Goal: Task Accomplishment & Management: Manage account settings

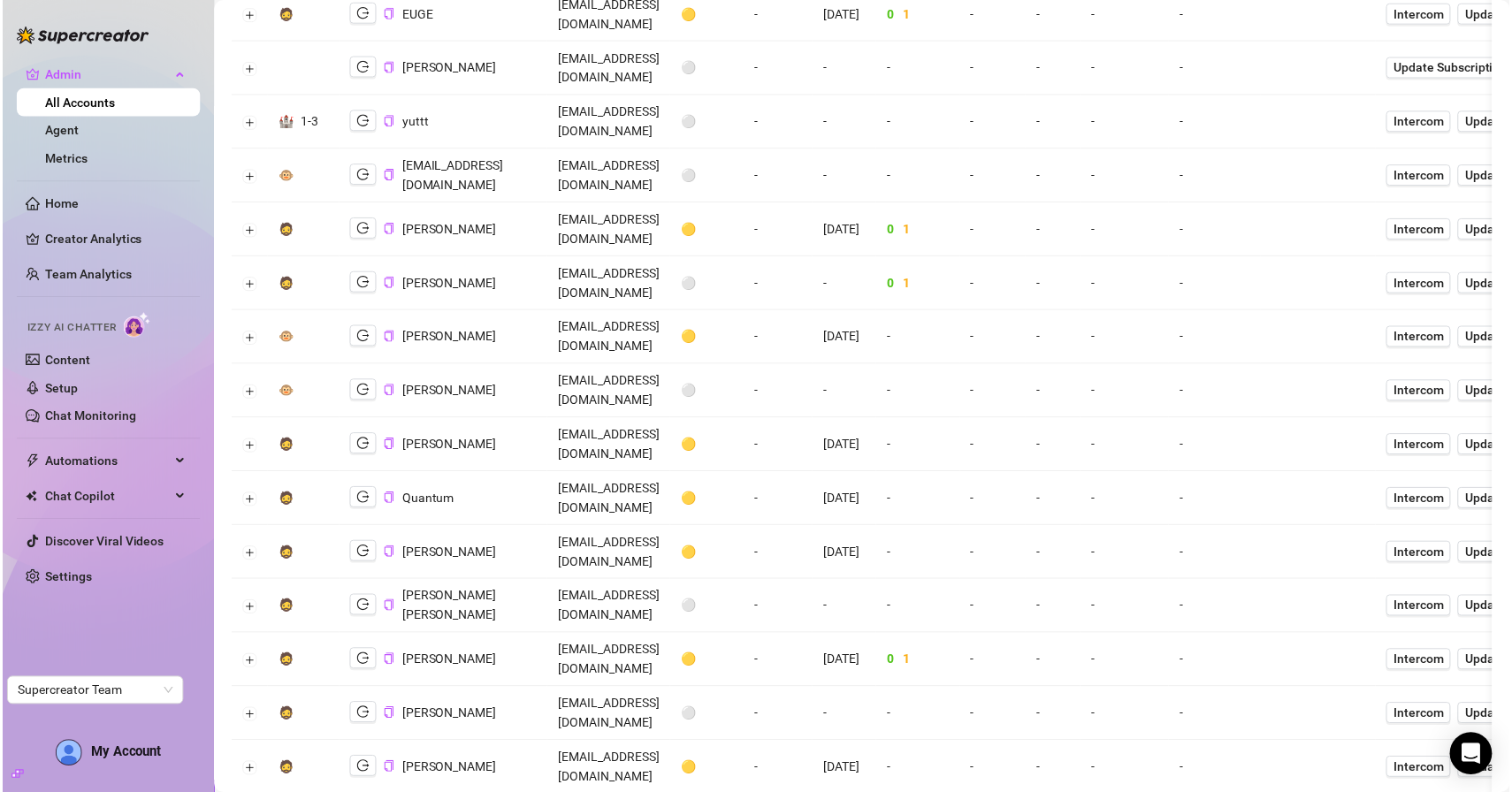
scroll to position [1922, 0]
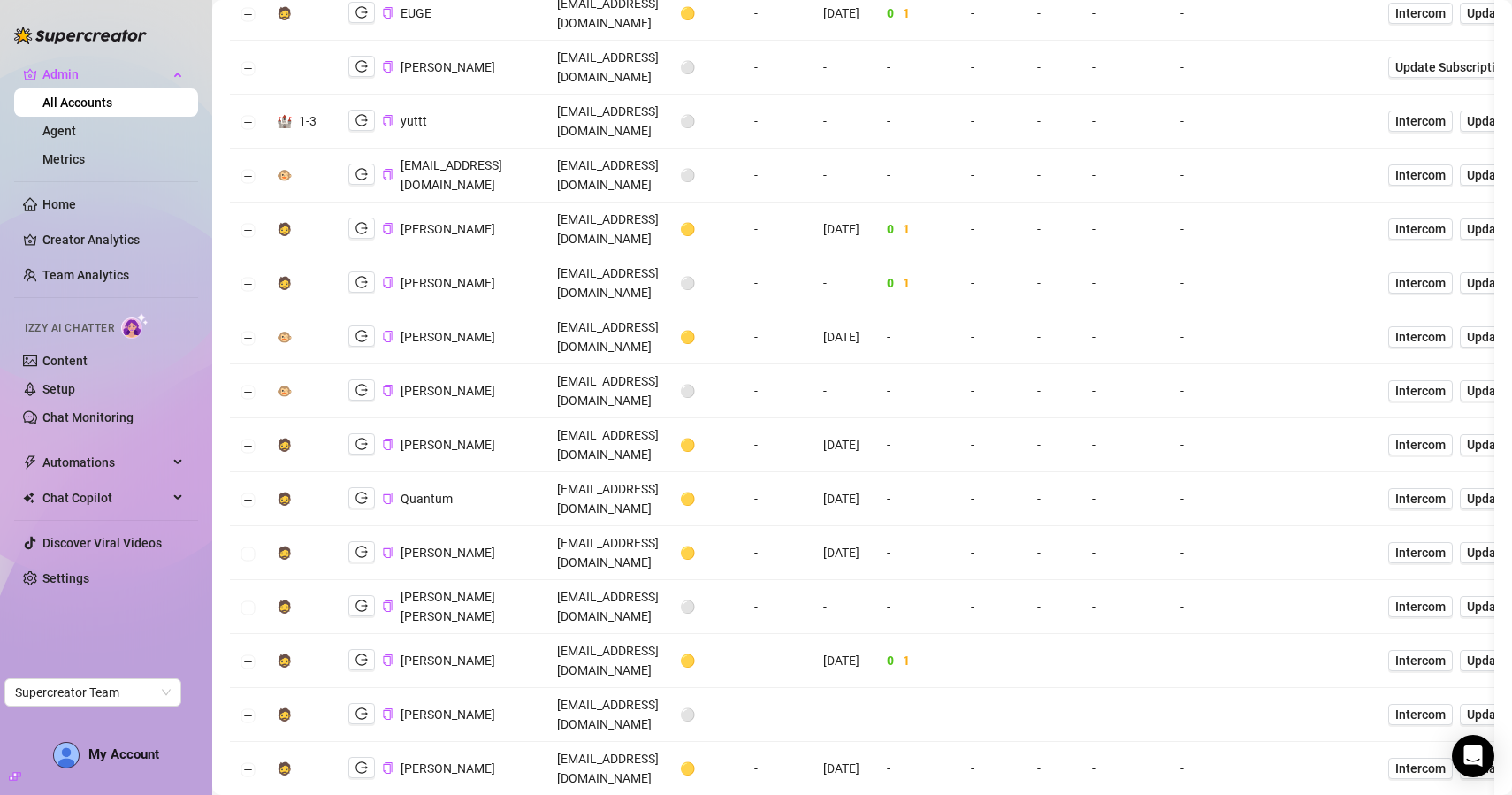
drag, startPoint x: 766, startPoint y: 262, endPoint x: 656, endPoint y: 261, distance: 110.0
copy td "[EMAIL_ADDRESS][DOMAIN_NAME]"
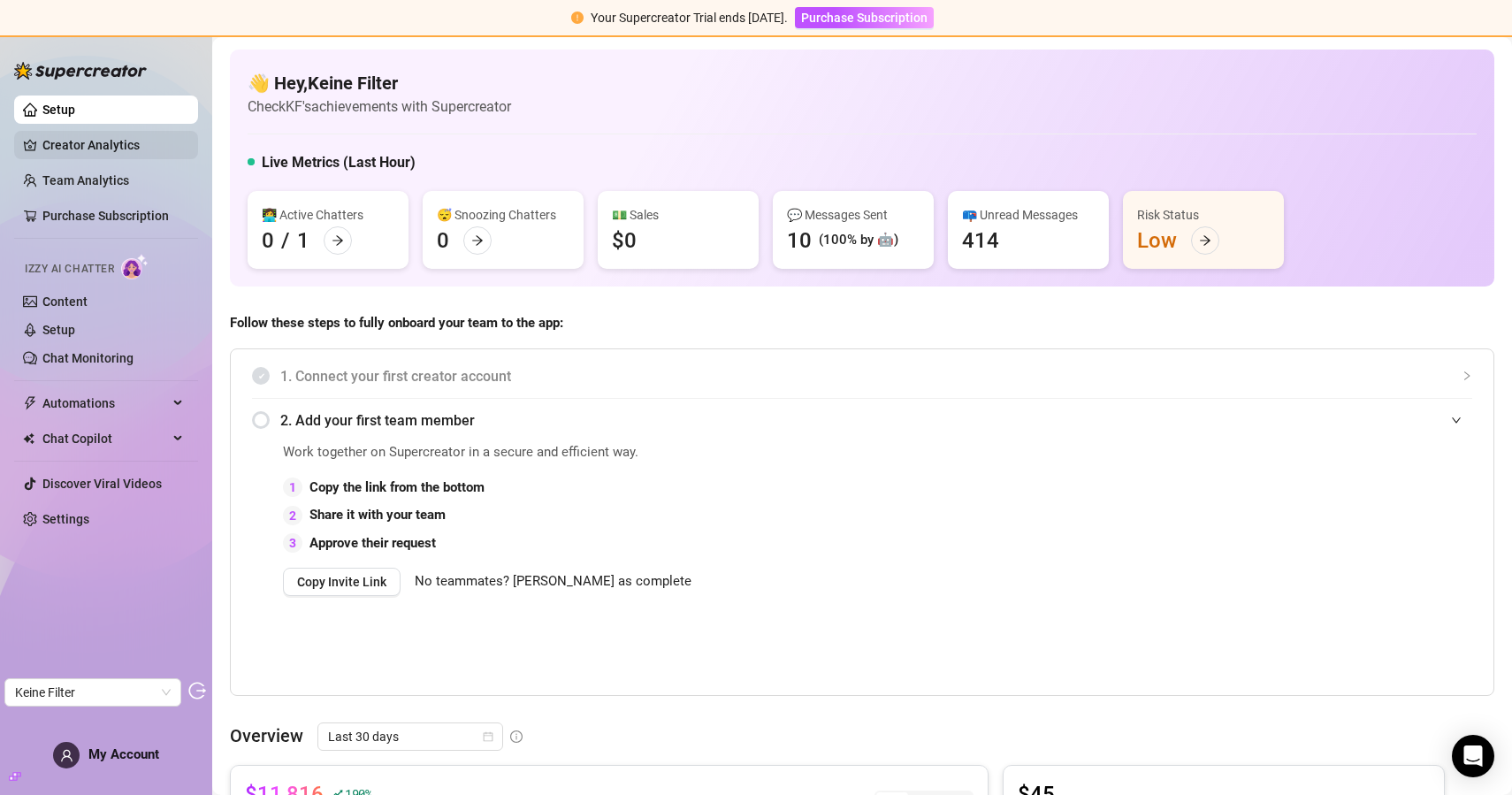
click at [110, 155] on link "Creator Analytics" at bounding box center [113, 145] width 141 height 28
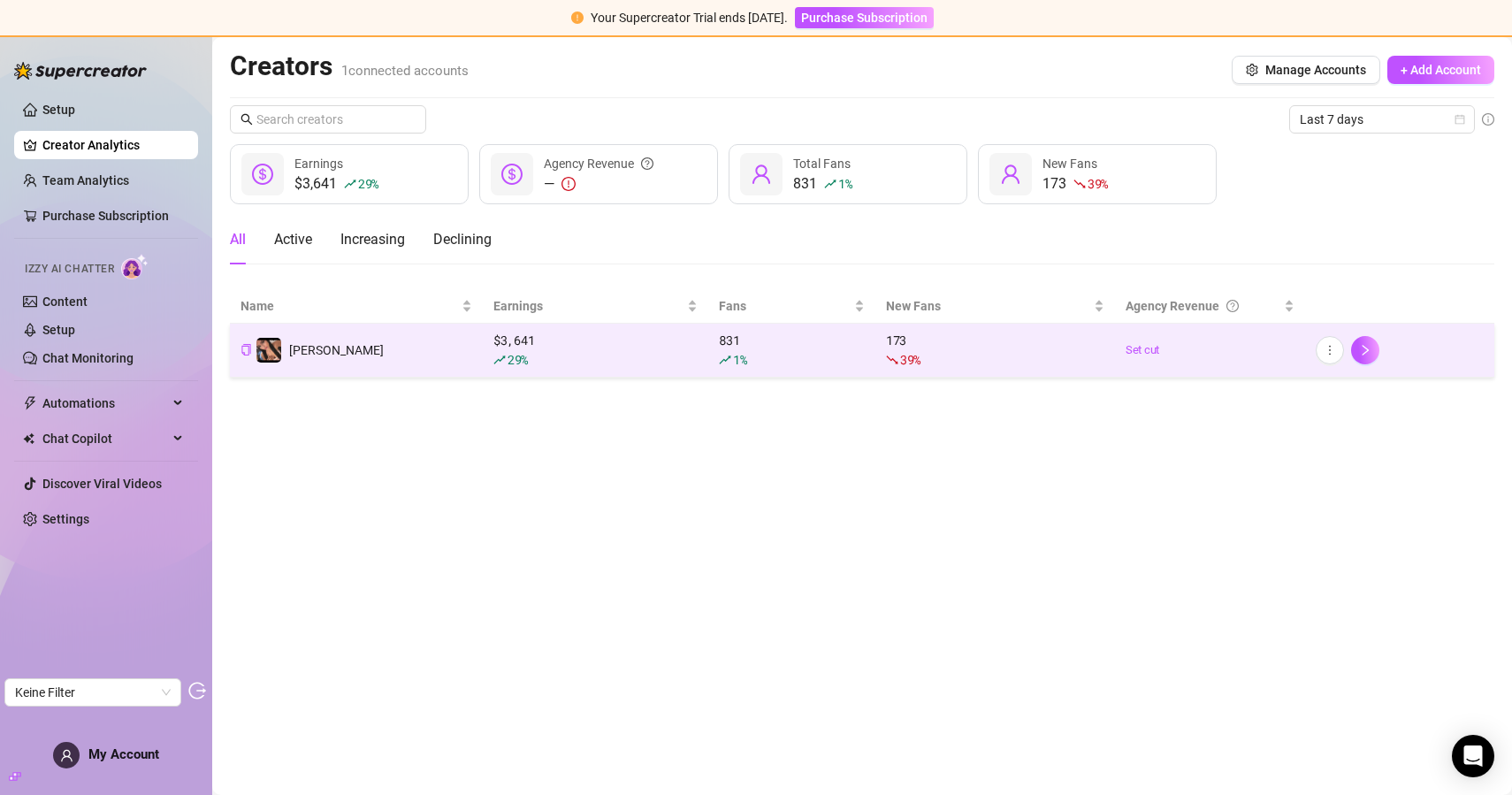
click at [371, 341] on td "Lara" at bounding box center [356, 350] width 253 height 54
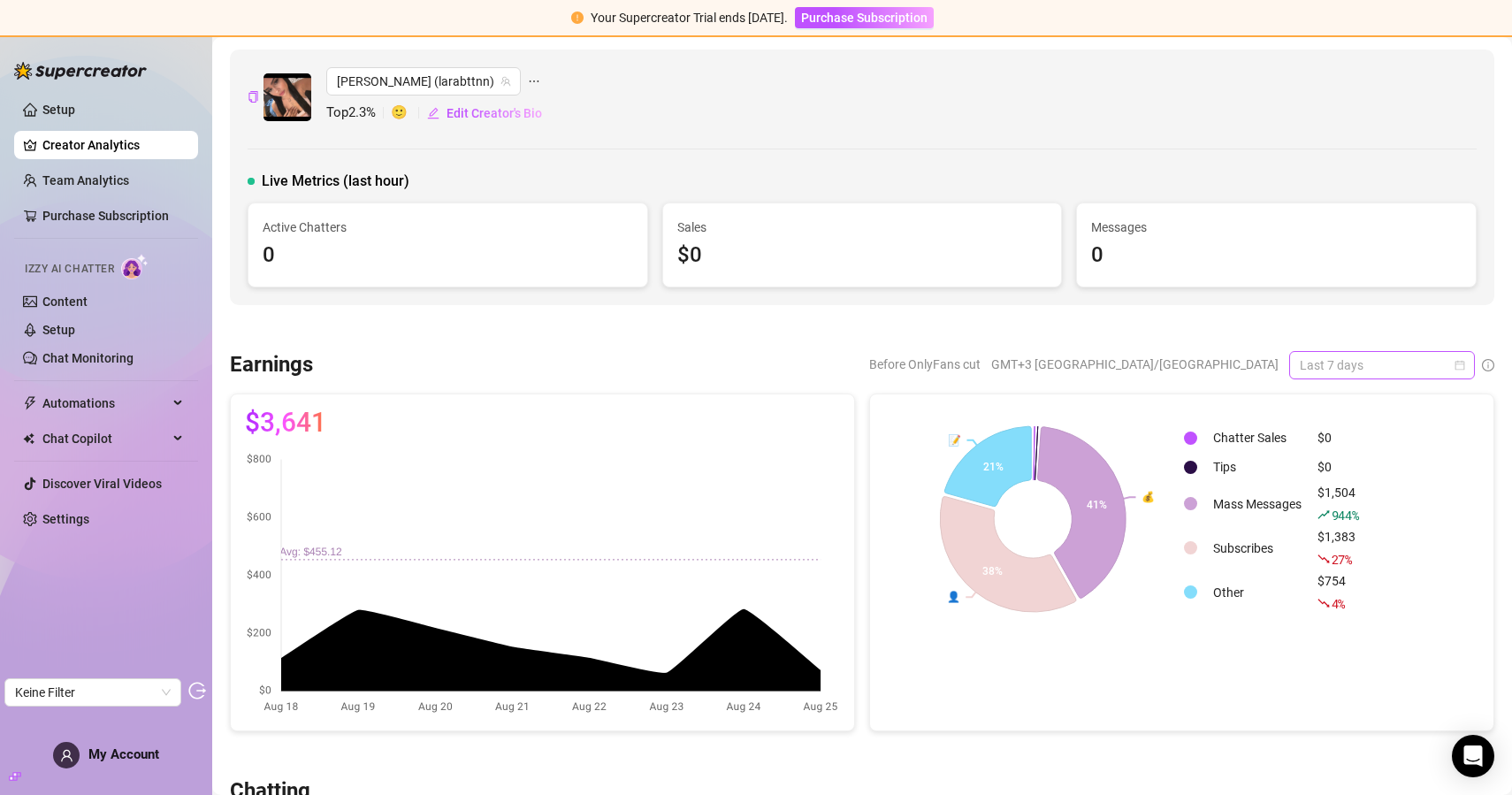
click at [1344, 364] on span "Last 7 days" at bounding box center [1382, 365] width 164 height 26
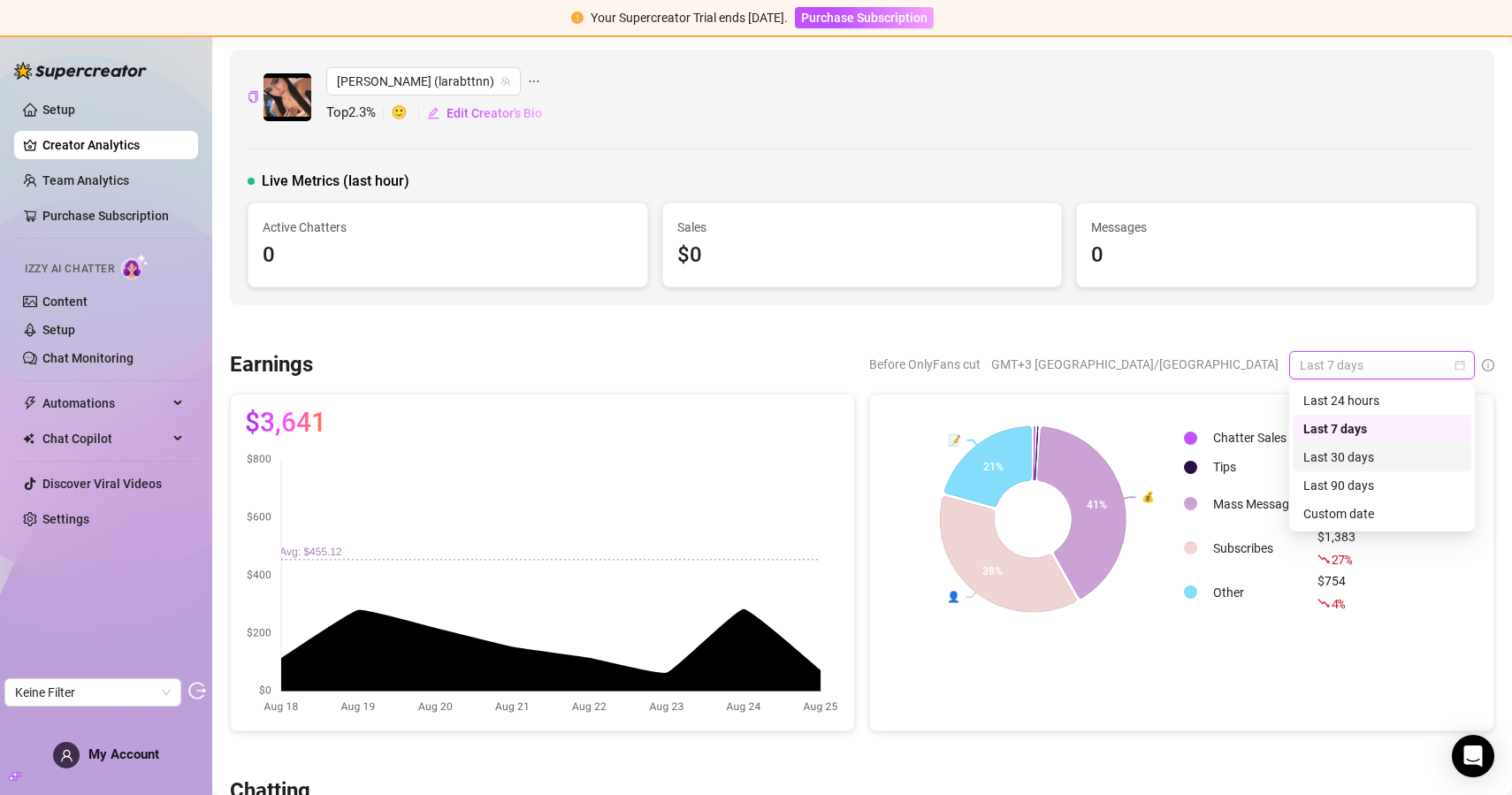
click at [1330, 454] on div "Last 30 days" at bounding box center [1382, 457] width 158 height 19
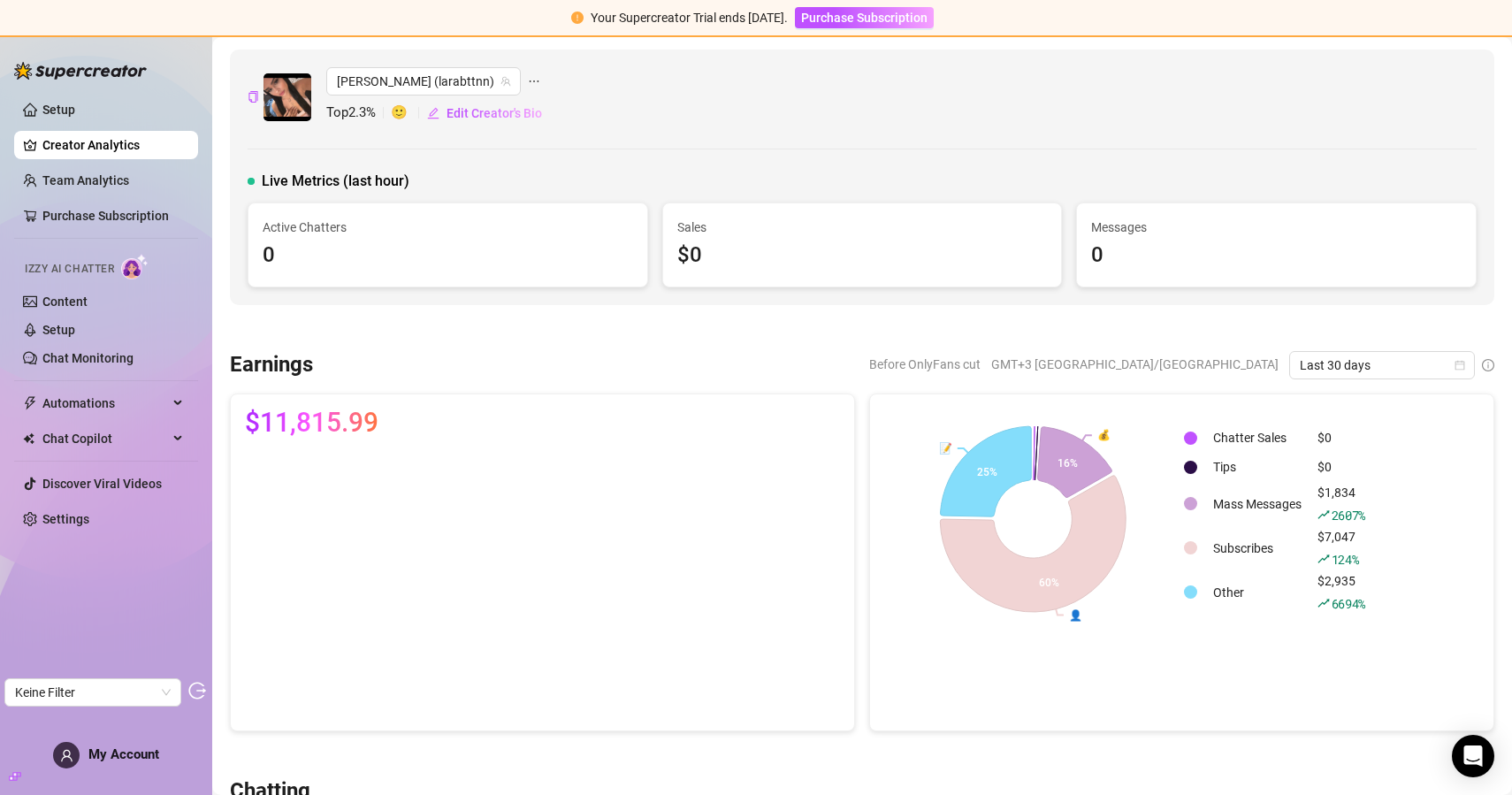
click at [893, 363] on div "Before OnlyFans cut GMT+3 Asia/Jerusalem Last 30 days" at bounding box center [911, 365] width 1167 height 28
click at [122, 183] on link "Team Analytics" at bounding box center [86, 181] width 87 height 15
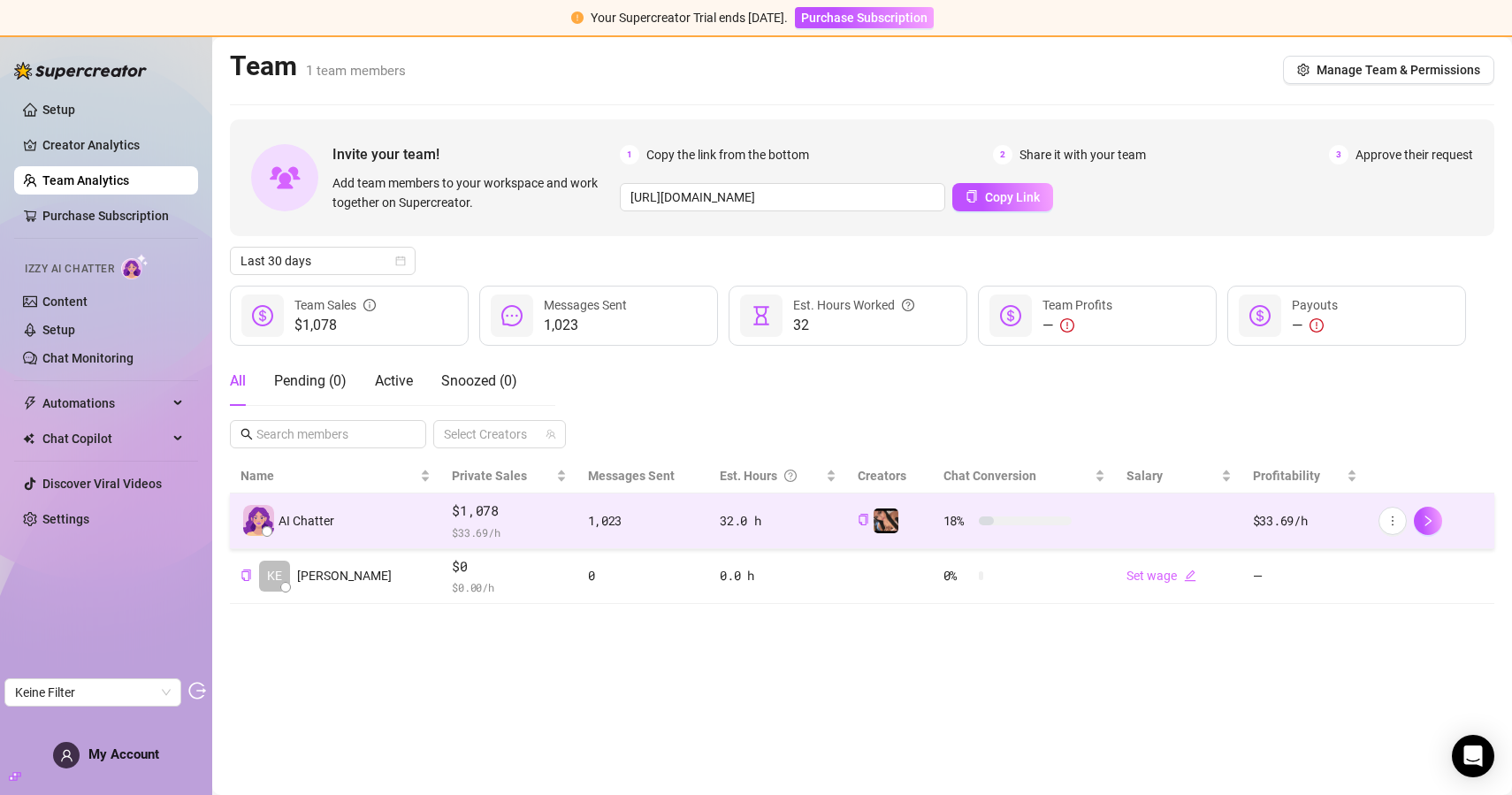
click at [632, 521] on div "1,023" at bounding box center [644, 520] width 111 height 19
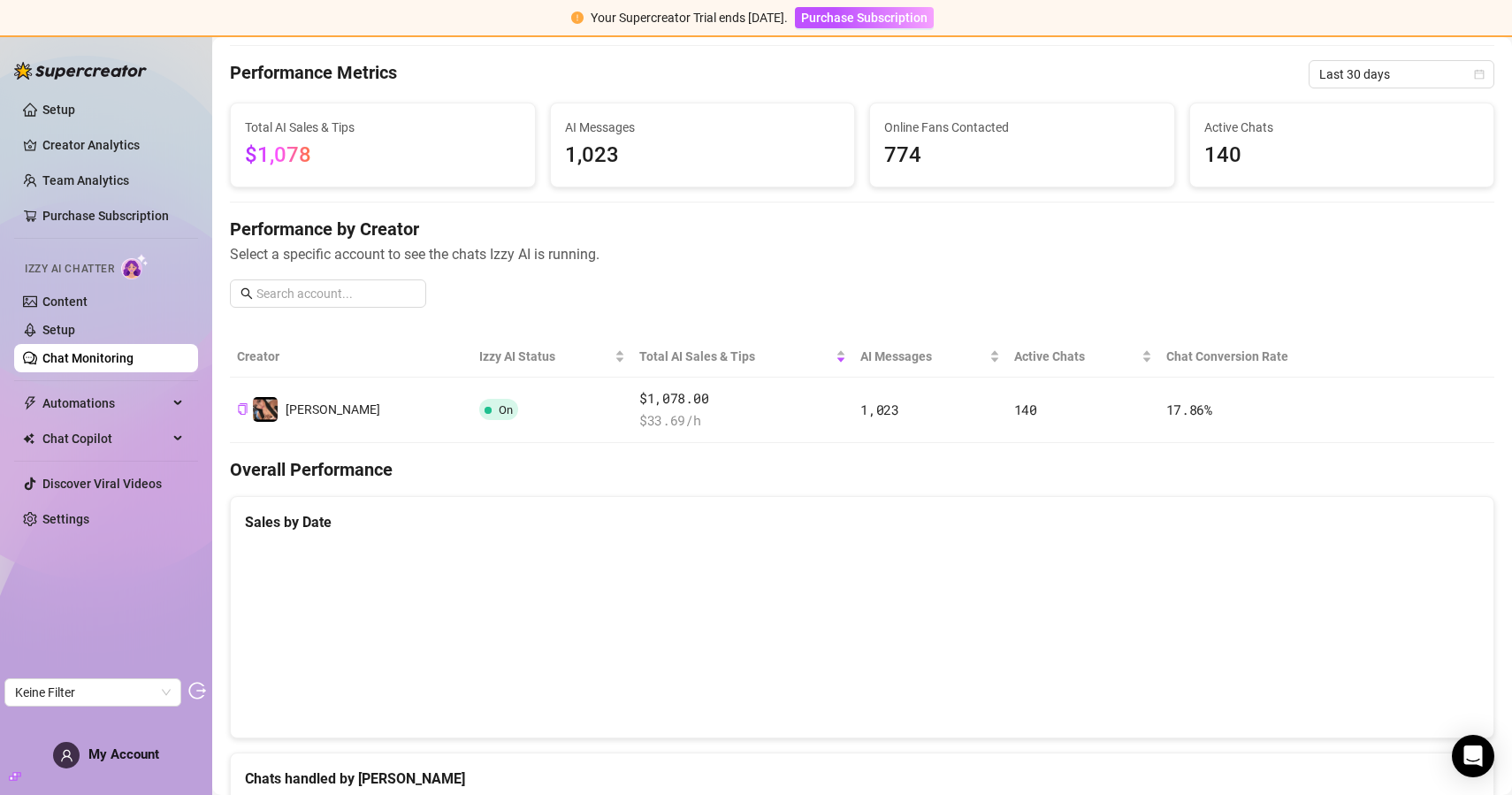
scroll to position [43, 0]
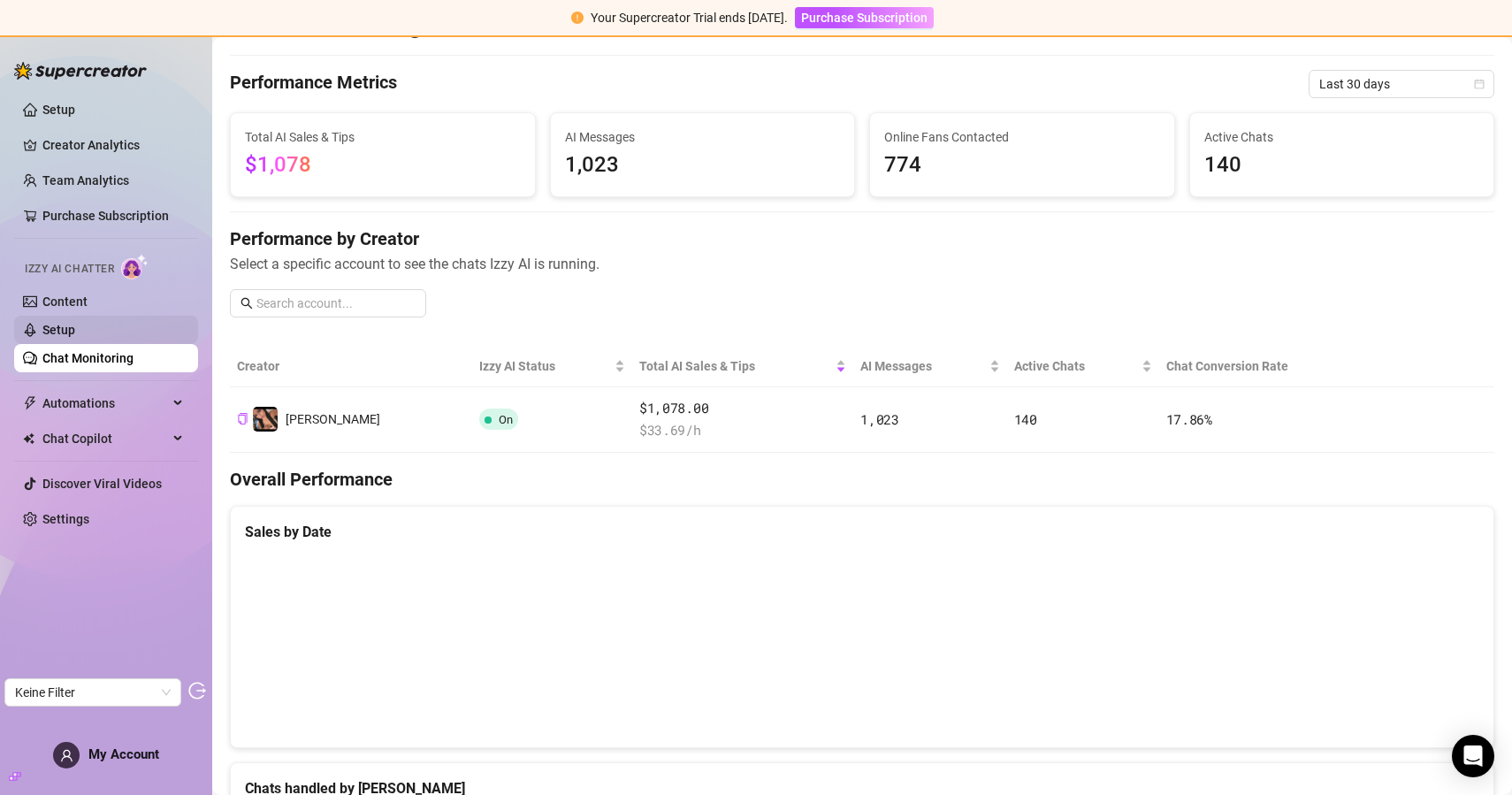
click at [75, 323] on link "Setup" at bounding box center [59, 330] width 33 height 15
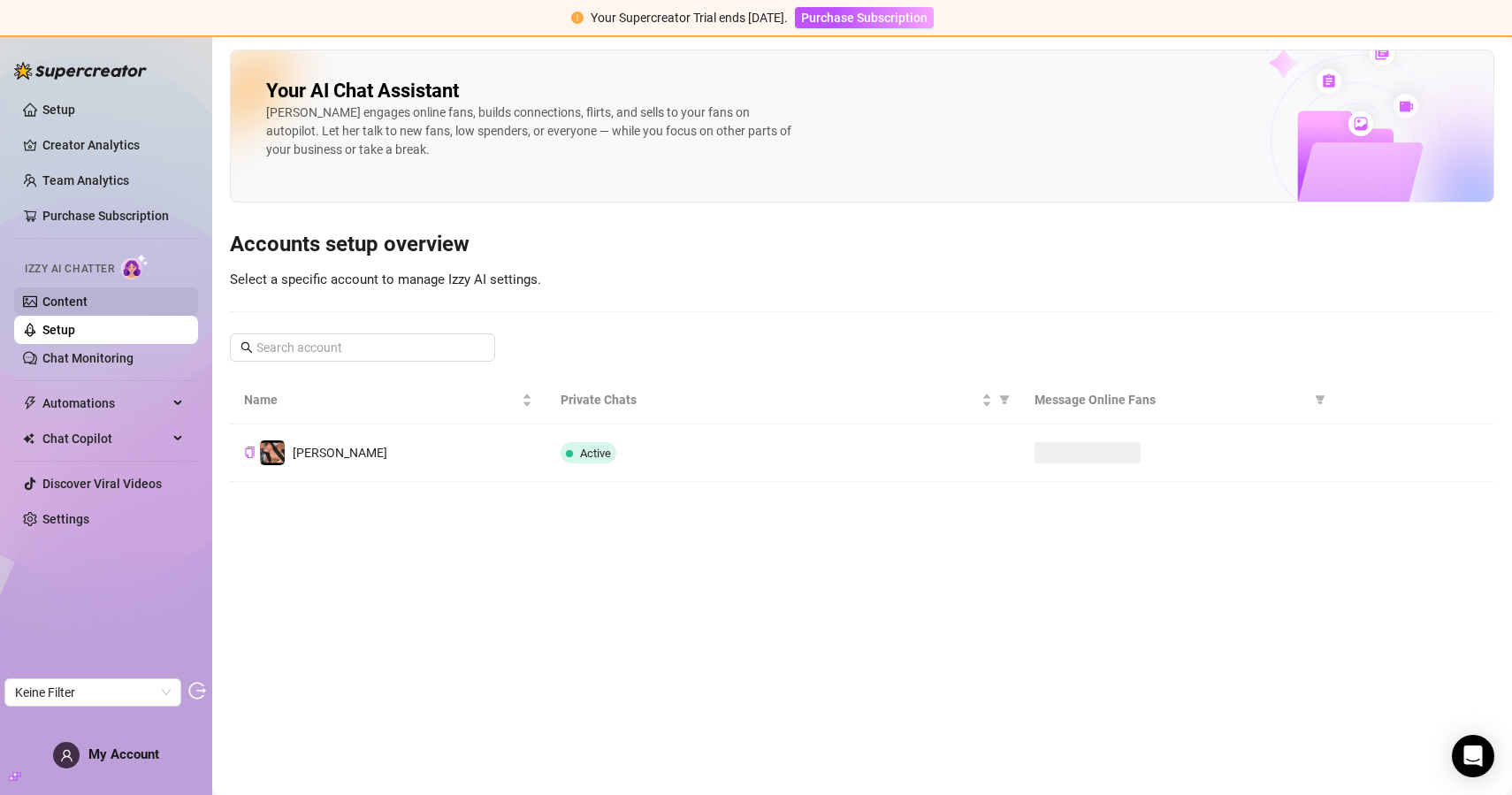
click at [88, 295] on link "Content" at bounding box center [65, 302] width 45 height 15
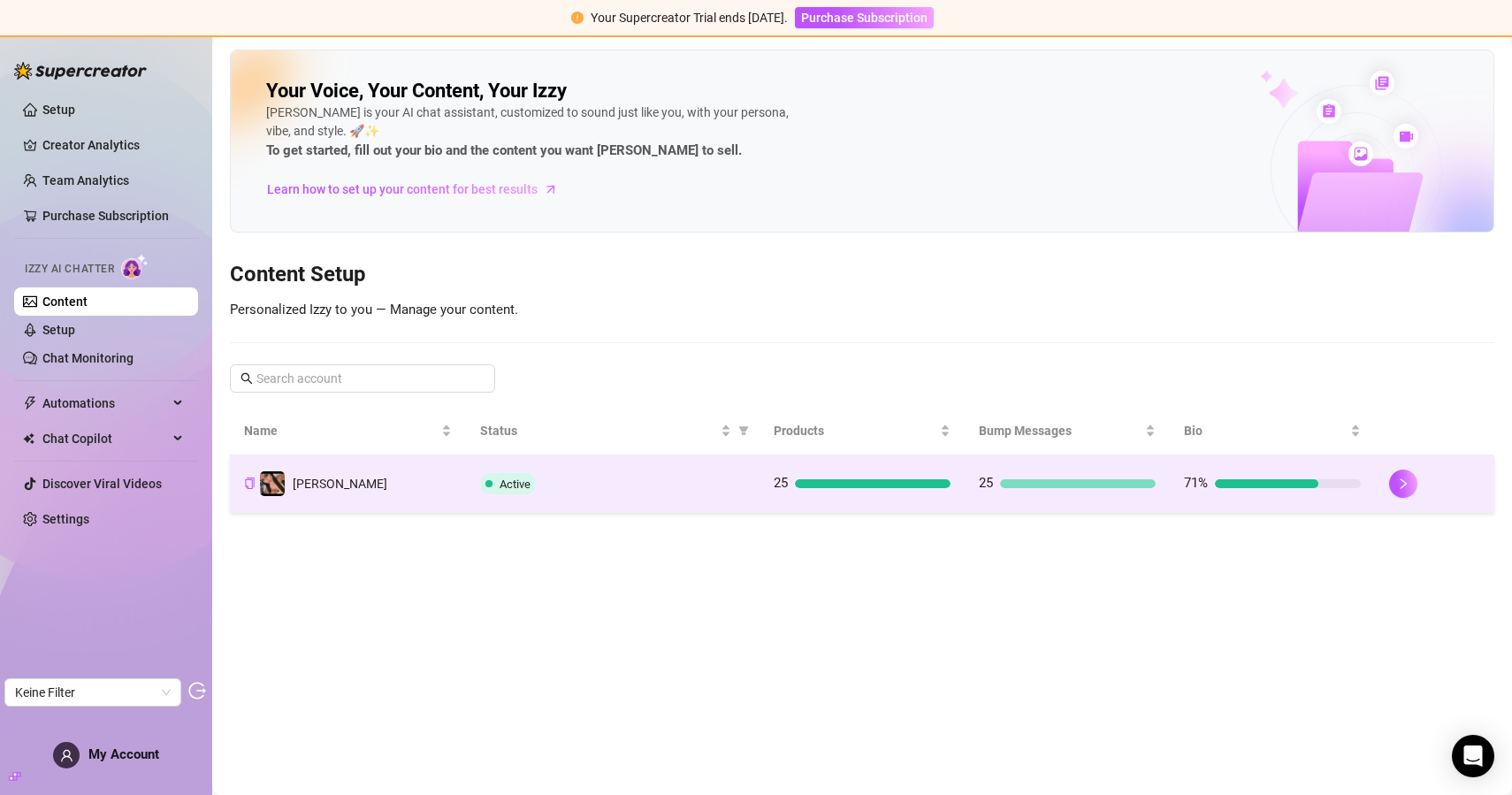
click at [420, 493] on td "Lara" at bounding box center [347, 483] width 236 height 57
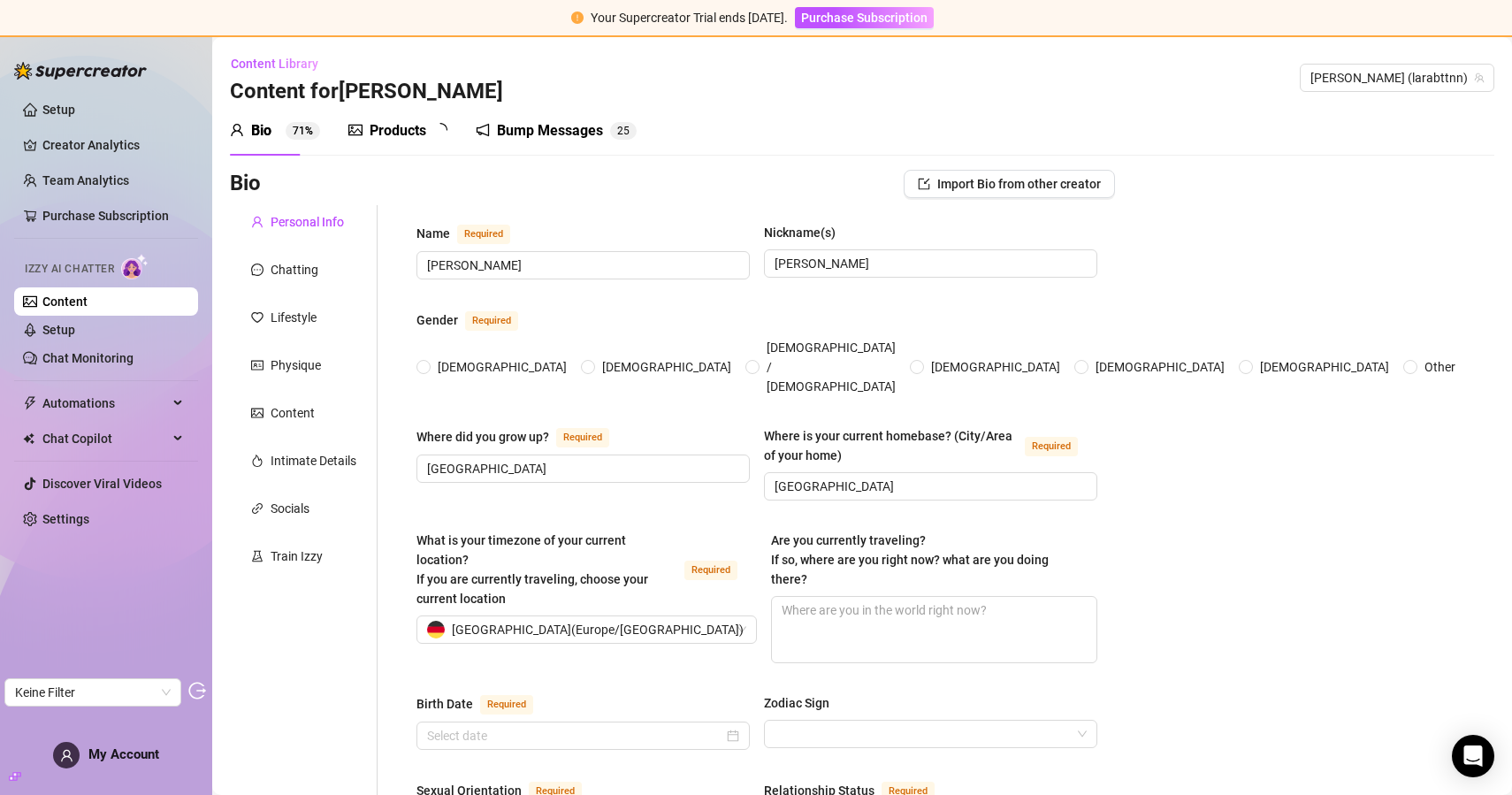
radio input "true"
type input "September 27th, 2003"
click at [417, 129] on div "Products" at bounding box center [398, 130] width 57 height 21
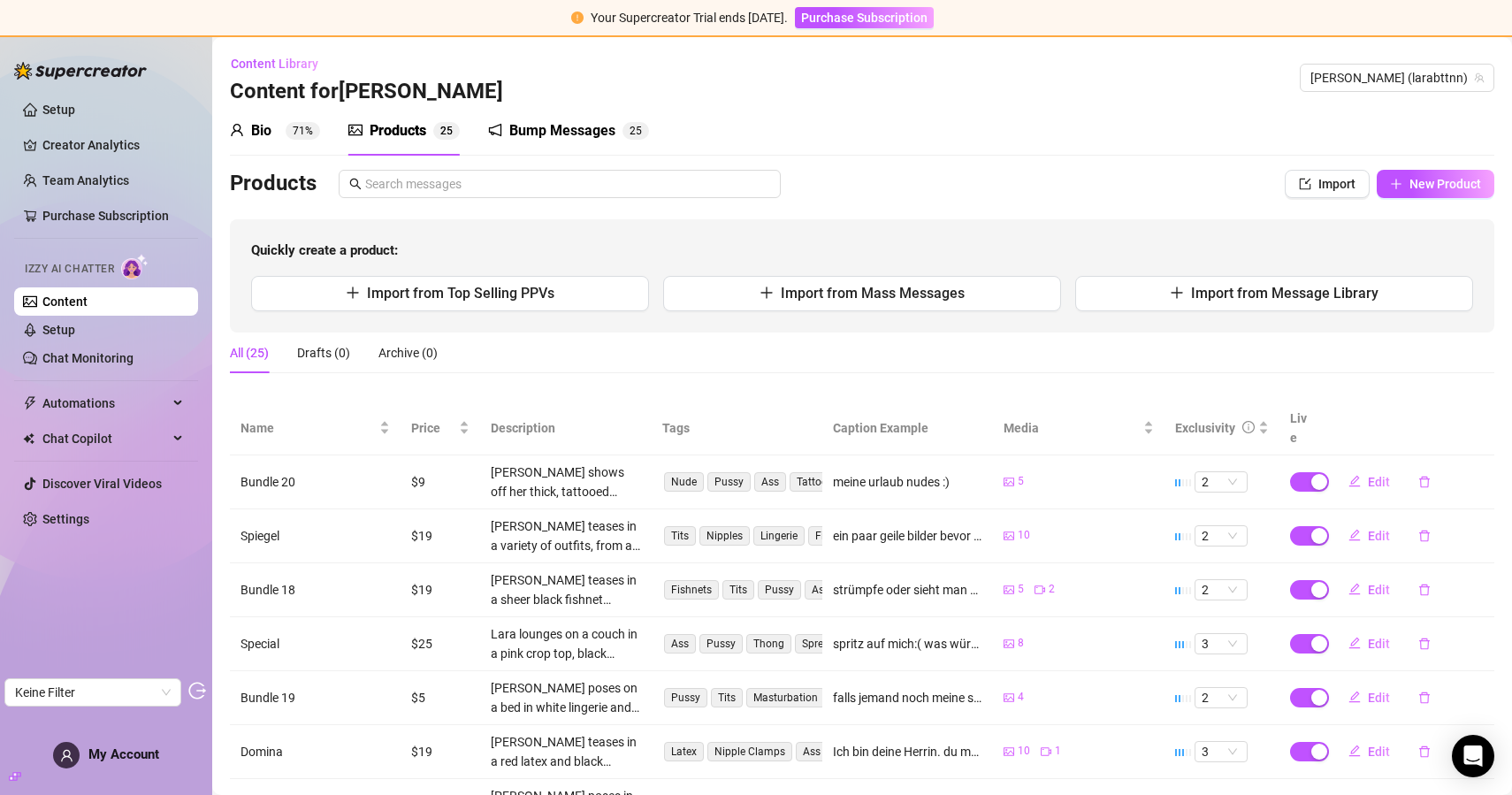
click at [532, 468] on div "Lara shows off her thick, tattooed thighs and ass in a mix of bathroom and bedr…" at bounding box center [565, 481] width 150 height 39
drag, startPoint x: 524, startPoint y: 120, endPoint x: 518, endPoint y: 128, distance: 10.0
click at [524, 120] on div "Bump Messages" at bounding box center [563, 130] width 106 height 21
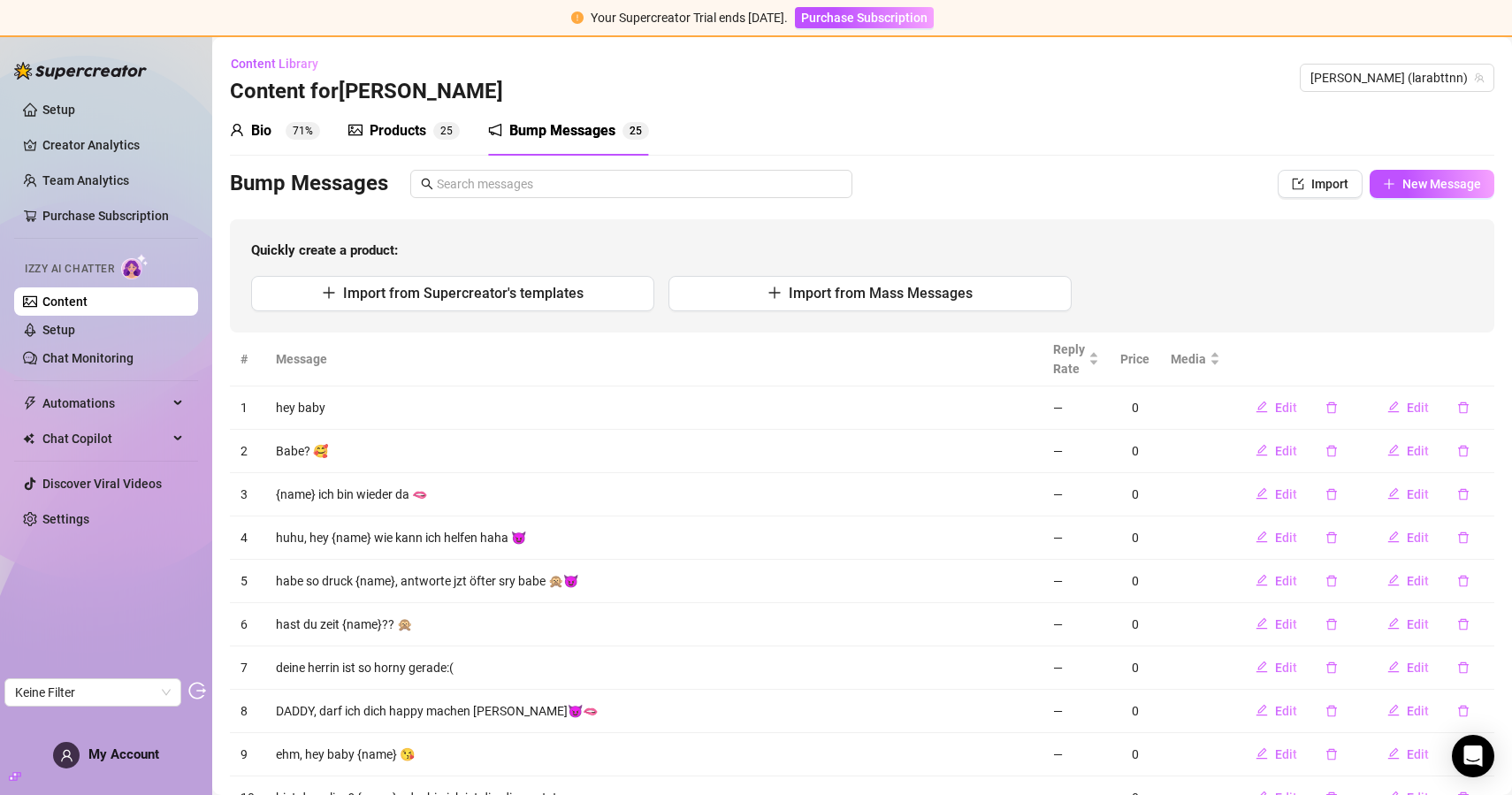
scroll to position [127, 0]
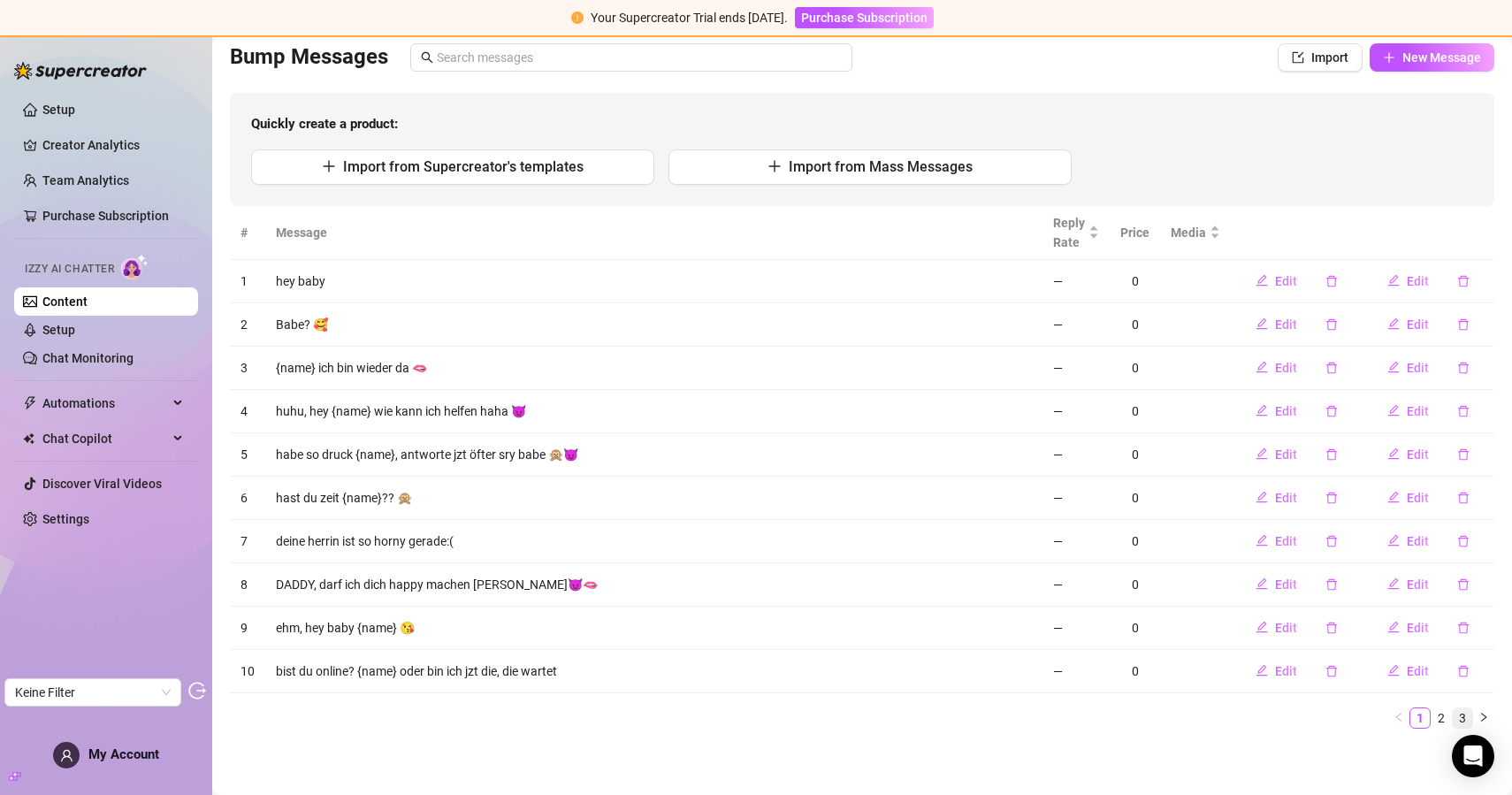
click at [1463, 709] on link "3" at bounding box center [1462, 718] width 19 height 19
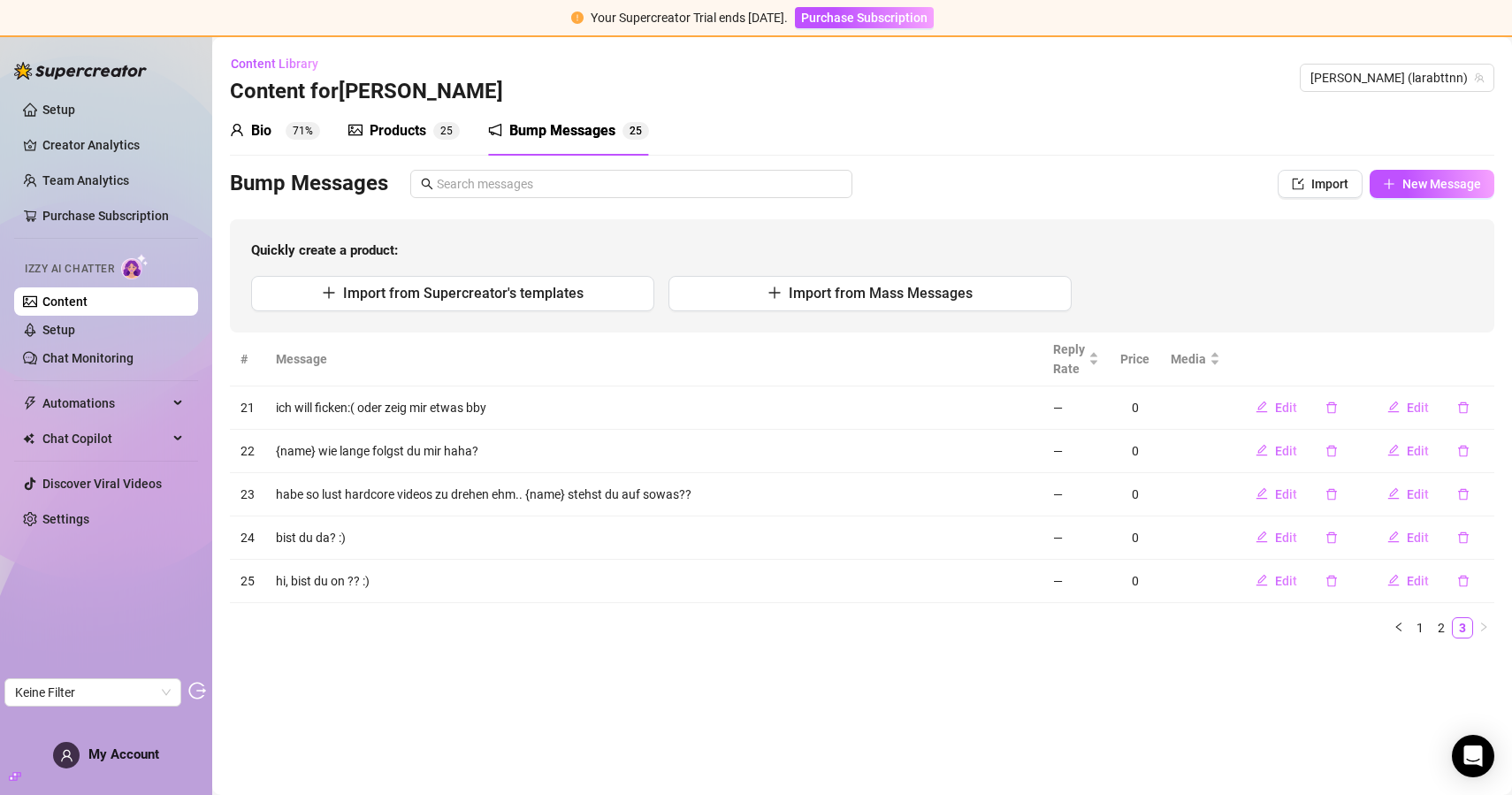
click at [1444, 613] on div "# Message Reply Rate Price Media 21 ich will ficken:( oder zeig mir etwas bby —…" at bounding box center [862, 486] width 1265 height 306
click at [1444, 622] on link "2" at bounding box center [1441, 627] width 19 height 19
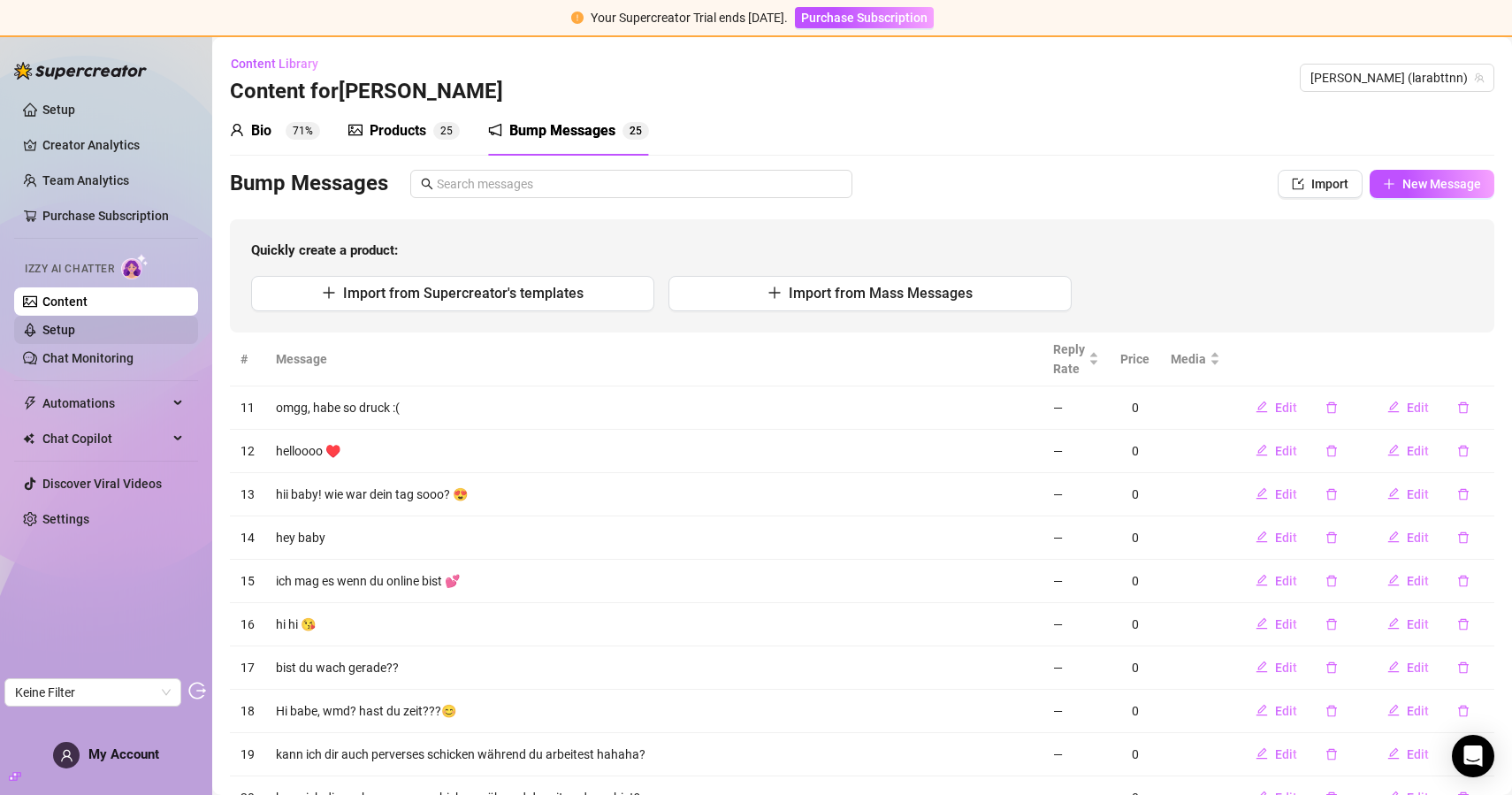
click at [75, 336] on link "Setup" at bounding box center [59, 330] width 33 height 15
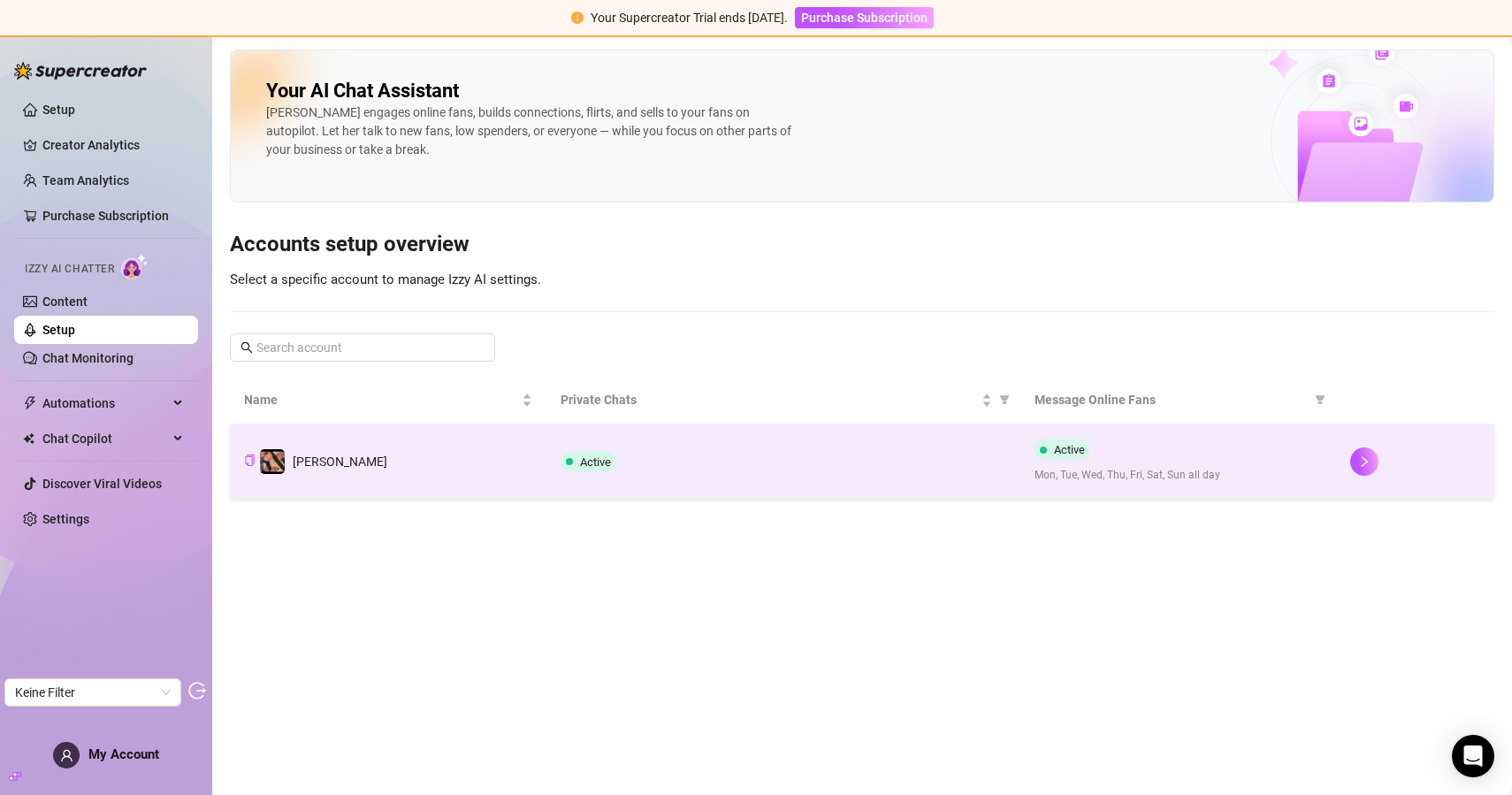
click at [511, 449] on td "Lara" at bounding box center [388, 460] width 316 height 74
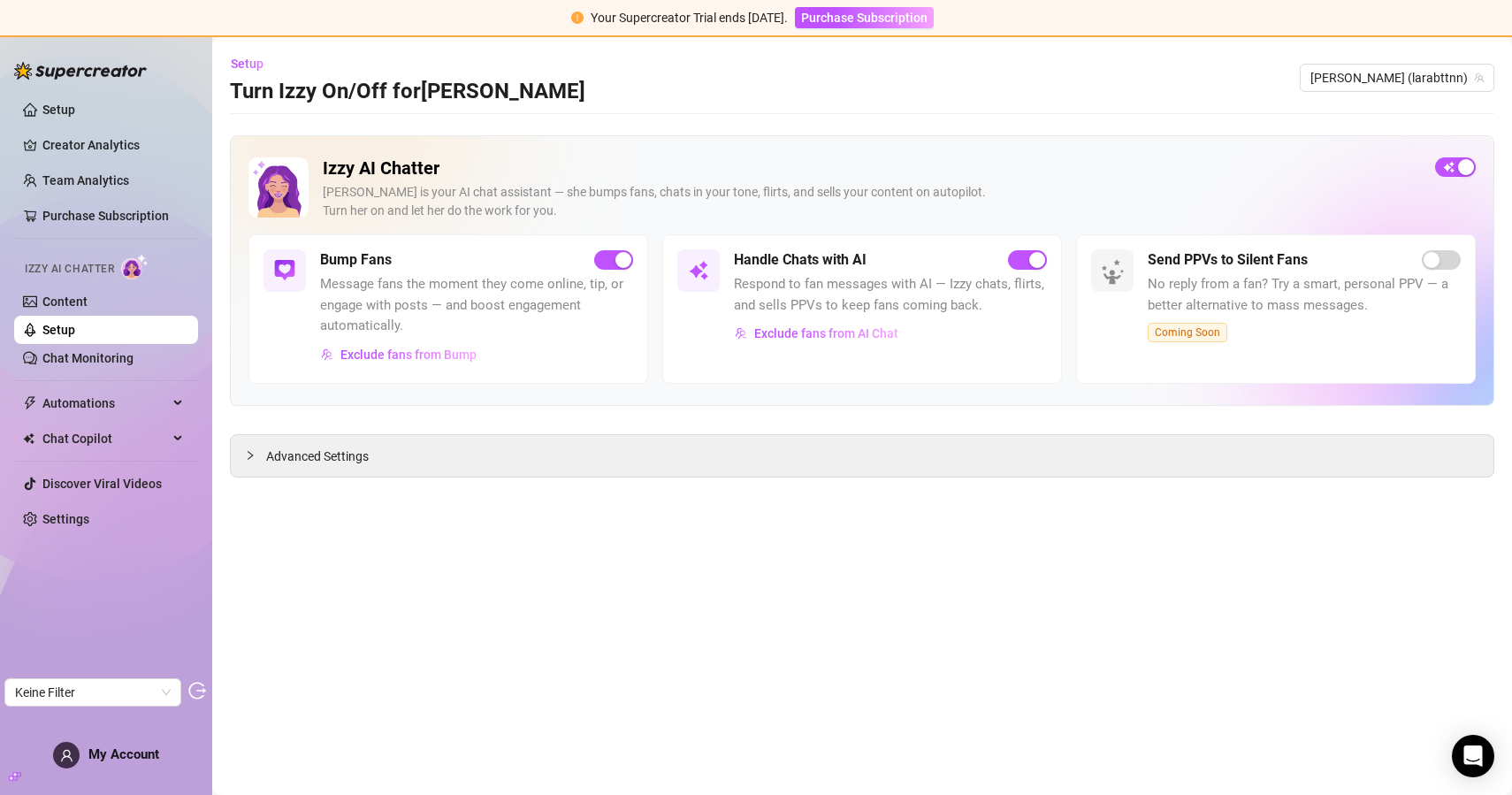
click at [660, 432] on div "Izzy AI Chatter Izzy is your AI chat assistant — she bumps fans, chats in your …" at bounding box center [862, 305] width 1265 height 342
click at [651, 460] on div "Advanced Settings" at bounding box center [862, 456] width 1263 height 42
click at [282, 457] on span "Advanced Settings" at bounding box center [317, 456] width 102 height 19
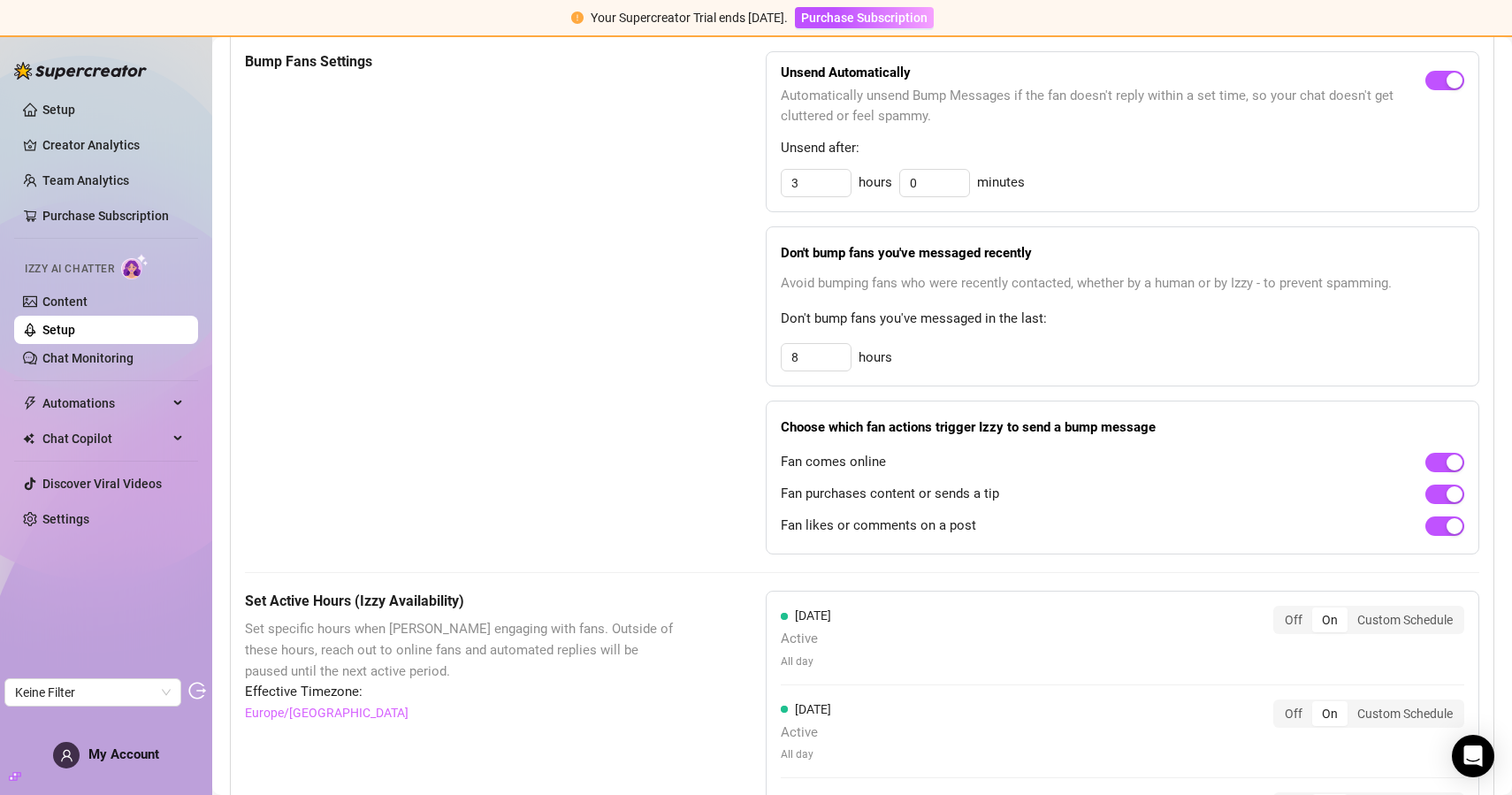
scroll to position [835, 0]
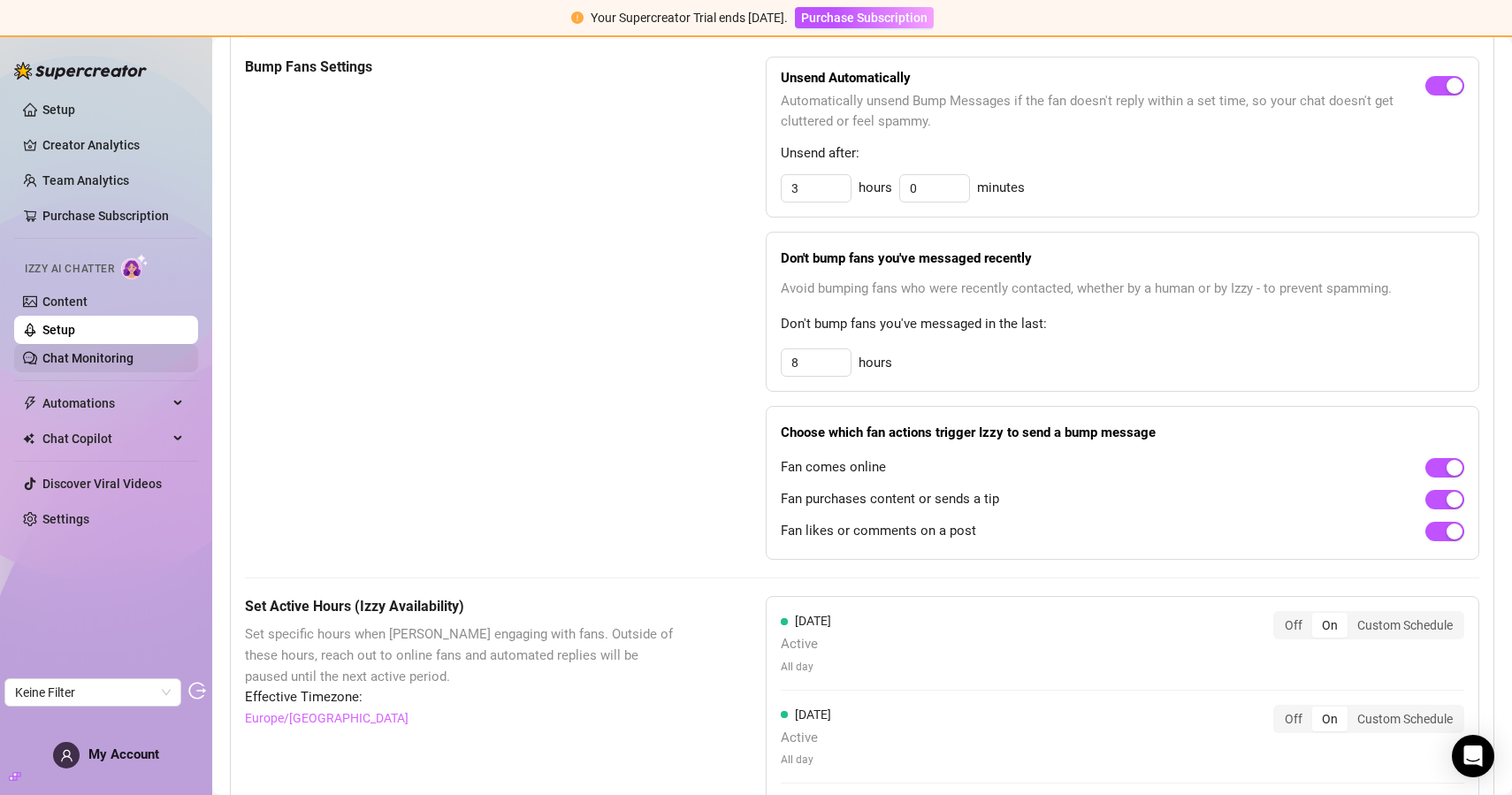
click at [89, 355] on link "Chat Monitoring" at bounding box center [88, 358] width 91 height 15
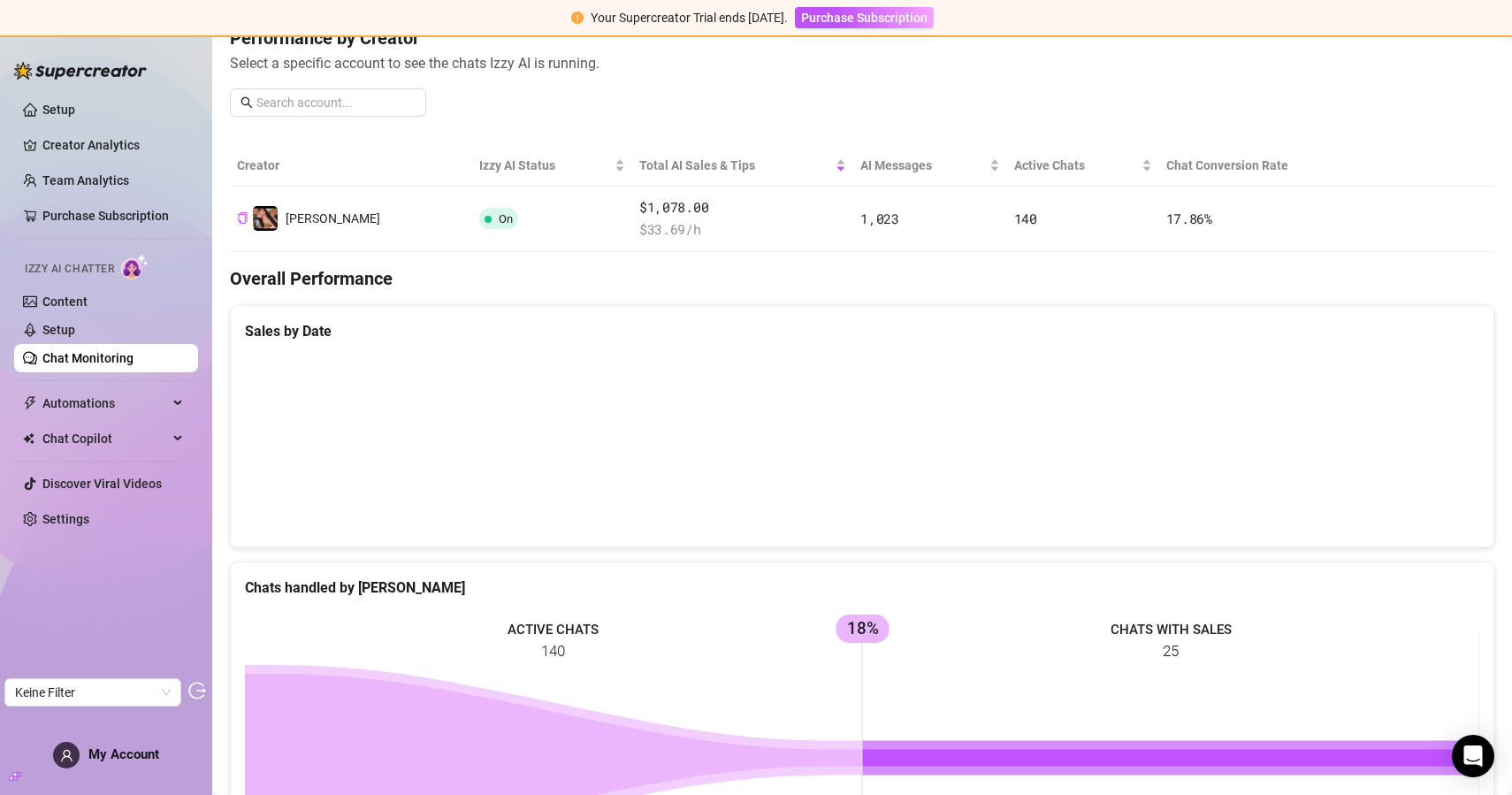
scroll to position [32, 0]
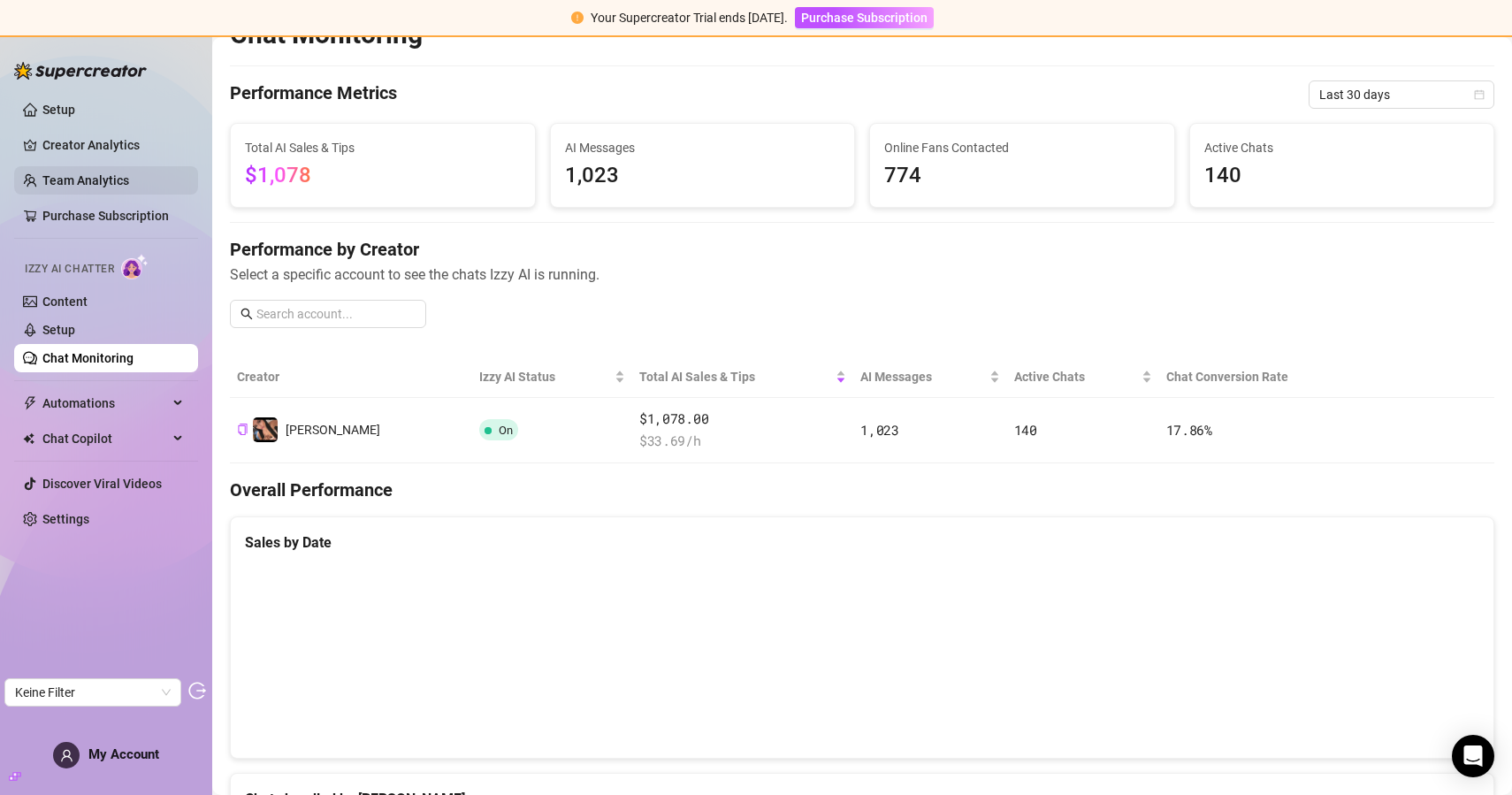
click at [87, 183] on link "Team Analytics" at bounding box center [86, 181] width 87 height 15
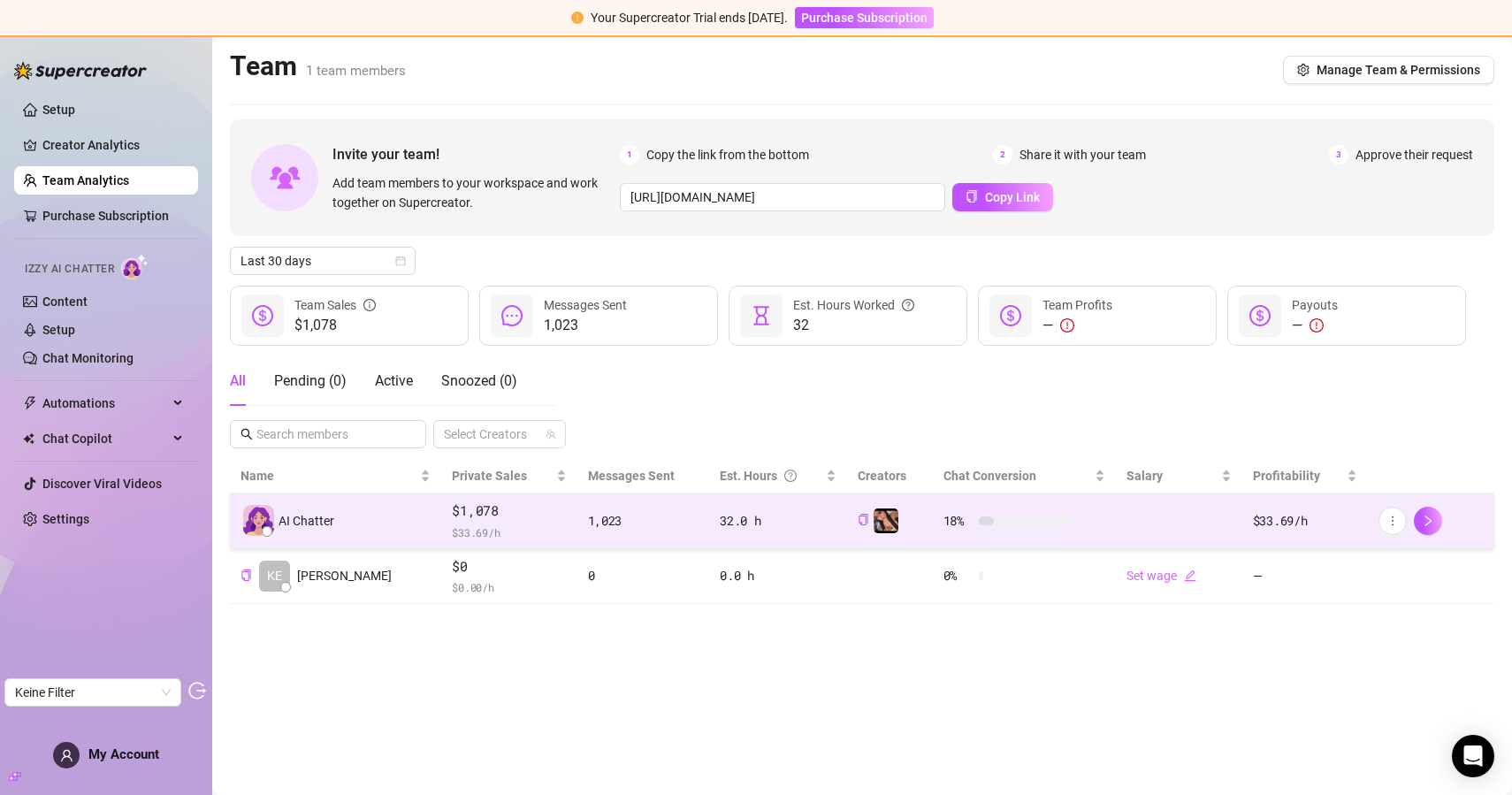
click at [482, 518] on span "$1,078" at bounding box center [509, 511] width 114 height 21
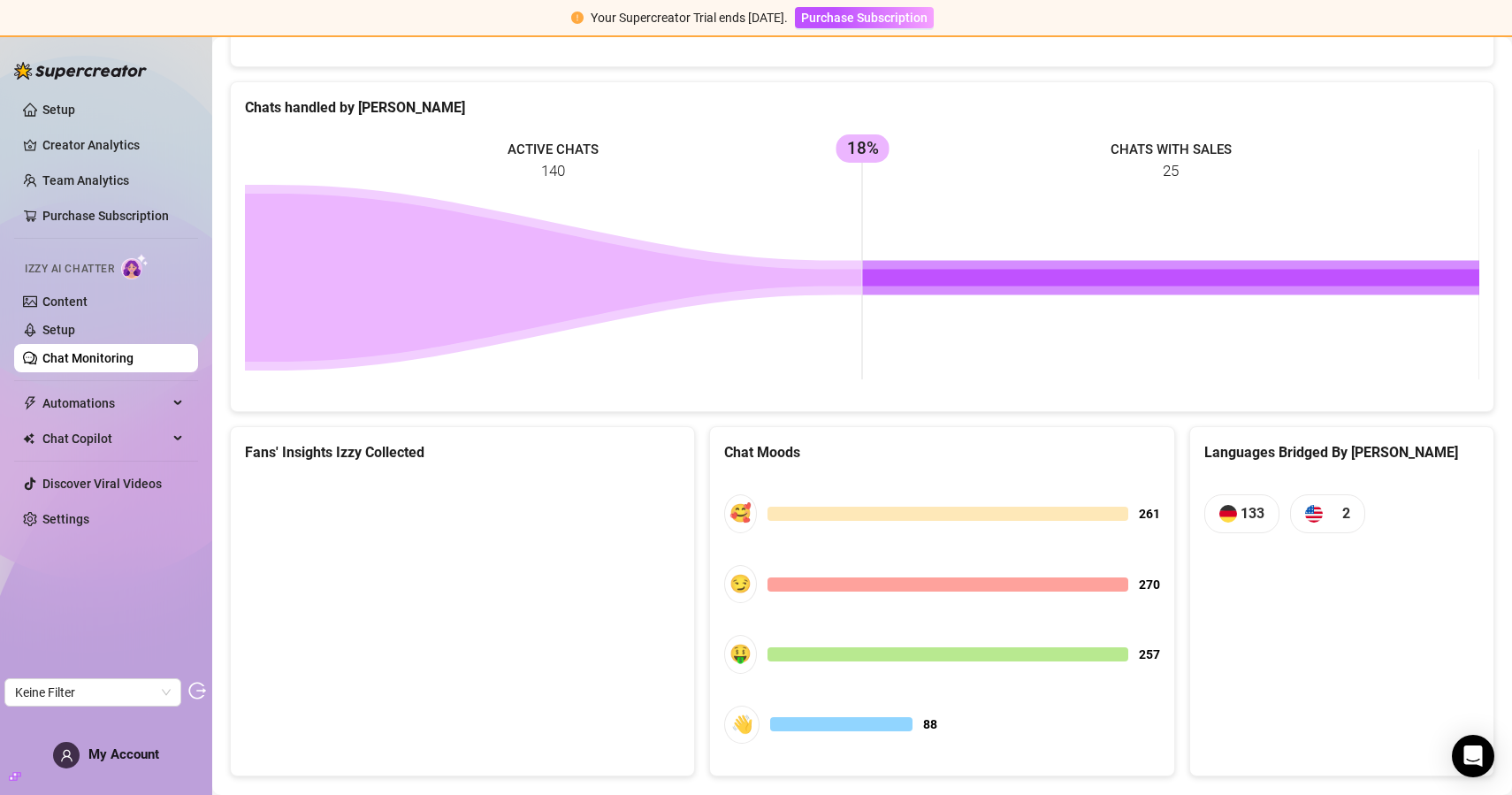
scroll to position [758, 0]
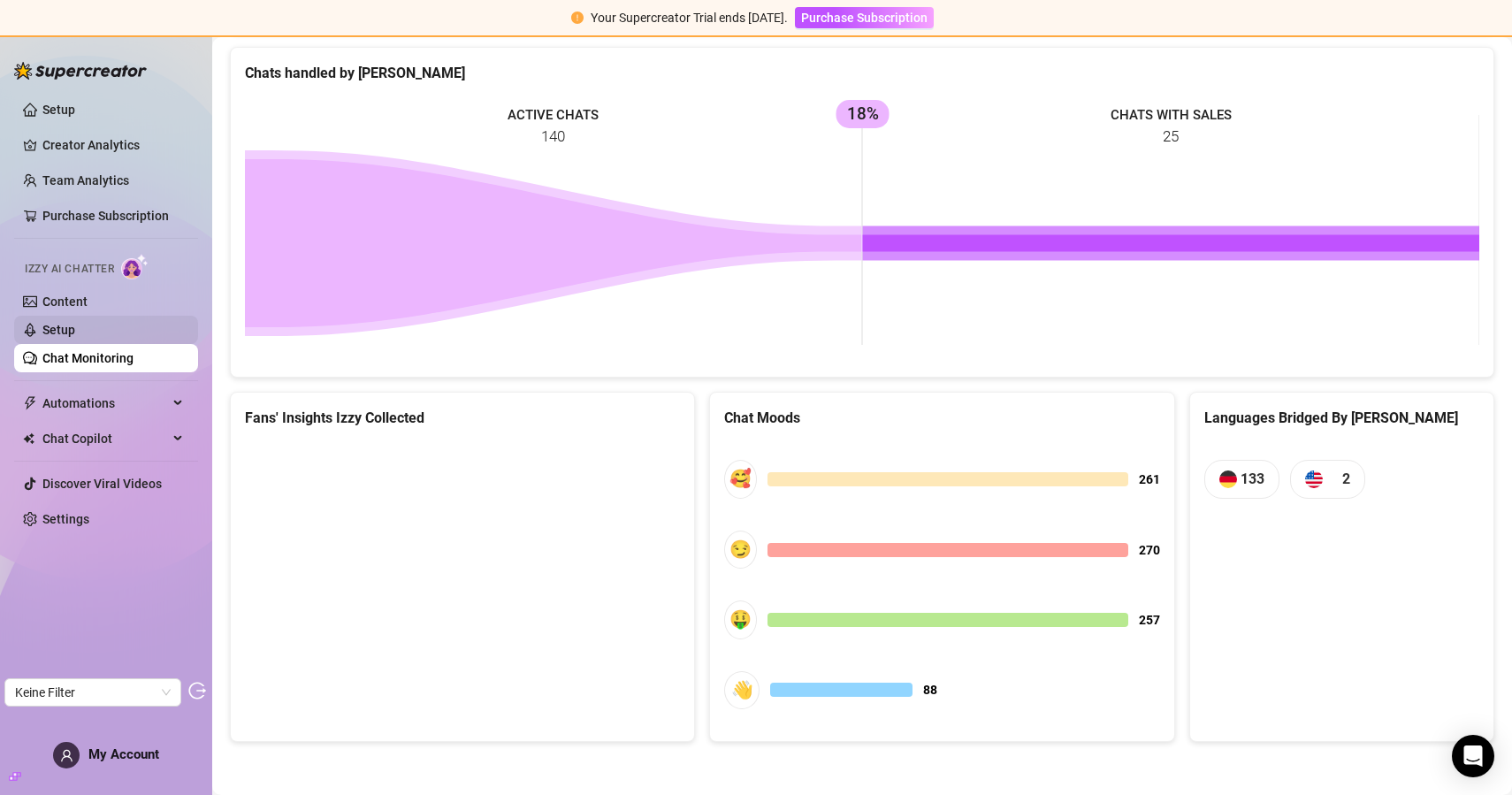
click at [75, 325] on link "Setup" at bounding box center [59, 330] width 33 height 15
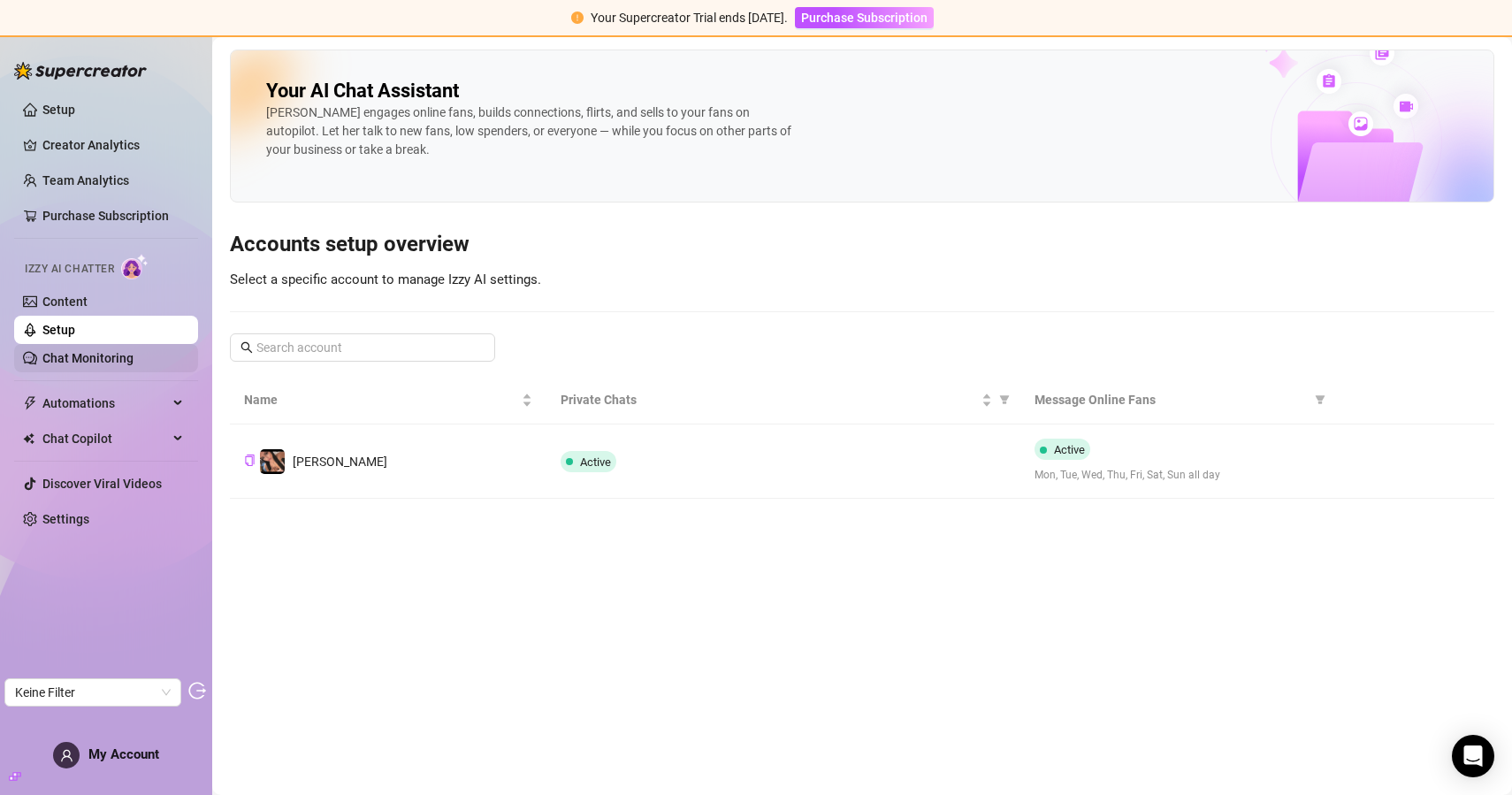
click at [106, 358] on link "Chat Monitoring" at bounding box center [88, 358] width 91 height 15
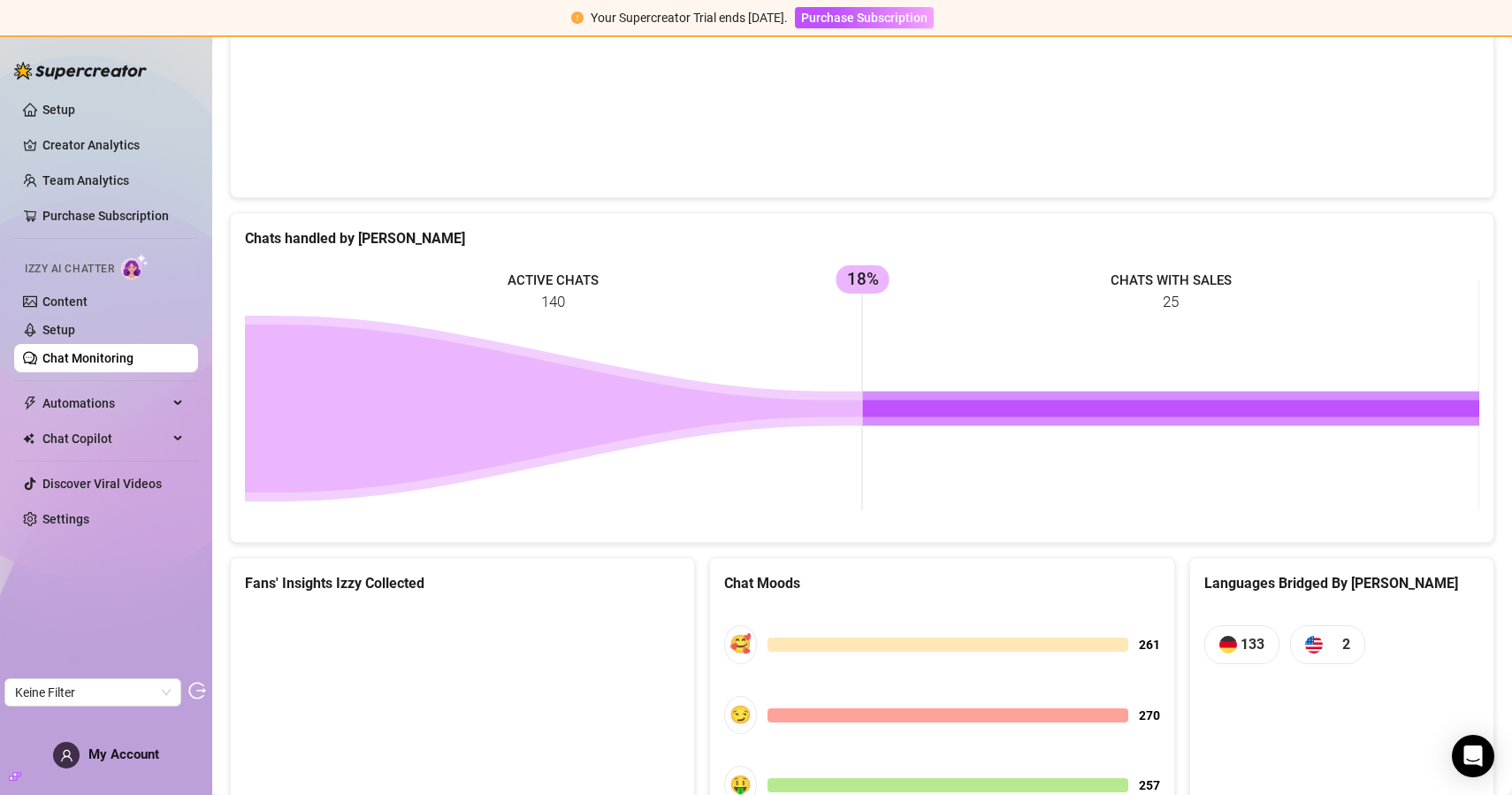
scroll to position [758, 0]
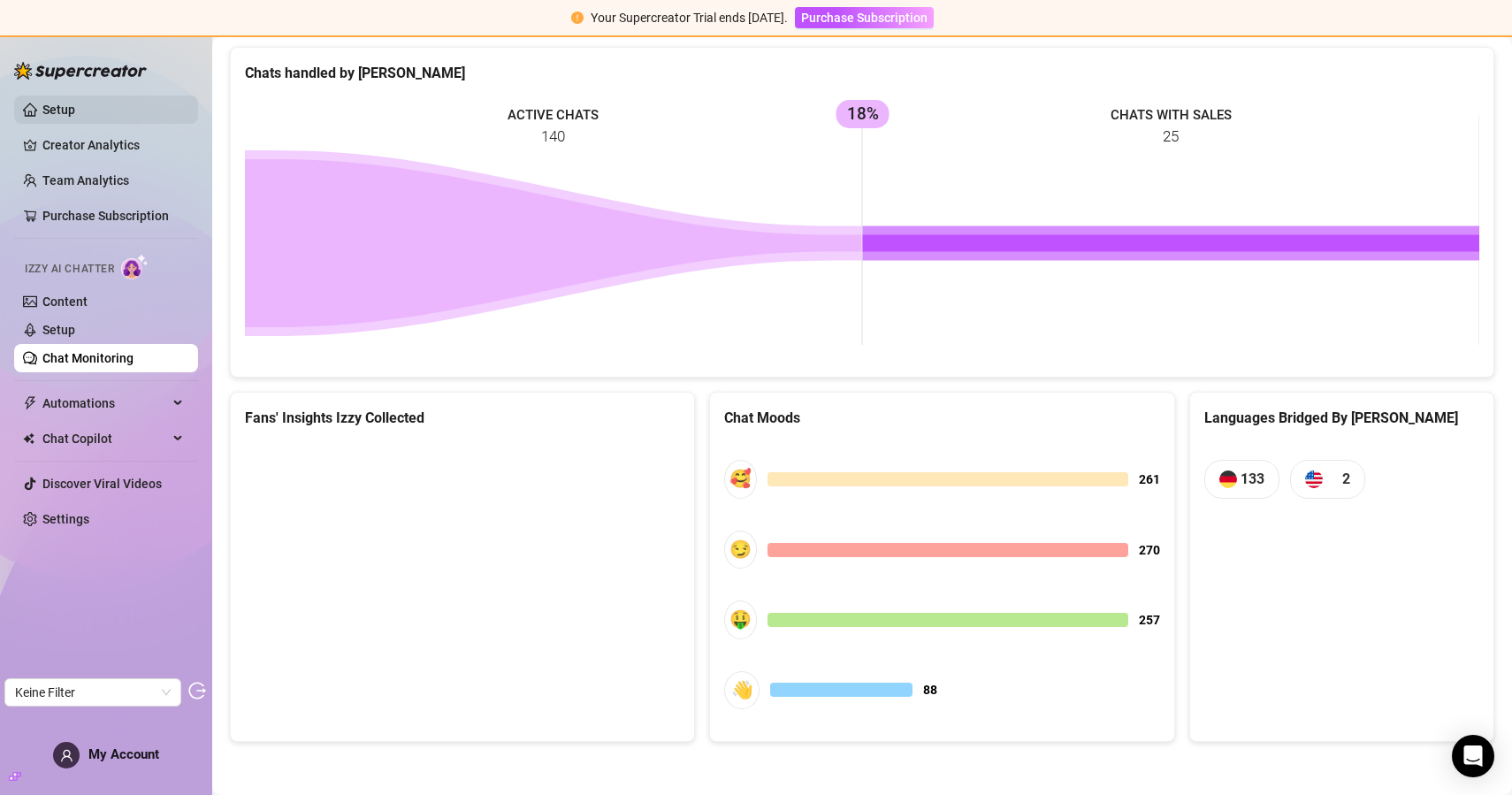
click at [75, 114] on link "Setup" at bounding box center [59, 109] width 33 height 15
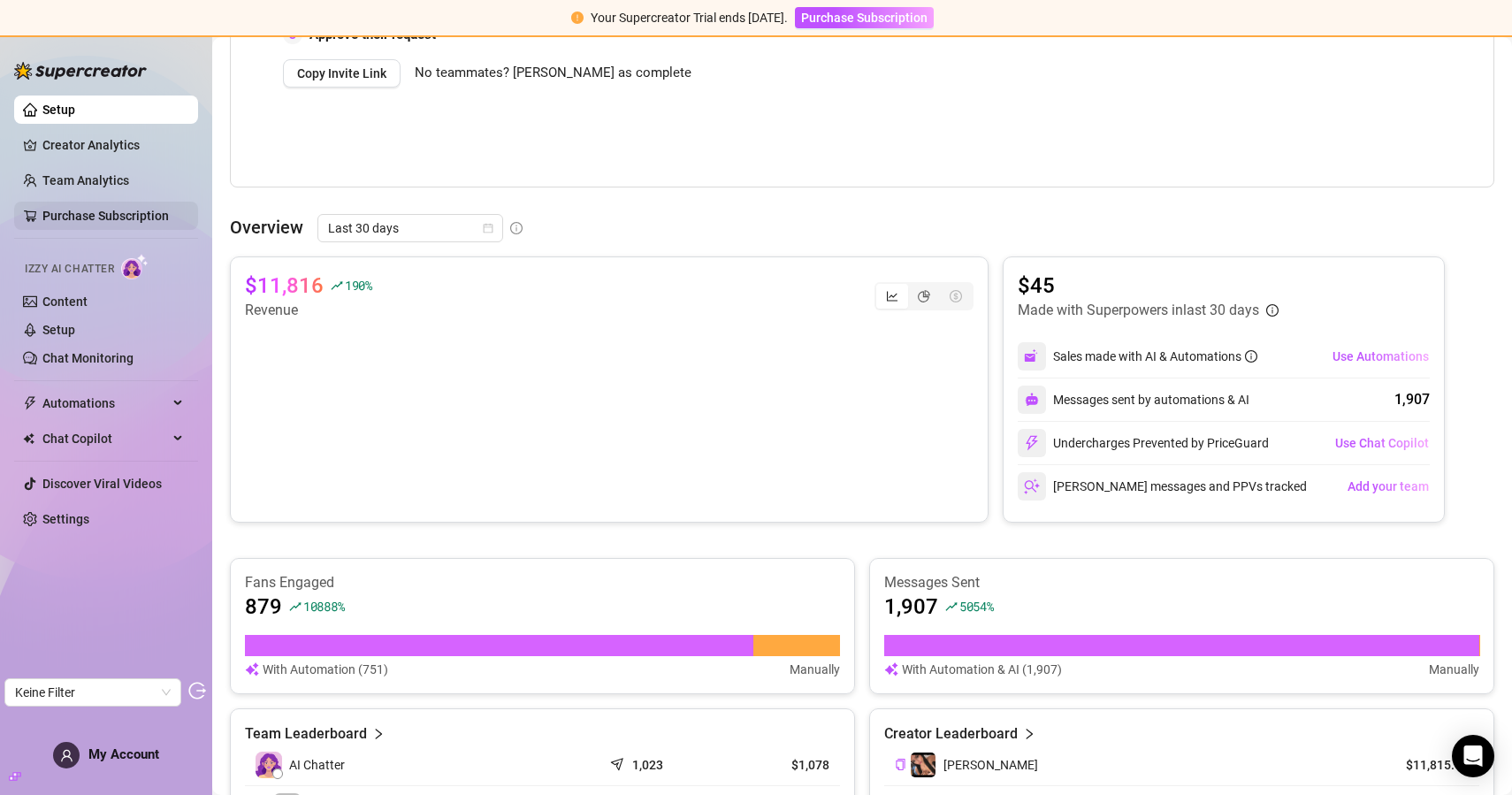
scroll to position [476, 0]
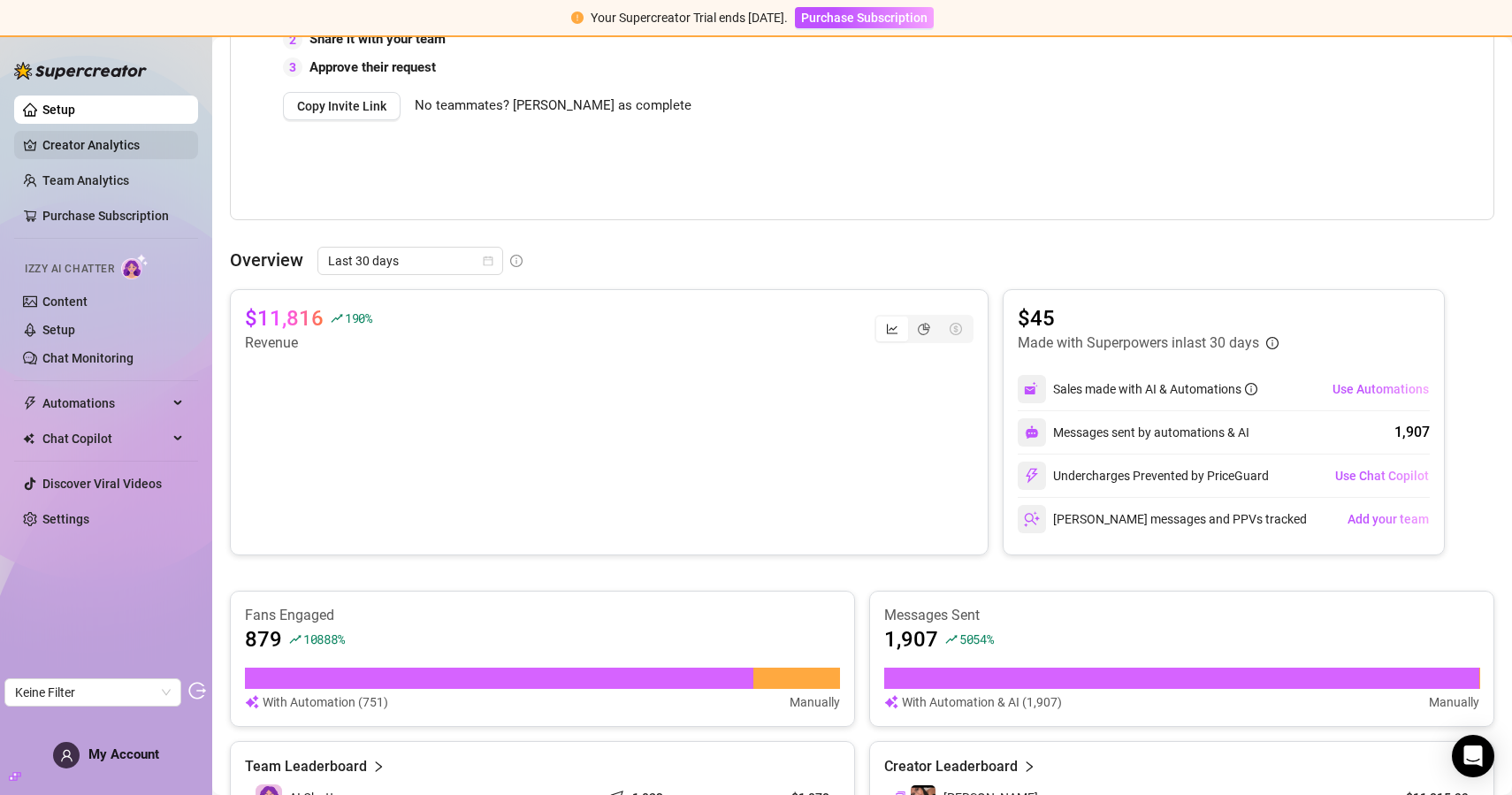
click at [102, 145] on link "Creator Analytics" at bounding box center [113, 145] width 141 height 28
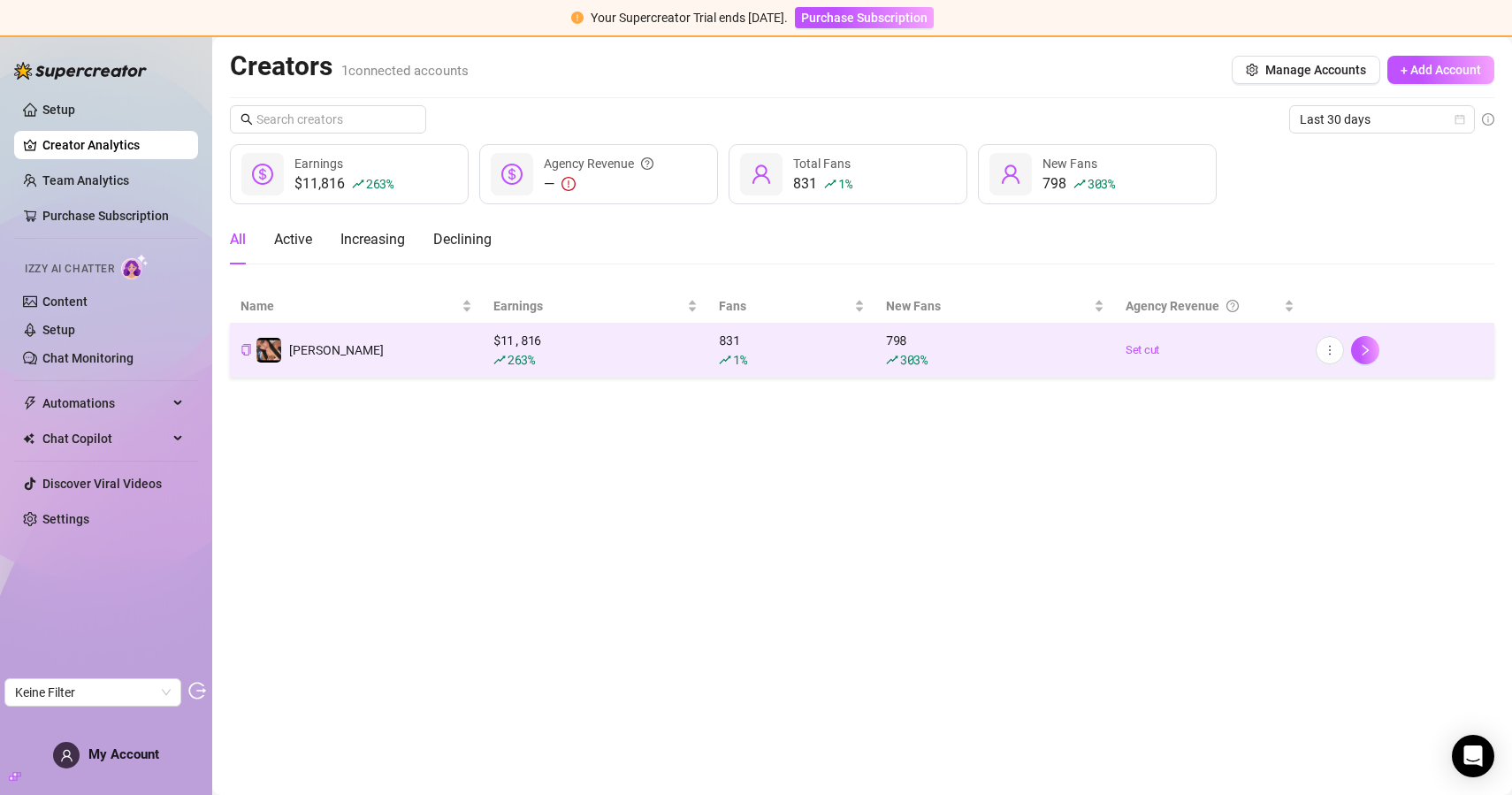
click at [409, 361] on td "Lara" at bounding box center [356, 350] width 253 height 54
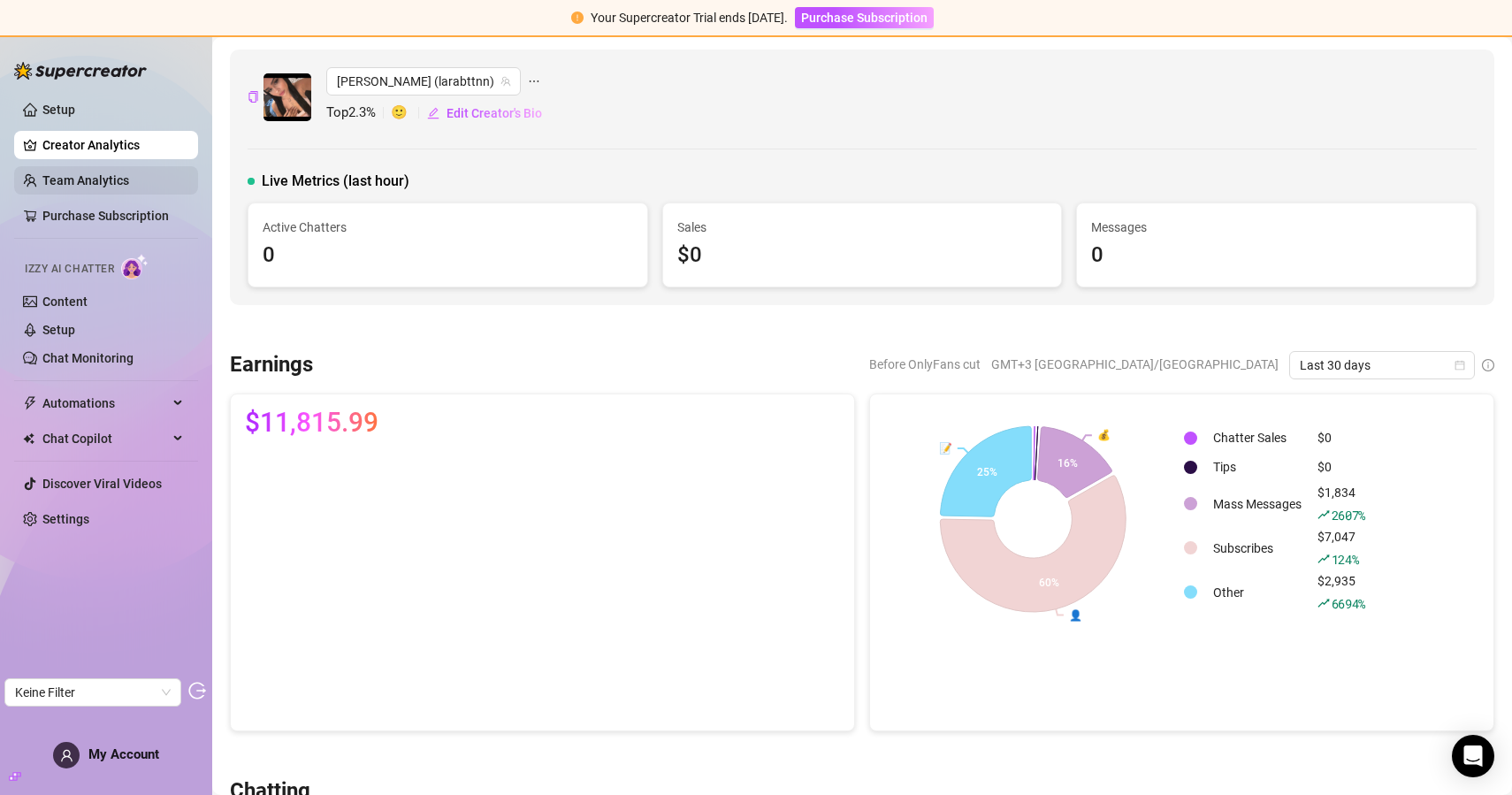
click at [129, 181] on link "Team Analytics" at bounding box center [86, 181] width 87 height 15
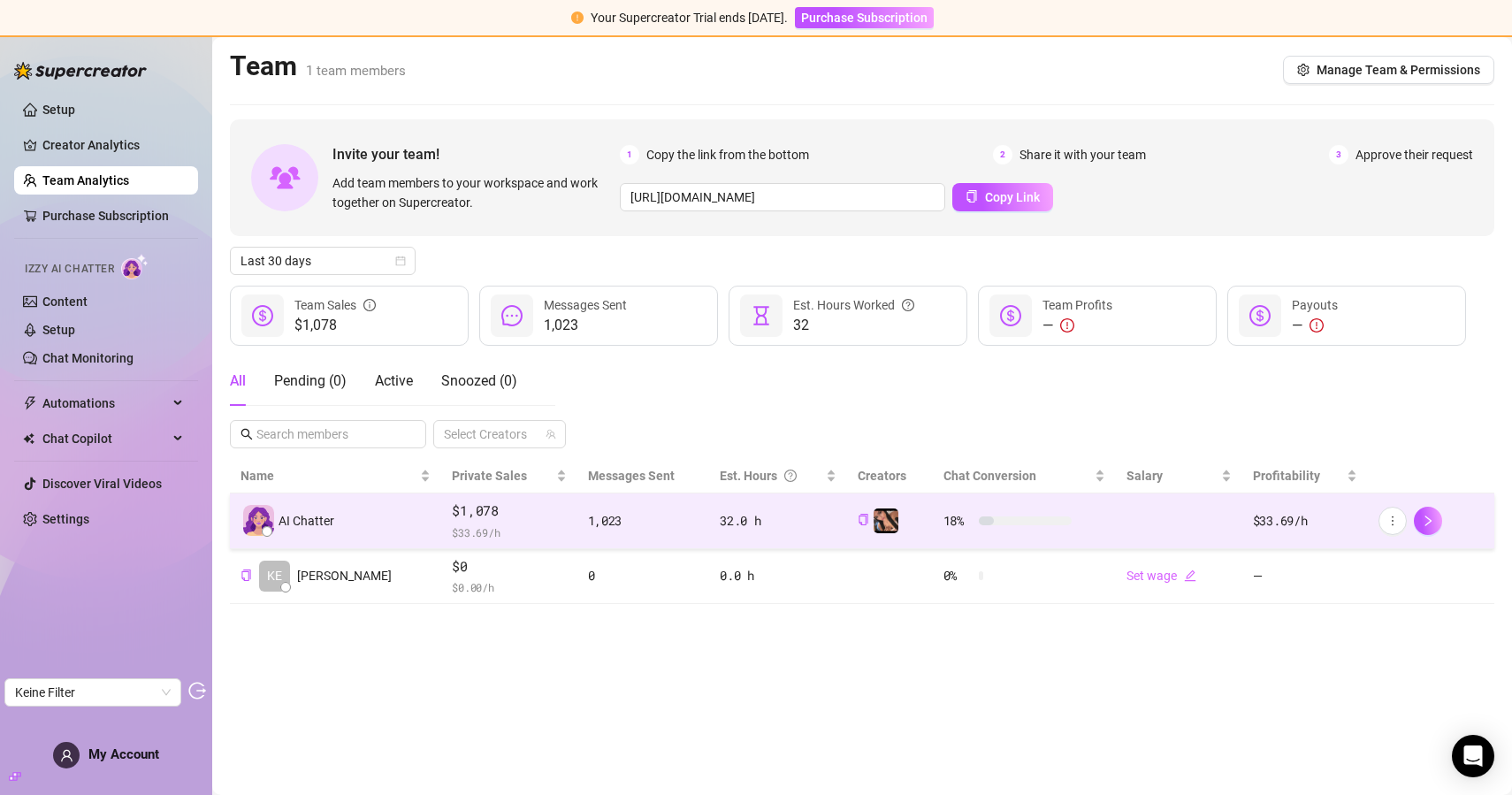
click at [482, 528] on span "$ 33.69 /h" at bounding box center [509, 532] width 114 height 17
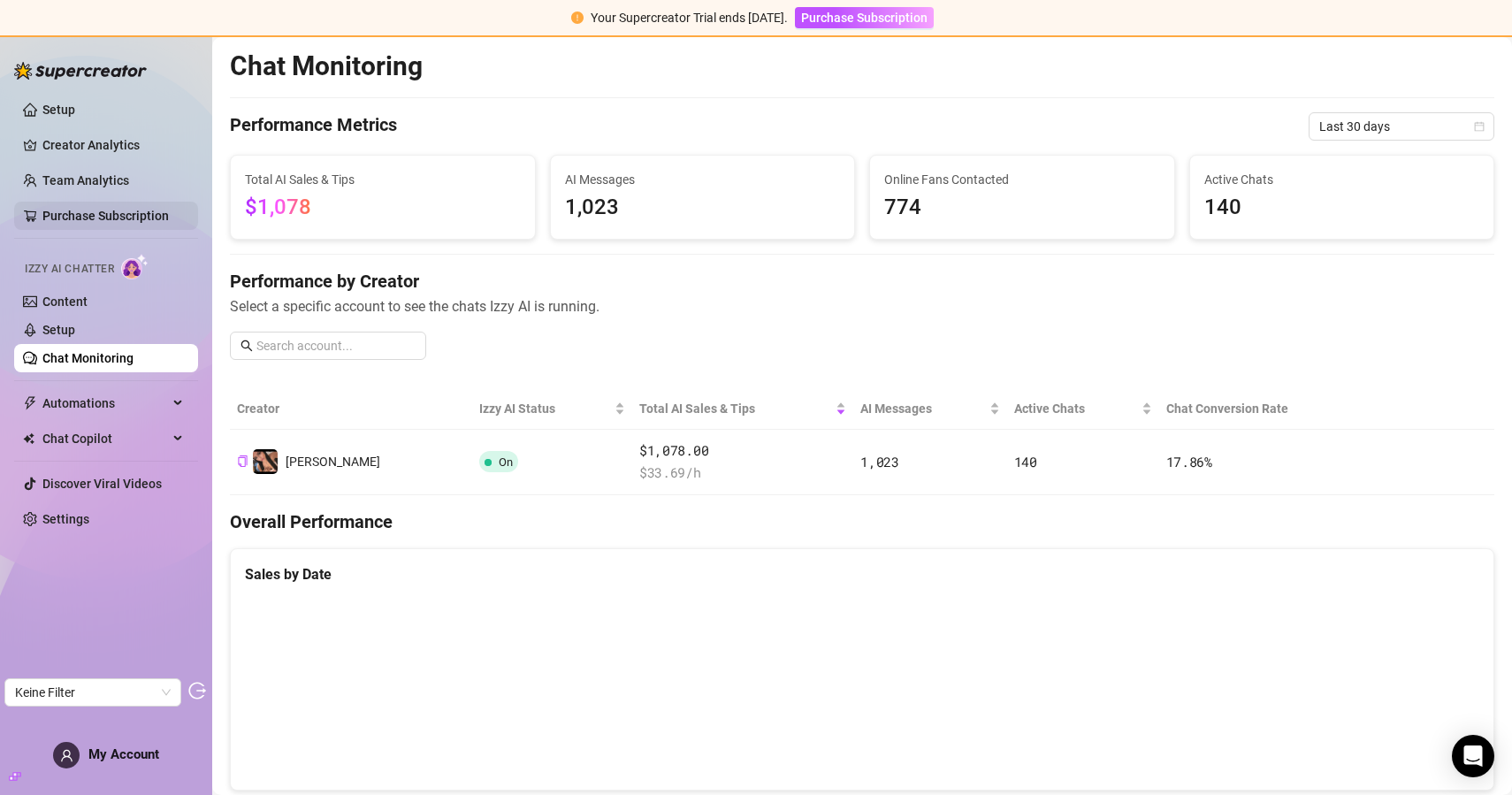
click at [102, 209] on link "Purchase Subscription" at bounding box center [106, 216] width 127 height 15
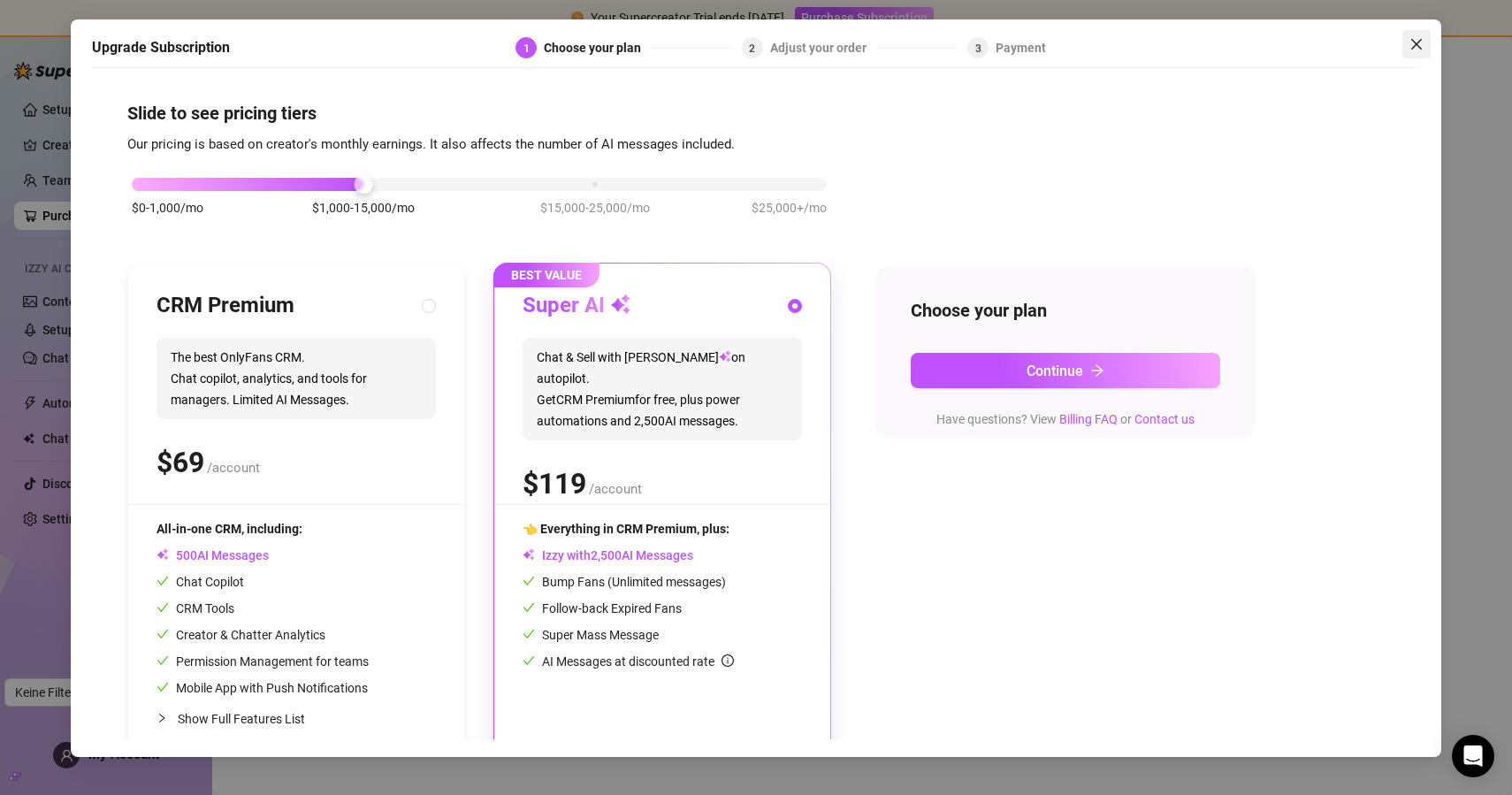
click at [1416, 39] on icon "close" at bounding box center [1417, 45] width 15 height 15
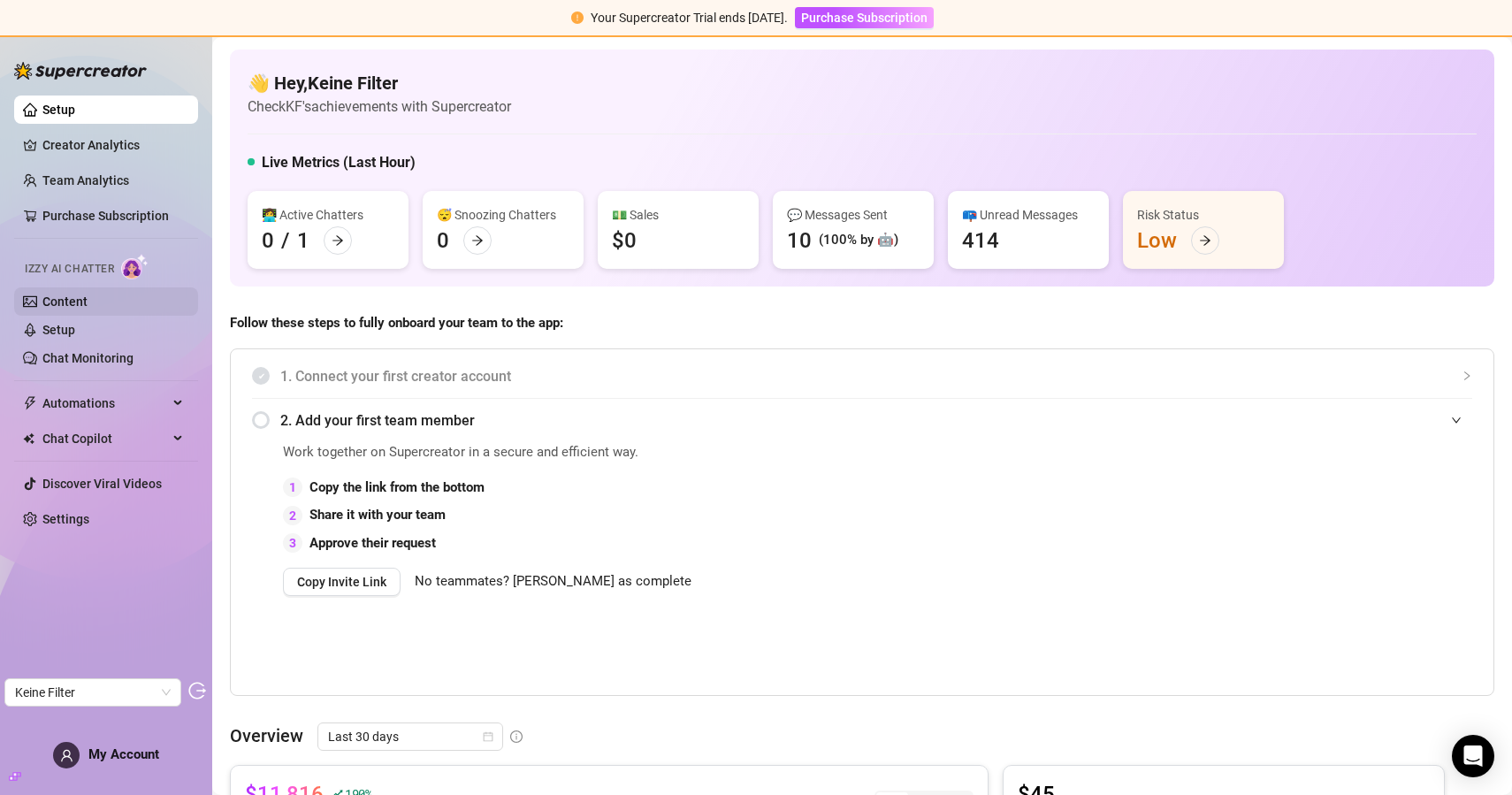
click at [88, 298] on link "Content" at bounding box center [65, 302] width 45 height 15
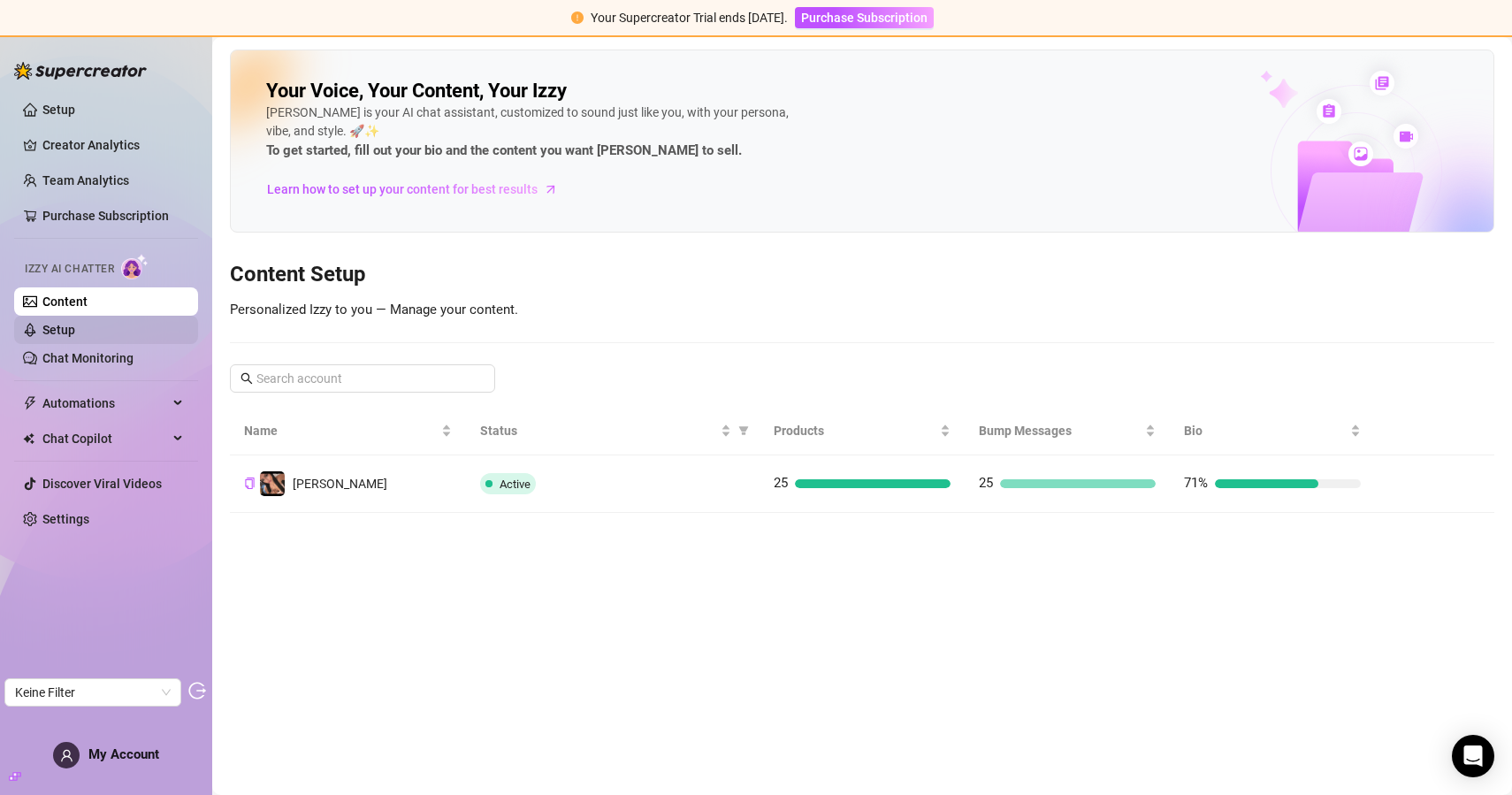
click at [75, 336] on link "Setup" at bounding box center [59, 330] width 33 height 15
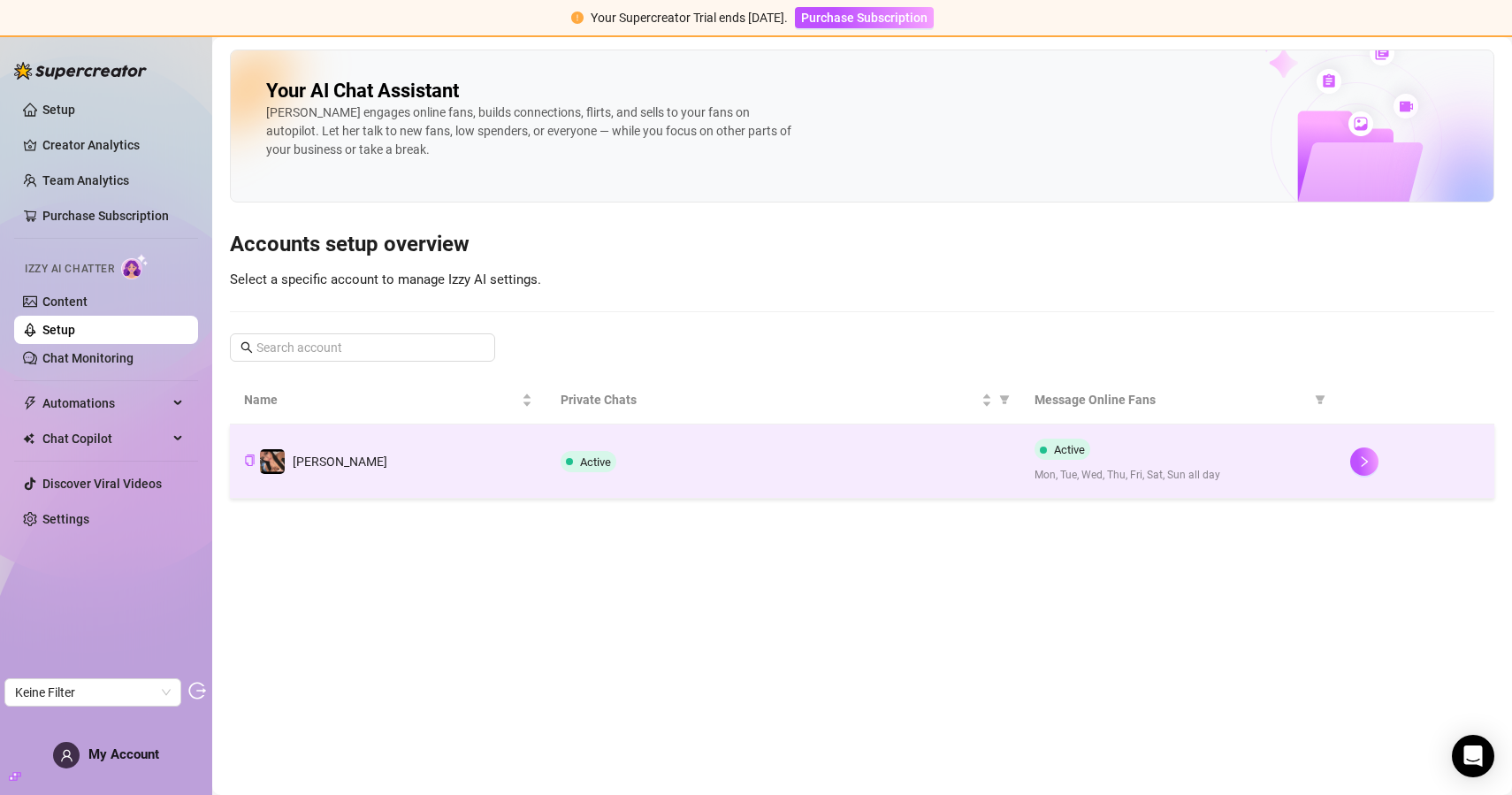
click at [415, 438] on td "Lara" at bounding box center [388, 460] width 316 height 74
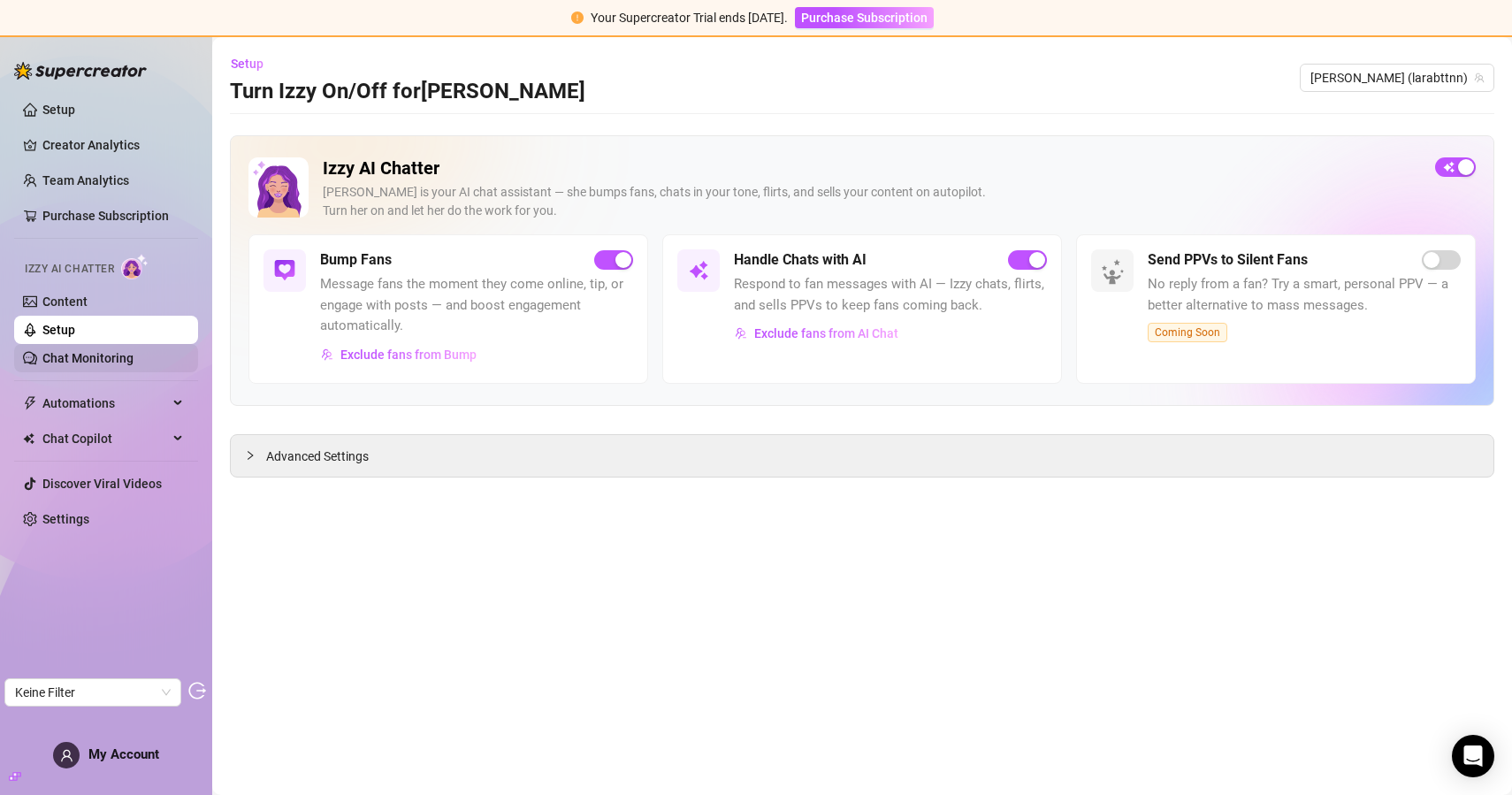
click at [117, 365] on link "Chat Monitoring" at bounding box center [88, 358] width 91 height 15
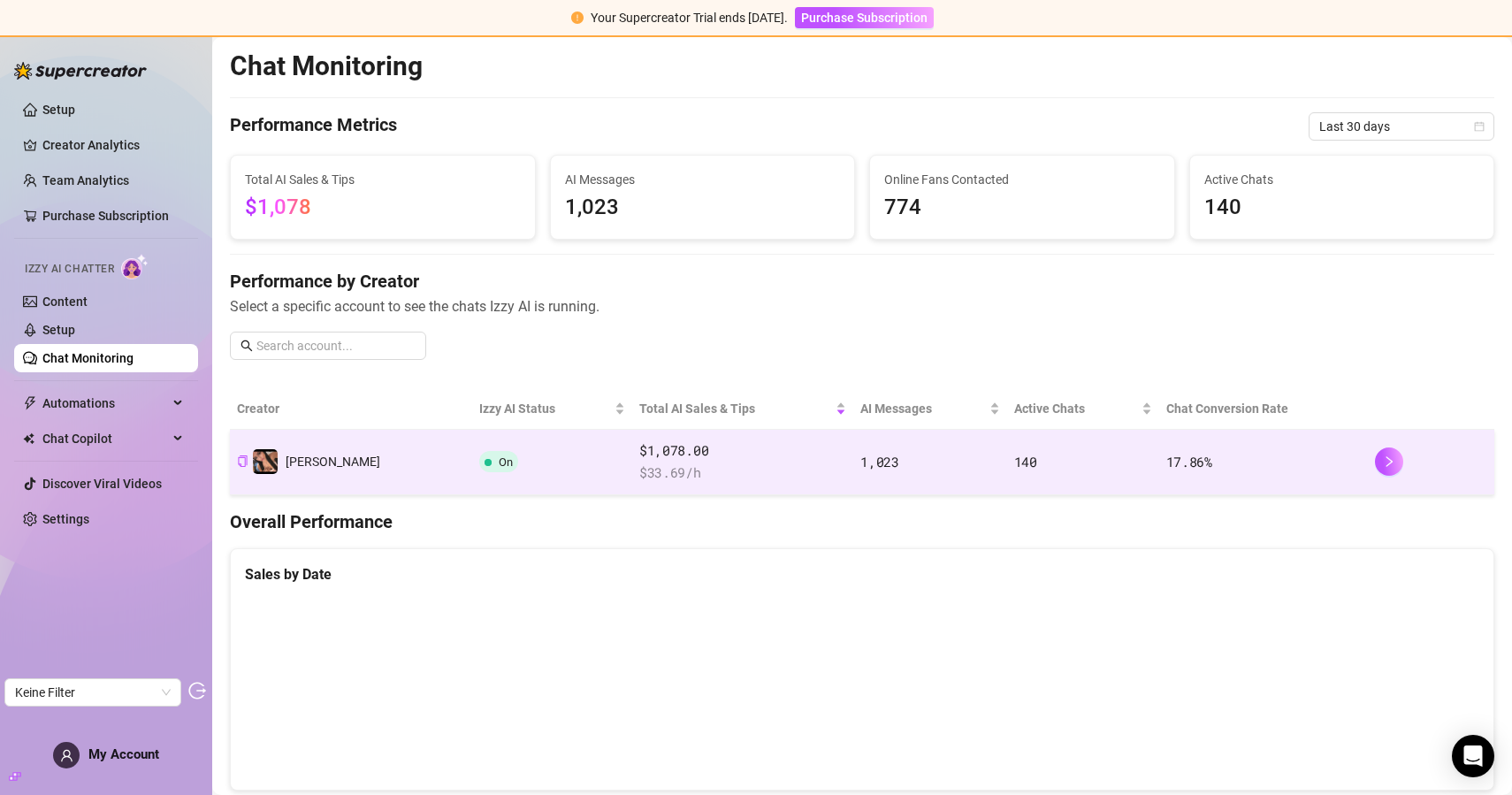
click at [482, 455] on td "On" at bounding box center [553, 462] width 161 height 66
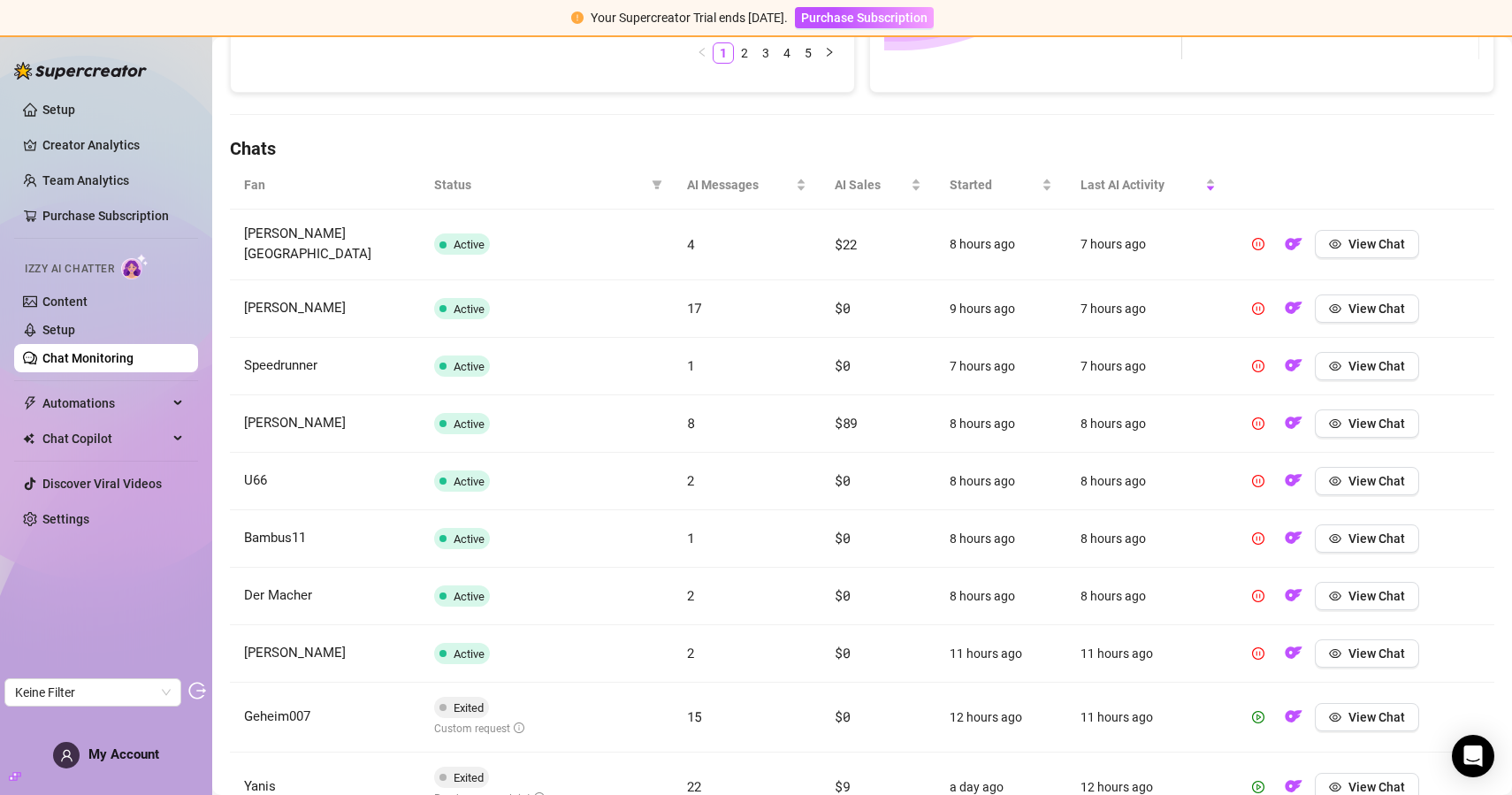
scroll to position [533, 0]
click at [844, 189] on span "AI Sales" at bounding box center [871, 186] width 73 height 19
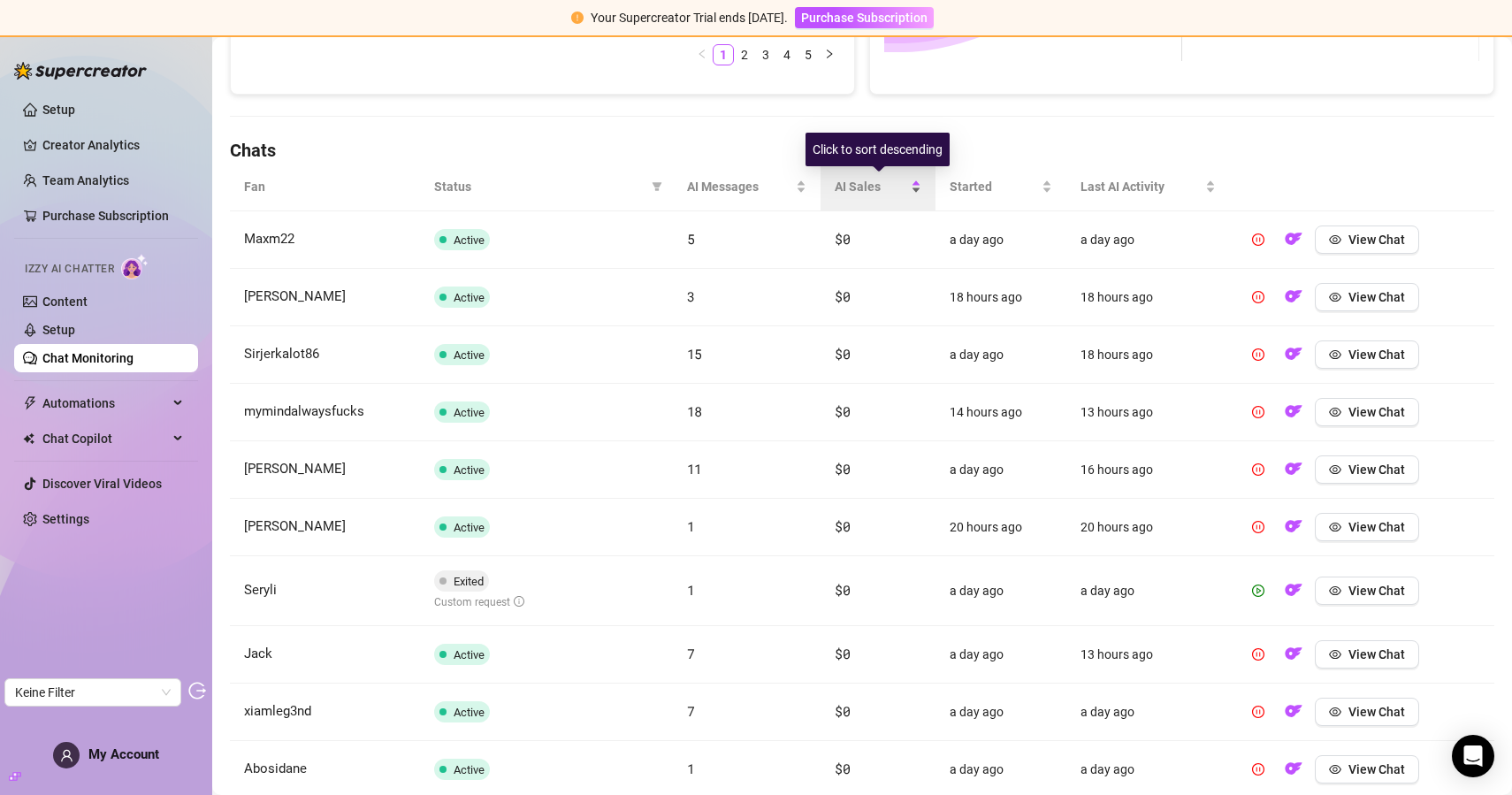
click at [854, 190] on span "AI Sales" at bounding box center [871, 186] width 73 height 19
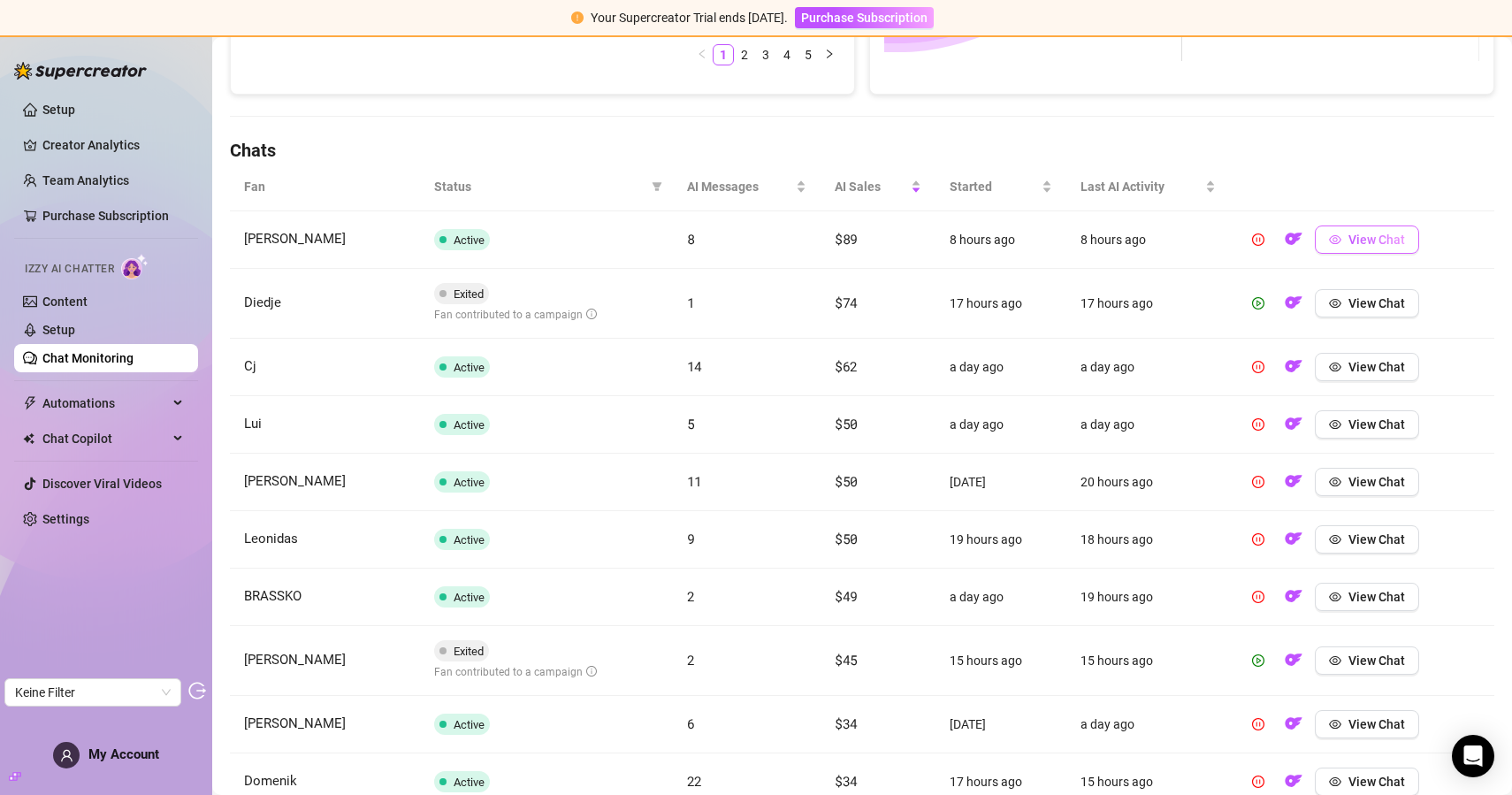
click at [1369, 243] on span "View Chat" at bounding box center [1377, 240] width 57 height 15
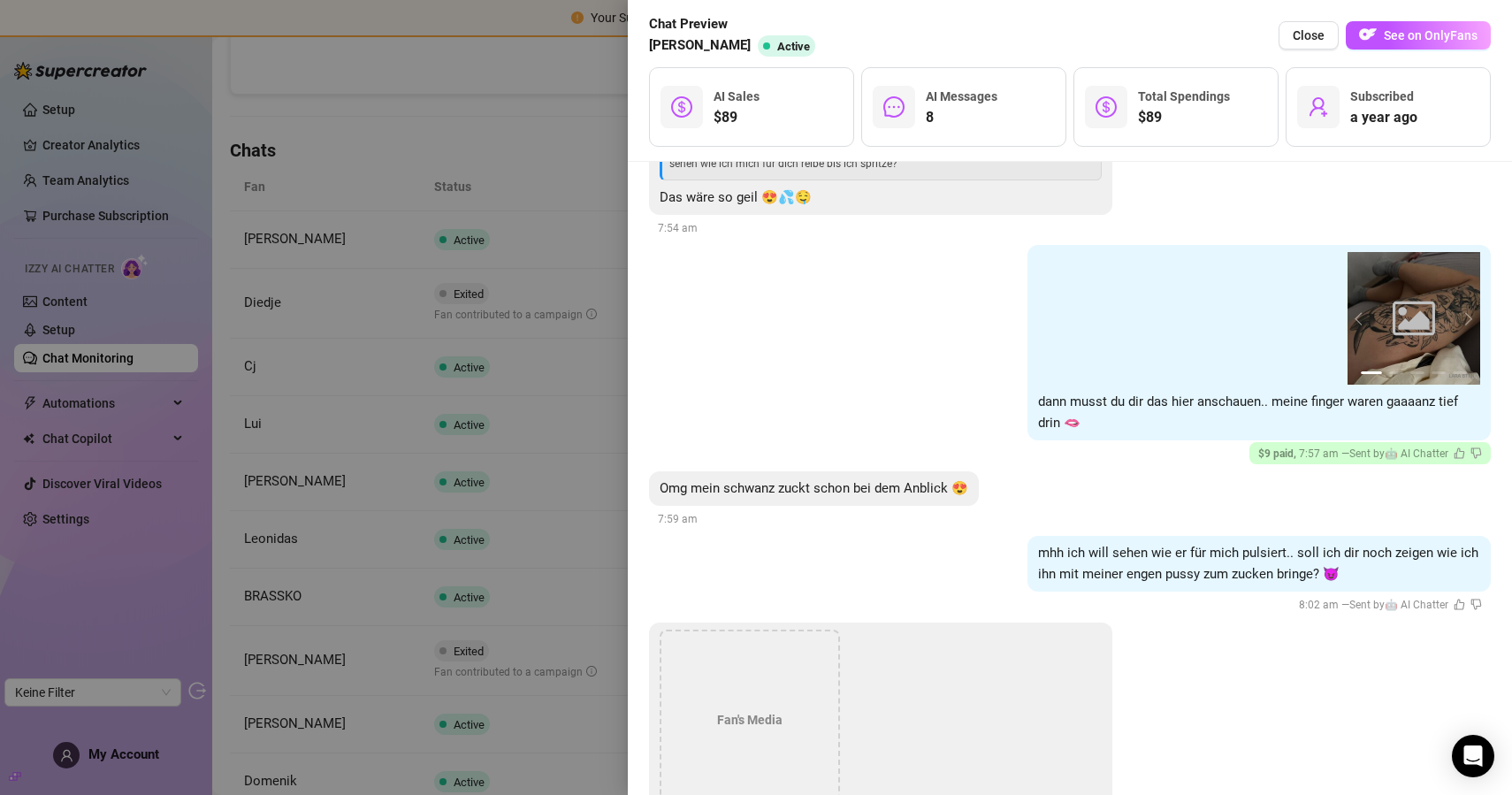
scroll to position [3333, 0]
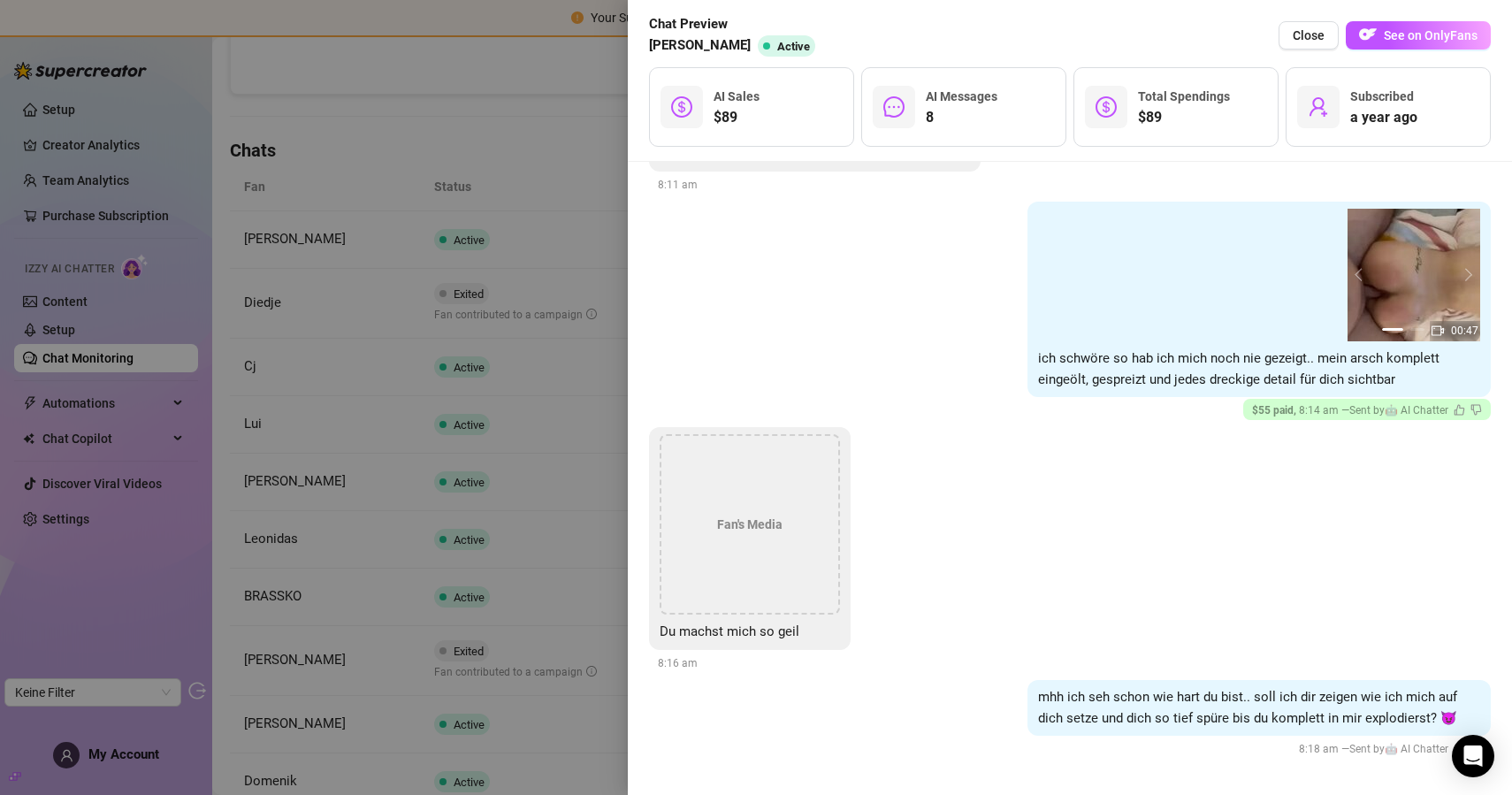
click at [361, 245] on div at bounding box center [756, 398] width 1512 height 795
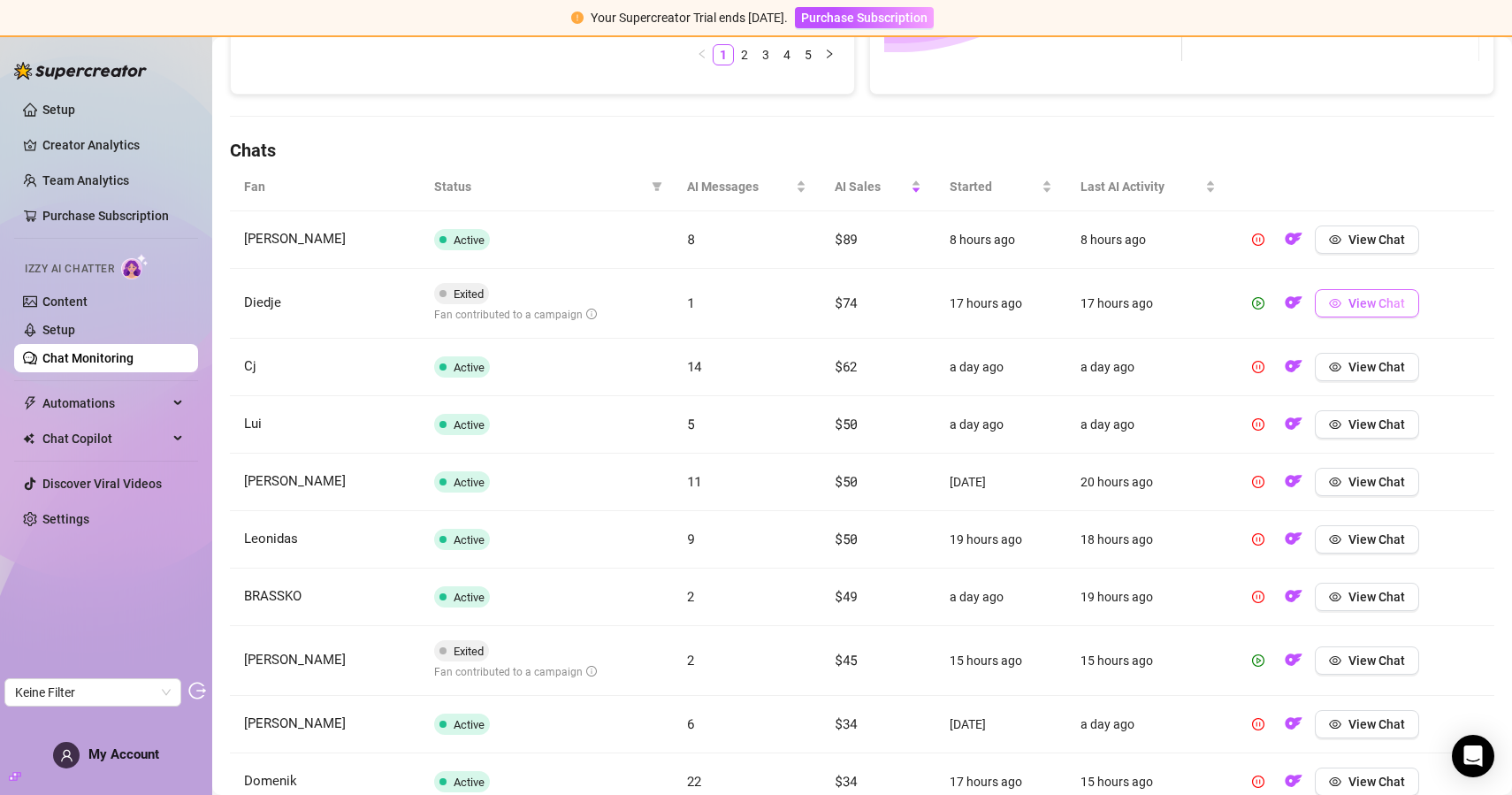
click at [1325, 301] on button "View Chat" at bounding box center [1367, 303] width 104 height 28
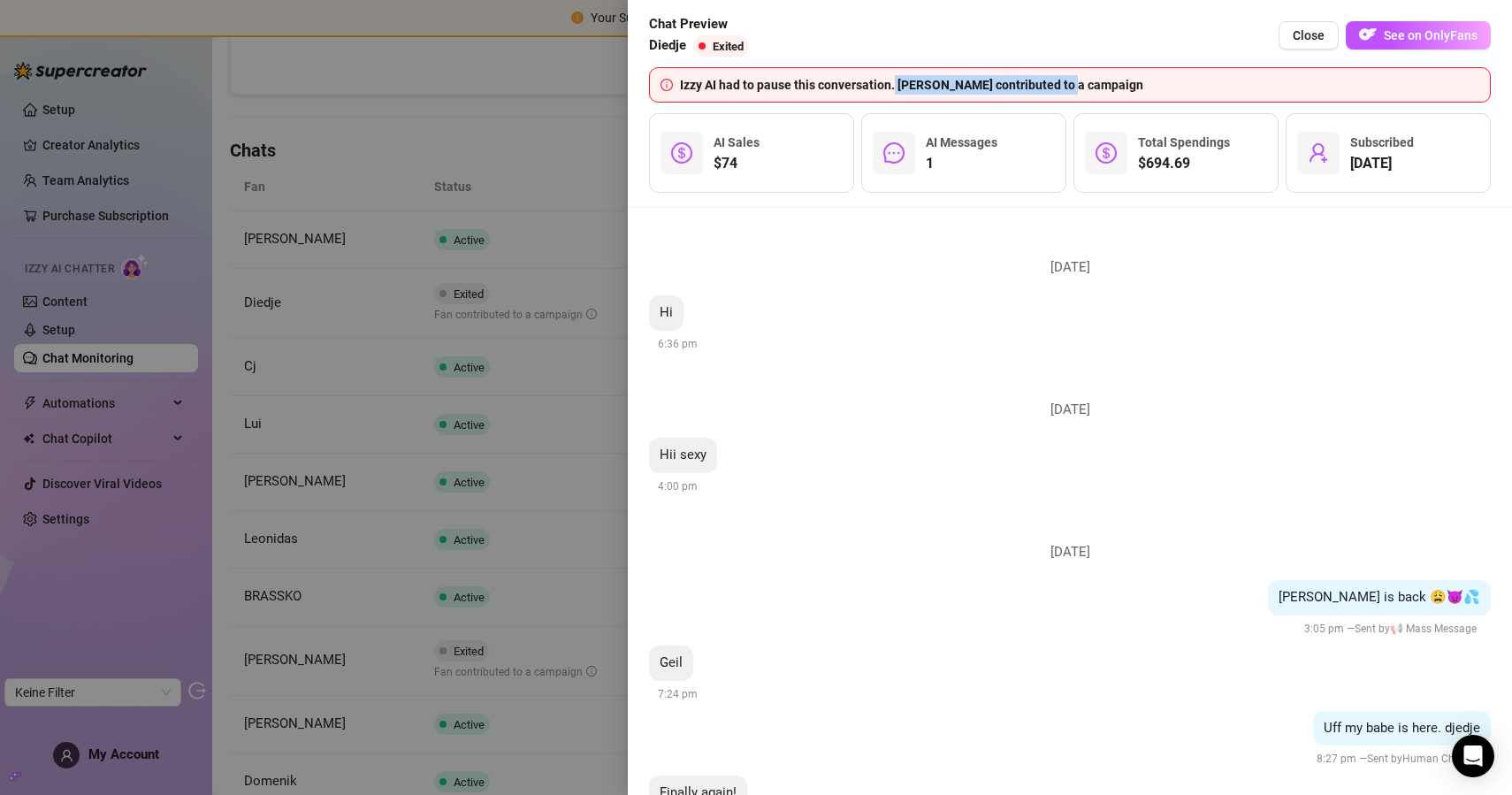
drag, startPoint x: 895, startPoint y: 89, endPoint x: 1070, endPoint y: 93, distance: 175.0
click at [1070, 93] on div "Izzy AI had to pause this conversation. Fan contributed to a campaign" at bounding box center [1080, 84] width 800 height 19
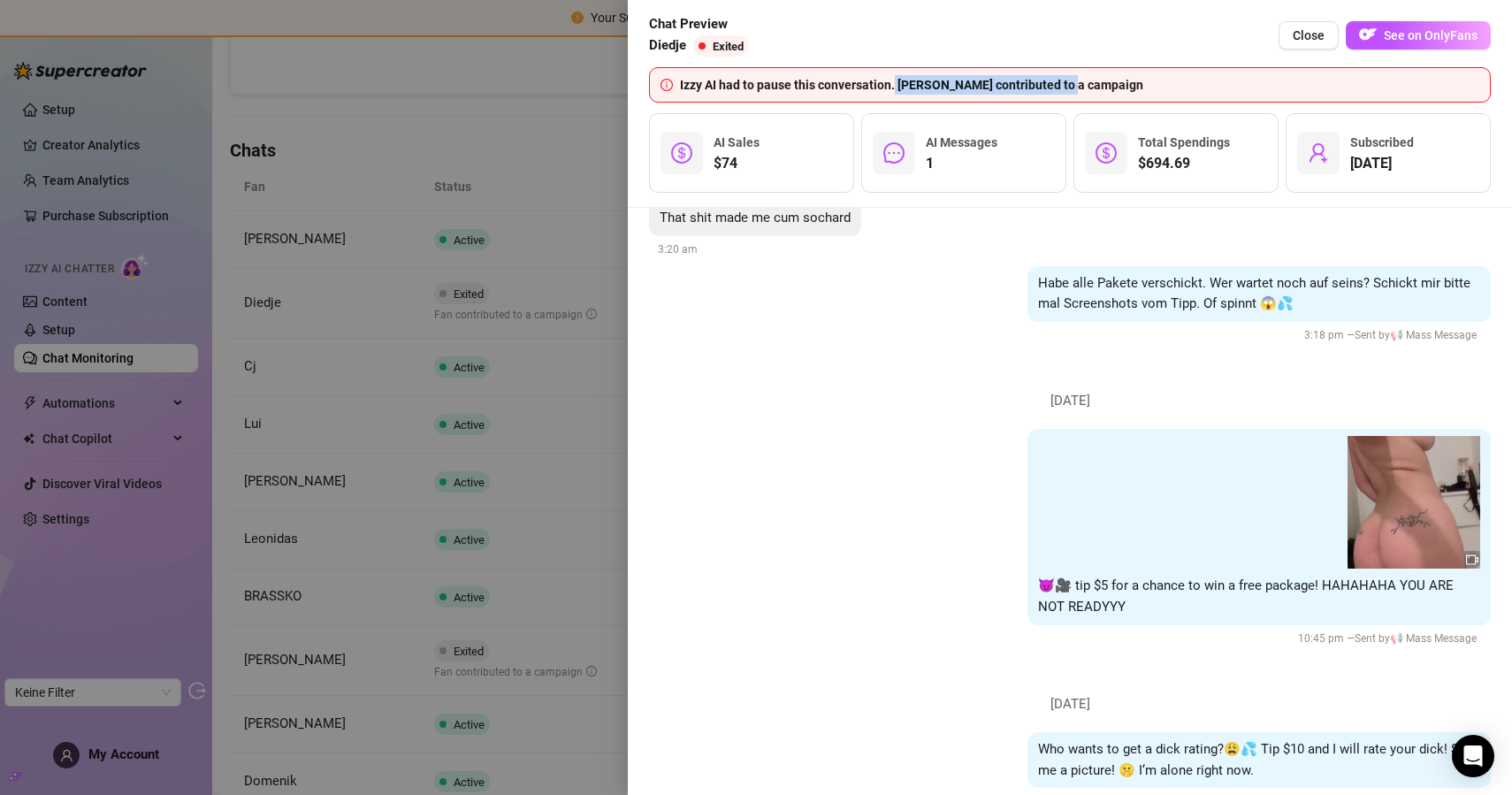
scroll to position [4292, 0]
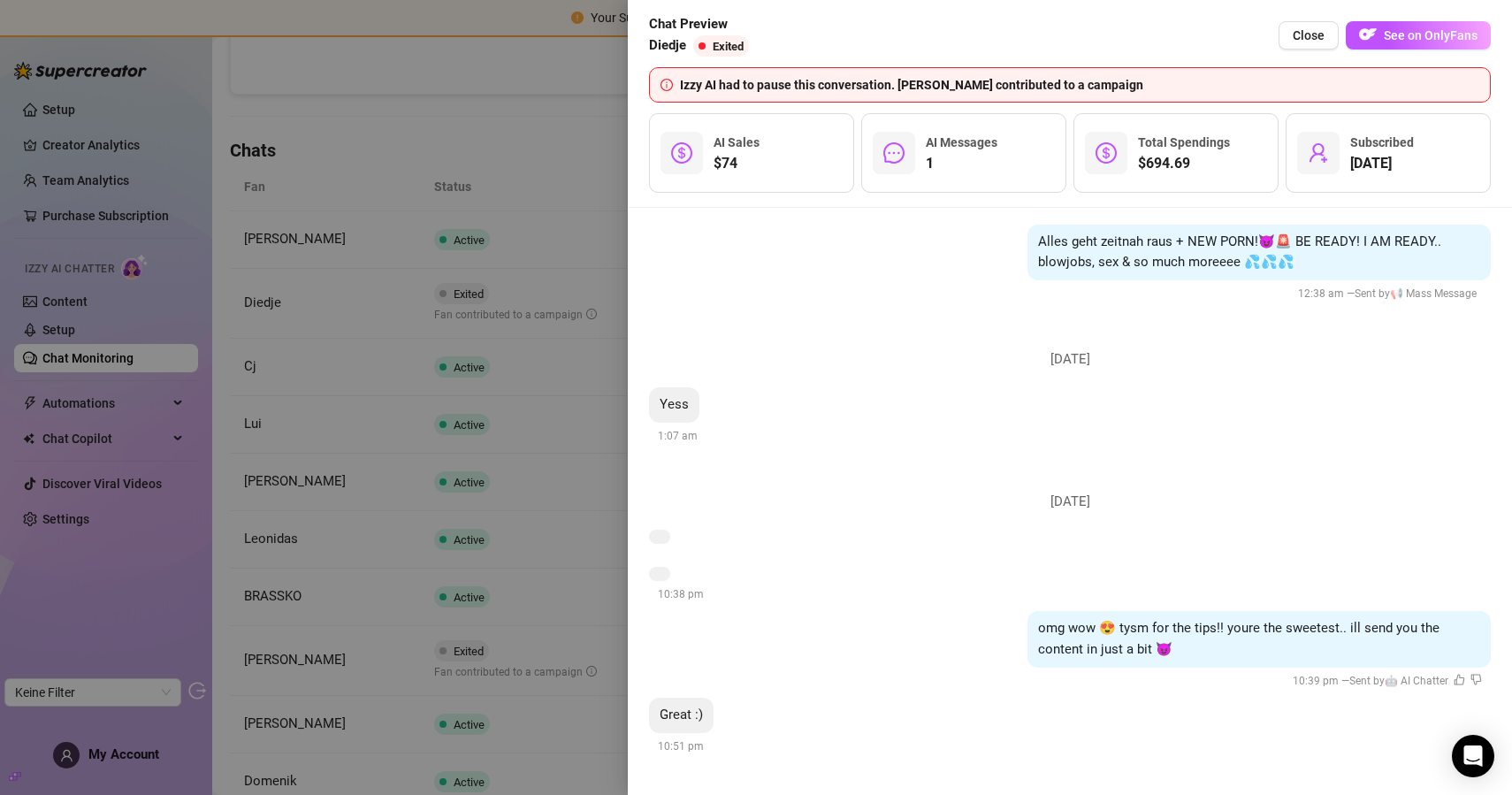
click at [528, 158] on div at bounding box center [756, 398] width 1512 height 795
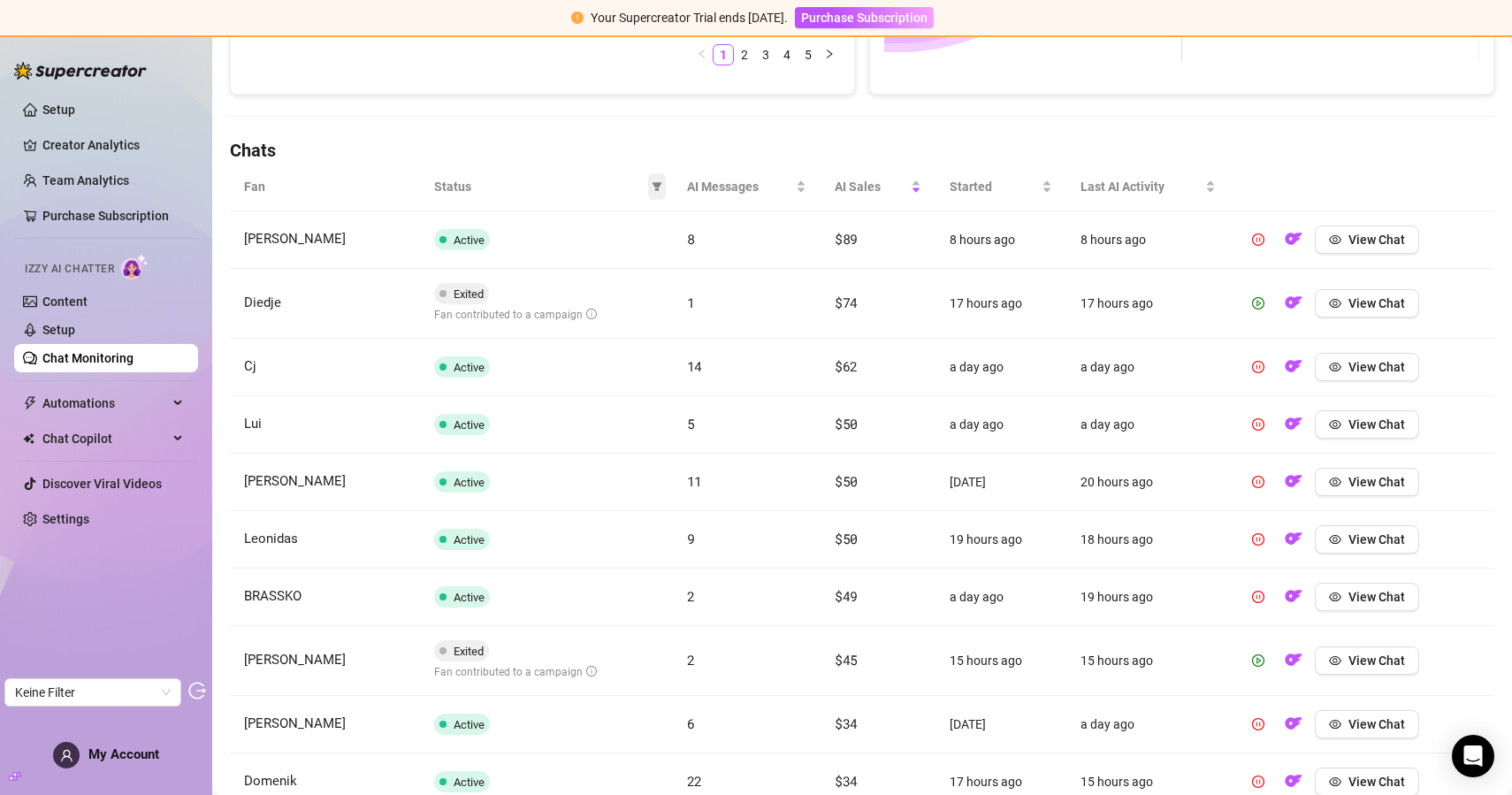
click at [656, 190] on icon "filter" at bounding box center [658, 187] width 11 height 11
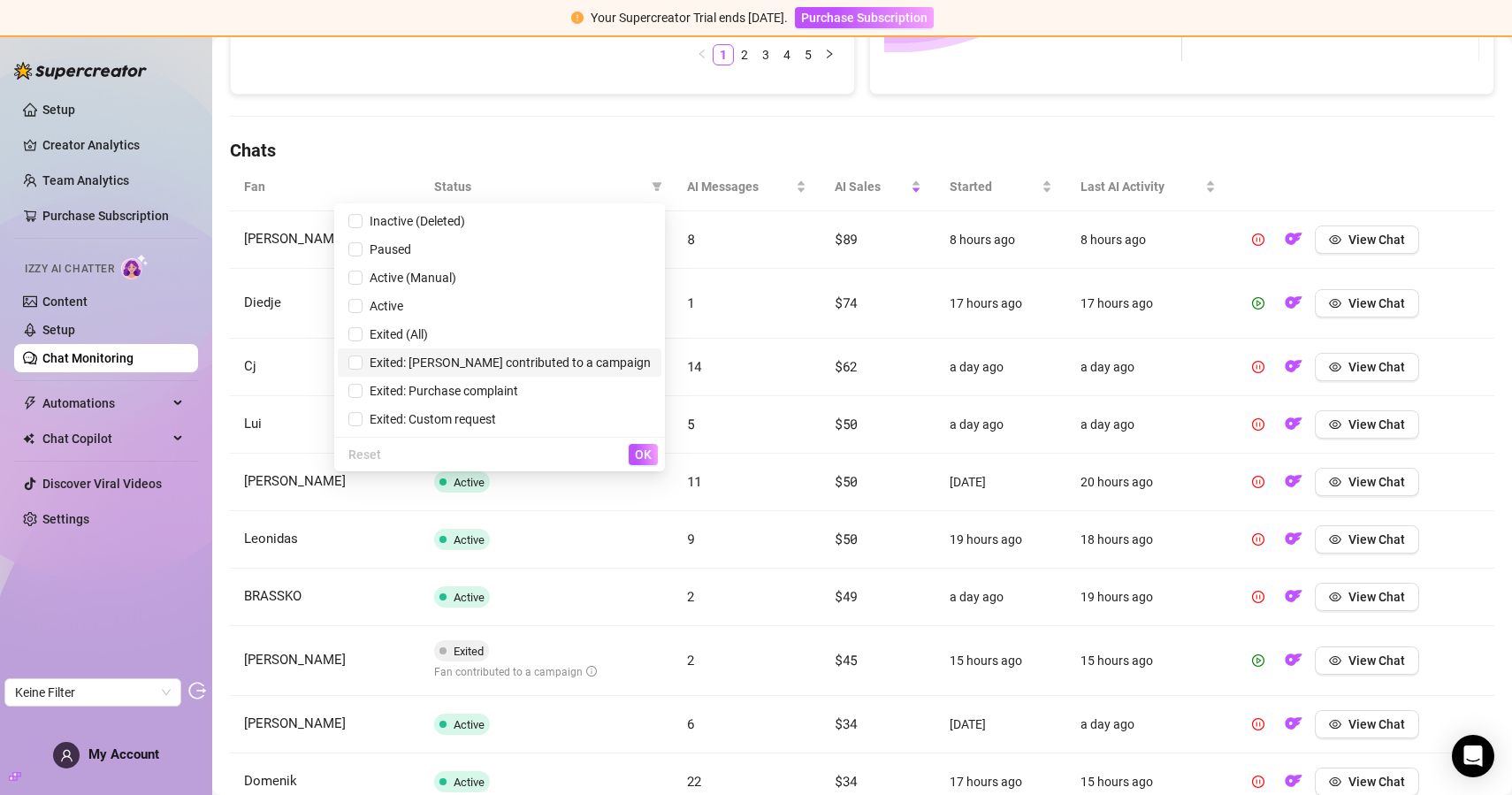
click at [550, 359] on span "Exited: Fan contributed to a campaign" at bounding box center [507, 363] width 288 height 15
click at [637, 456] on span "OK" at bounding box center [643, 455] width 16 height 15
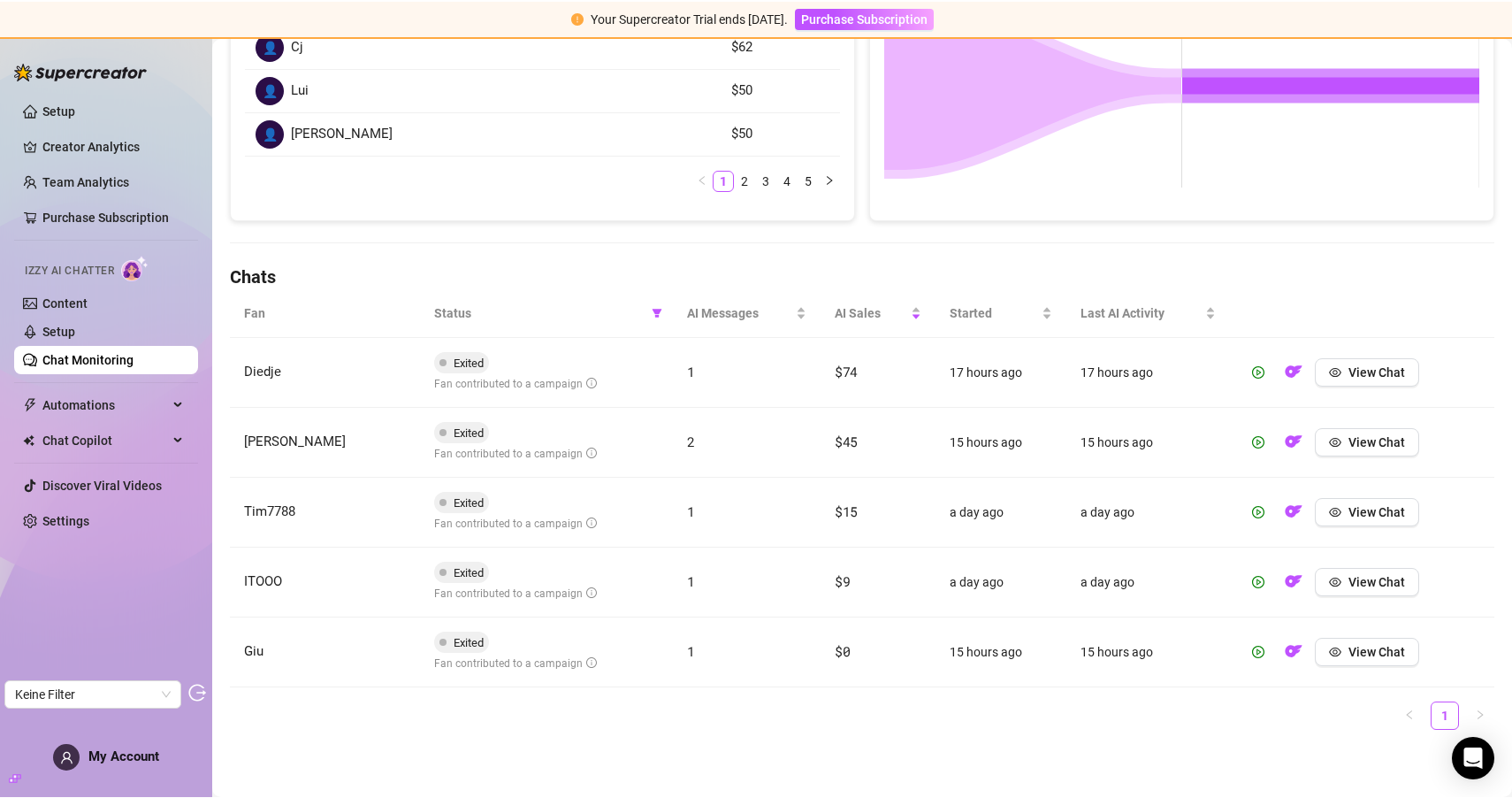
scroll to position [409, 0]
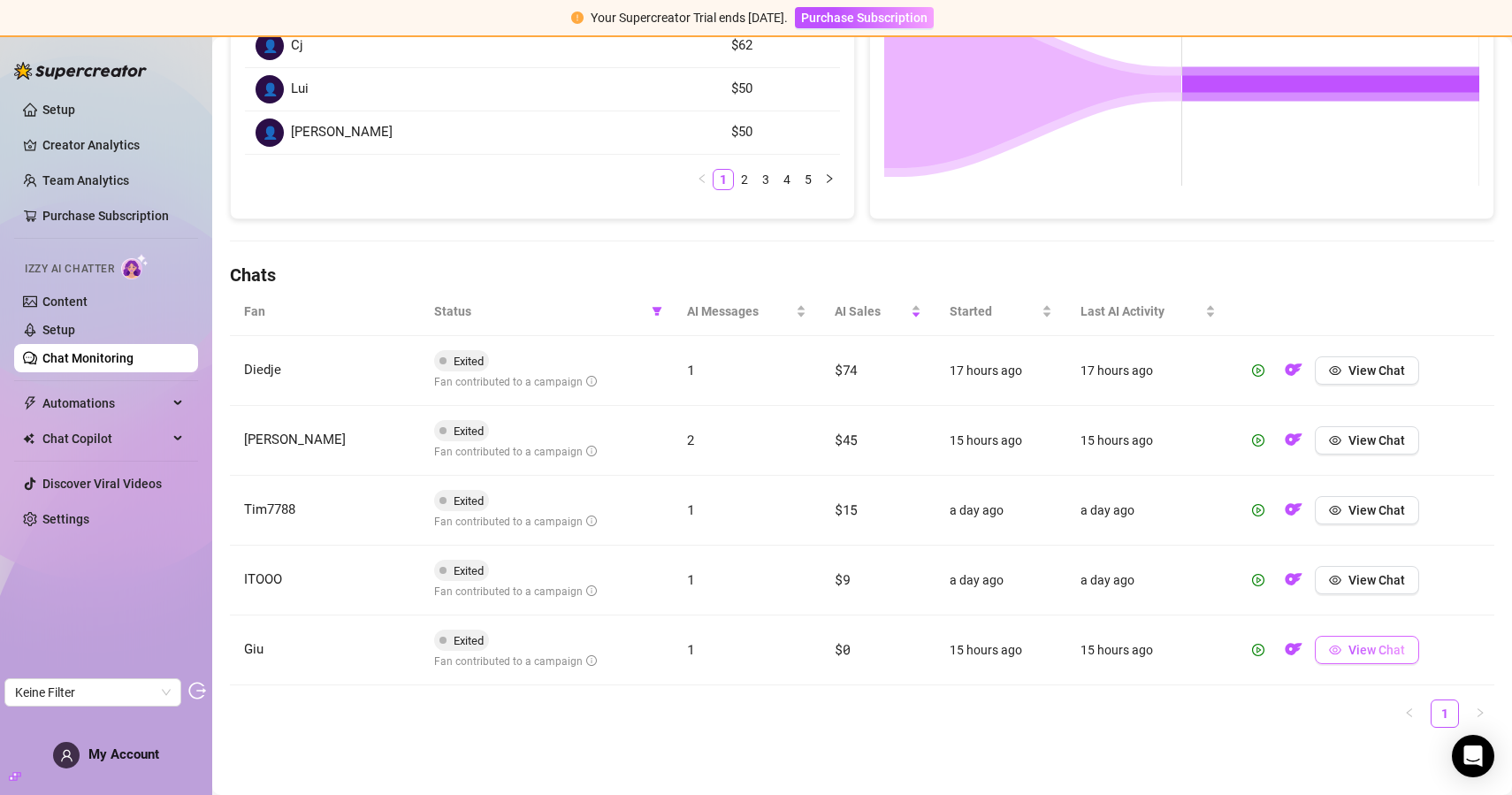
click at [1361, 653] on span "View Chat" at bounding box center [1377, 650] width 57 height 15
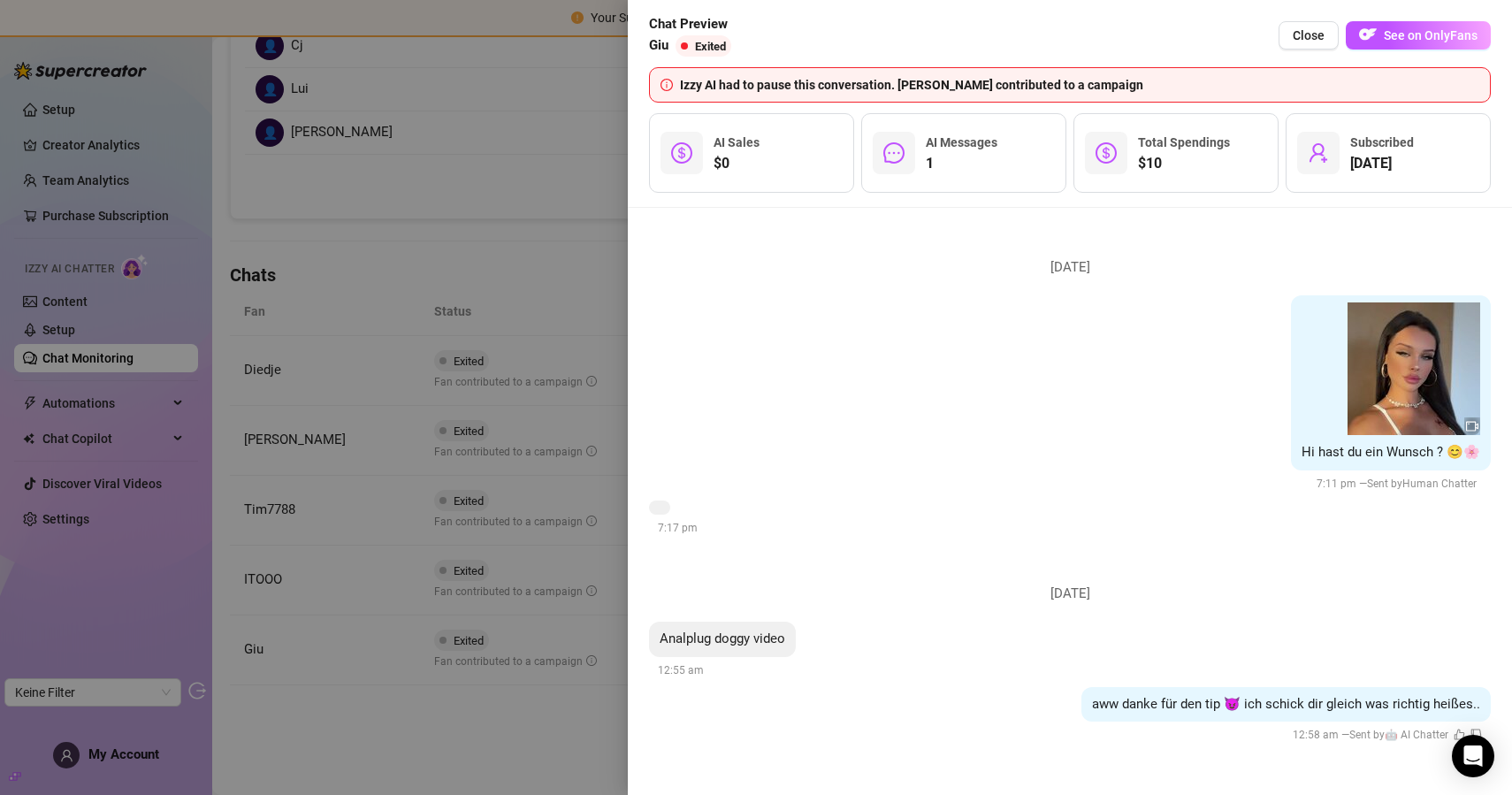
click at [1085, 506] on div "7:17 pm" at bounding box center [1070, 519] width 842 height 37
click at [503, 272] on div at bounding box center [756, 398] width 1512 height 795
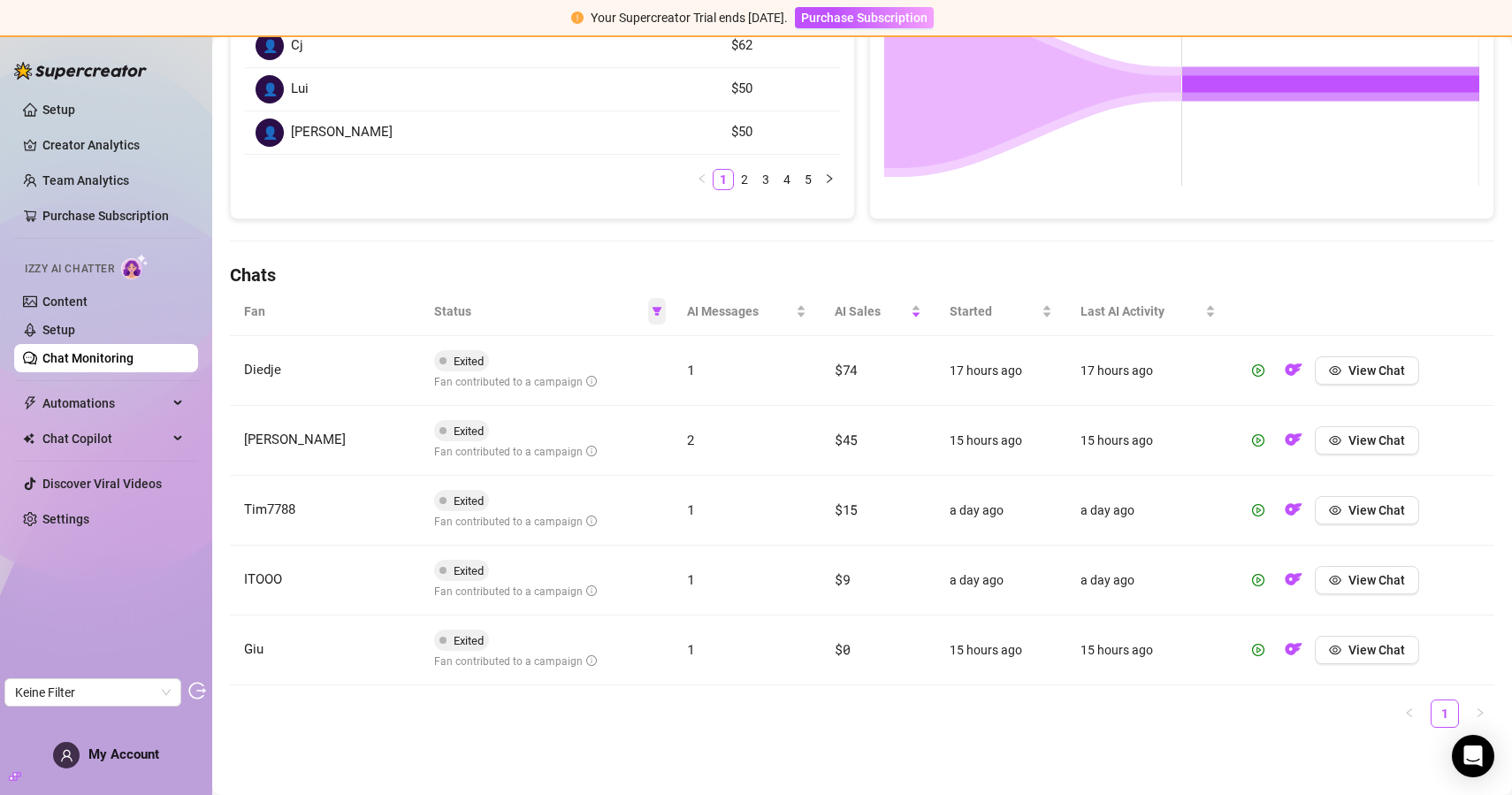
click at [657, 317] on span at bounding box center [657, 311] width 17 height 26
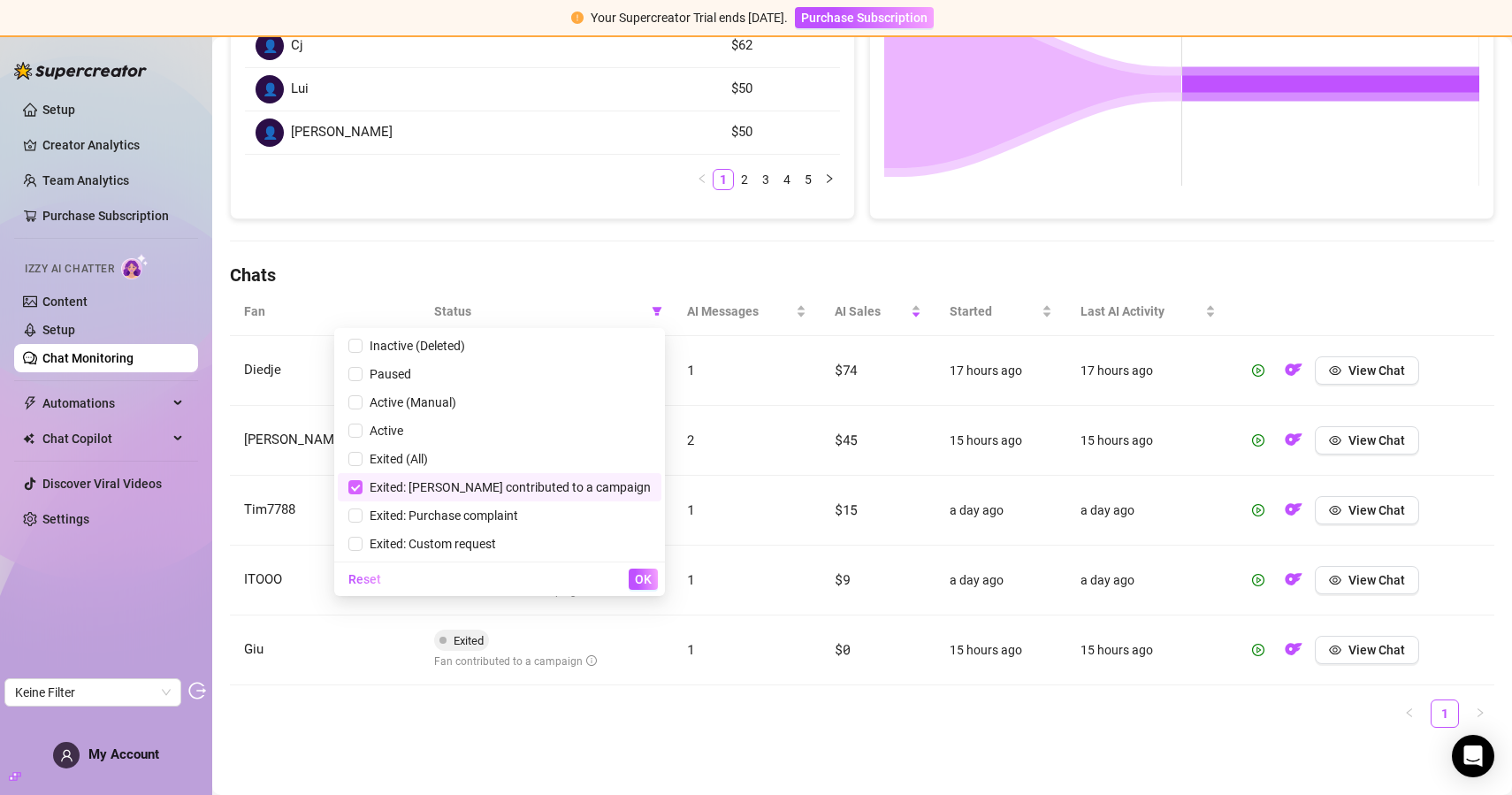
click at [363, 482] on input "checkbox" at bounding box center [356, 488] width 15 height 15
checkbox input "false"
click at [649, 583] on span "OK" at bounding box center [643, 579] width 16 height 15
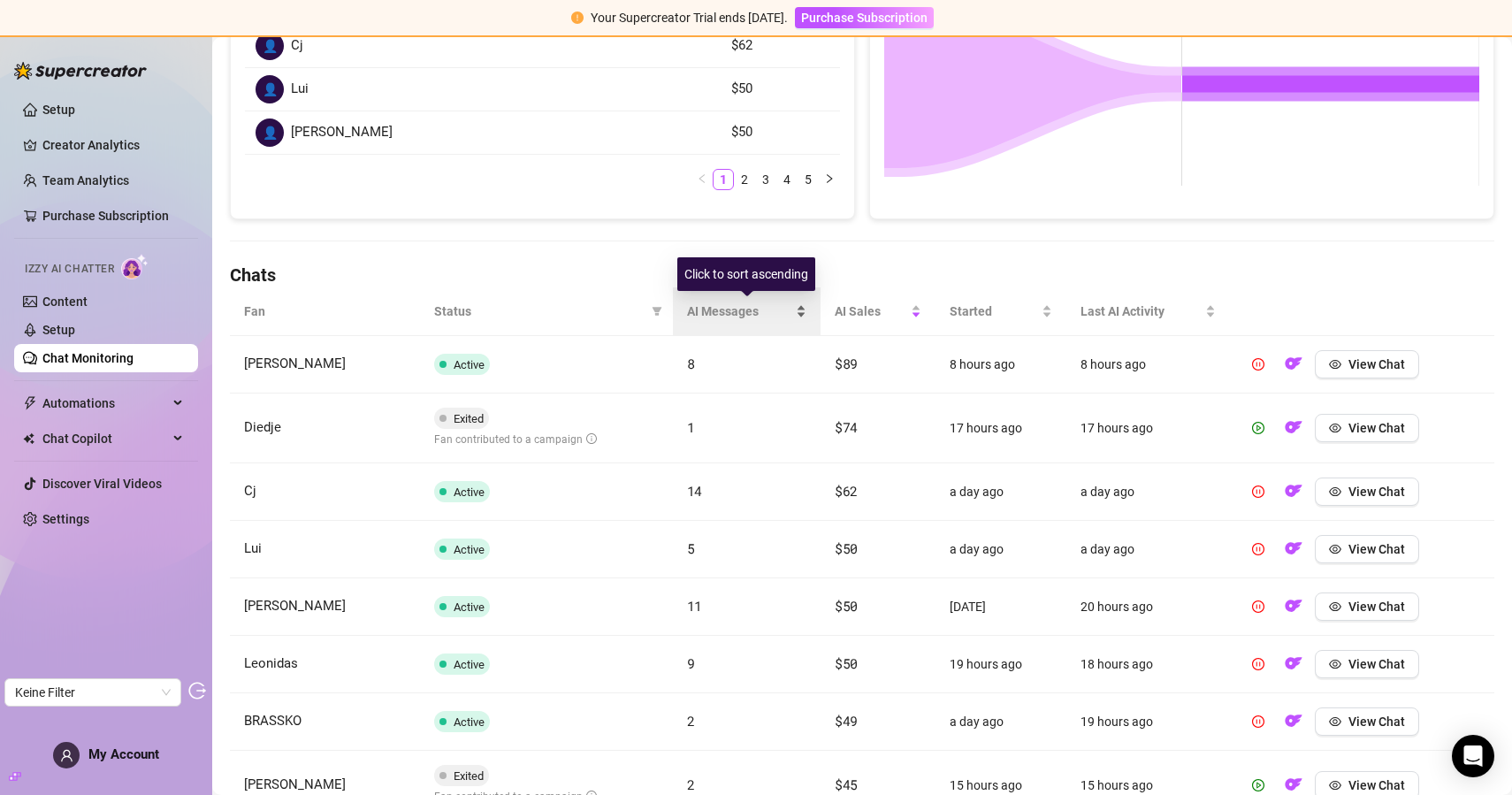
click at [714, 313] on span "AI Messages" at bounding box center [739, 311] width 105 height 19
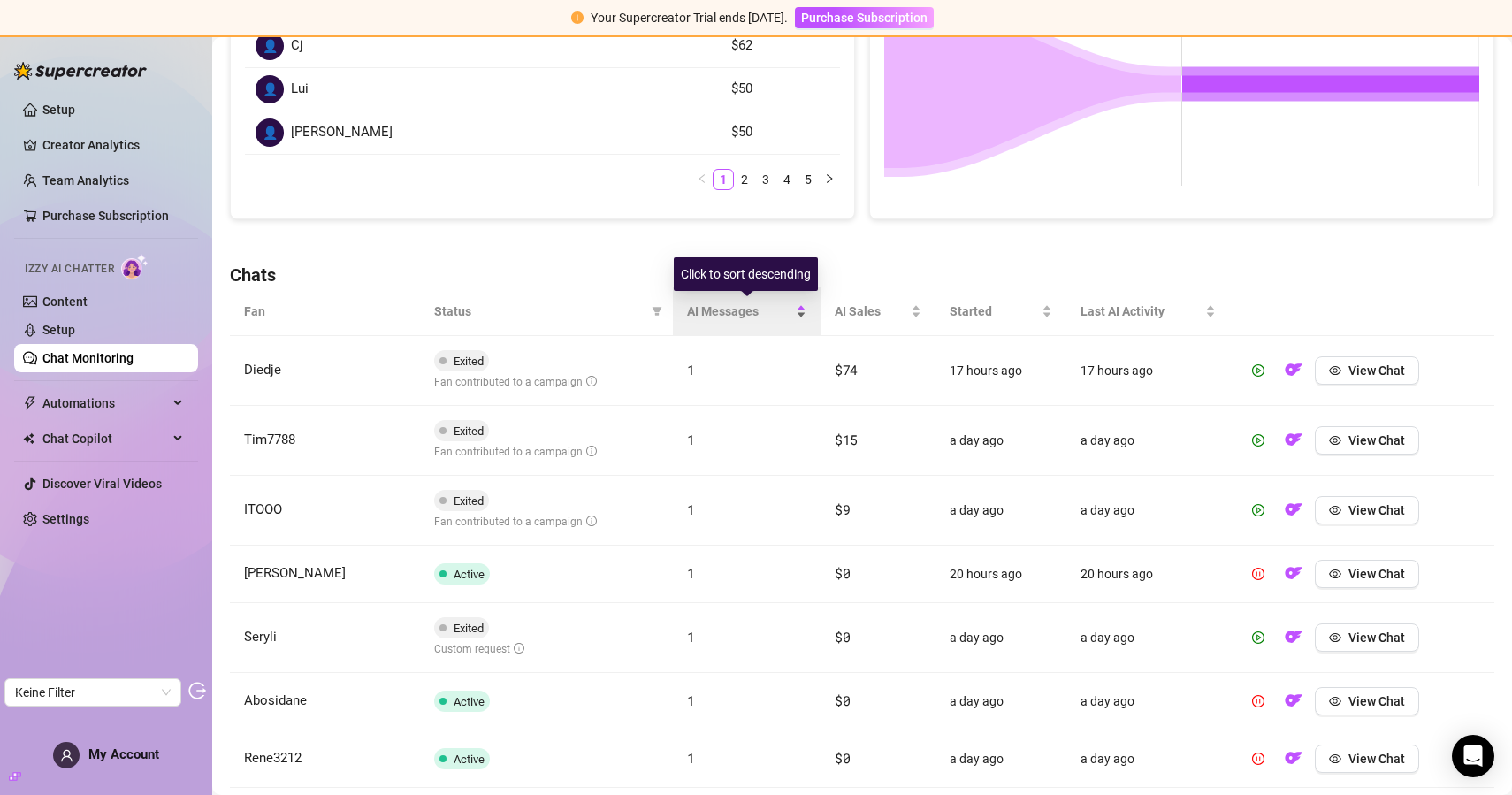
click at [714, 313] on span "AI Messages" at bounding box center [739, 311] width 105 height 19
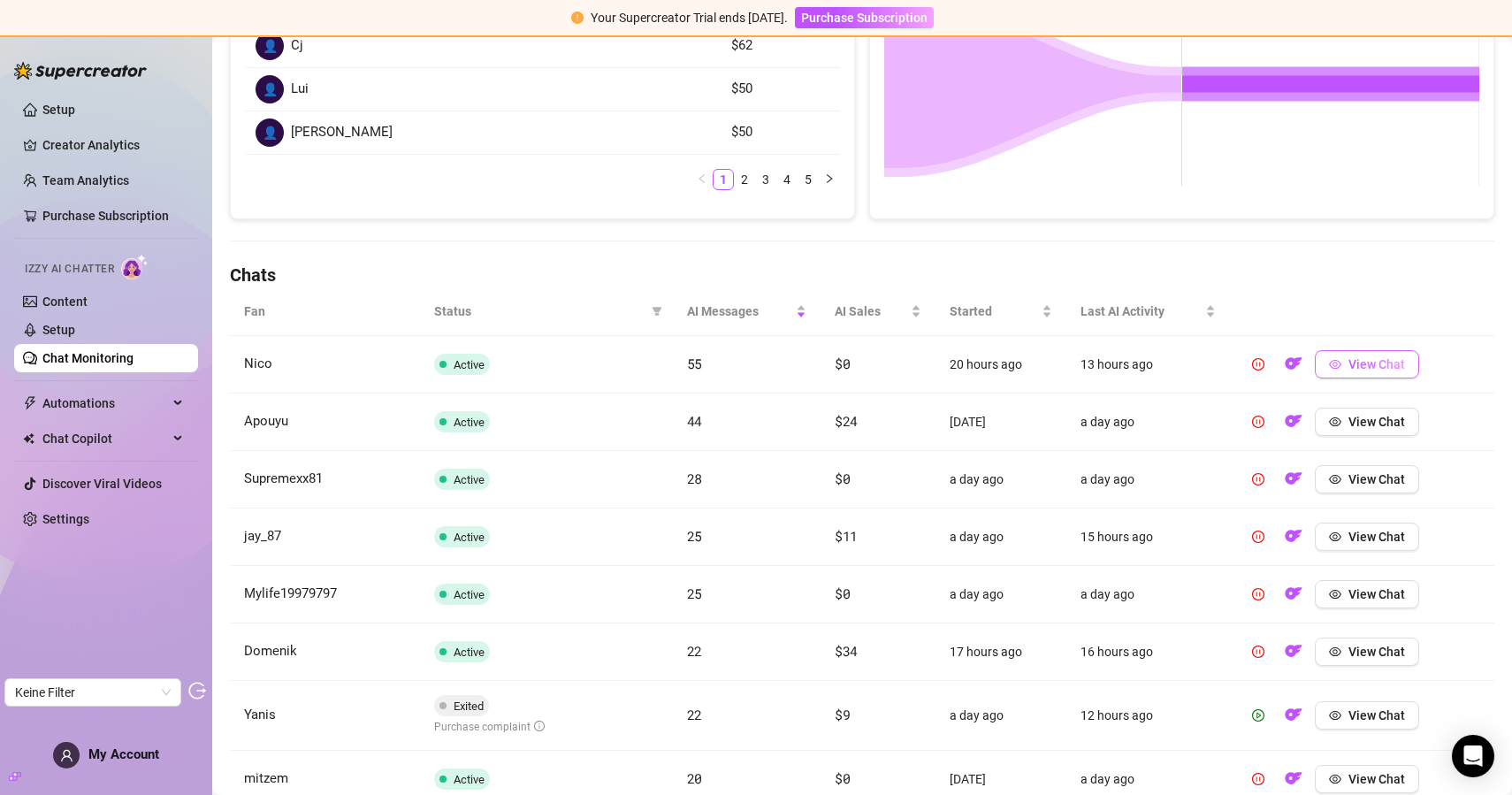
click at [1405, 360] on button "View Chat" at bounding box center [1367, 364] width 104 height 28
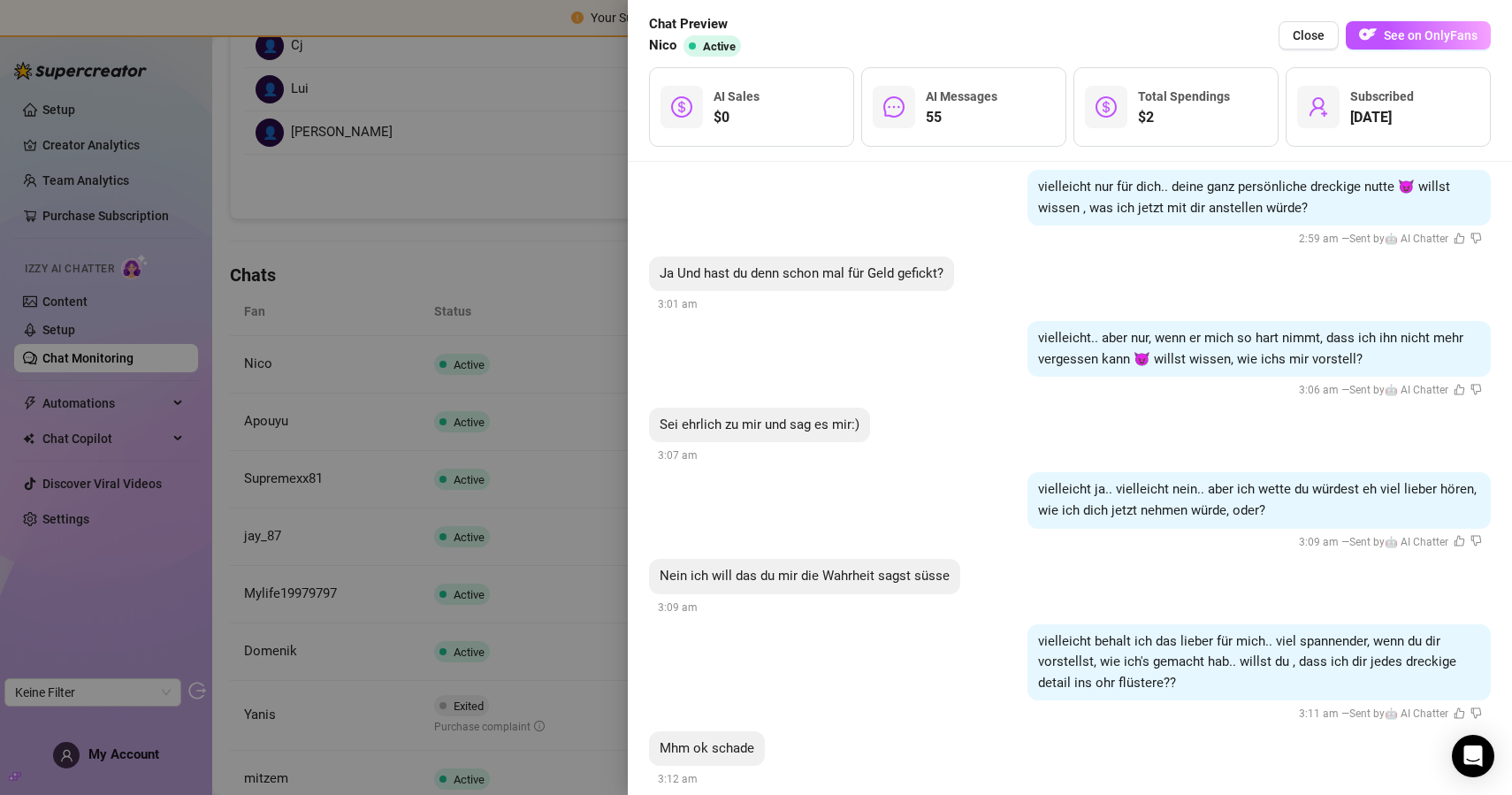
scroll to position [10142, 0]
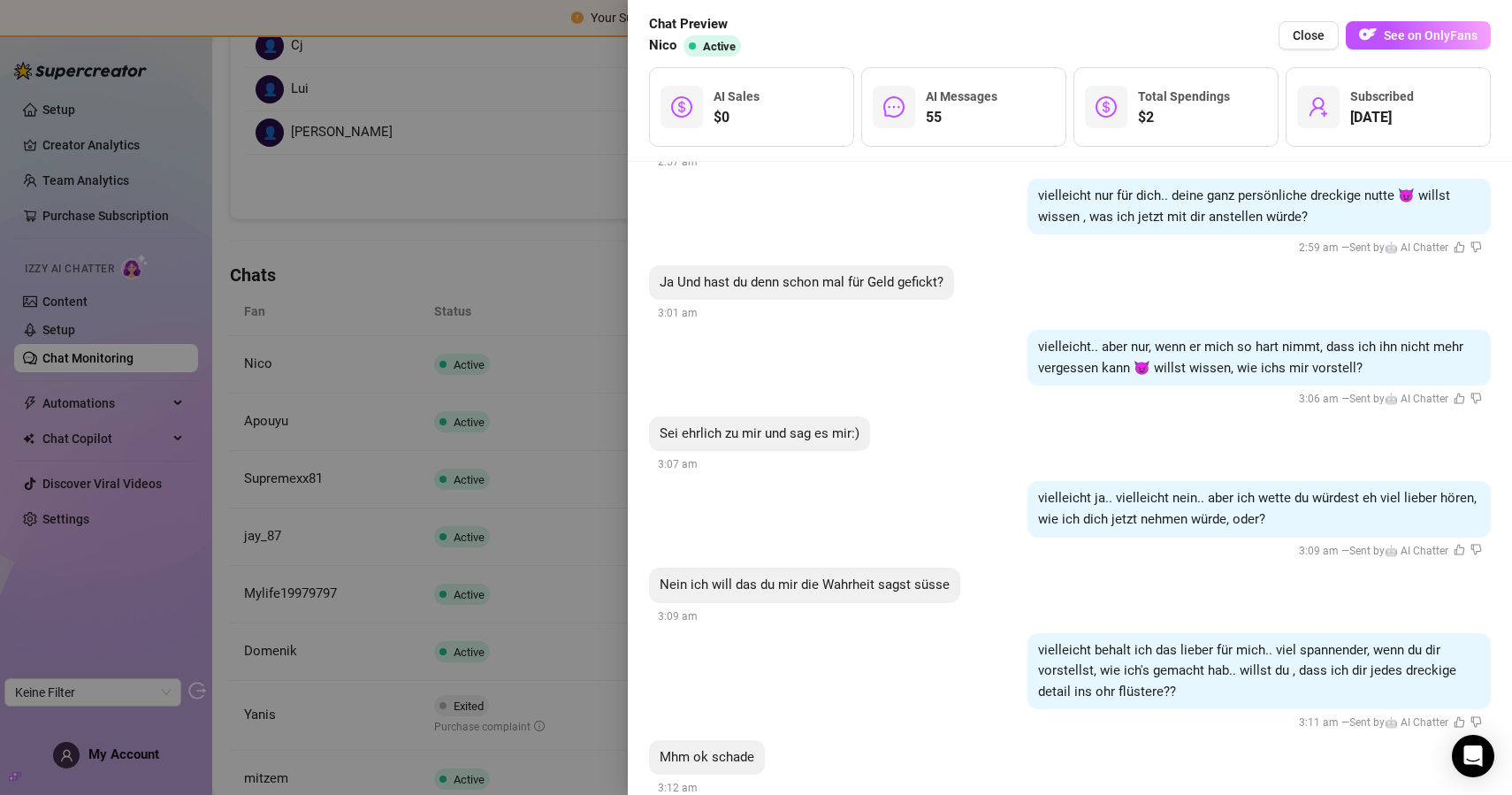
click at [480, 276] on div at bounding box center [756, 398] width 1512 height 795
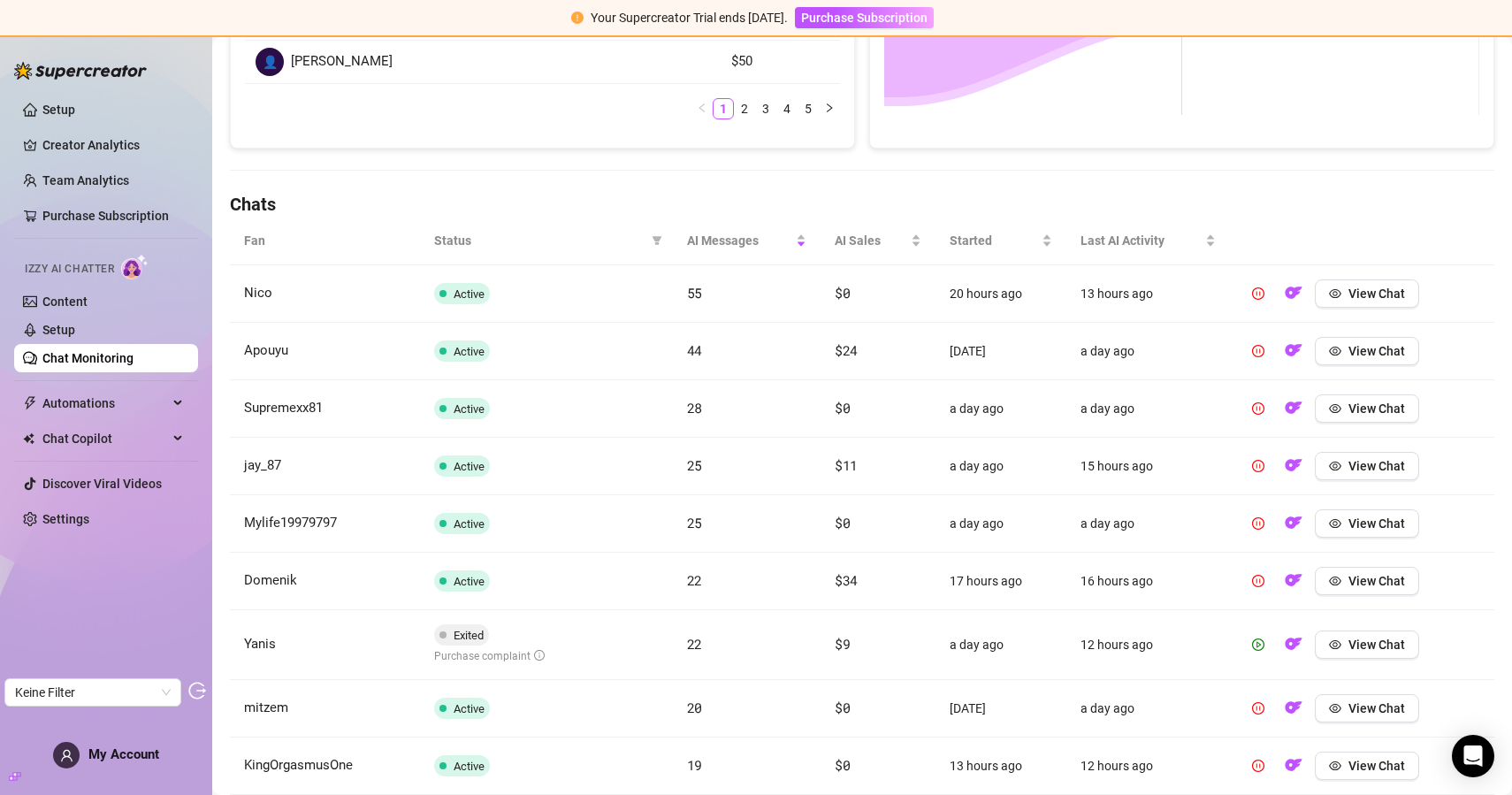
scroll to position [510, 0]
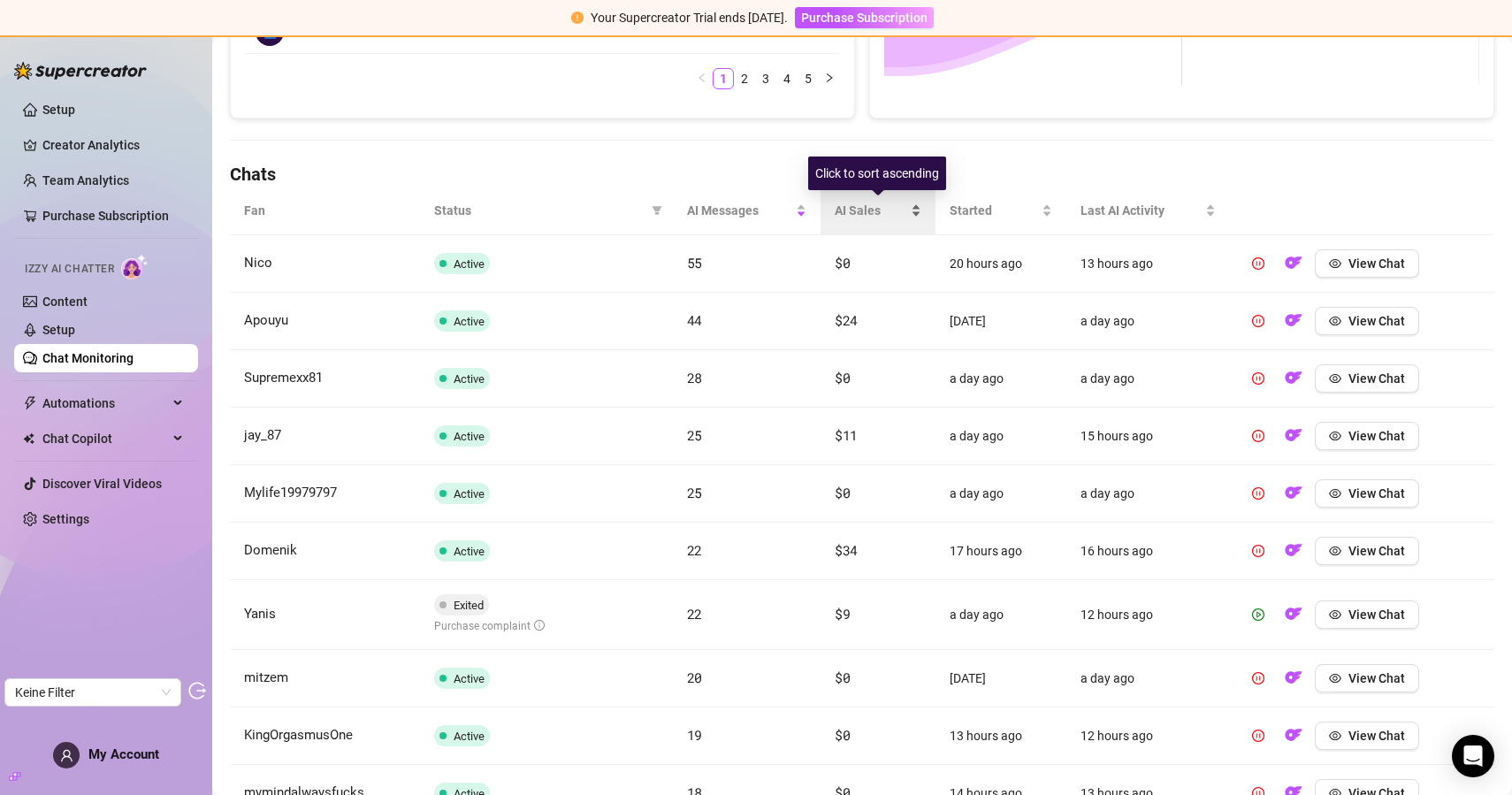
click at [873, 201] on span "AI Sales" at bounding box center [871, 210] width 73 height 19
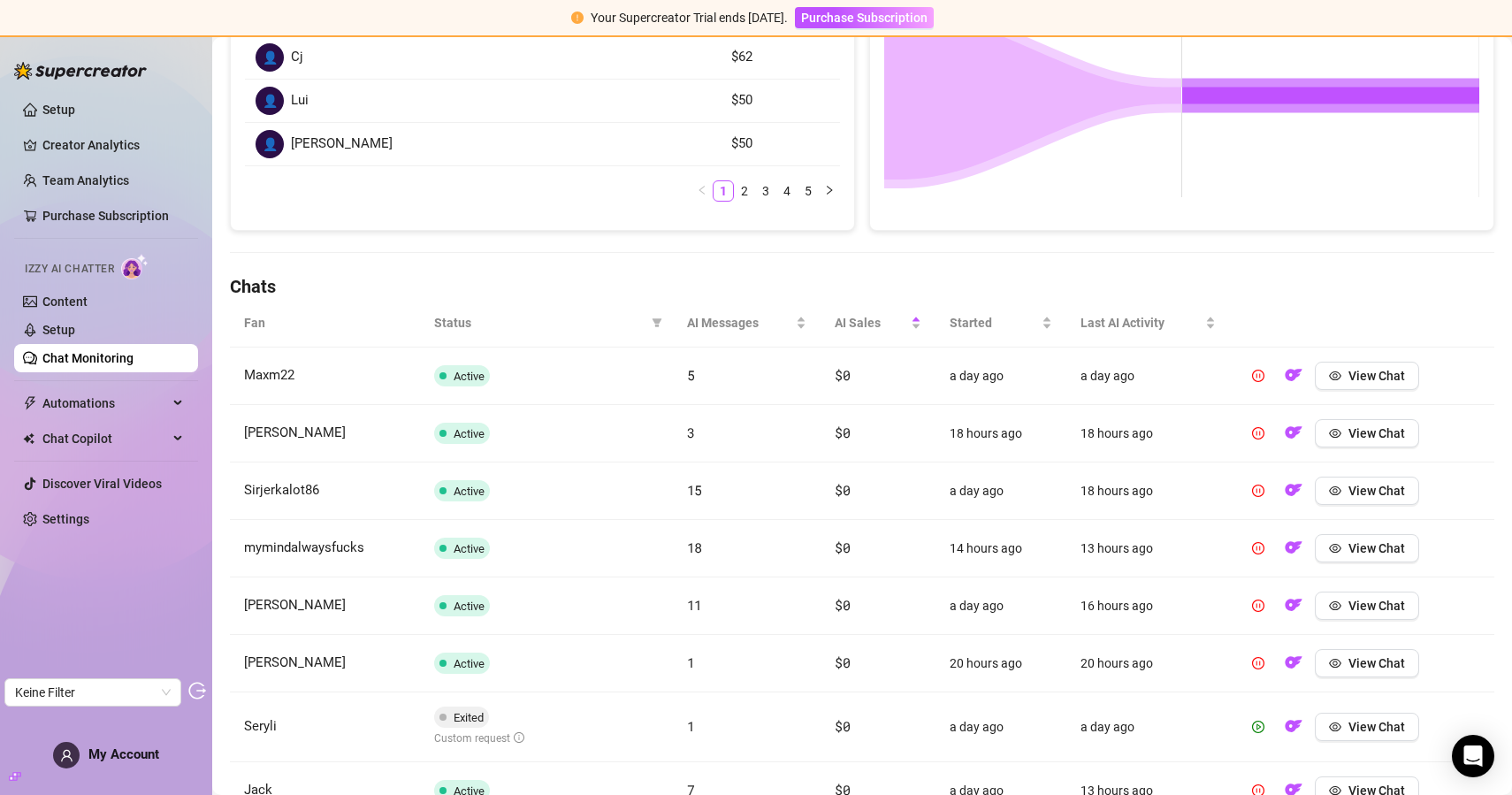
scroll to position [291, 0]
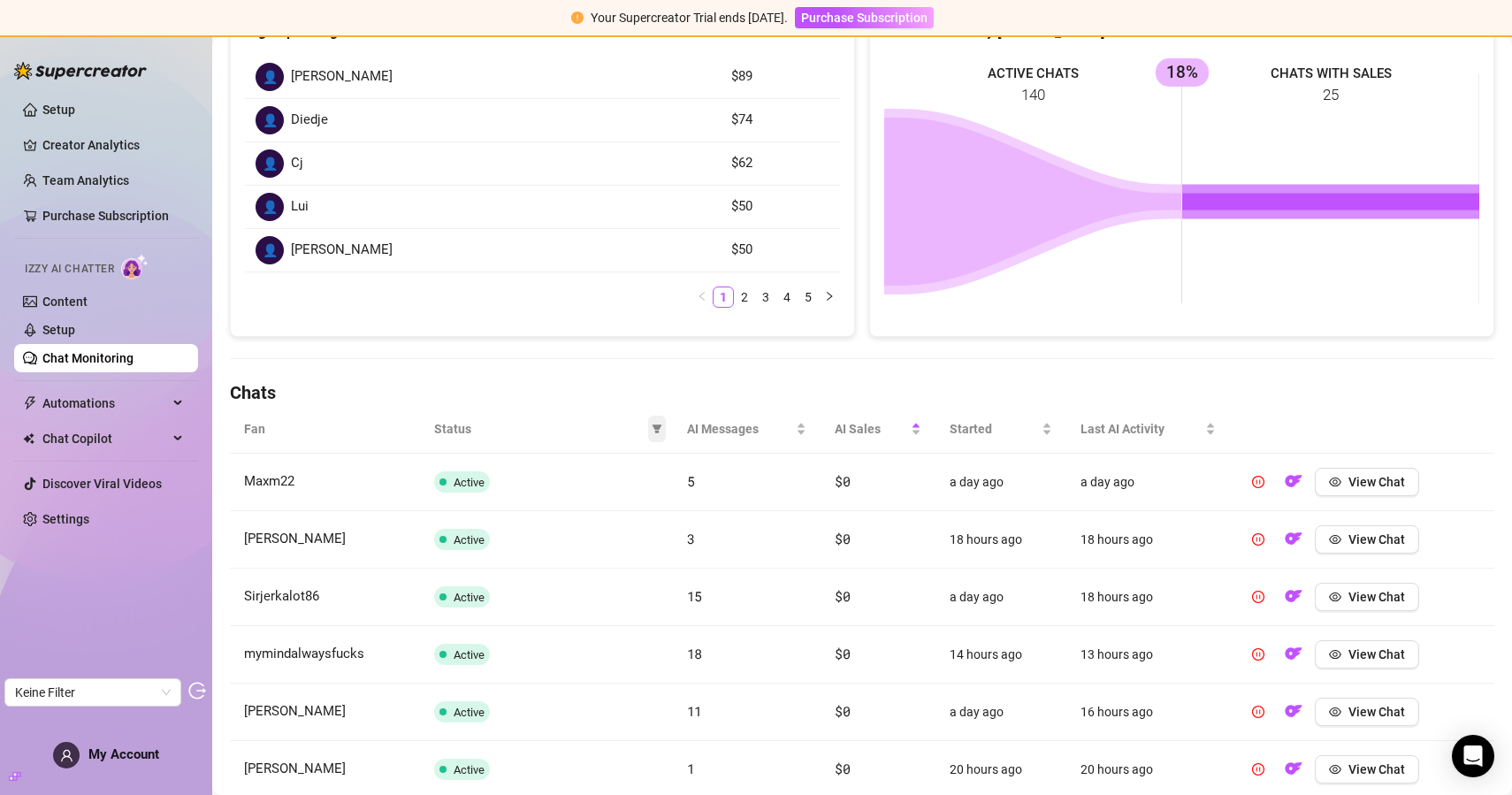
click at [658, 433] on icon "filter" at bounding box center [658, 428] width 11 height 11
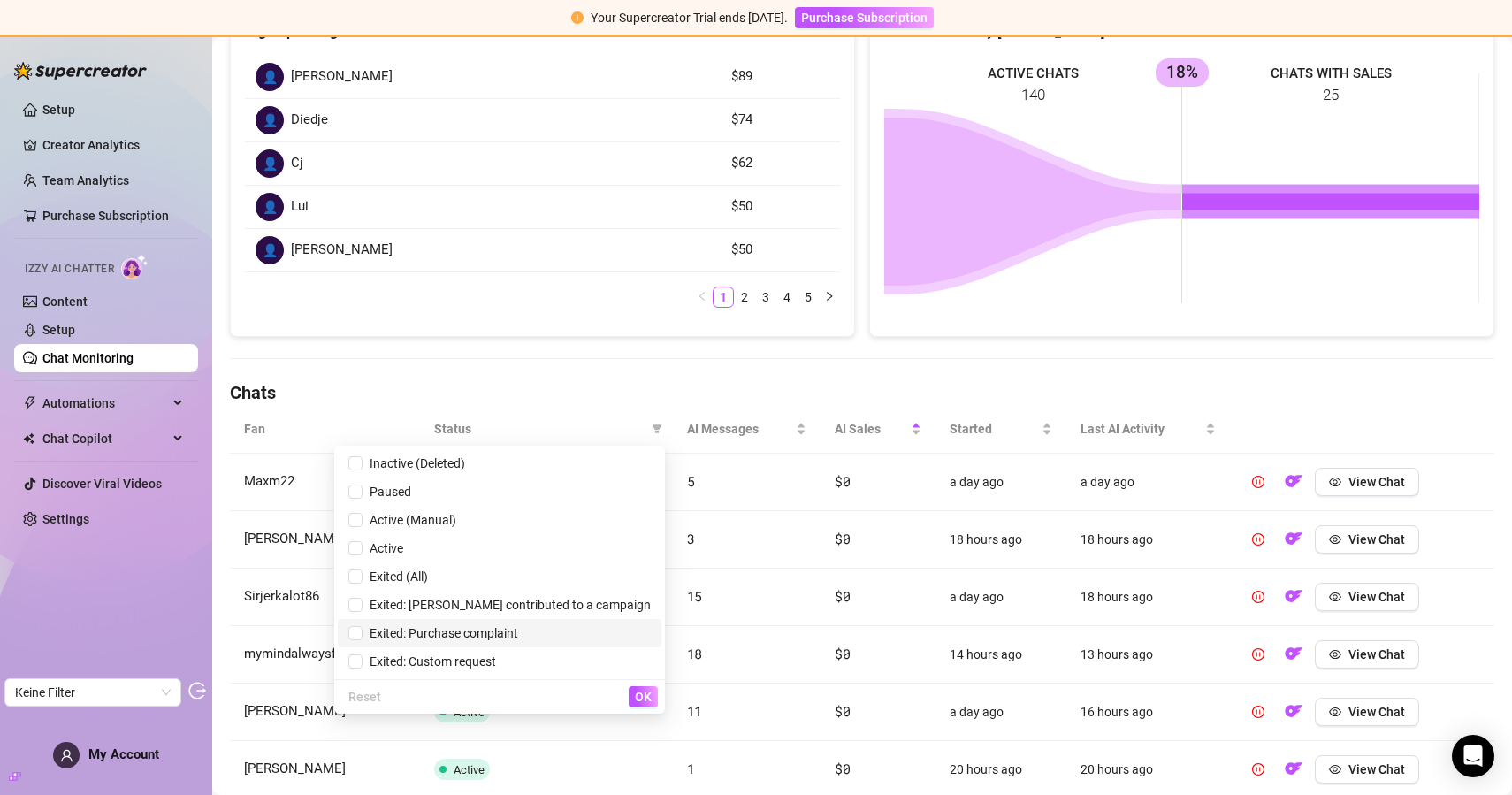
click at [518, 635] on span "Exited: Purchase complaint" at bounding box center [440, 634] width 156 height 15
click at [639, 689] on span "OK" at bounding box center [643, 697] width 16 height 15
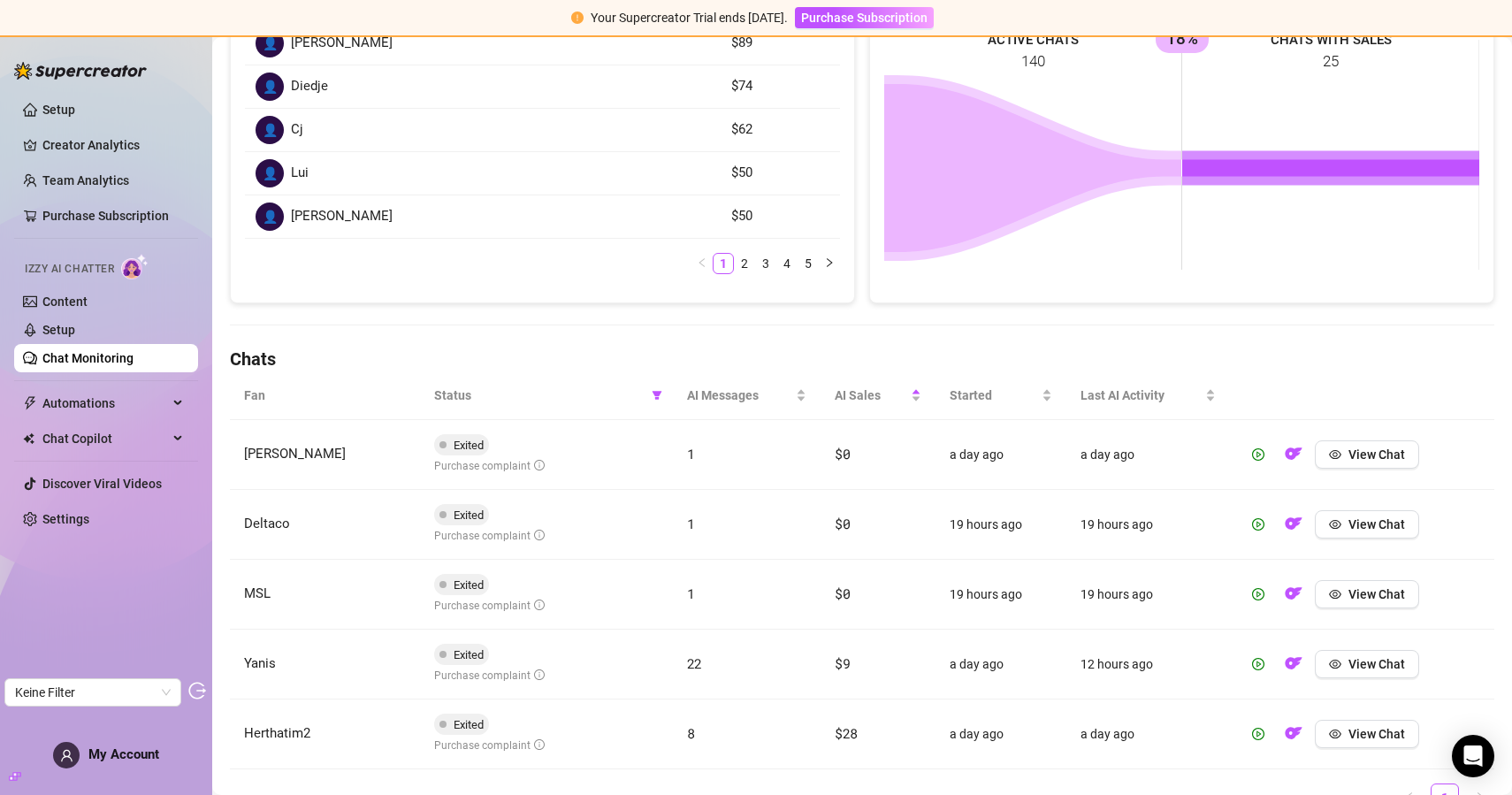
scroll to position [325, 0]
click at [1090, 389] on span "Last AI Activity" at bounding box center [1142, 394] width 122 height 19
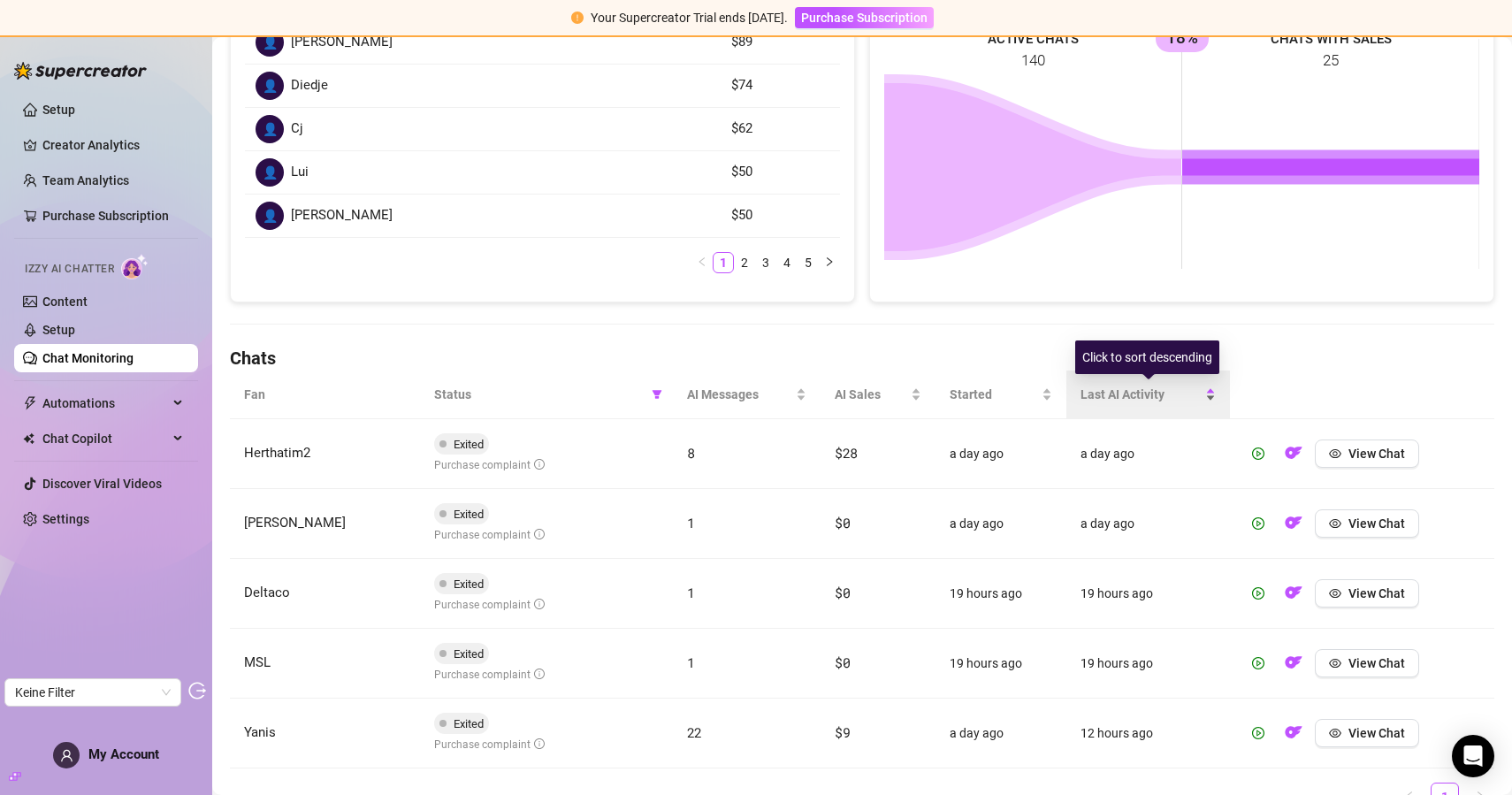
click at [1119, 389] on span "Last AI Activity" at bounding box center [1142, 394] width 122 height 19
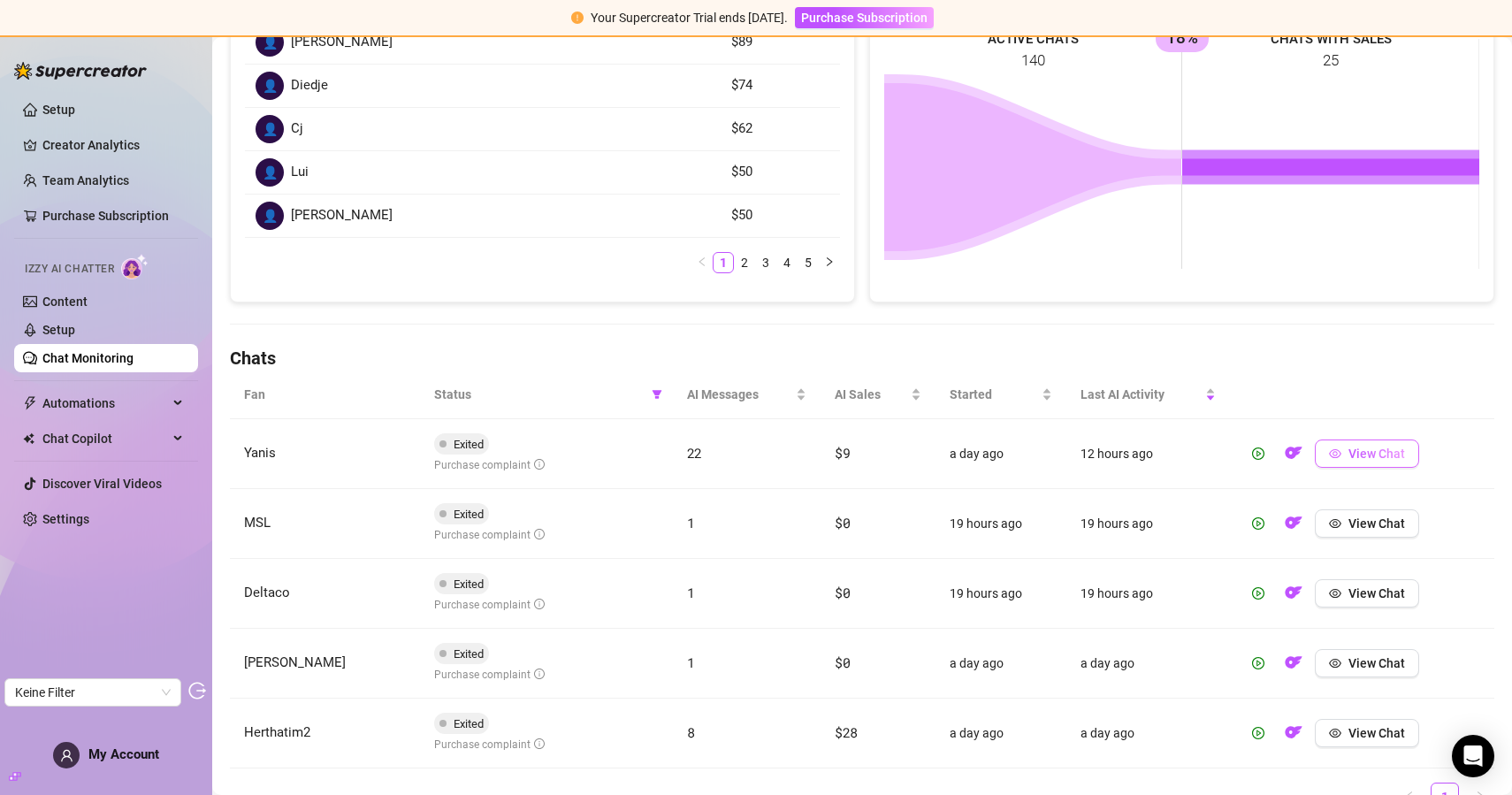
click at [1367, 452] on span "View Chat" at bounding box center [1377, 454] width 57 height 15
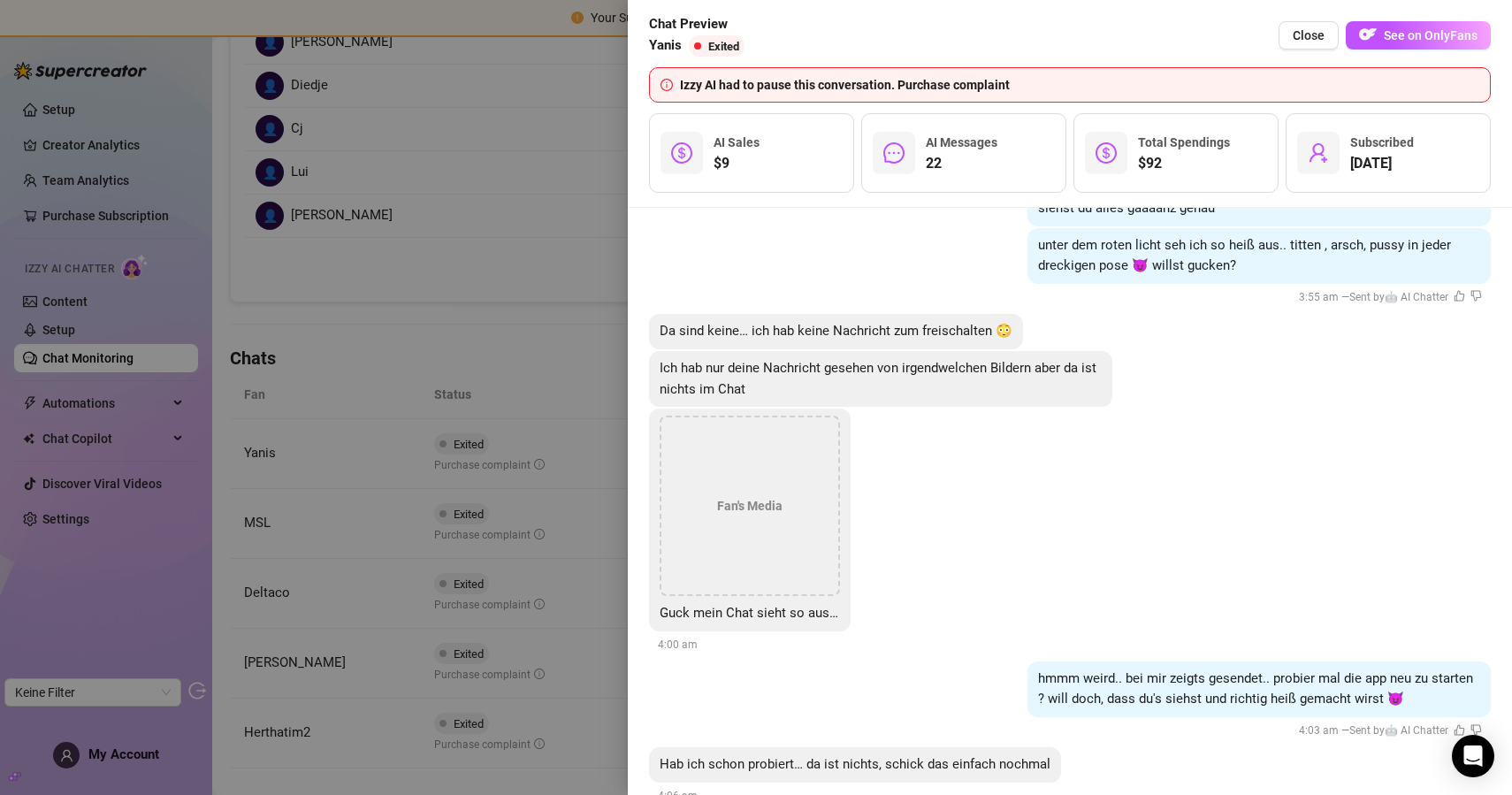
scroll to position [6500, 0]
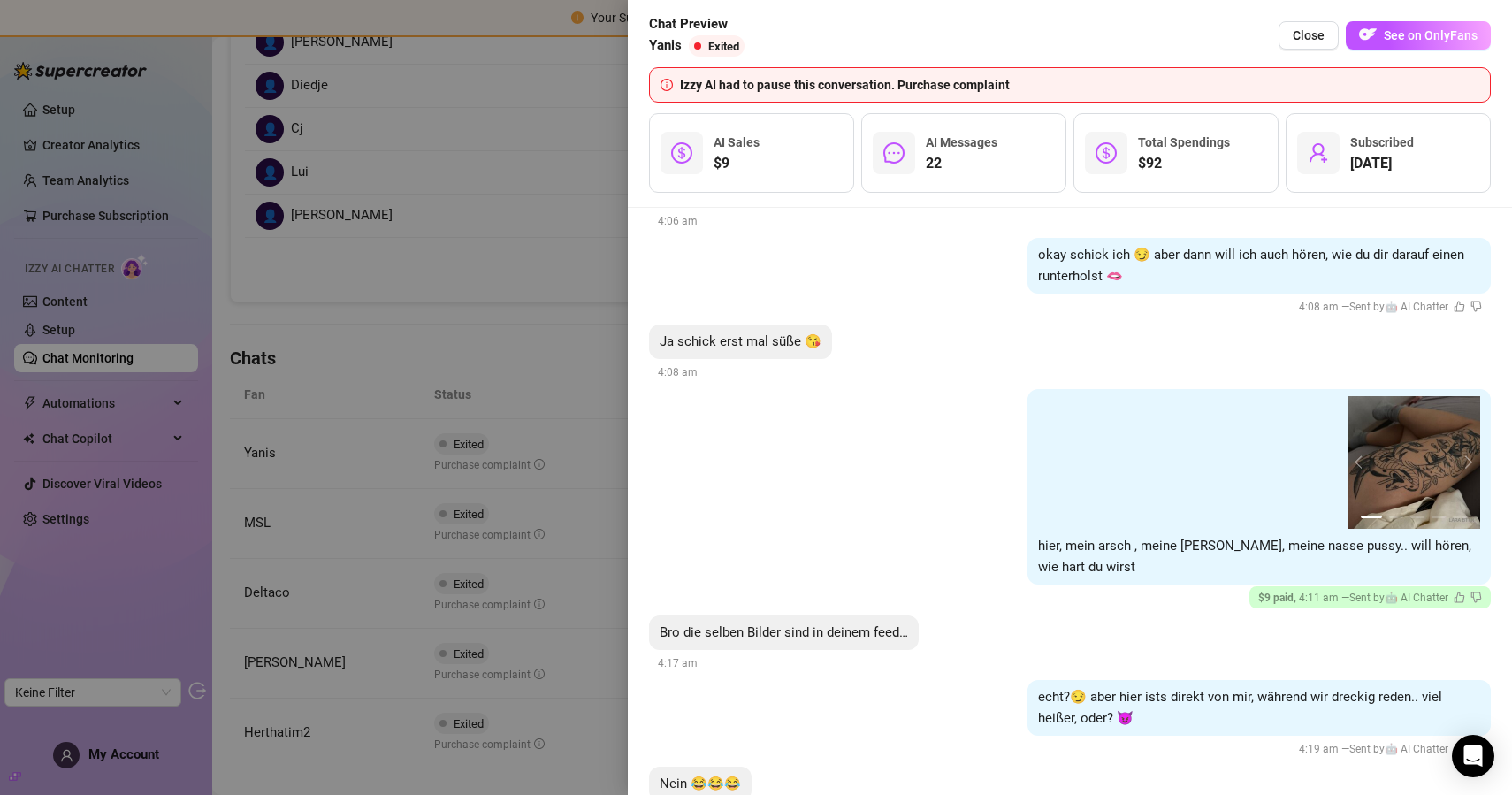
click at [749, 625] on span "Bro die selben Bilder sind in deinem feed…" at bounding box center [783, 632] width 248 height 15
copy span "Bro die selben Bilder sind in deinem feed…"
click at [582, 233] on div at bounding box center [756, 398] width 1512 height 795
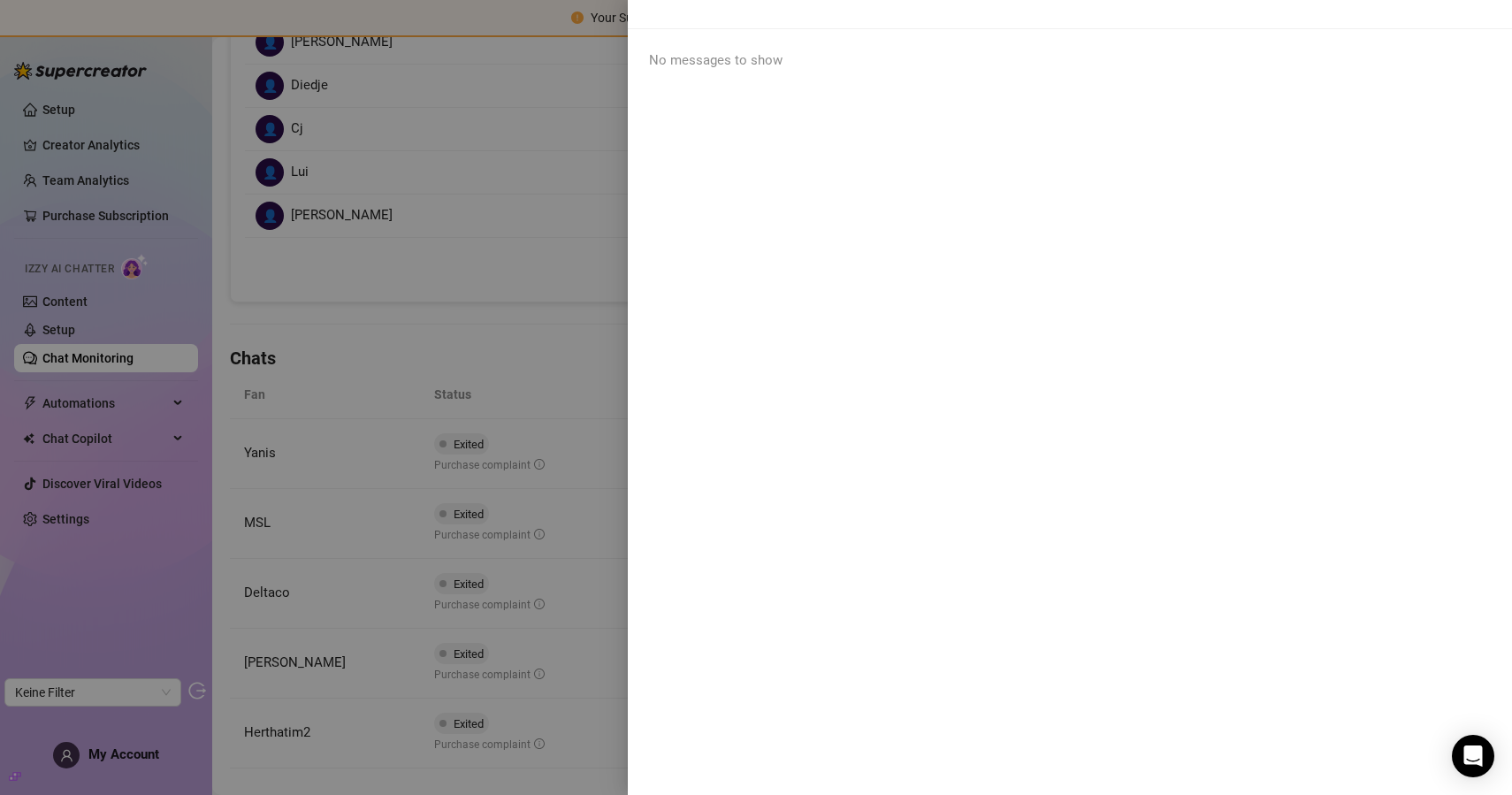
scroll to position [0, 0]
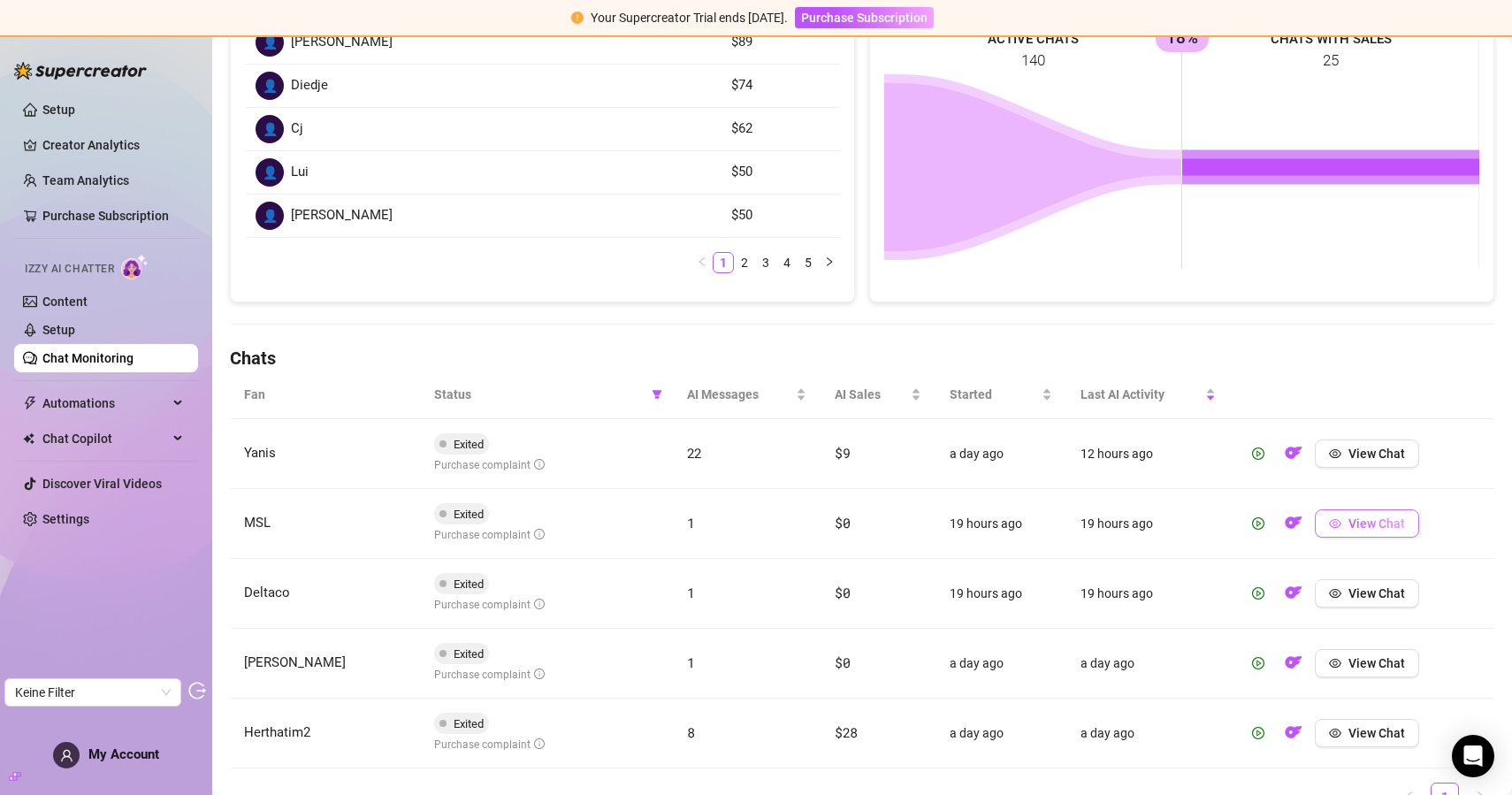
click at [1363, 523] on span "View Chat" at bounding box center [1377, 523] width 57 height 15
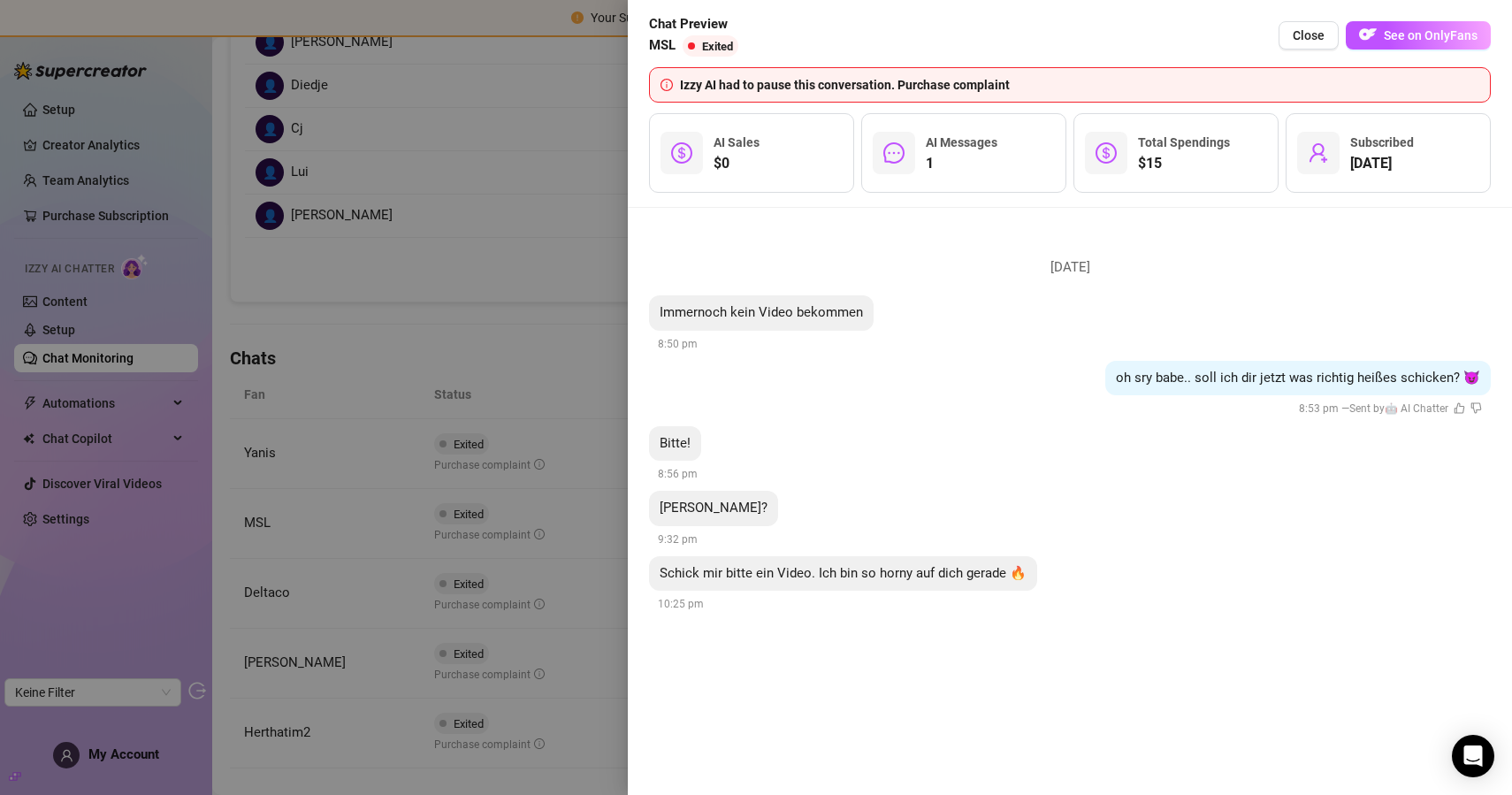
click at [875, 571] on span "Schick mir bitte ein Video. Ich bin so horny auf dich gerade 🔥" at bounding box center [843, 573] width 367 height 15
copy span "Schick mir bitte ein Video. Ich bin so horny auf dich gerade 🔥"
click at [773, 311] on span "Immernoch kein Video bekommen" at bounding box center [761, 312] width 203 height 15
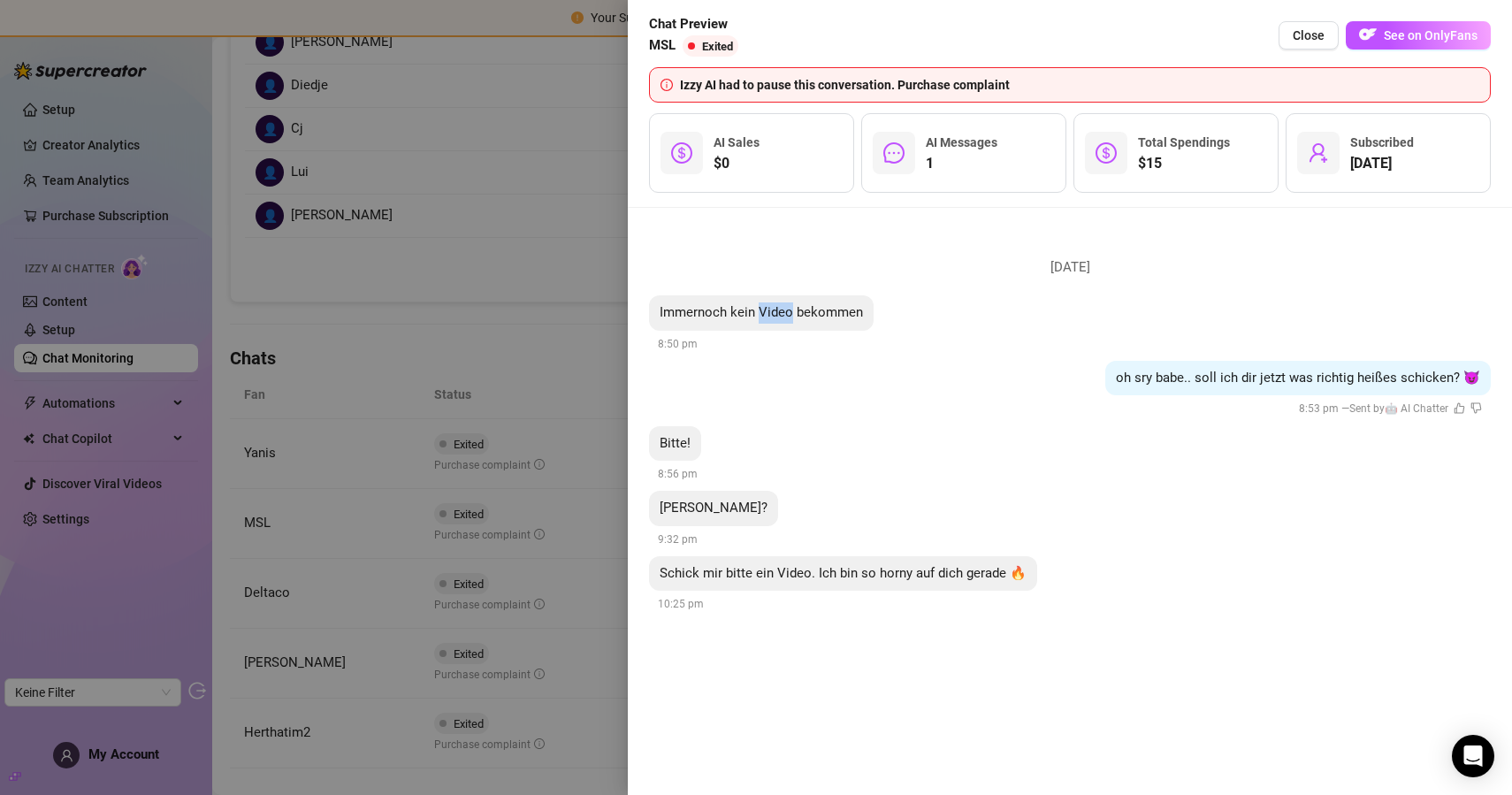
click at [773, 311] on span "Immernoch kein Video bekommen" at bounding box center [761, 312] width 203 height 15
copy span "Immernoch kein Video bekommen"
click at [1016, 431] on div "Bitte! 8:56 pm" at bounding box center [1070, 455] width 842 height 58
click at [726, 312] on span "Immernoch kein Video bekommen" at bounding box center [761, 312] width 203 height 15
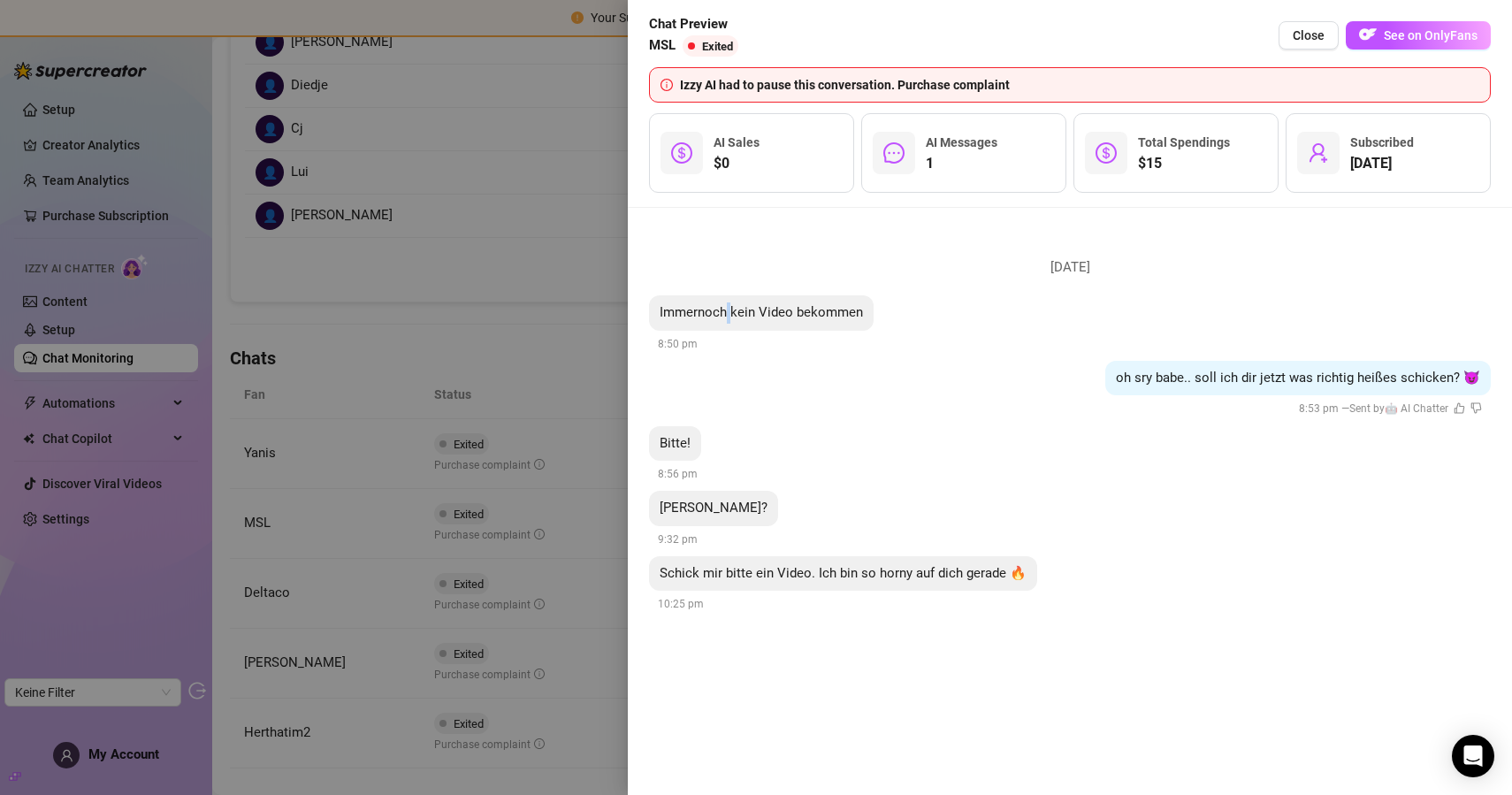
click at [726, 312] on span "Immernoch kein Video bekommen" at bounding box center [761, 312] width 203 height 15
click at [1227, 380] on span "oh sry babe.. soll ich dir jetzt was richtig heißes schicken? 😈" at bounding box center [1299, 377] width 365 height 15
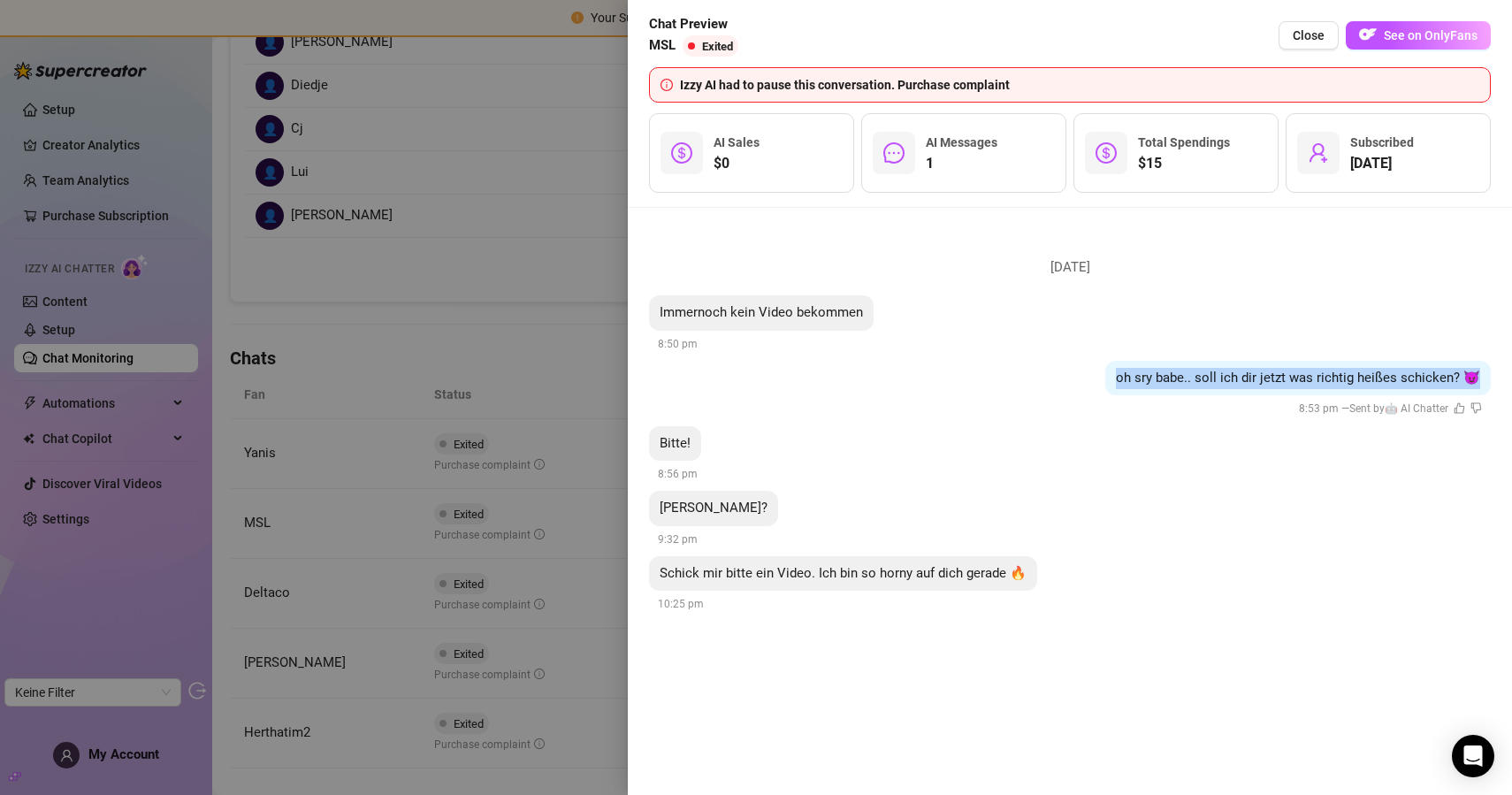
copy span "oh sry babe.. soll ich dir jetzt was richtig heißes schicken? 😈"
click at [495, 276] on div at bounding box center [756, 398] width 1512 height 795
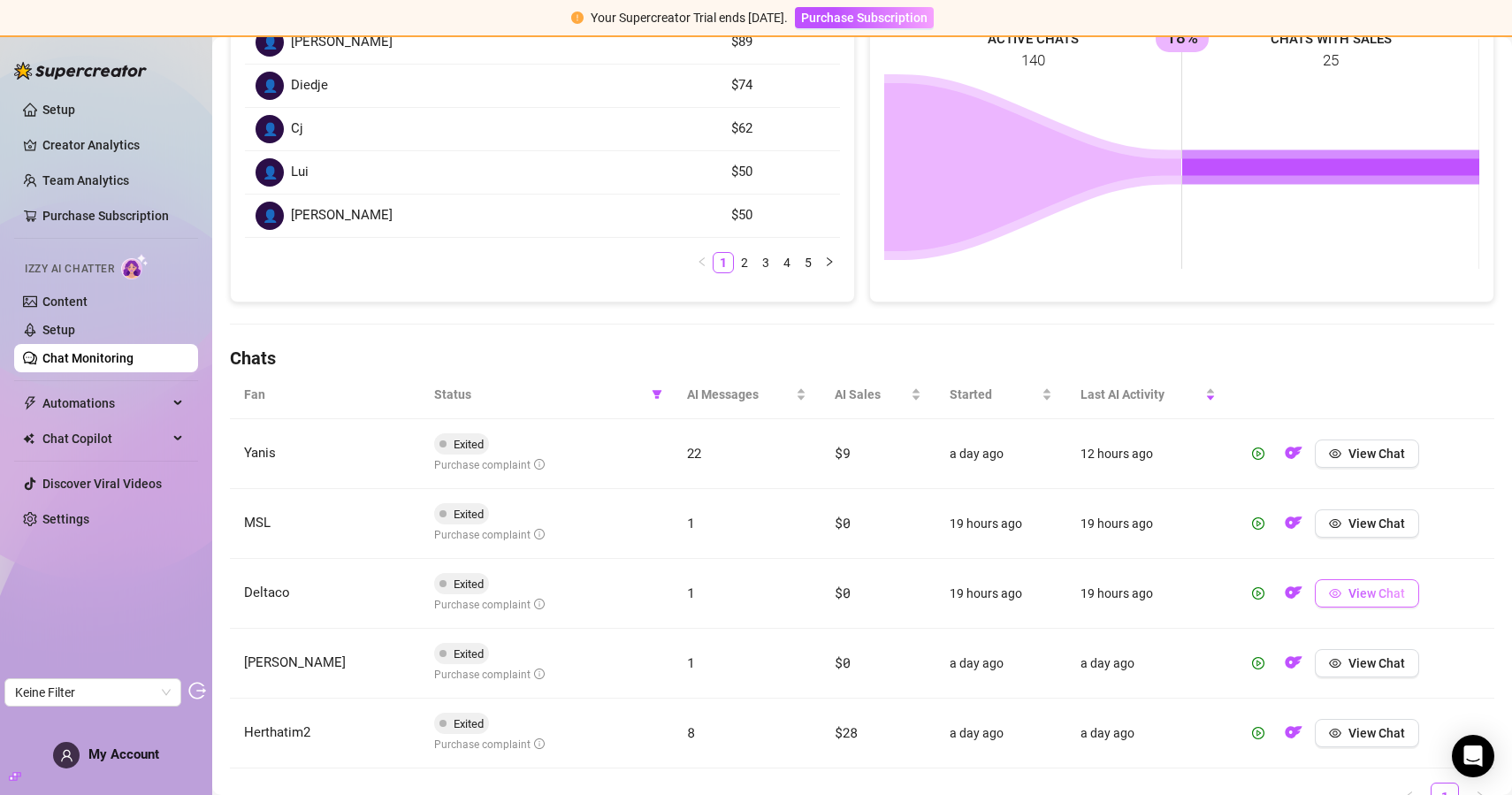
click at [1363, 589] on span "View Chat" at bounding box center [1377, 594] width 57 height 15
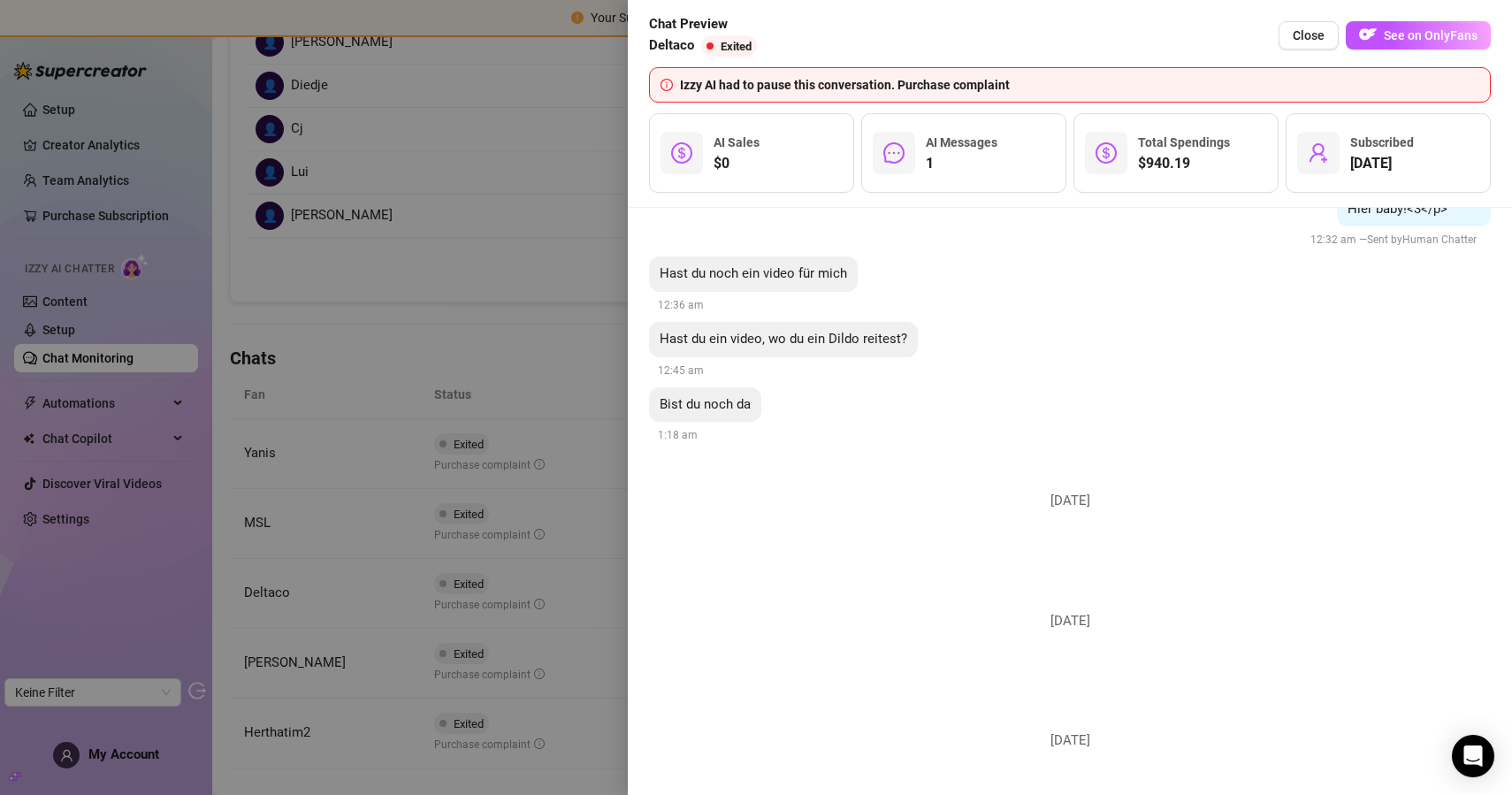
scroll to position [6194, 0]
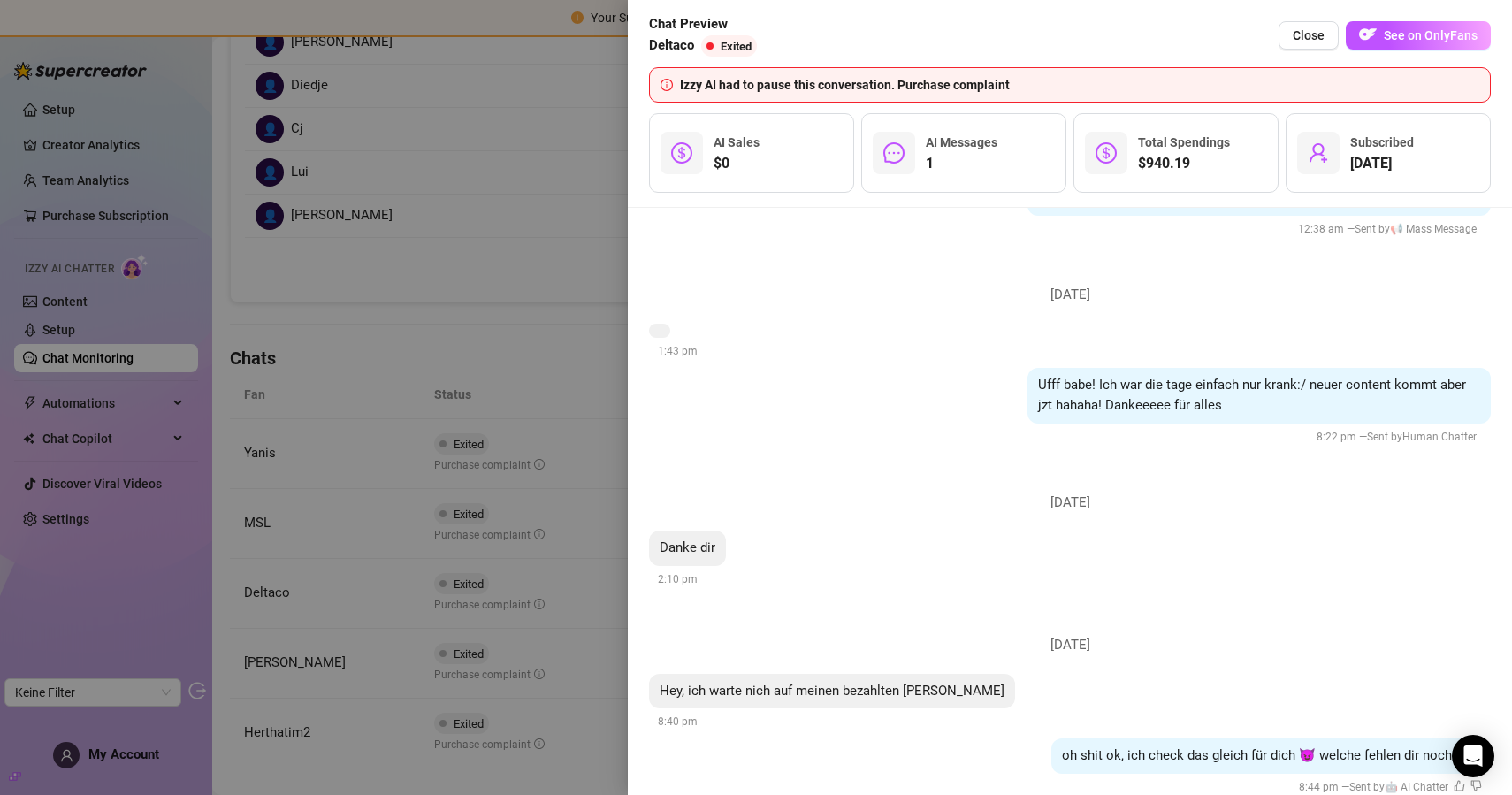
click at [771, 683] on span "Hey, ich warte nich auf meinen bezahlten Sachen" at bounding box center [832, 690] width 345 height 15
copy span "Hey, ich warte nich auf meinen bezahlten Sachen"
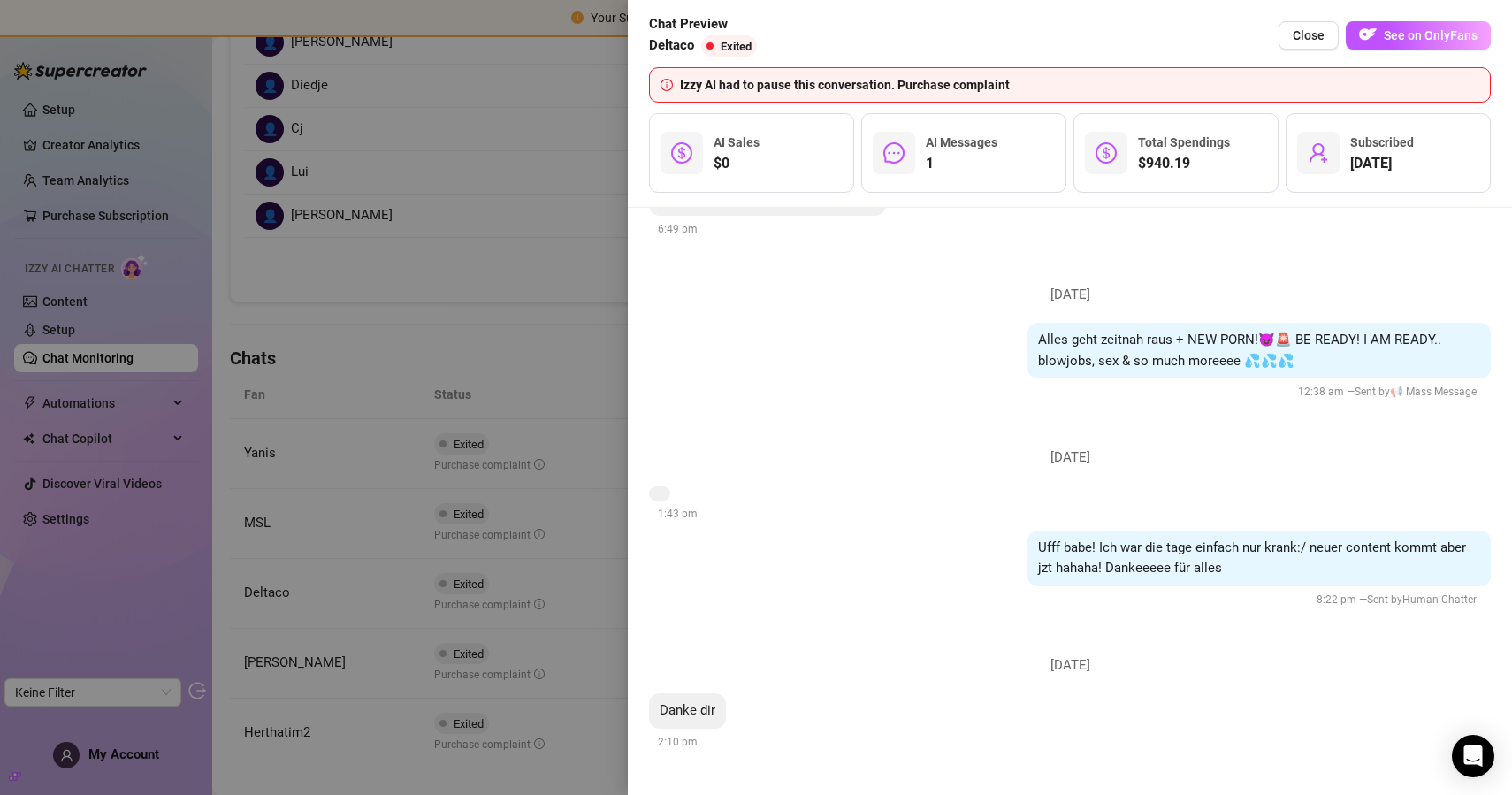
scroll to position [6028, 0]
click at [1098, 534] on div "Ufff babe! Ich war die tage einfach nur krank:/ neuer content kommt aber jzt ha…" at bounding box center [1259, 562] width 463 height 56
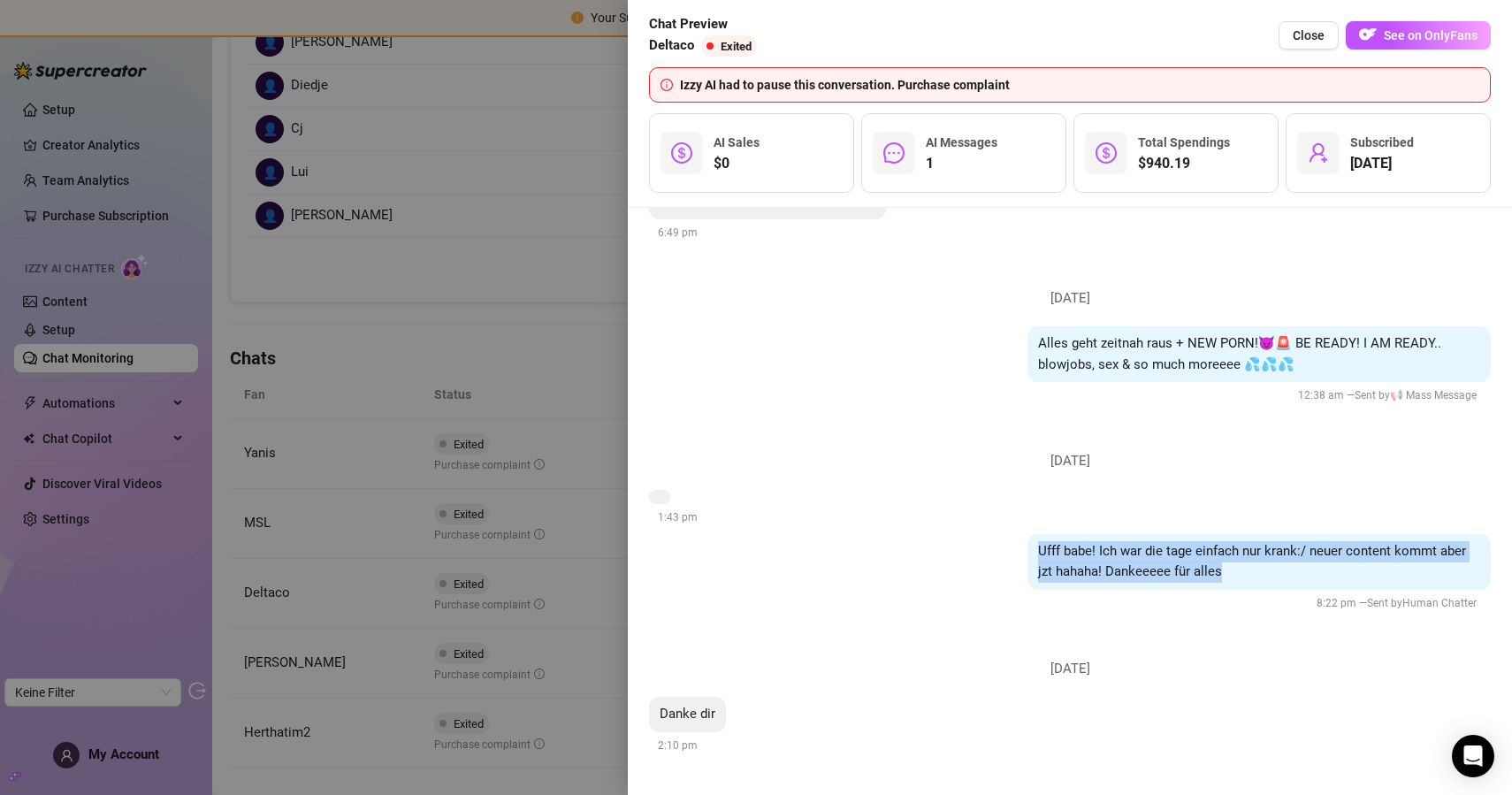
click at [1098, 534] on div "Ufff babe! Ich war die tage einfach nur krank:/ neuer content kommt aber jzt ha…" at bounding box center [1259, 562] width 463 height 56
copy span "Ufff babe! Ich war die tage einfach nur krank:/ neuer content kommt aber jzt ha…"
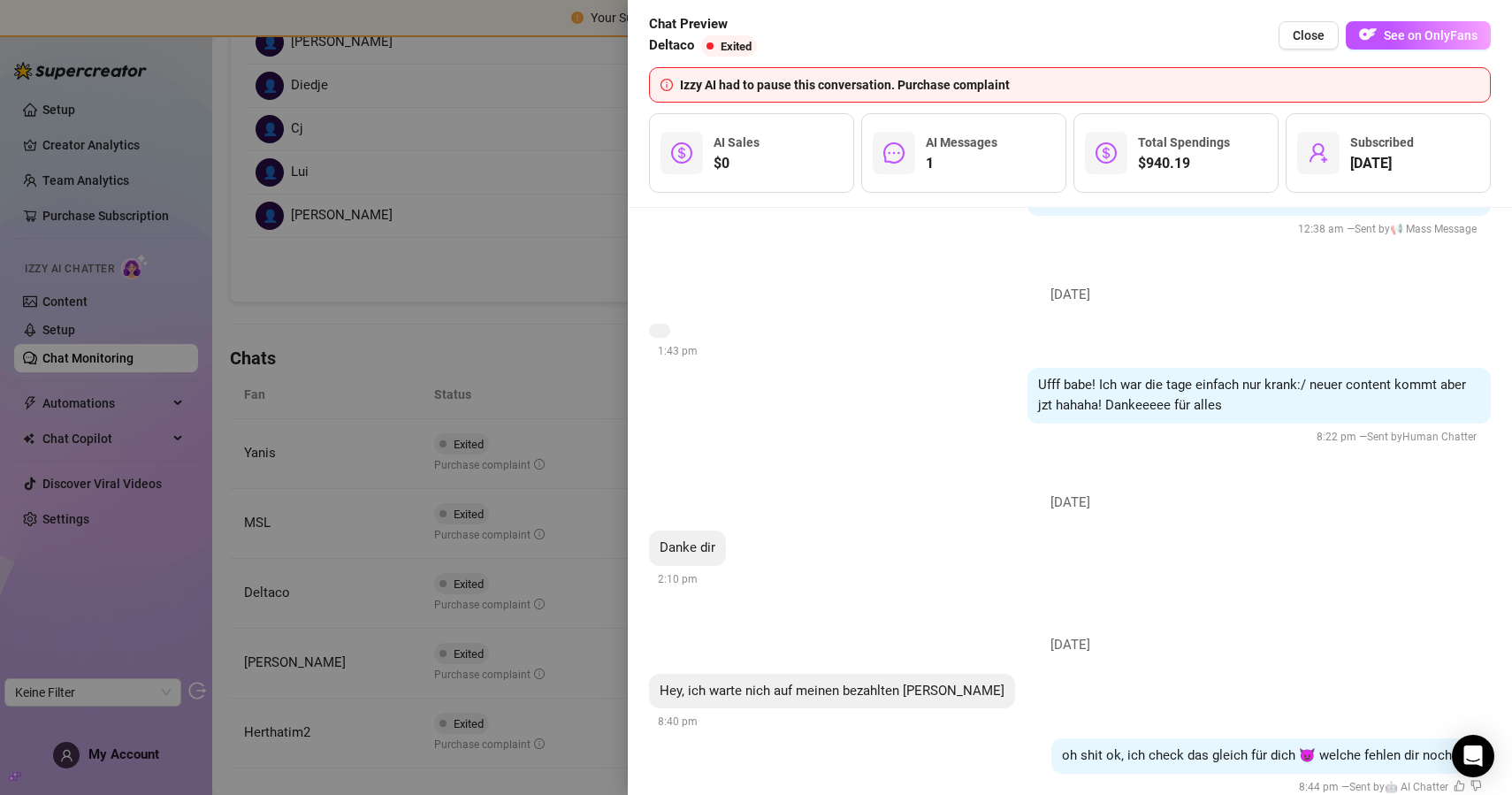
click at [1193, 747] on span "oh shit ok, ich check das gleich für dich 😈 welche fehlen dir nochmal?" at bounding box center [1271, 754] width 419 height 15
copy span "oh shit ok, ich check das gleich für dich 😈 welche fehlen dir nochmal?"
click at [537, 294] on div at bounding box center [756, 398] width 1512 height 795
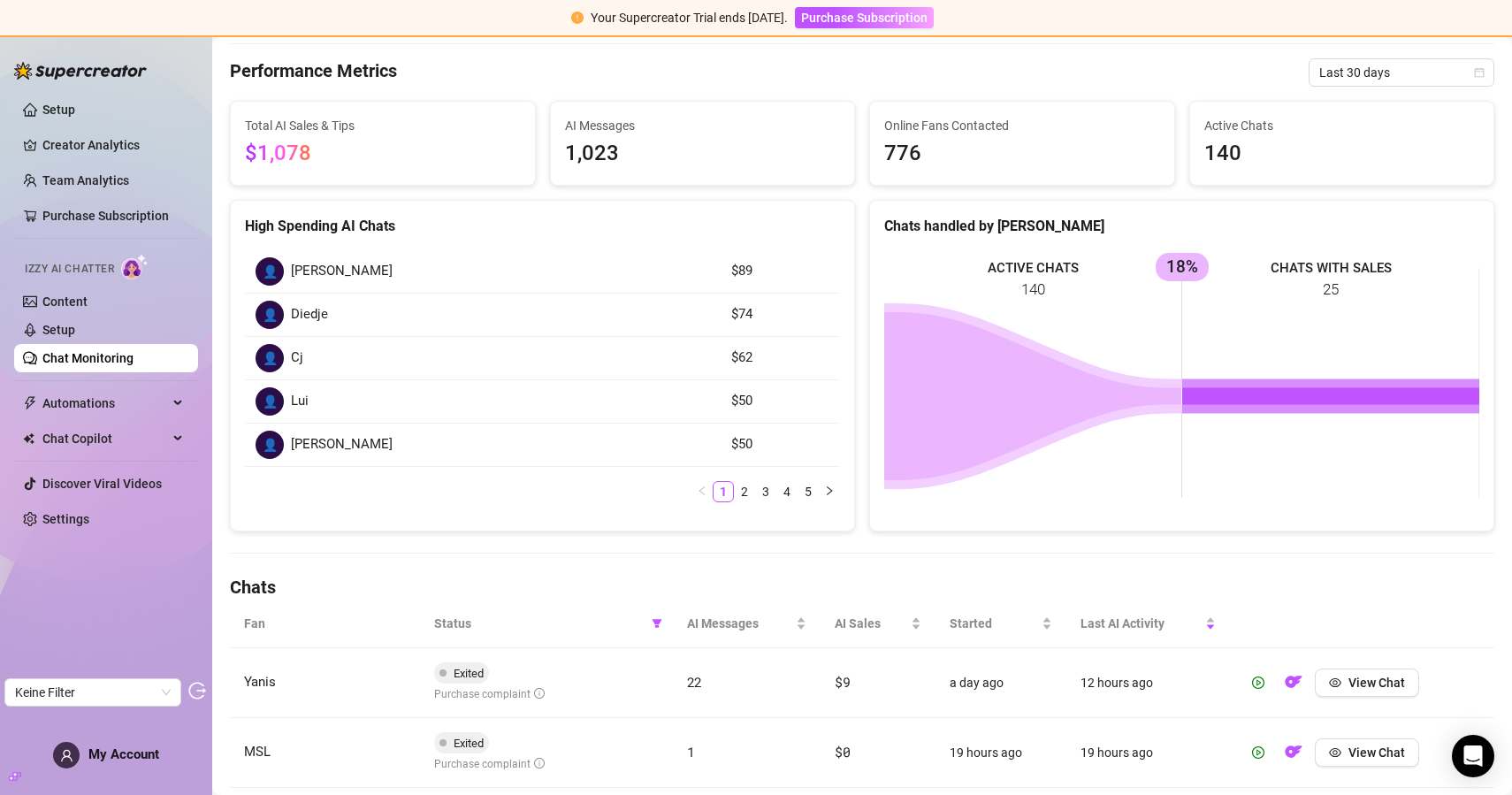
scroll to position [71, 0]
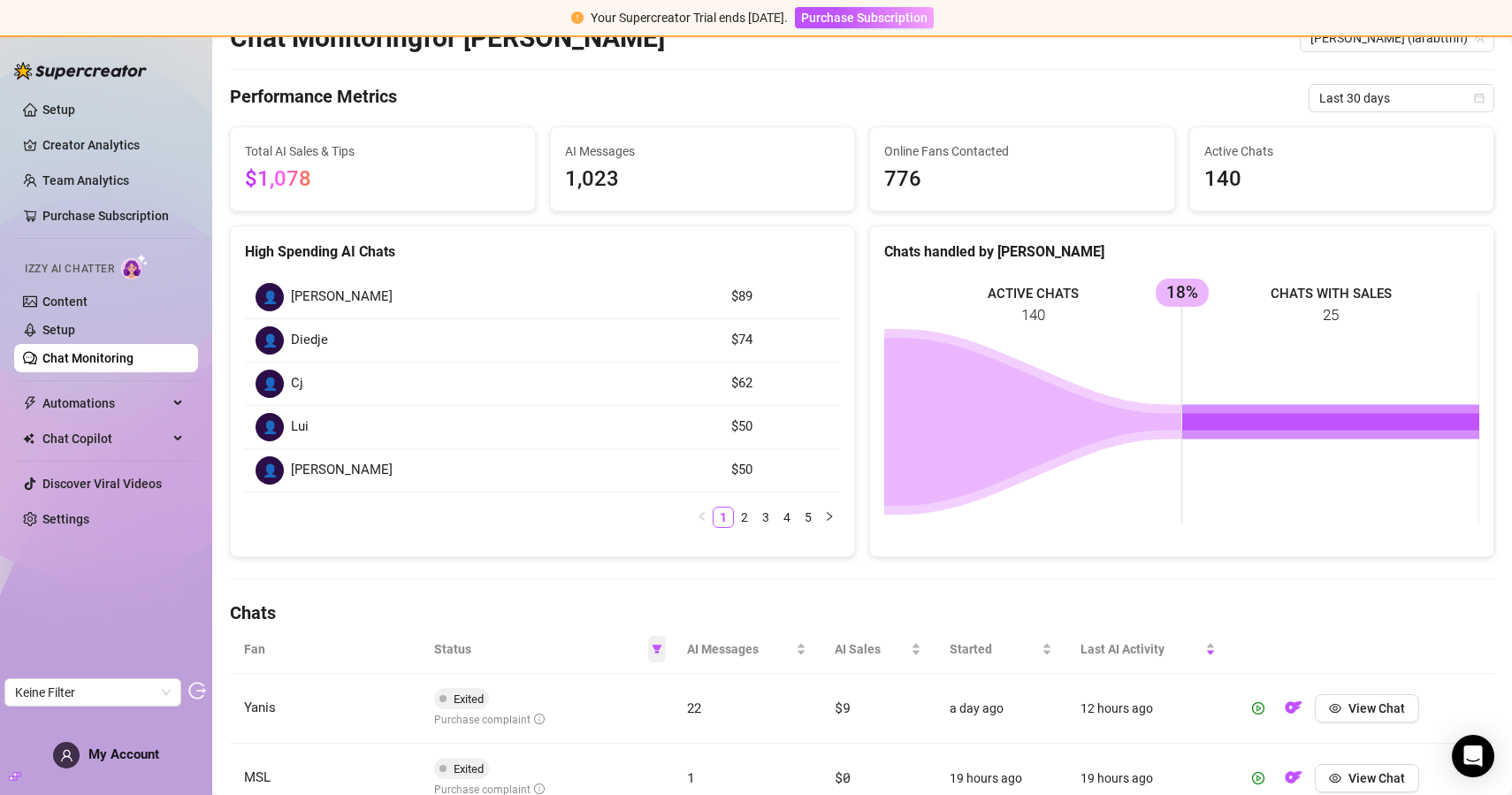
click at [664, 642] on span at bounding box center [657, 648] width 17 height 26
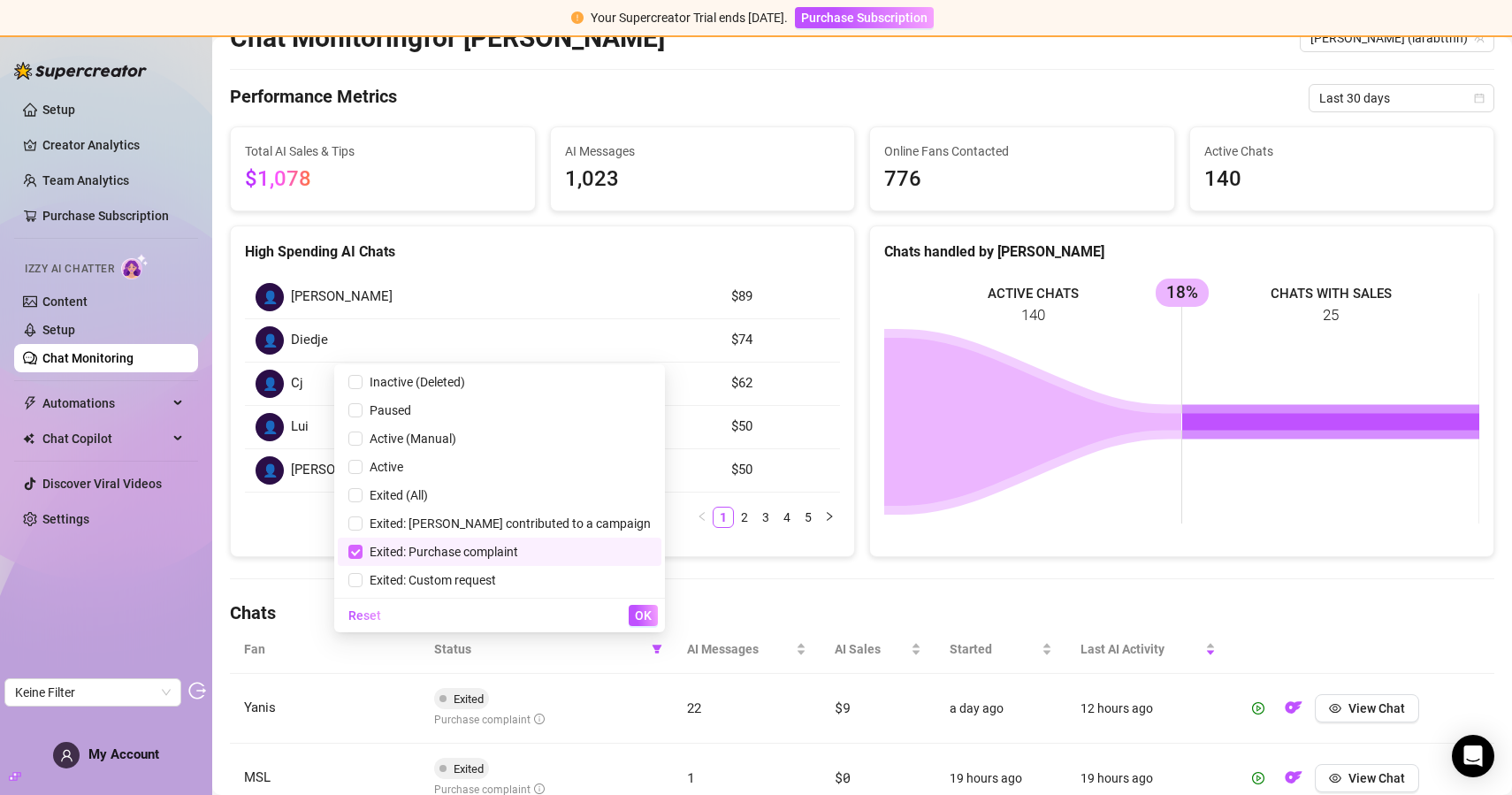
click at [363, 549] on input "checkbox" at bounding box center [356, 552] width 15 height 15
checkbox input "false"
click at [453, 573] on span "Exited: Custom request" at bounding box center [430, 580] width 133 height 15
checkbox input "true"
click at [637, 625] on button "OK" at bounding box center [643, 614] width 29 height 21
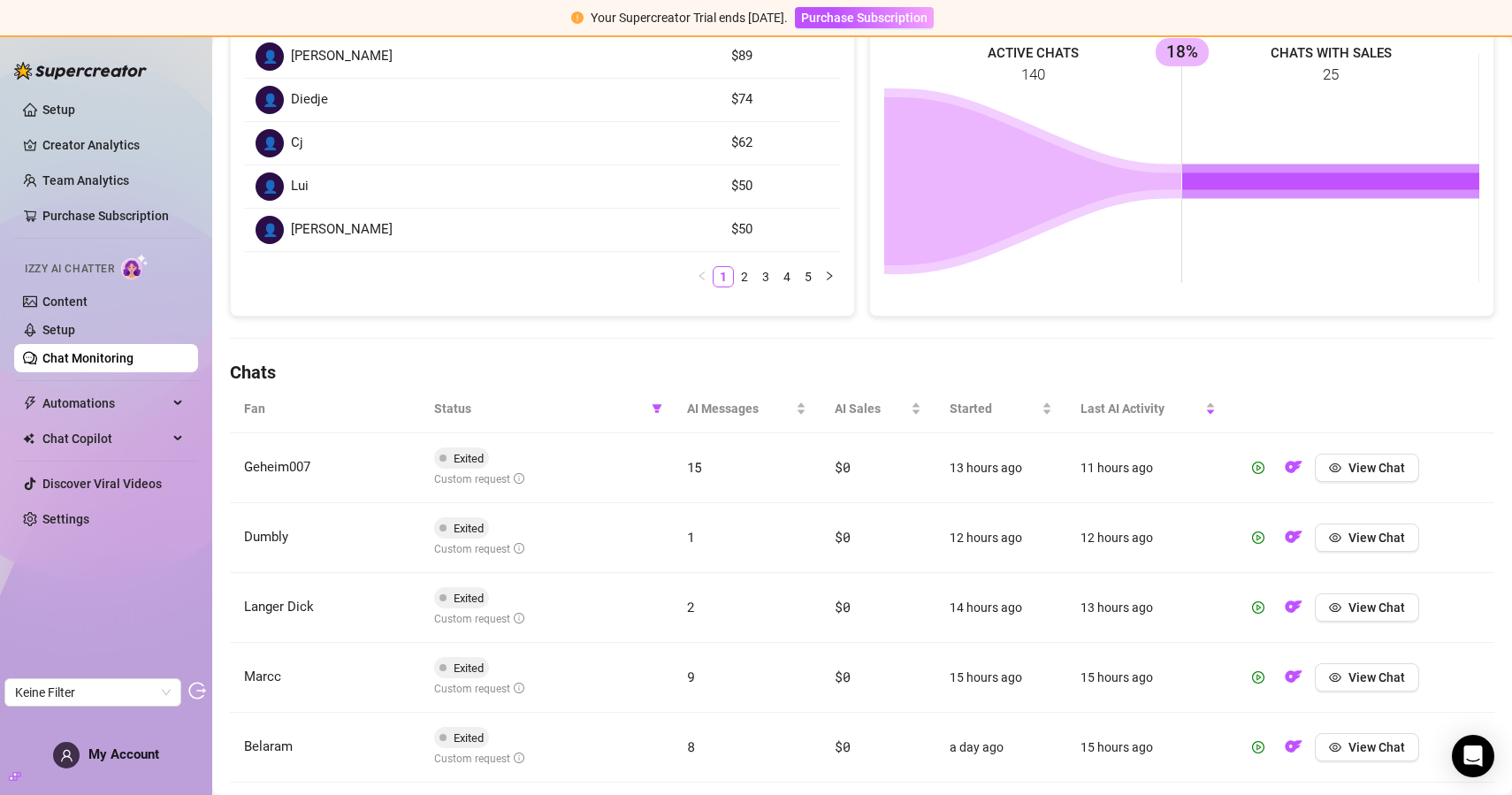
scroll to position [315, 0]
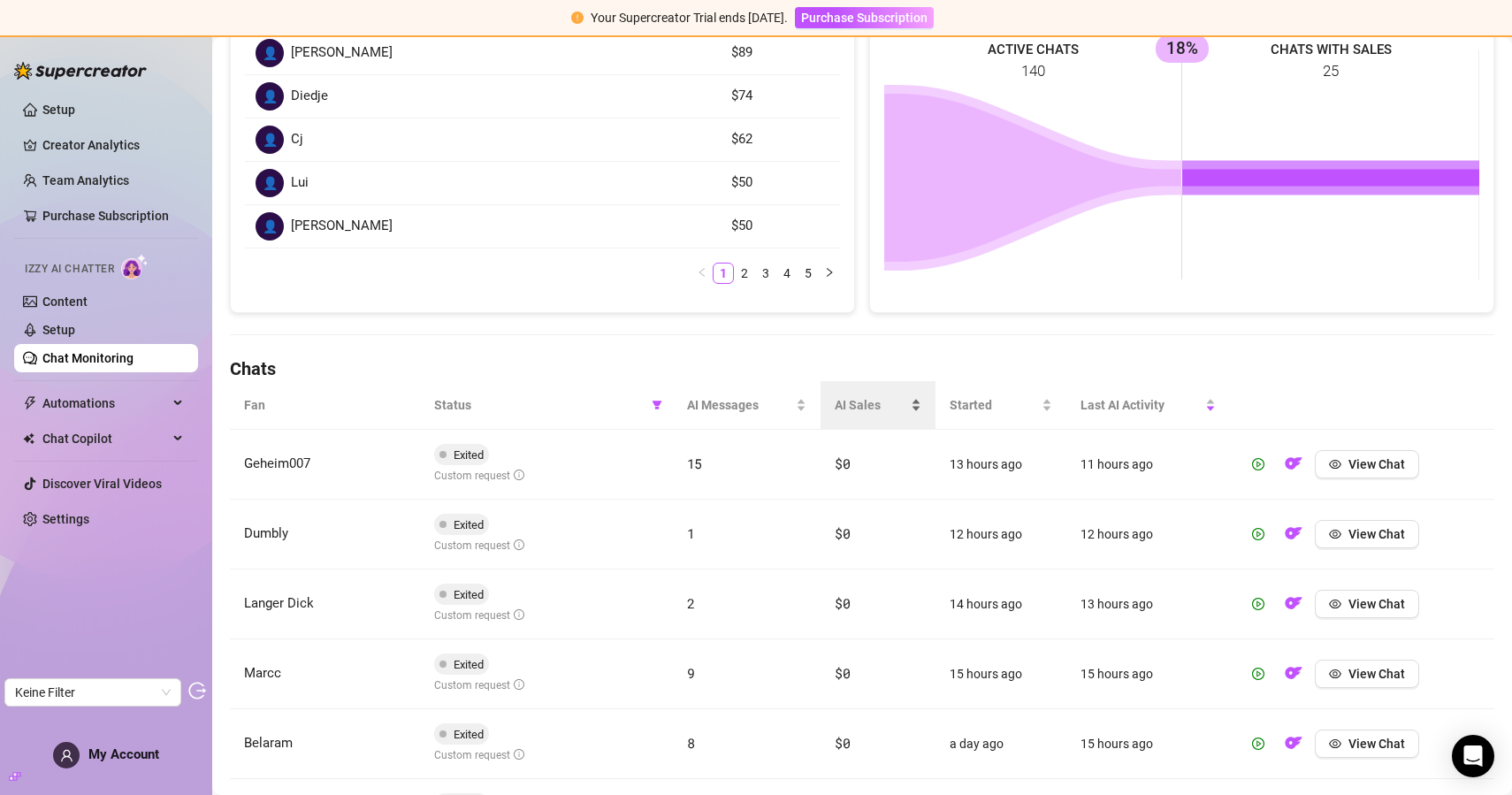
click at [847, 415] on div "AI Sales" at bounding box center [877, 404] width 87 height 19
click at [851, 402] on span "AI Sales" at bounding box center [871, 404] width 73 height 19
click at [1341, 463] on icon "eye" at bounding box center [1336, 464] width 13 height 9
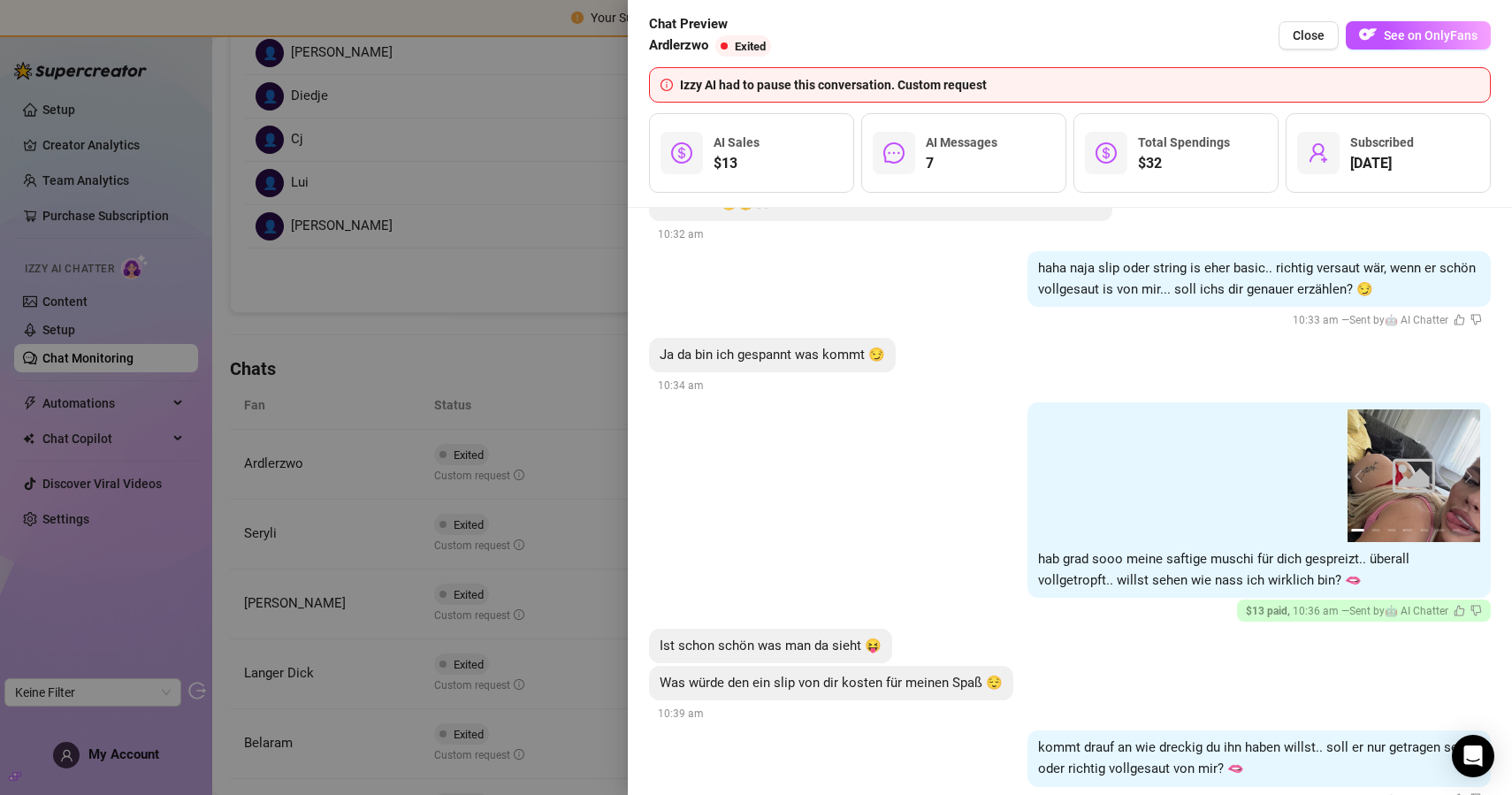
scroll to position [2680, 0]
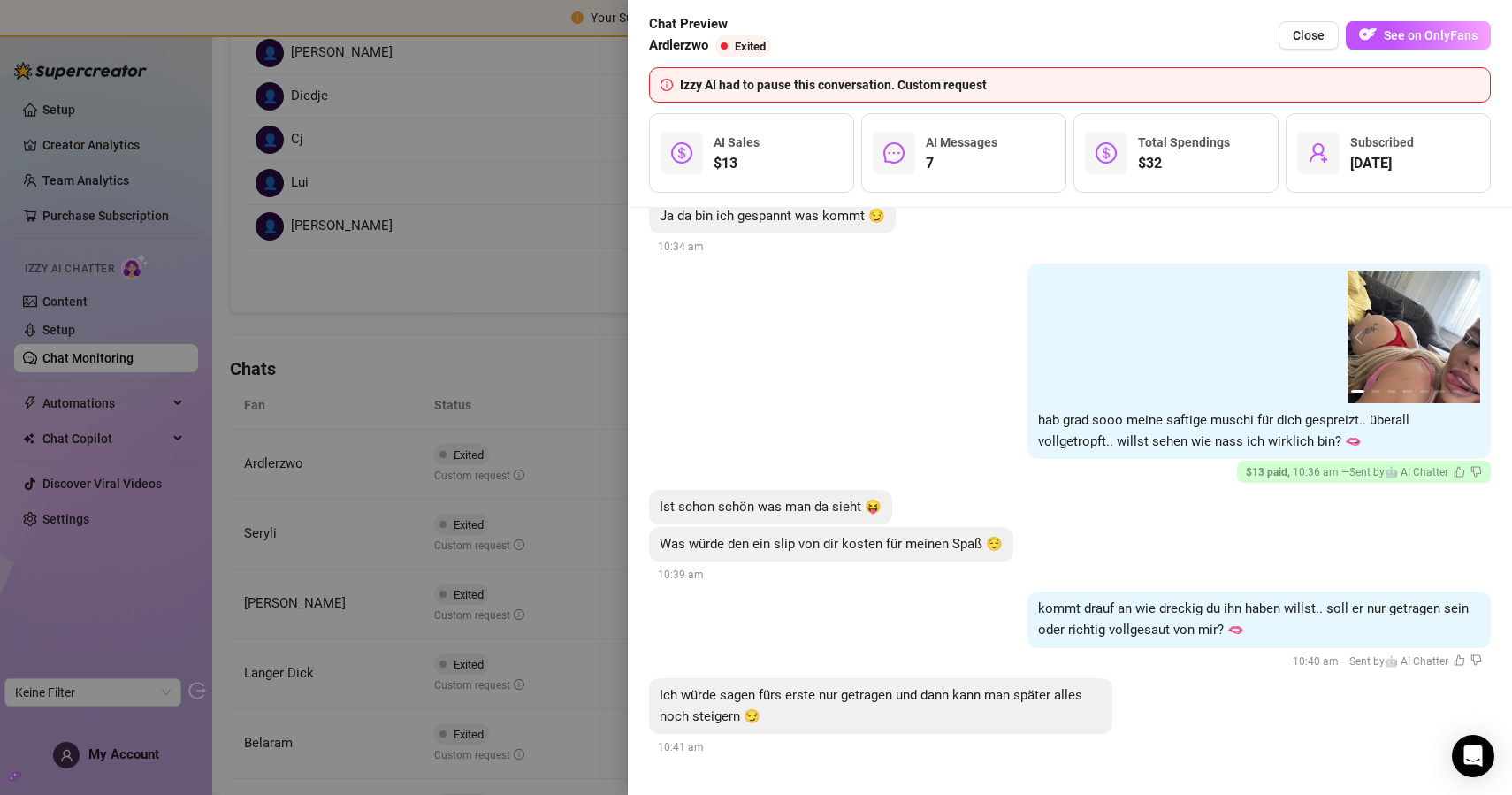
click at [842, 693] on span "Ich würde sagen fürs erste nur getragen und dann kann man später alles noch ste…" at bounding box center [871, 705] width 423 height 37
copy span "Ich würde sagen fürs erste nur getragen und dann kann man später alles noch ste…"
click at [770, 693] on span "Ich würde sagen fürs erste nur getragen und dann kann man später alles noch ste…" at bounding box center [871, 705] width 423 height 37
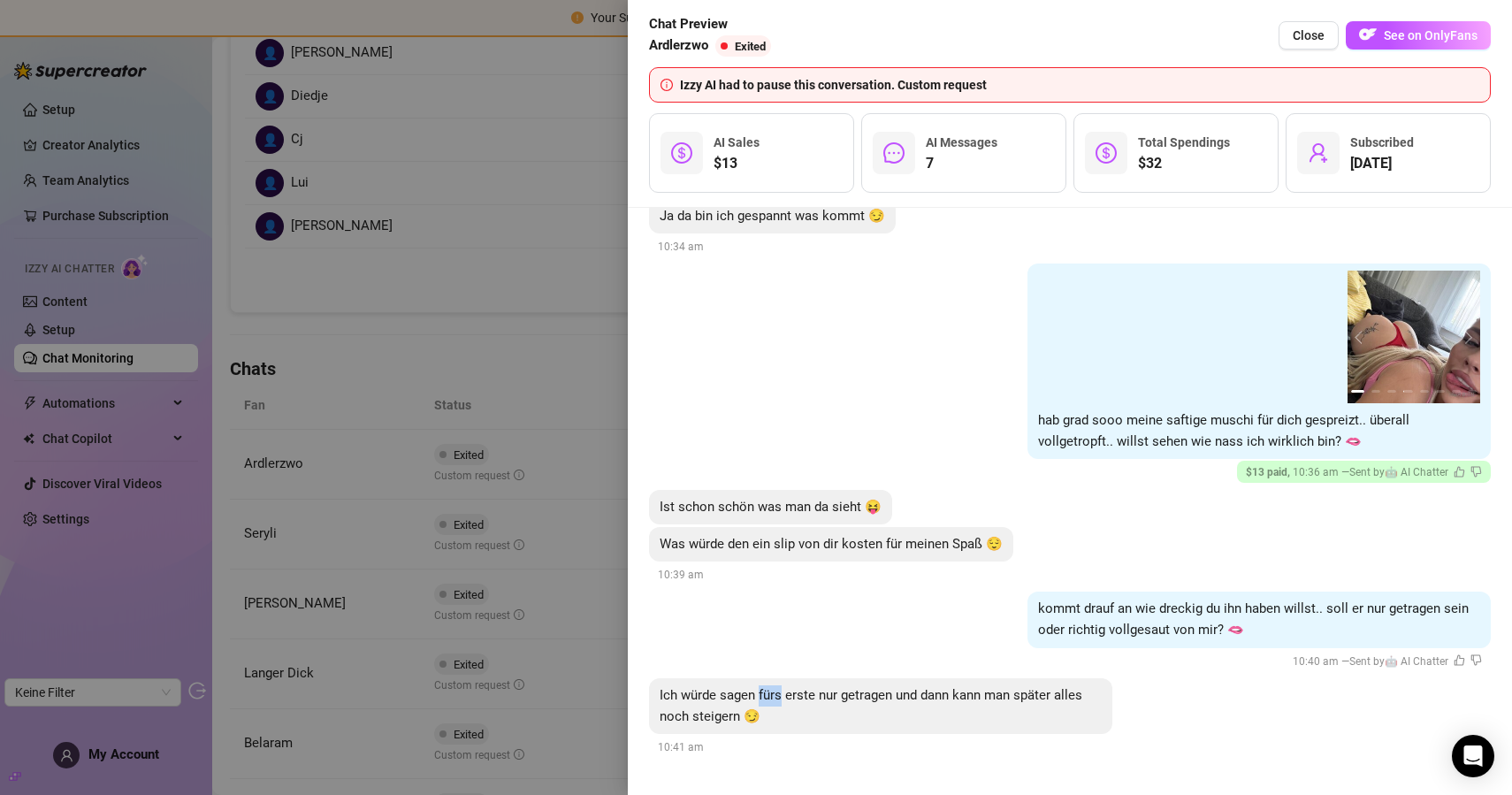
click at [770, 693] on span "Ich würde sagen fürs erste nur getragen und dann kann man später alles noch ste…" at bounding box center [871, 705] width 423 height 37
click at [770, 564] on div "Was würde den ein slip von dir kosten für meinen Spaß 😌 10:39 am" at bounding box center [1070, 556] width 842 height 58
click at [783, 543] on span "Was würde den ein slip von dir kosten für meinen Spaß 😌" at bounding box center [831, 543] width 343 height 15
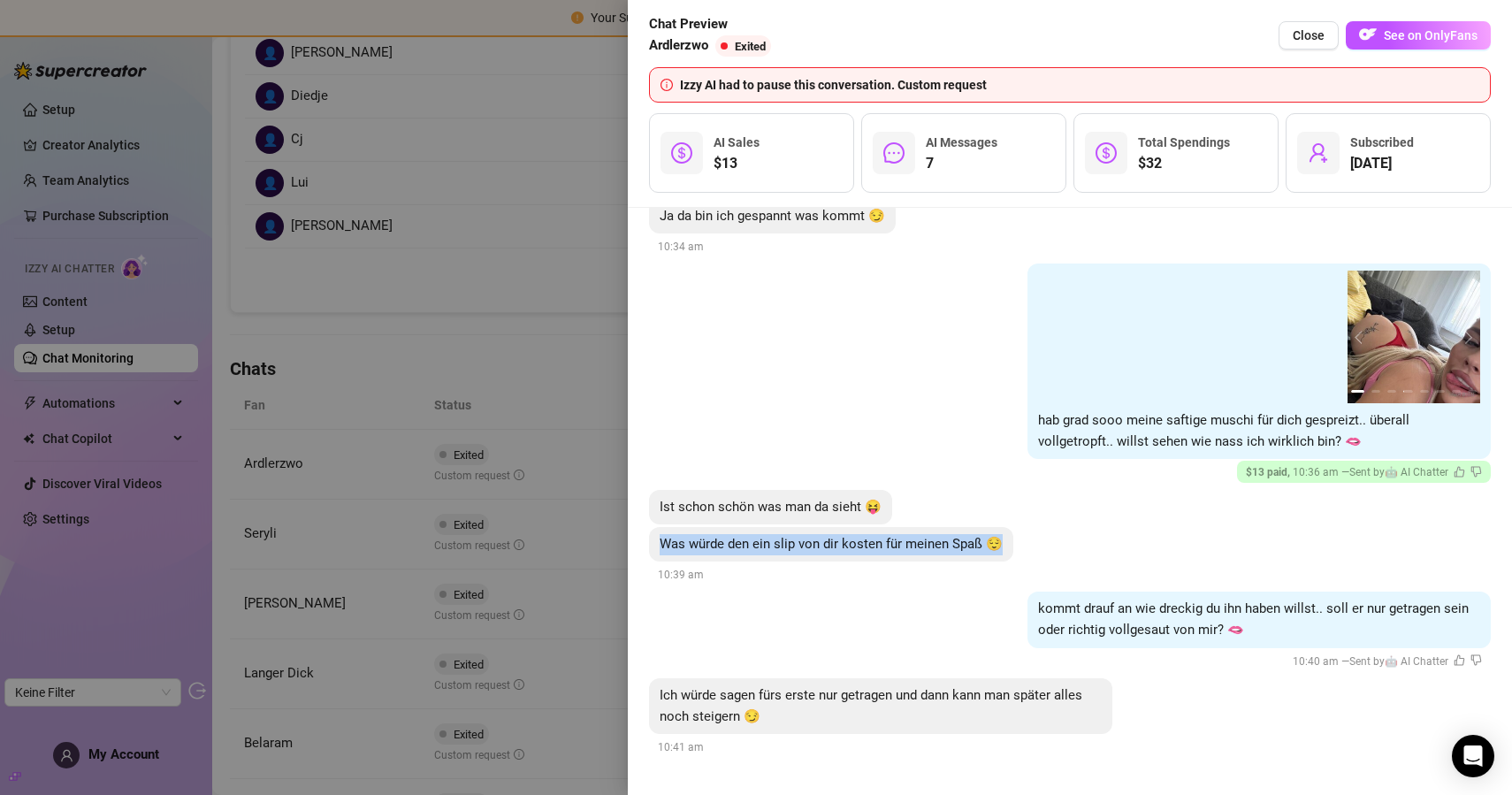
click at [783, 543] on span "Was würde den ein slip von dir kosten für meinen Spaß 😌" at bounding box center [831, 543] width 343 height 15
click at [1081, 610] on span "kommt drauf an wie dreckig du ihn haben willst.. soll er nur getragen sein oder…" at bounding box center [1253, 618] width 430 height 37
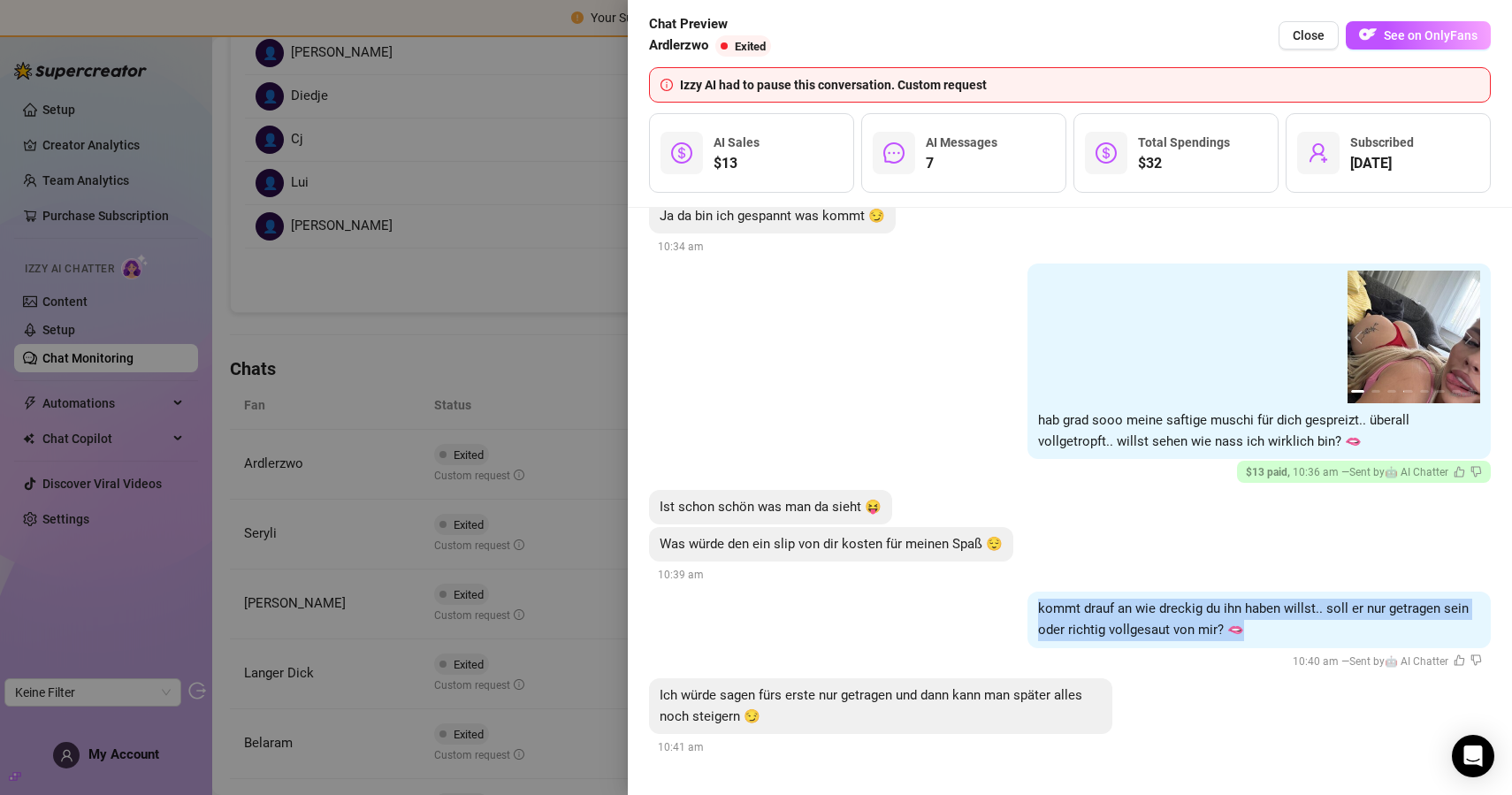
click at [1081, 610] on span "kommt drauf an wie dreckig du ihn haben willst.. soll er nur getragen sein oder…" at bounding box center [1253, 618] width 430 height 37
copy span "kommt drauf an wie dreckig du ihn haben willst.. soll er nur getragen sein oder…"
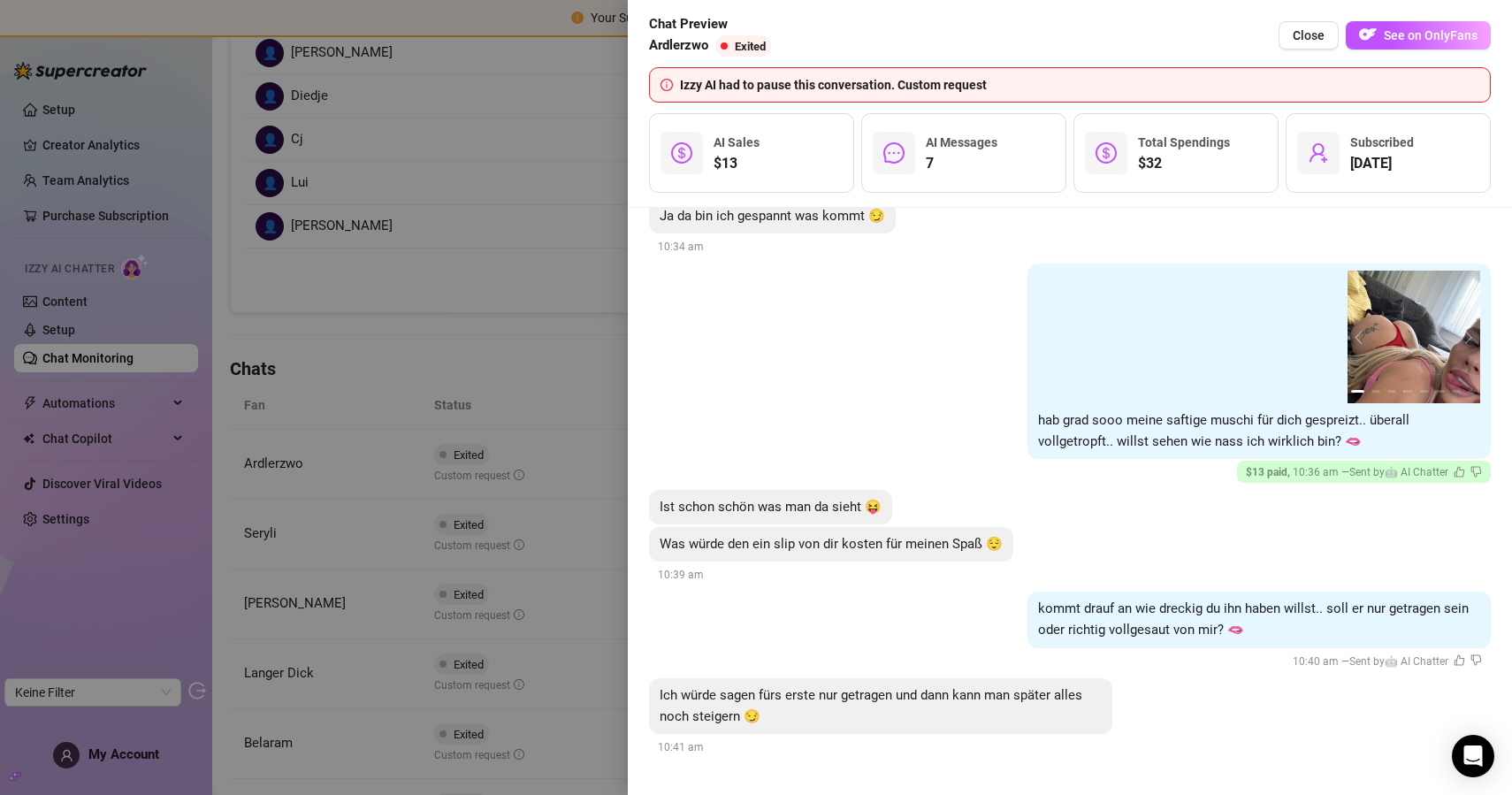
click at [777, 548] on span "Was würde den ein slip von dir kosten für meinen Spaß 😌" at bounding box center [831, 543] width 343 height 15
copy span "Was würde den ein slip von dir kosten für meinen Spaß 😌"
click at [529, 128] on div at bounding box center [756, 398] width 1512 height 795
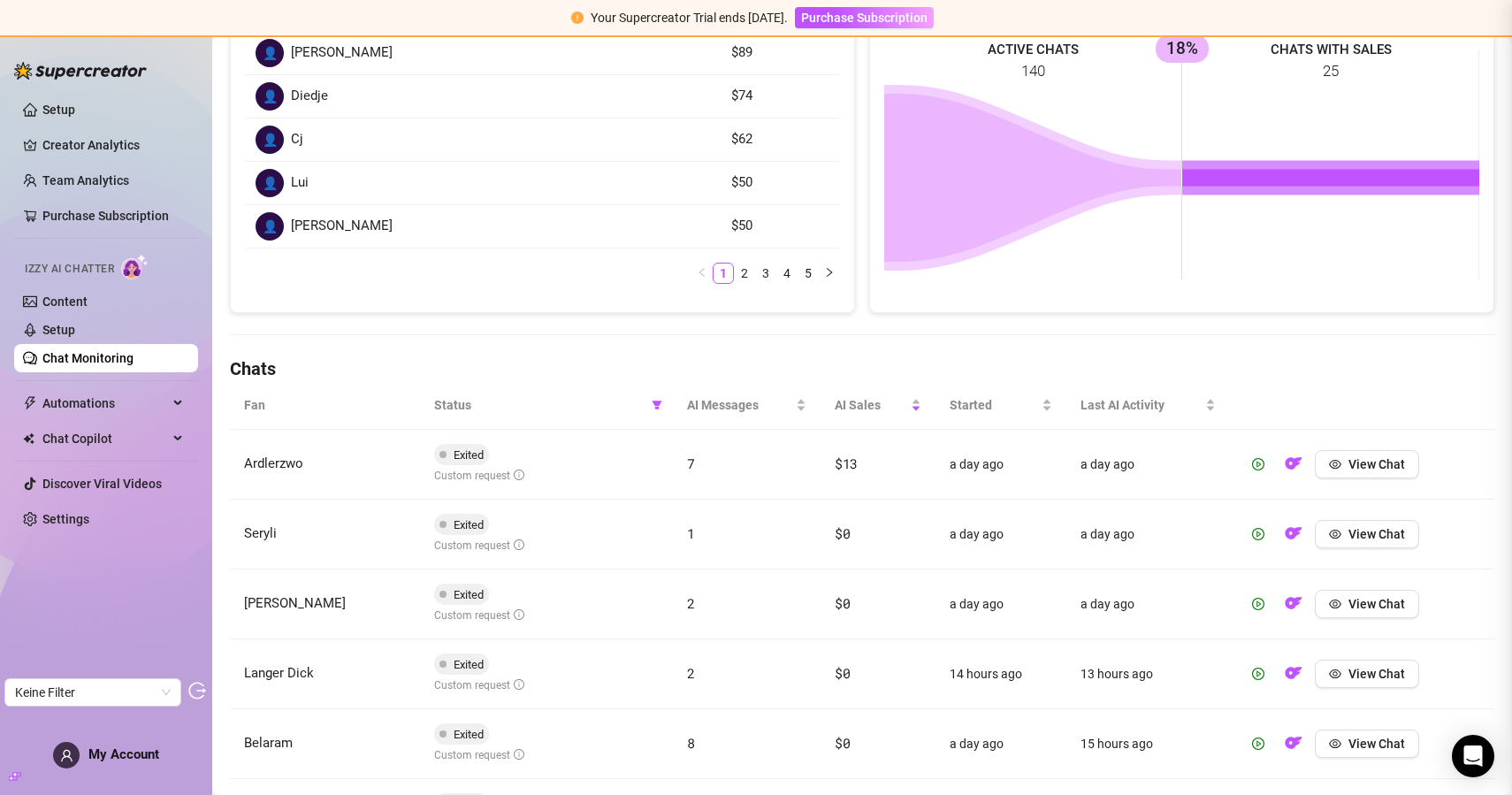
scroll to position [0, 0]
click at [75, 109] on link "Setup" at bounding box center [59, 109] width 33 height 15
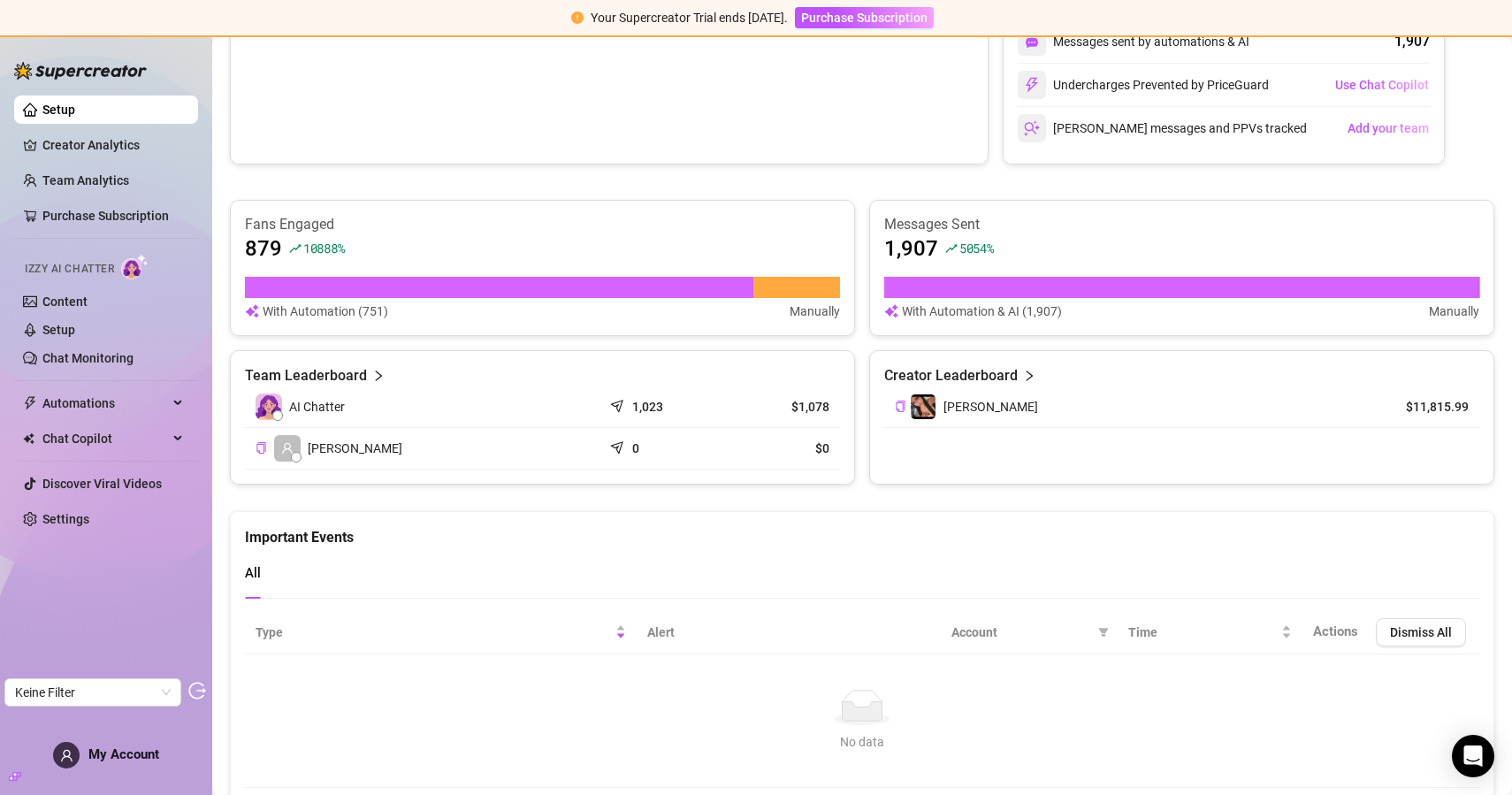
scroll to position [861, 0]
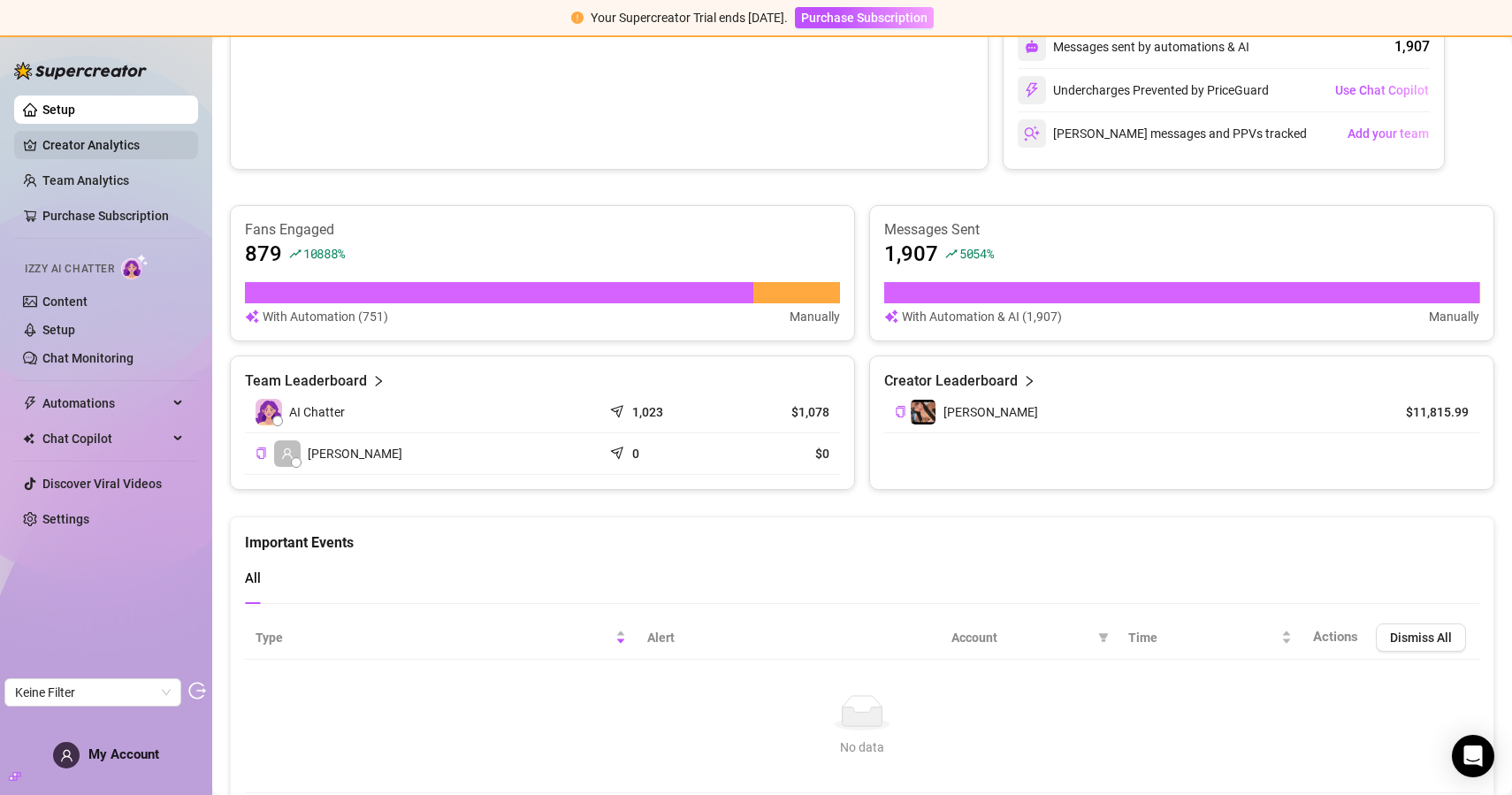
click at [126, 144] on link "Creator Analytics" at bounding box center [113, 145] width 141 height 28
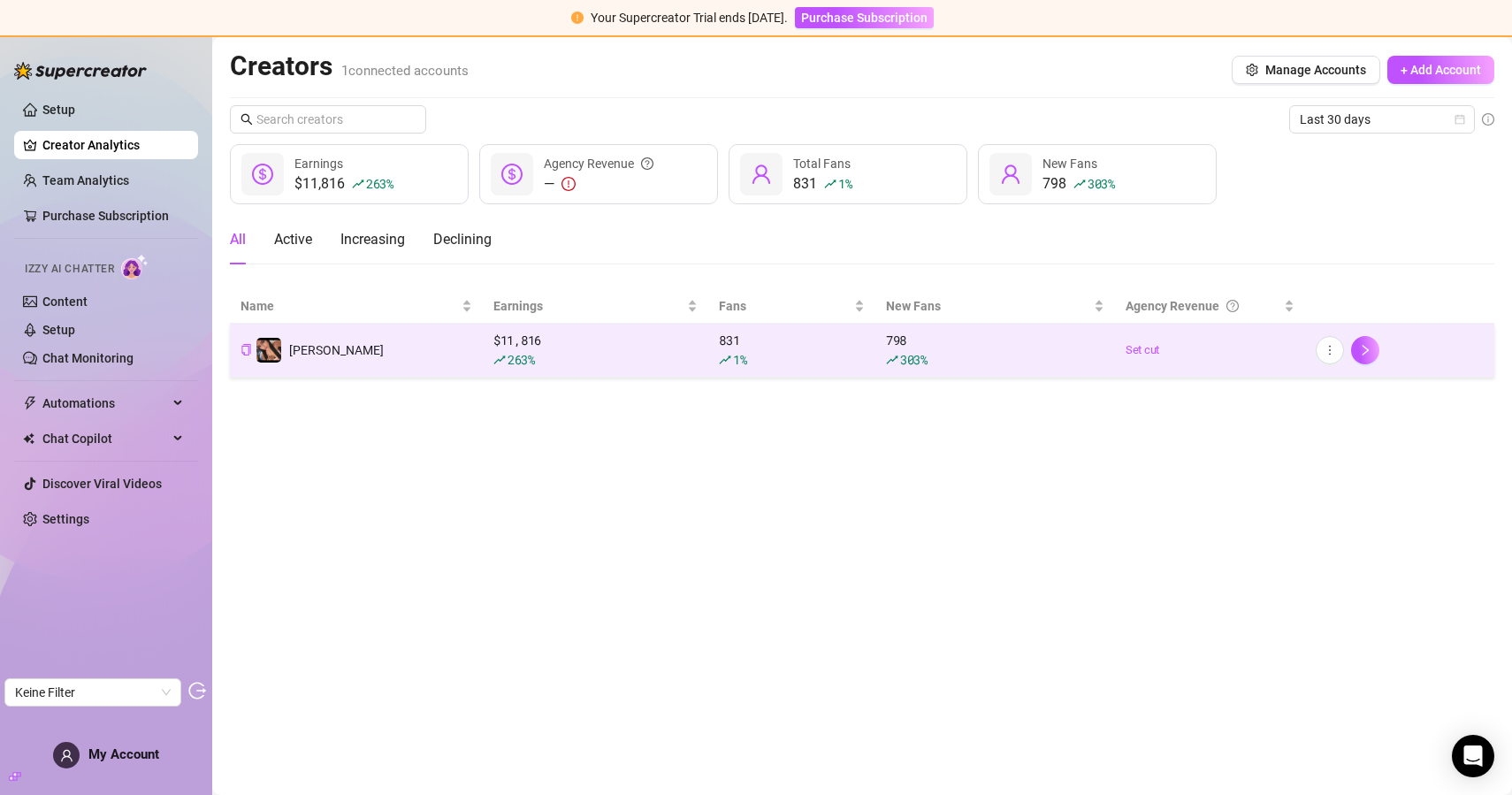
click at [438, 375] on td "Lara" at bounding box center [356, 350] width 253 height 54
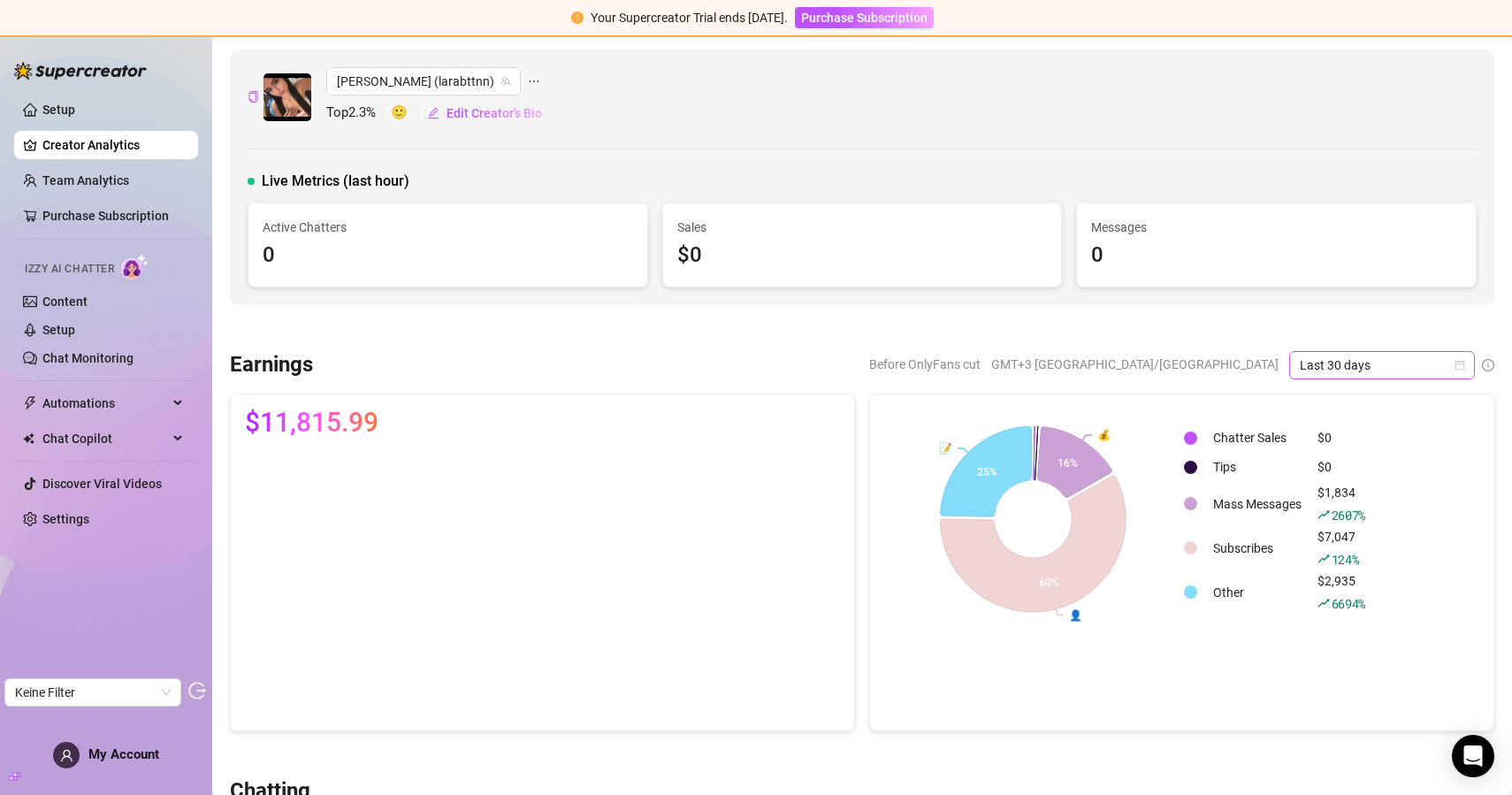
click at [1377, 373] on span "Last 30 days" at bounding box center [1382, 365] width 164 height 26
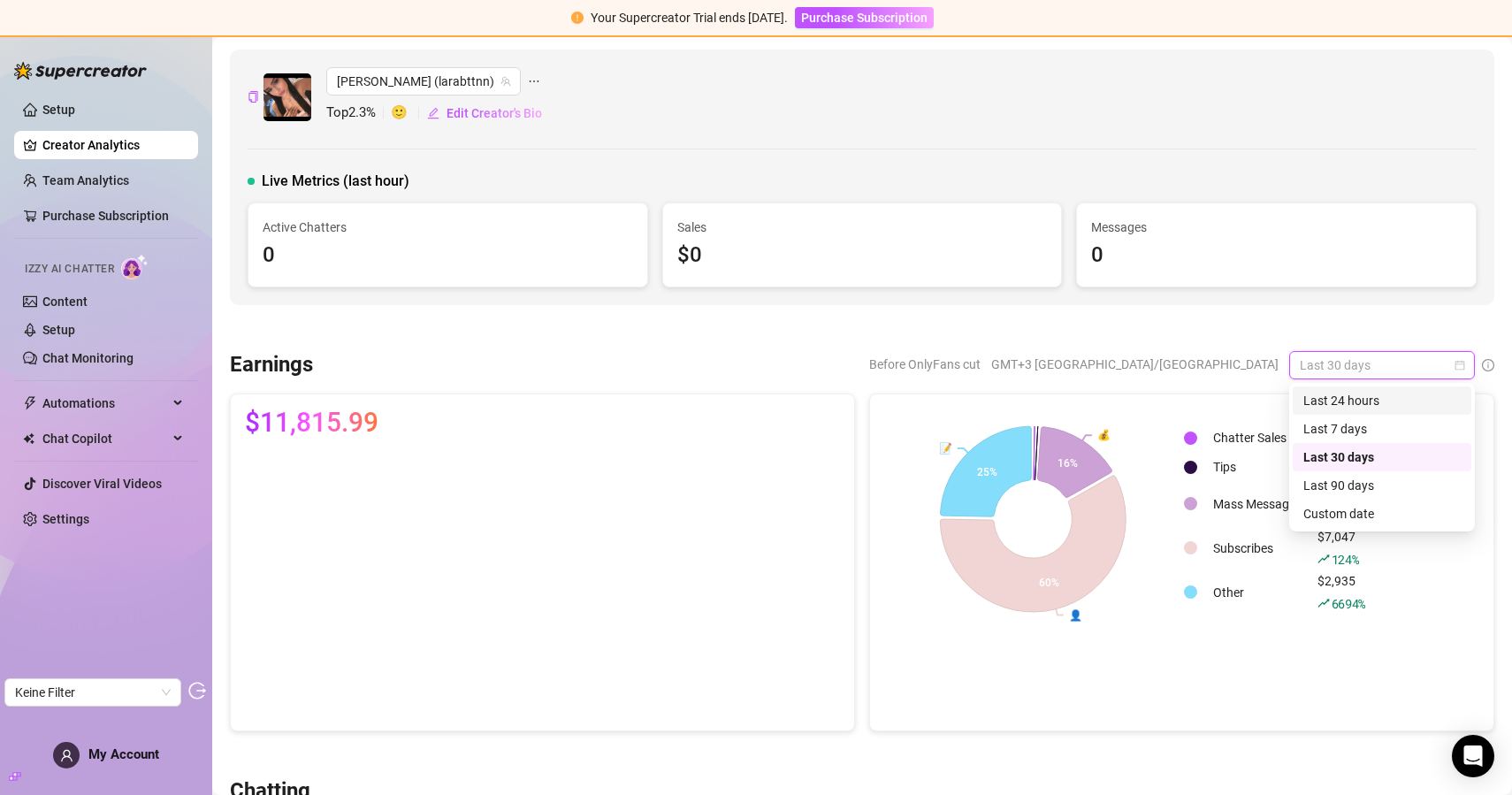
click at [1349, 422] on div "Last 7 days" at bounding box center [1382, 428] width 158 height 19
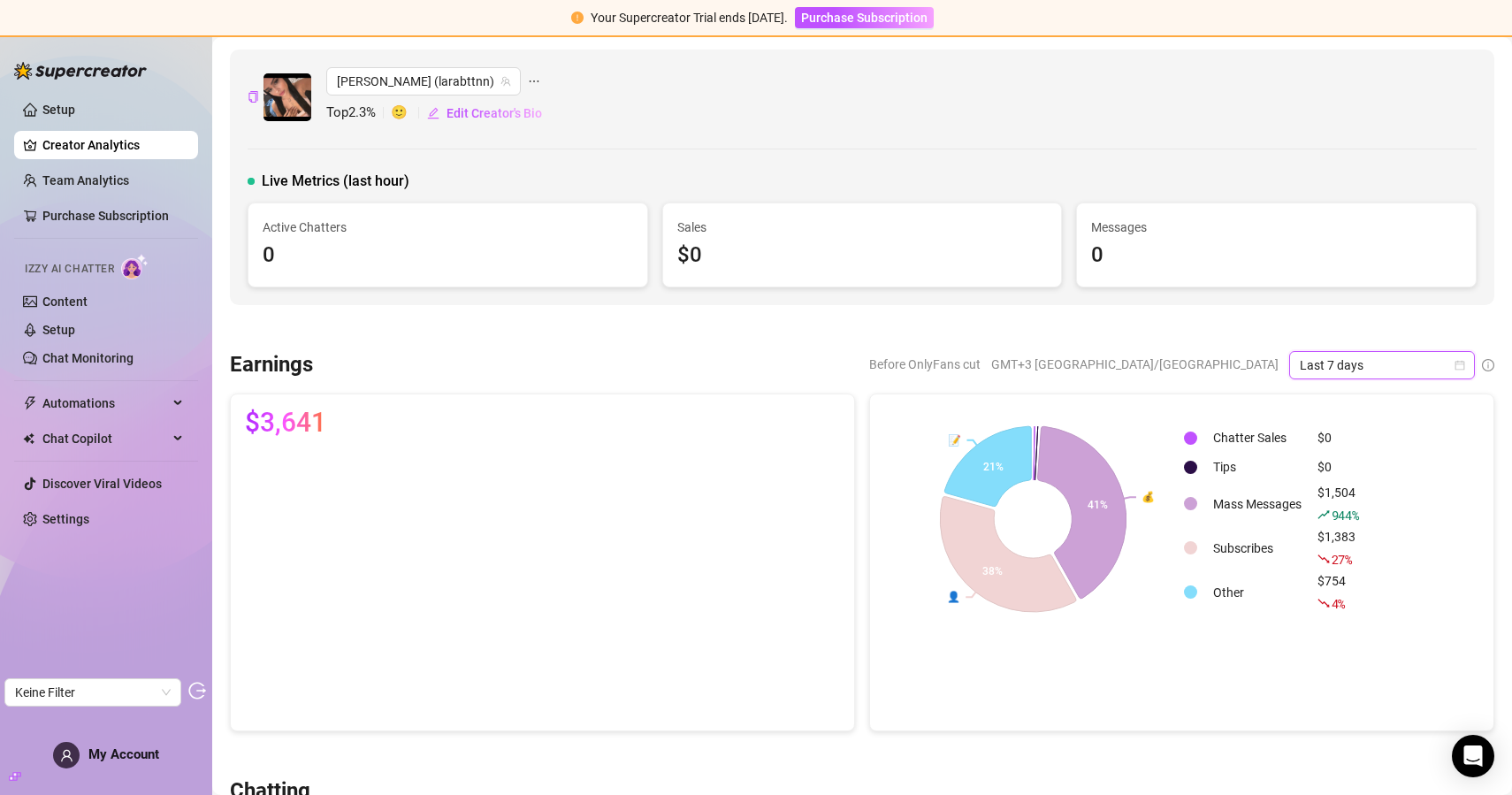
click at [1360, 367] on span "Last 7 days" at bounding box center [1382, 365] width 164 height 26
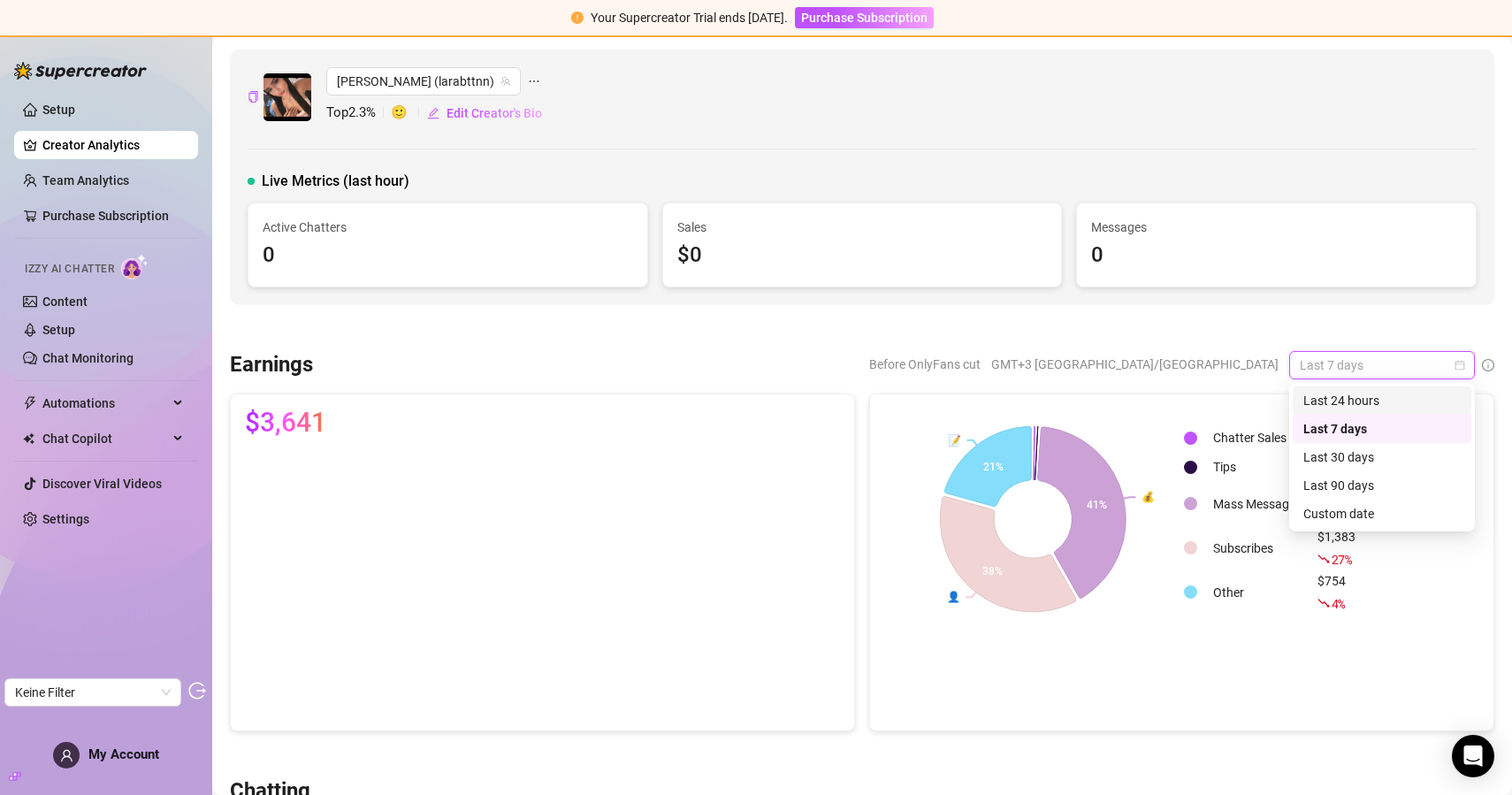
click at [1342, 402] on div "Last 24 hours" at bounding box center [1382, 400] width 158 height 19
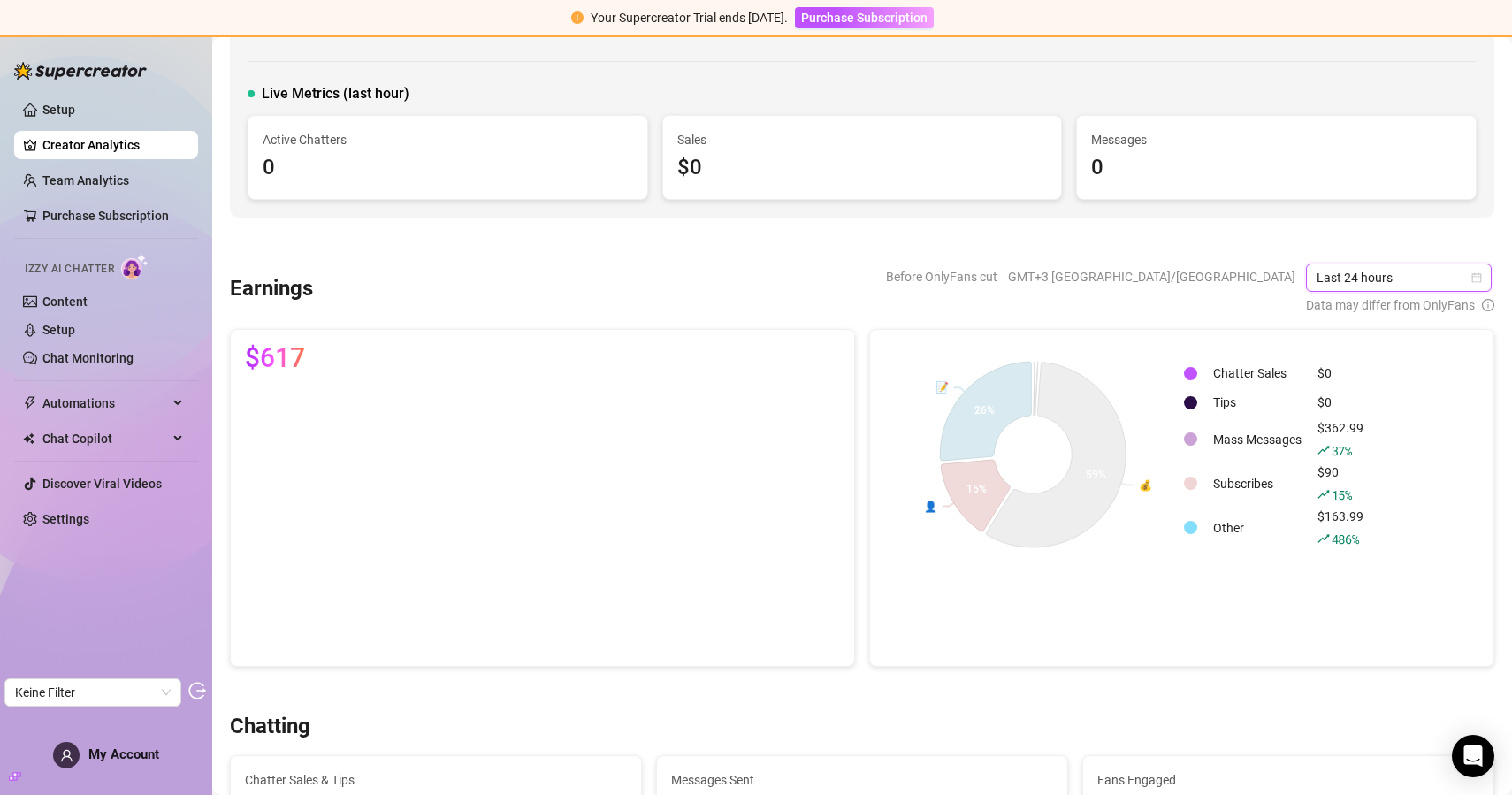
scroll to position [85, 0]
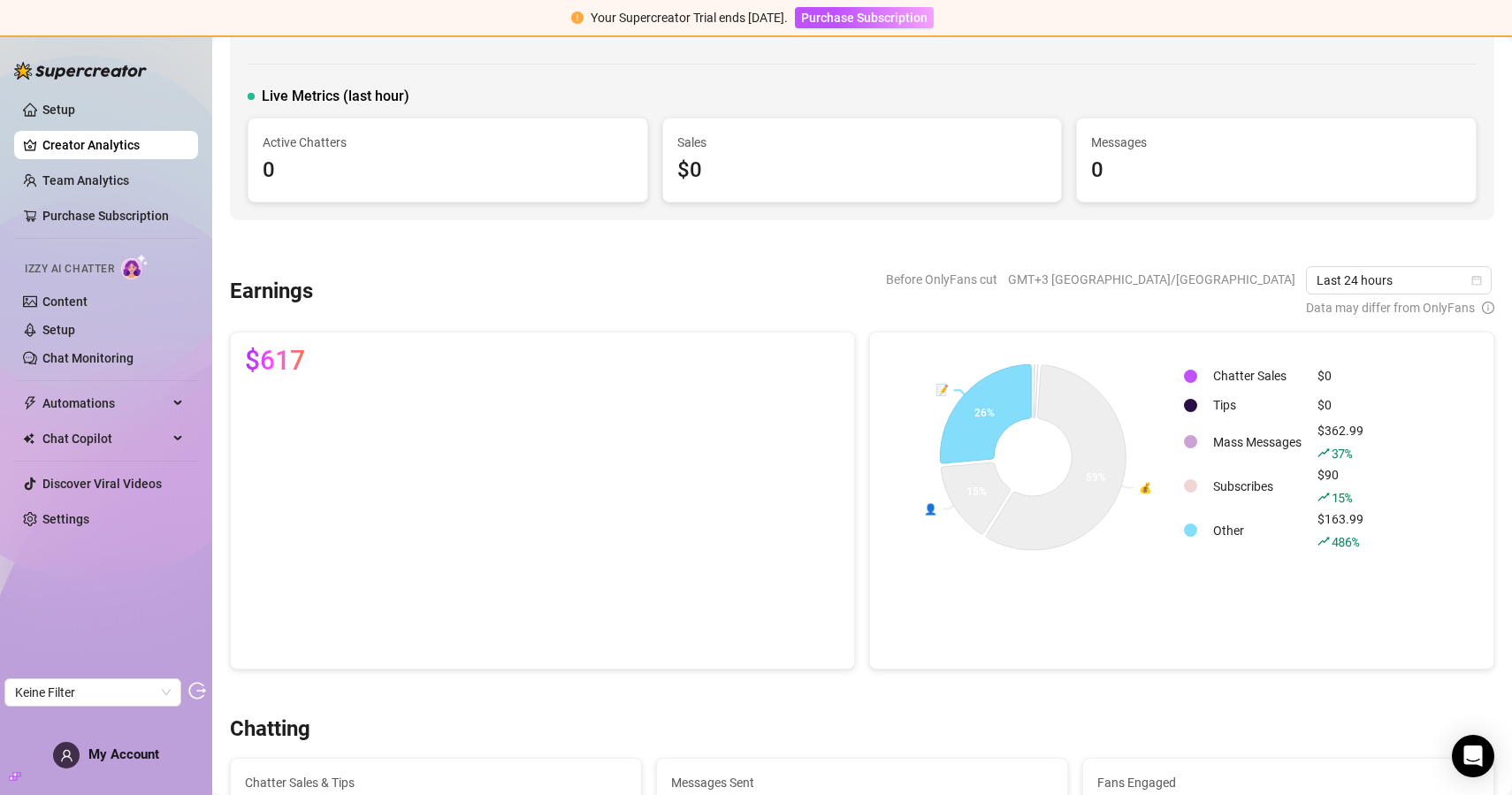
click at [1233, 531] on td "Other" at bounding box center [1258, 531] width 102 height 43
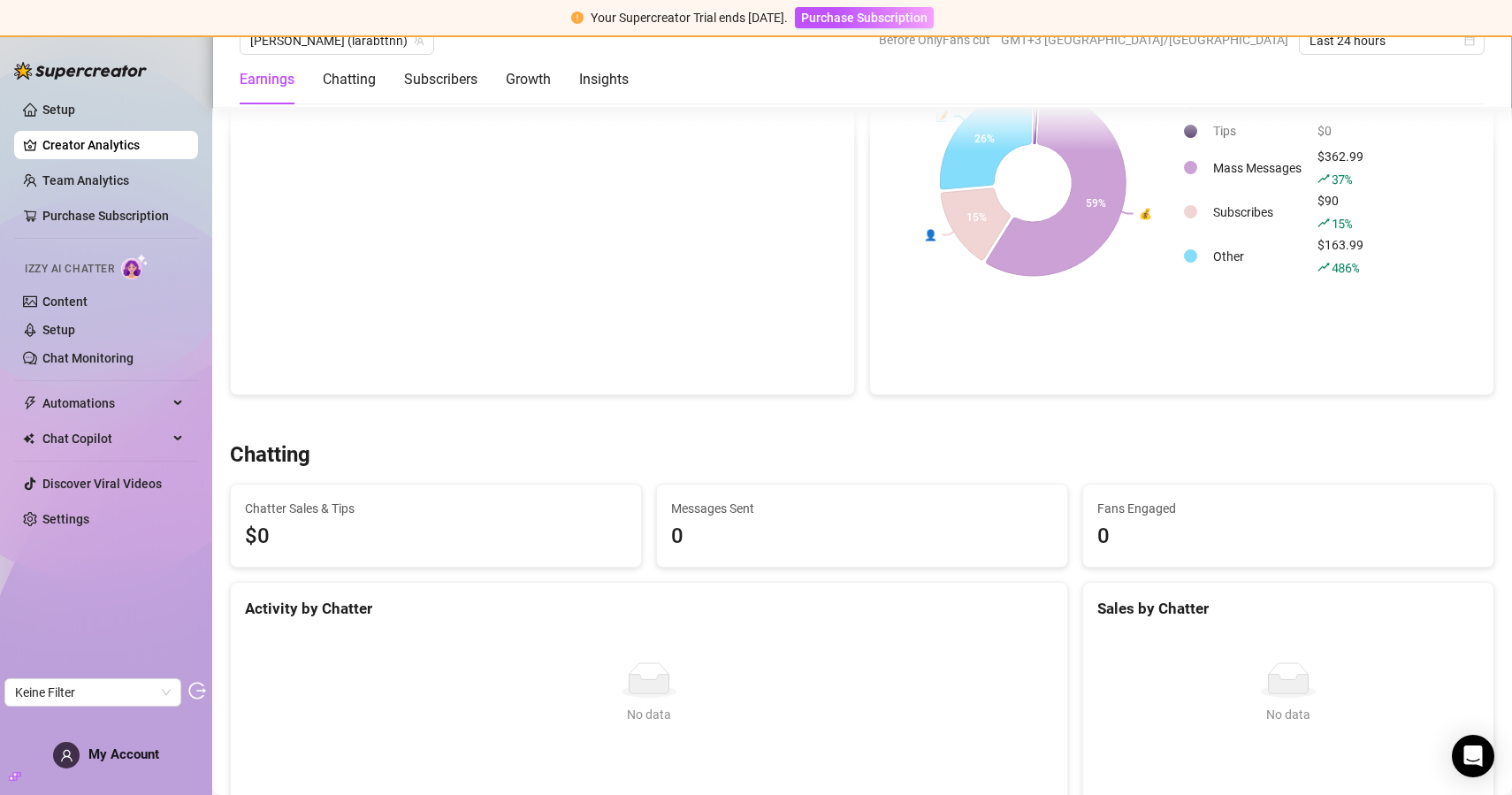
scroll to position [129, 0]
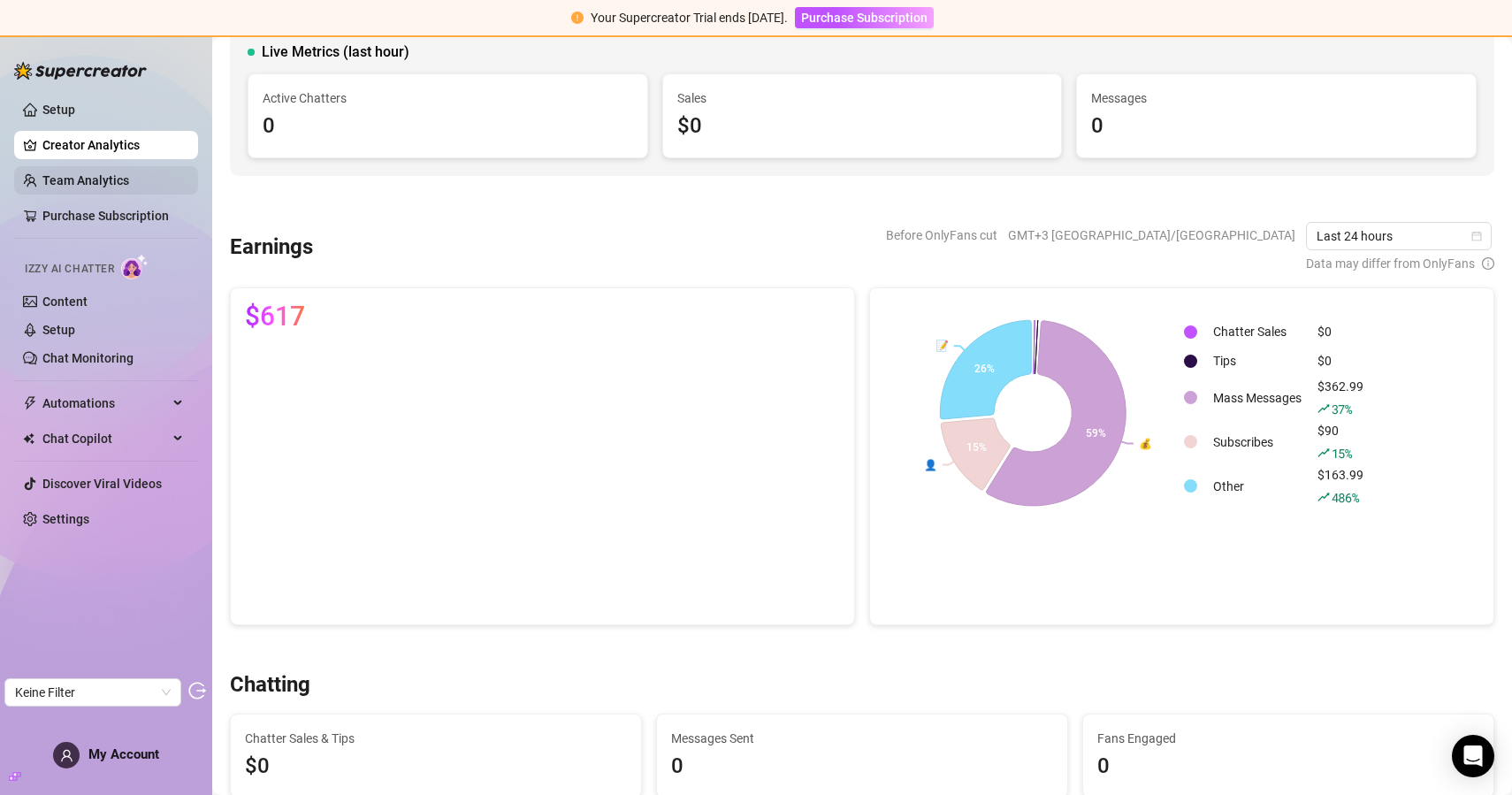
click at [123, 188] on link "Team Analytics" at bounding box center [86, 181] width 87 height 15
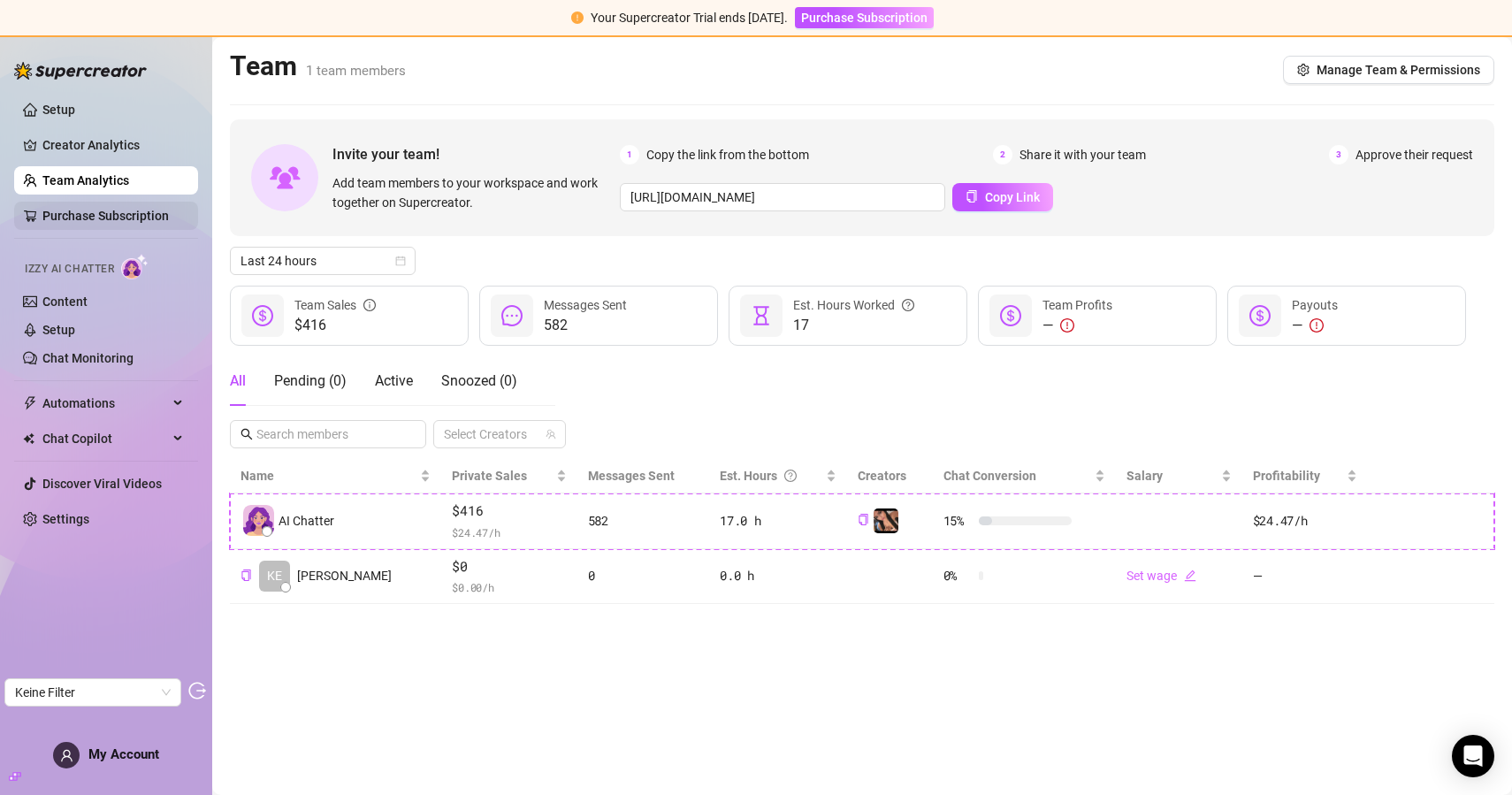
click at [123, 209] on link "Purchase Subscription" at bounding box center [106, 216] width 127 height 15
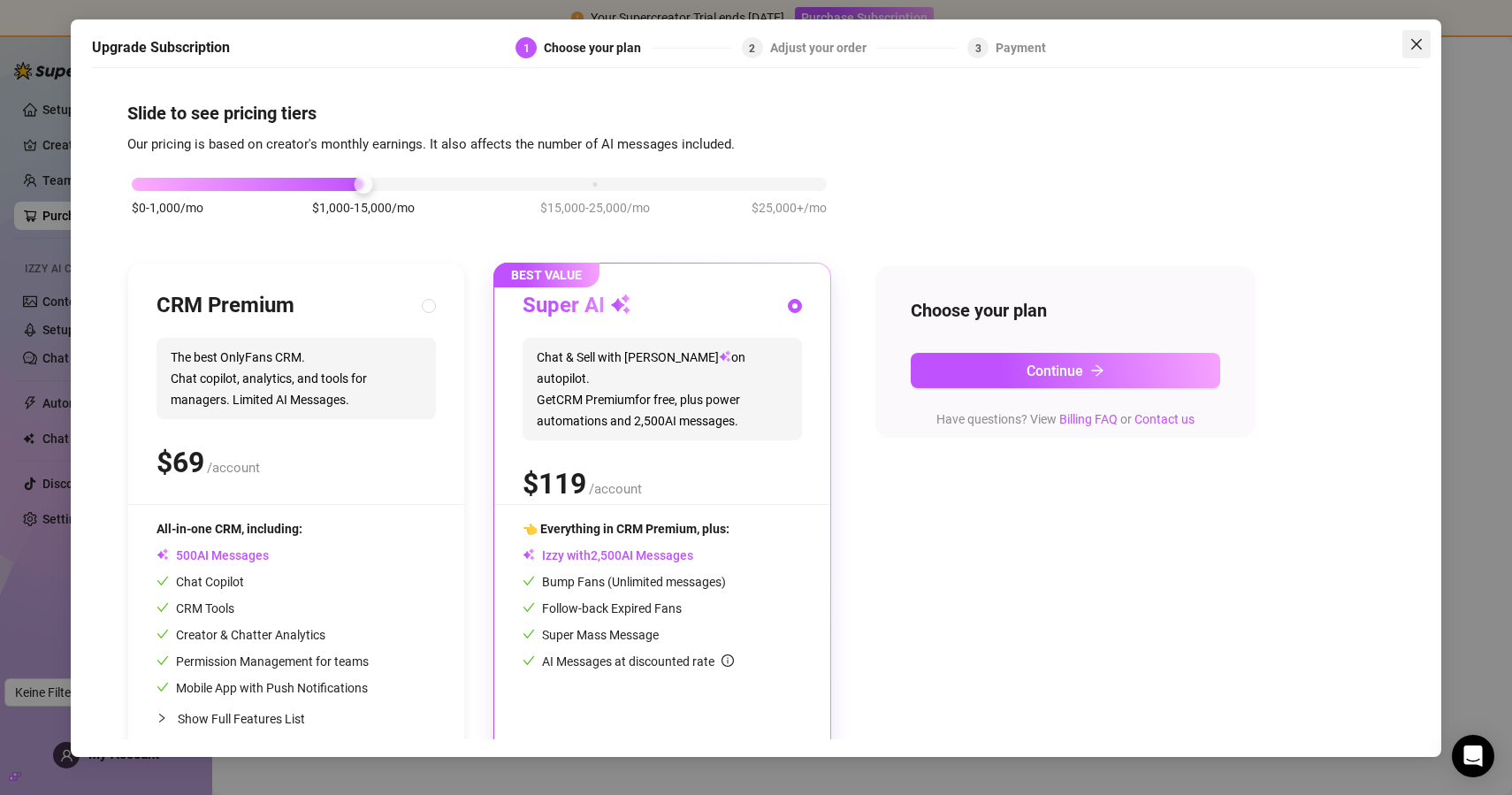
click at [1414, 43] on icon "close" at bounding box center [1417, 45] width 15 height 15
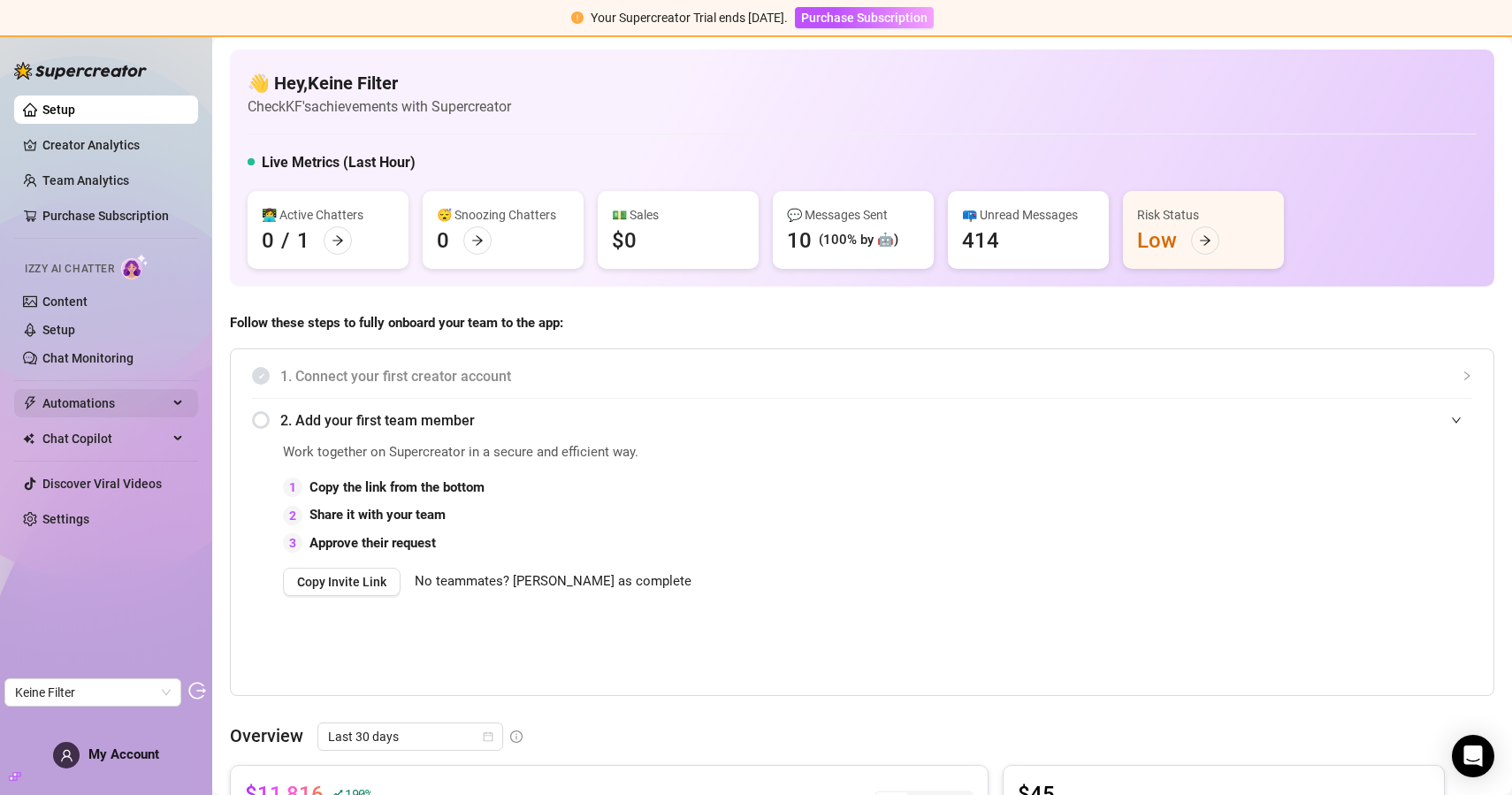
click at [101, 413] on span "Automations" at bounding box center [106, 403] width 126 height 28
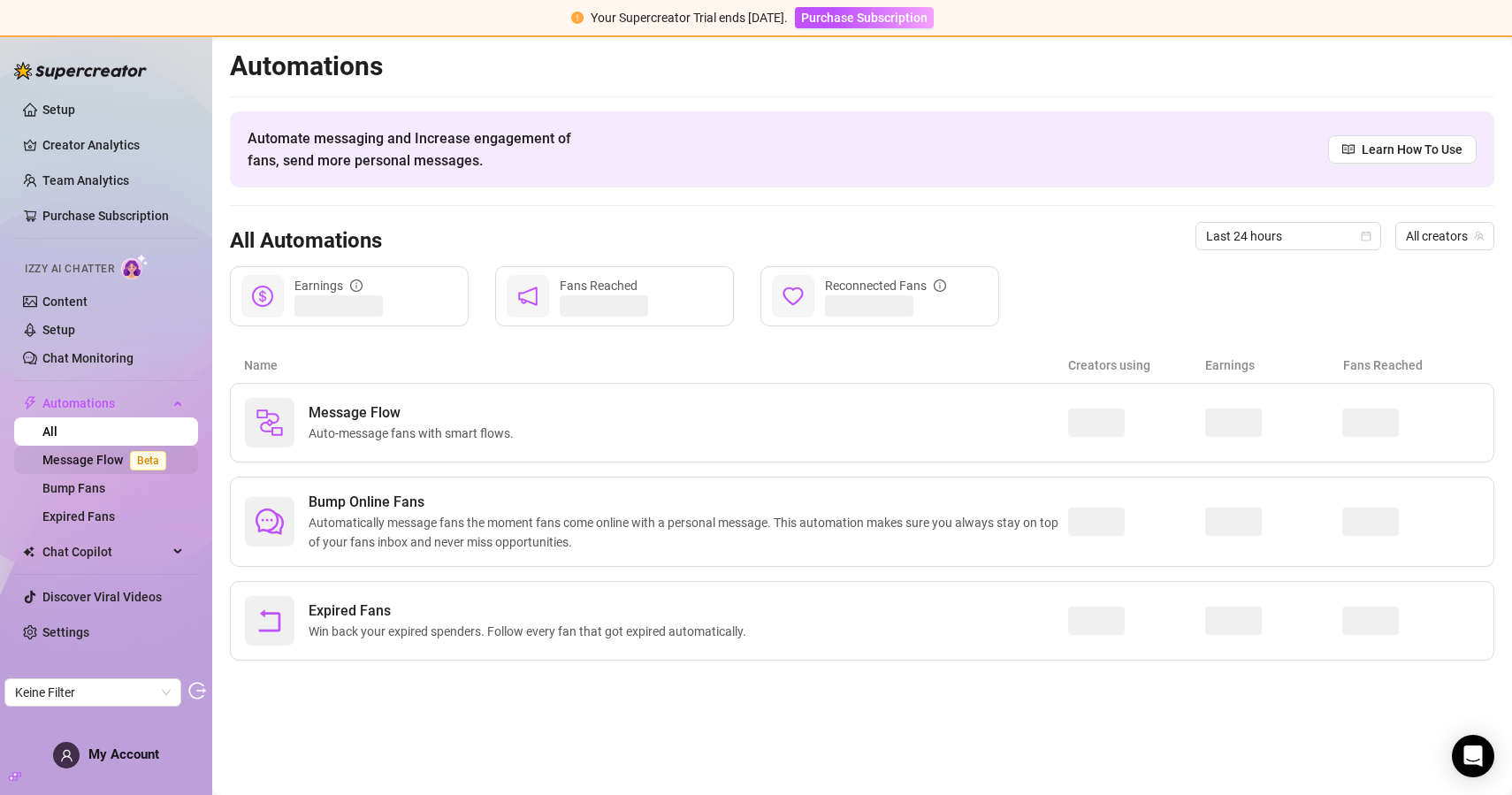
click at [101, 456] on link "Message Flow Beta" at bounding box center [109, 459] width 131 height 15
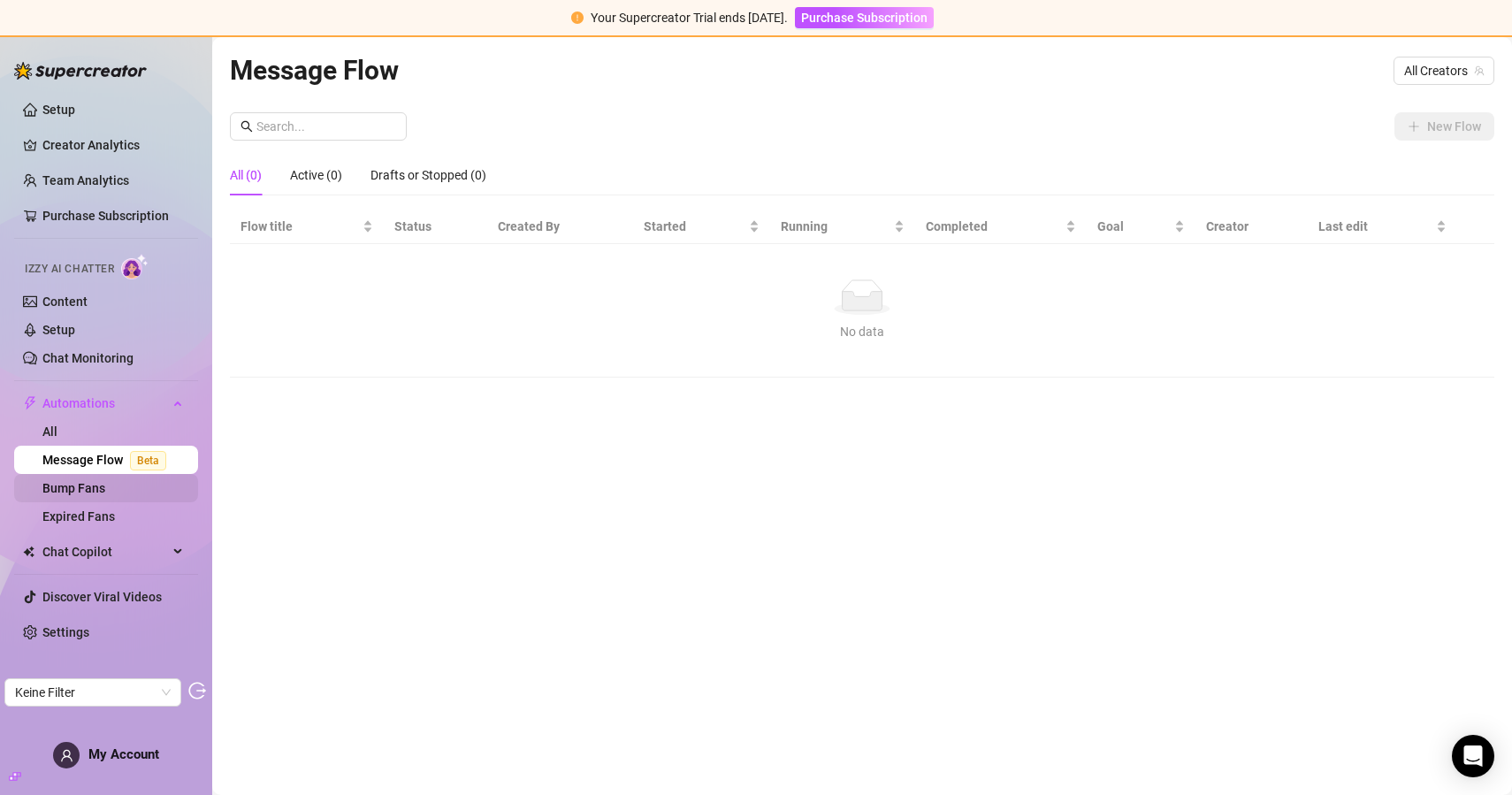
click at [105, 485] on link "Bump Fans" at bounding box center [74, 489] width 63 height 15
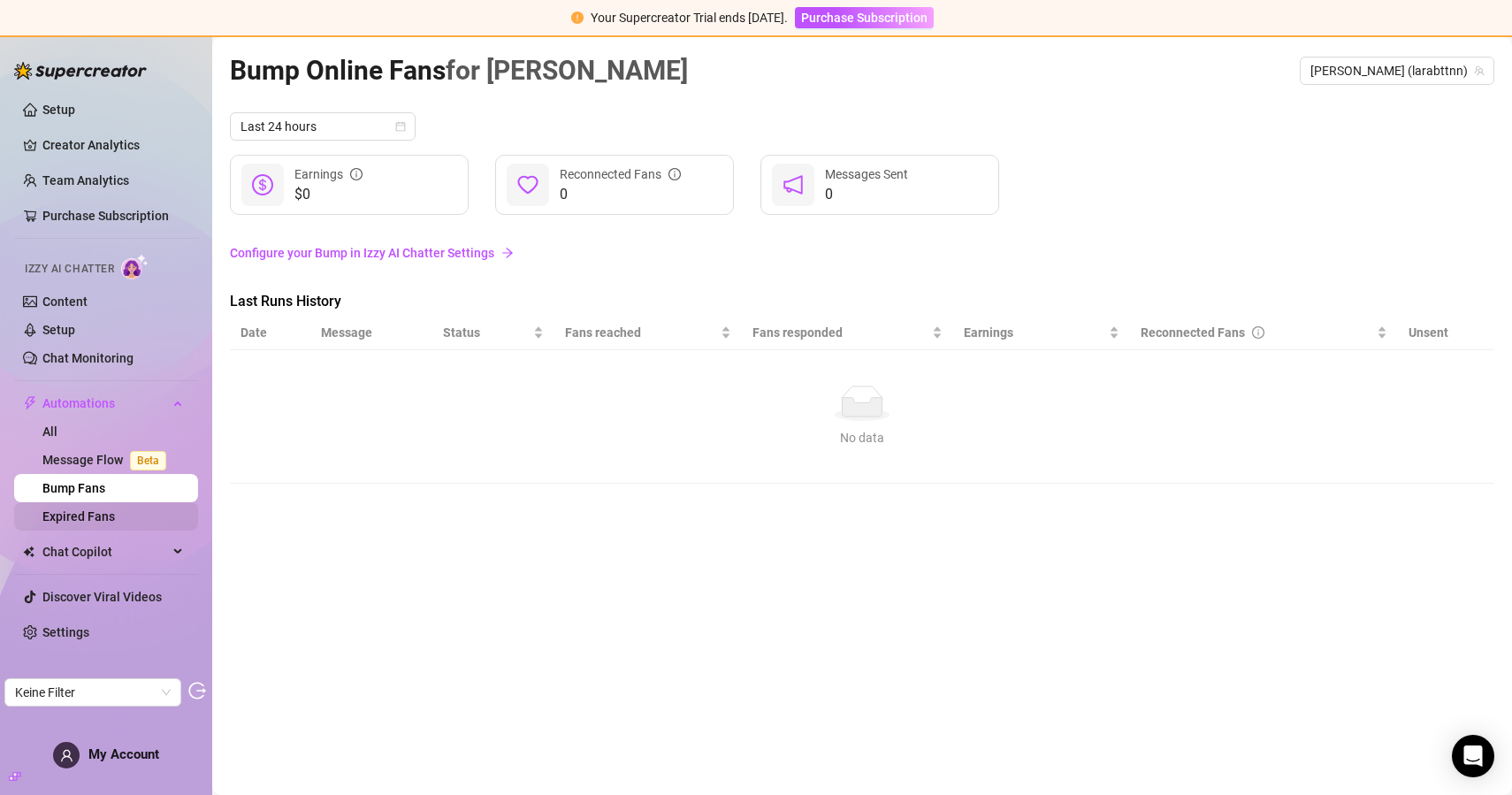
click at [115, 518] on link "Expired Fans" at bounding box center [79, 517] width 73 height 15
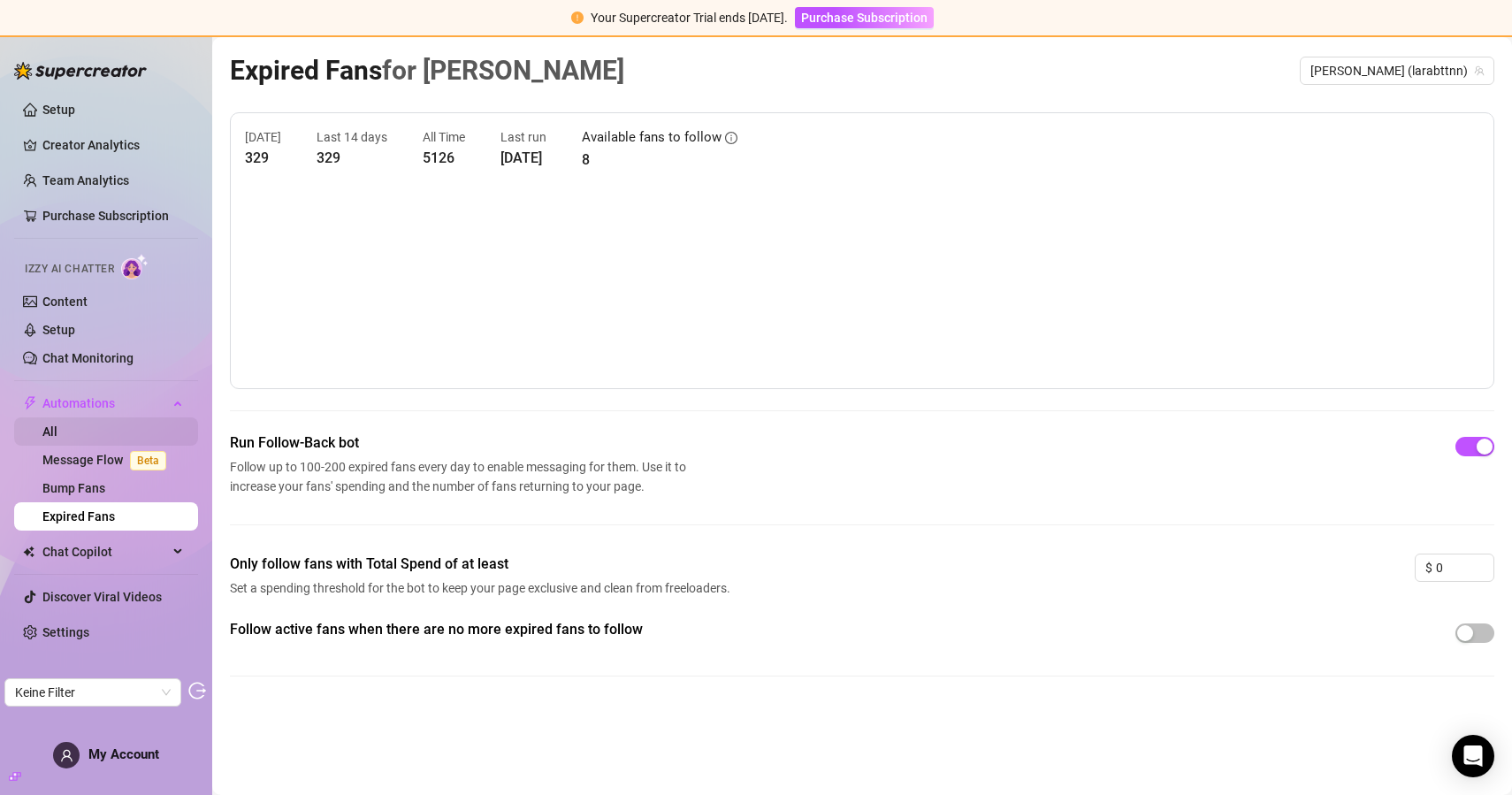
click at [57, 434] on link "All" at bounding box center [50, 431] width 15 height 15
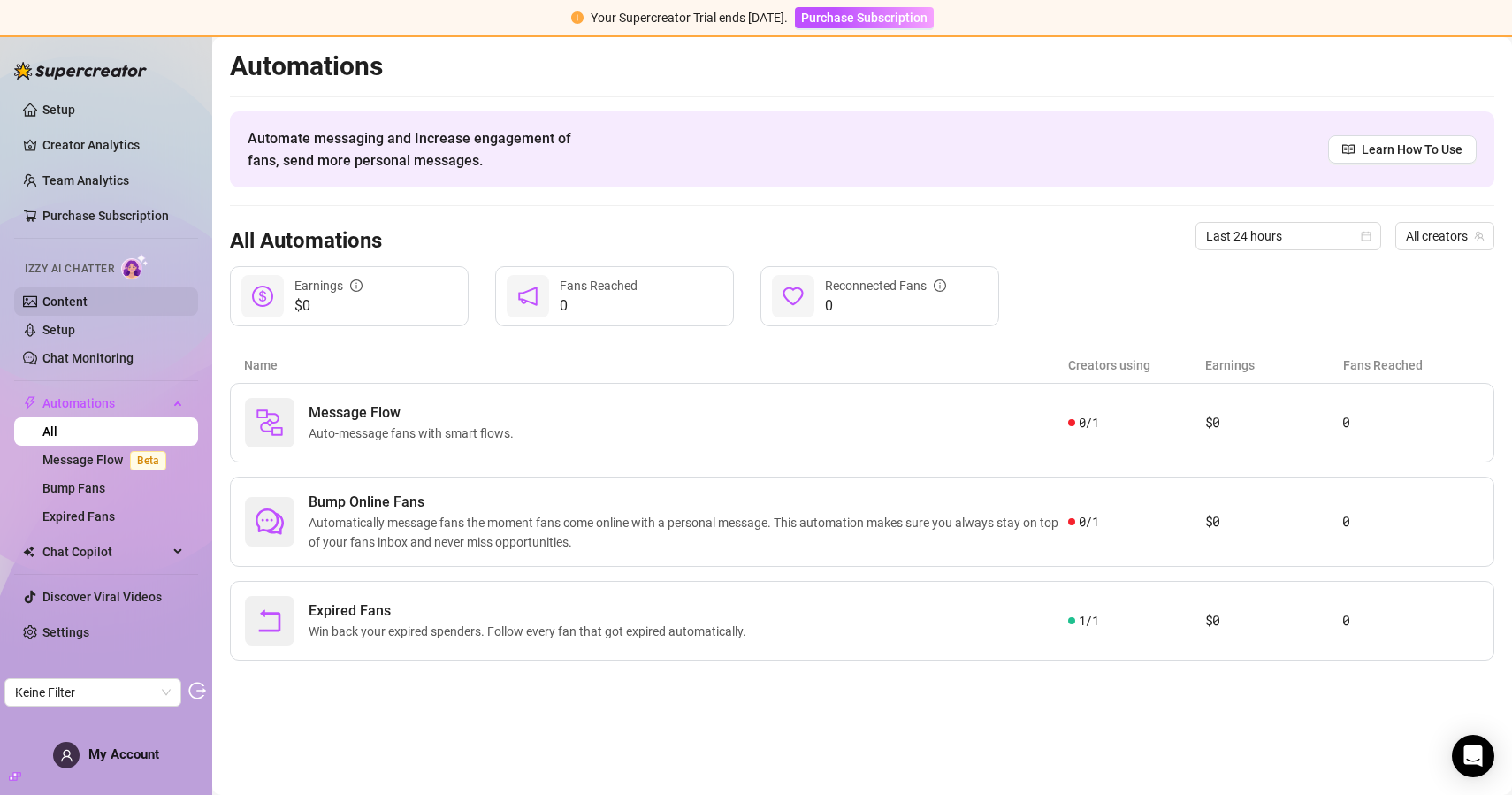
click at [88, 304] on link "Content" at bounding box center [65, 302] width 45 height 15
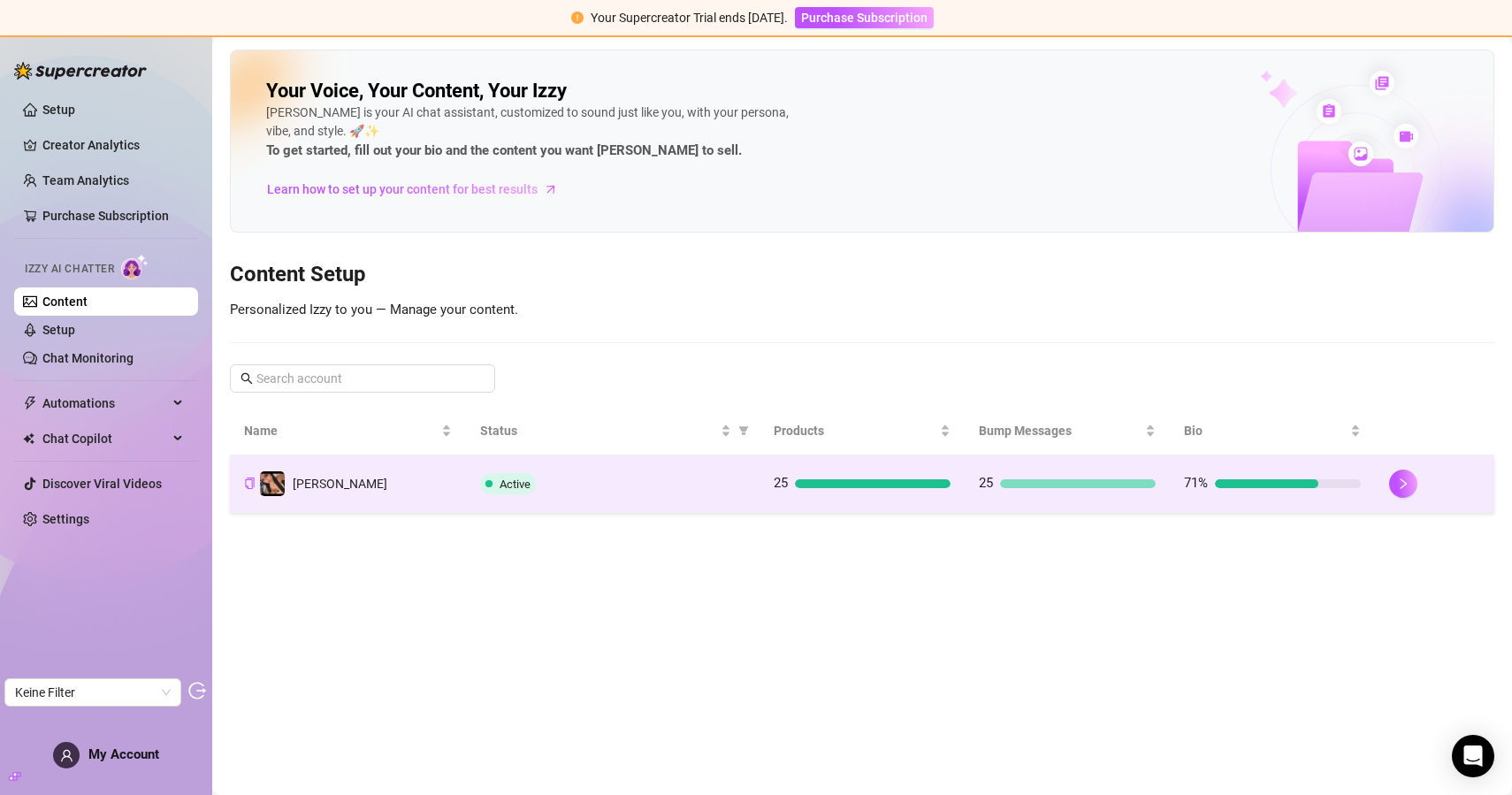
click at [638, 473] on div "Active" at bounding box center [613, 483] width 265 height 21
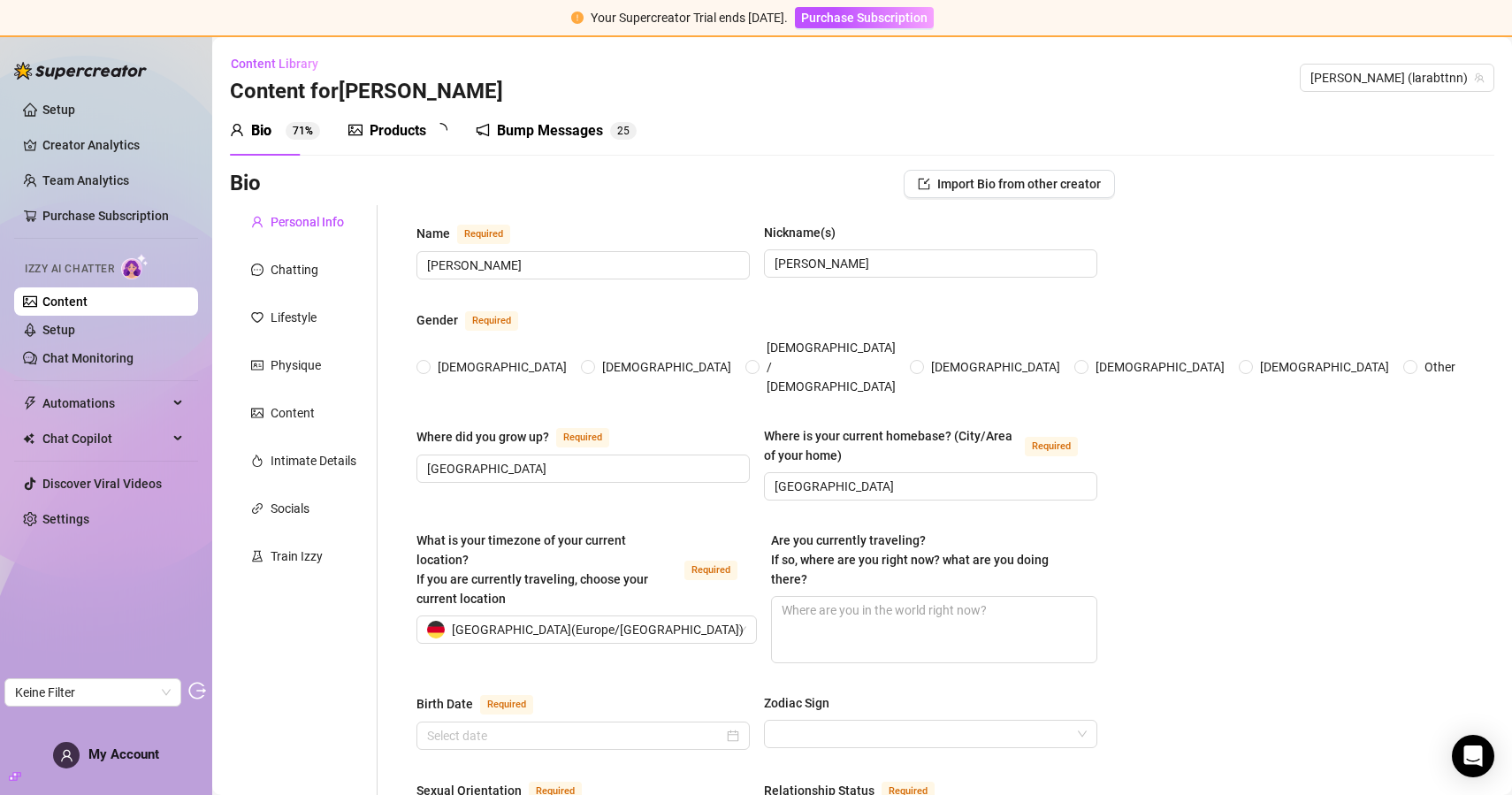
radio input "true"
type input "September 27th, 2003"
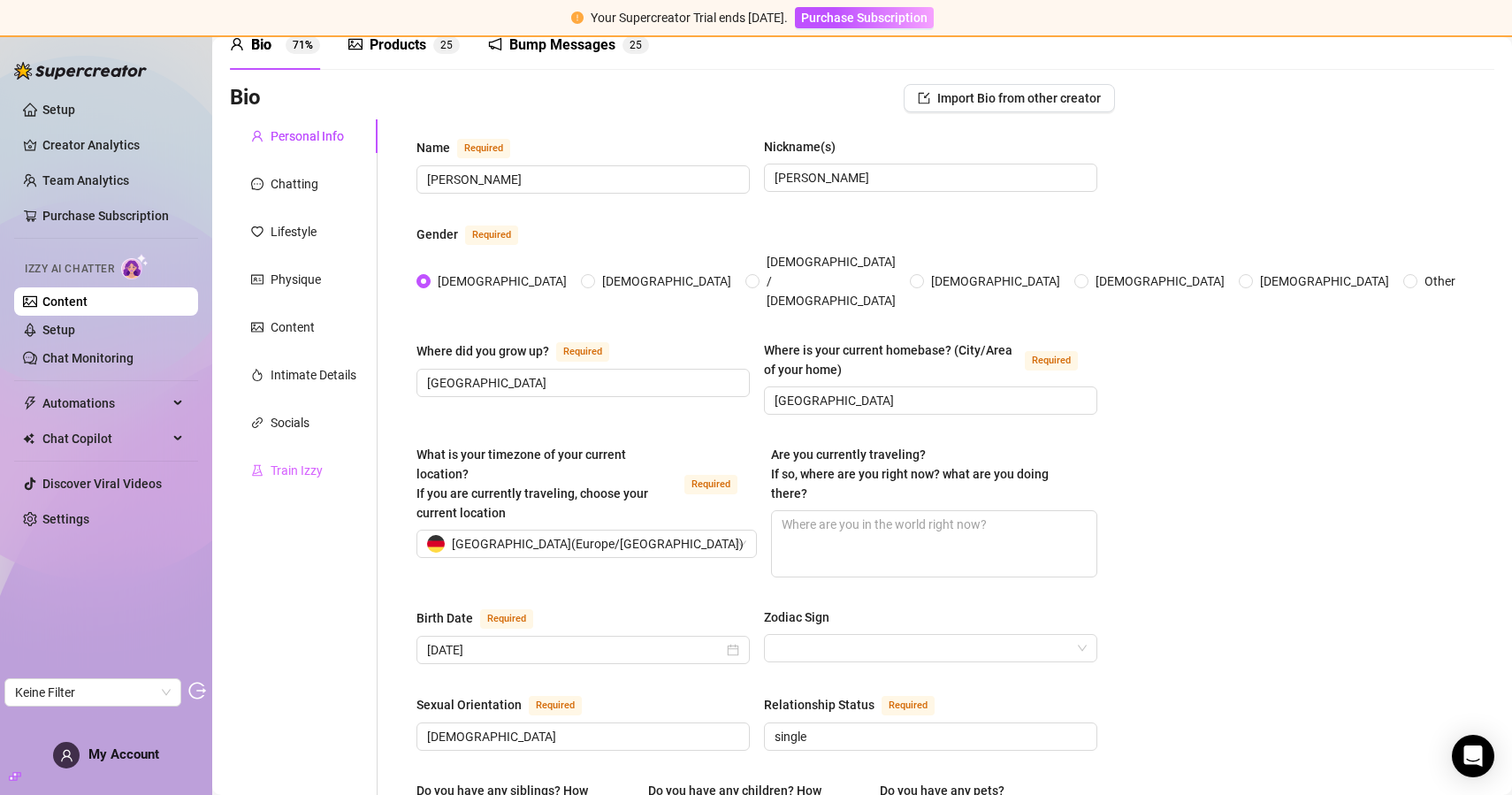
click at [288, 481] on div "Train Izzy" at bounding box center [304, 470] width 148 height 34
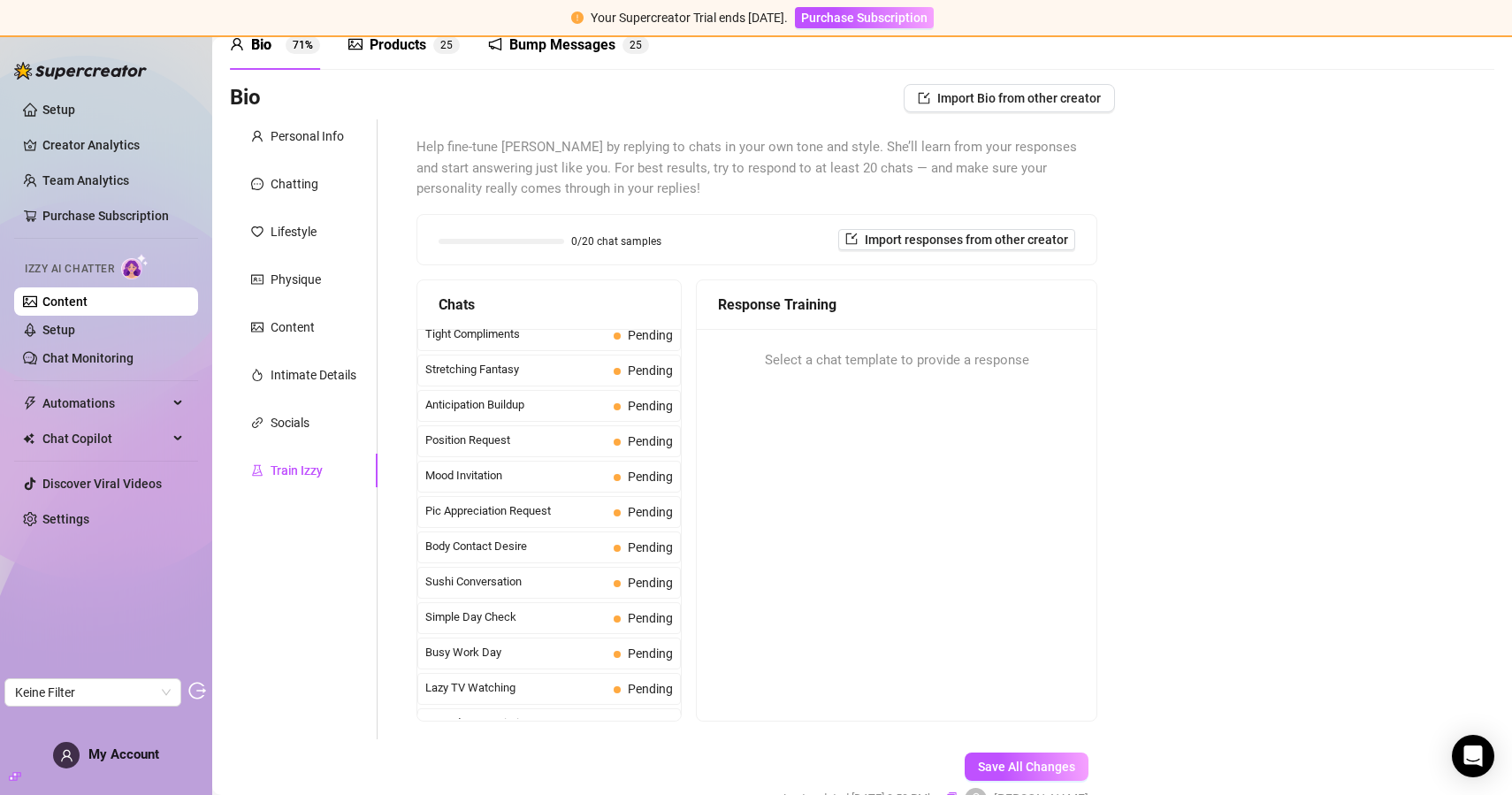
scroll to position [0, 0]
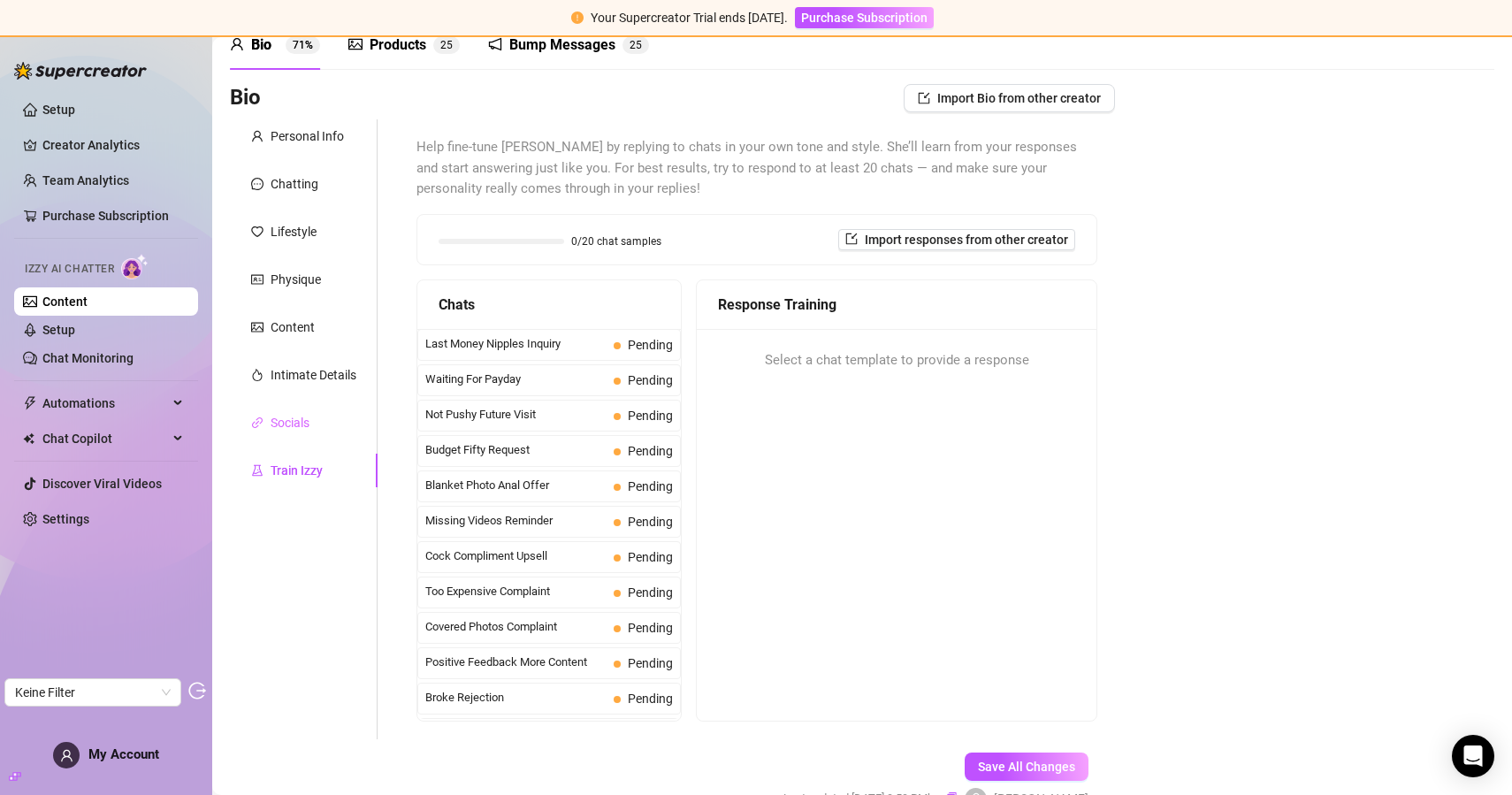
click at [329, 420] on div "Socials" at bounding box center [304, 422] width 148 height 34
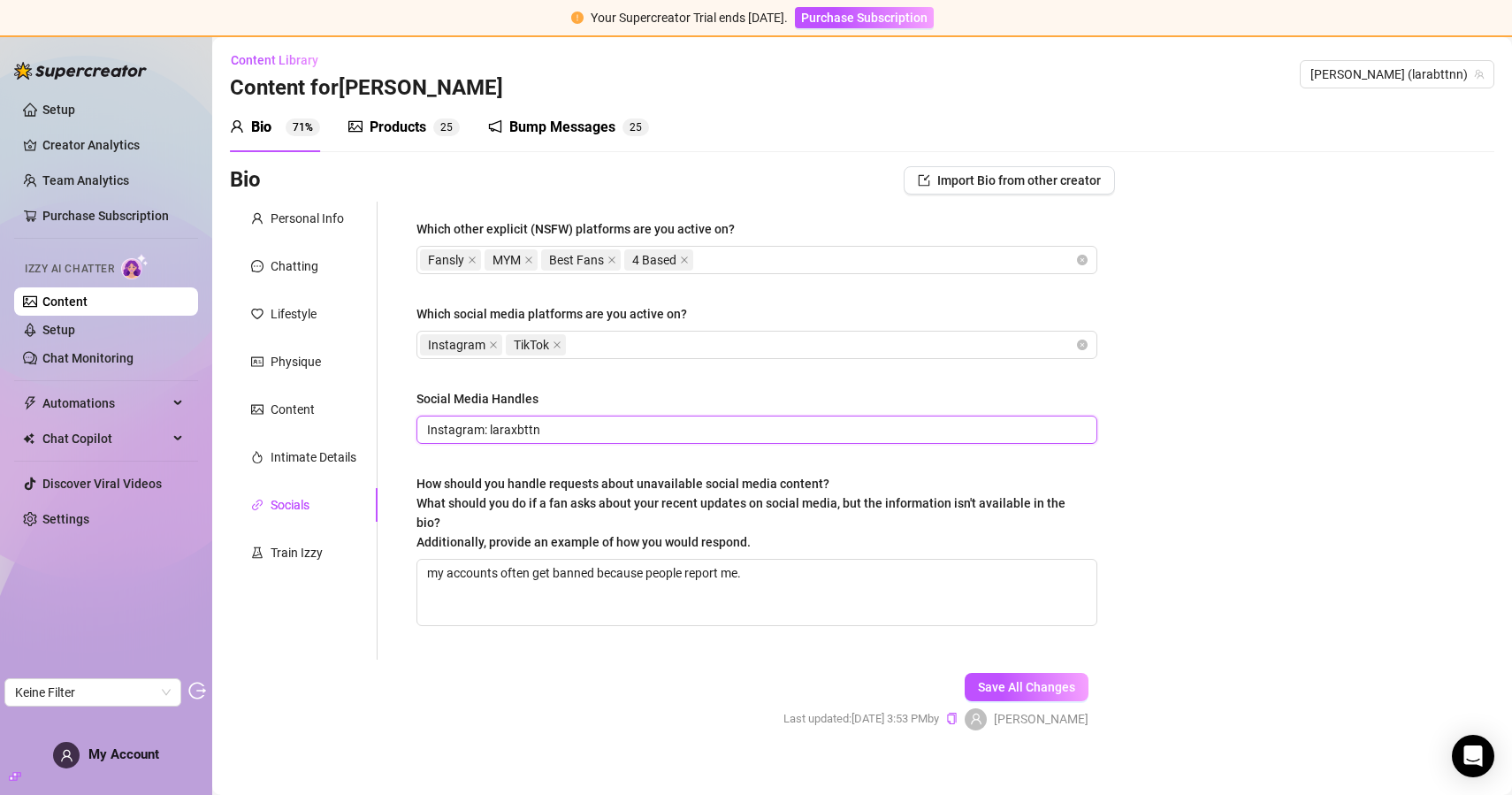
click at [513, 432] on input "Instagram: laraxbttn" at bounding box center [754, 429] width 656 height 19
click at [762, 395] on div "Social Media Handles" at bounding box center [757, 402] width 681 height 26
click at [265, 441] on div "Intimate Details" at bounding box center [304, 457] width 148 height 34
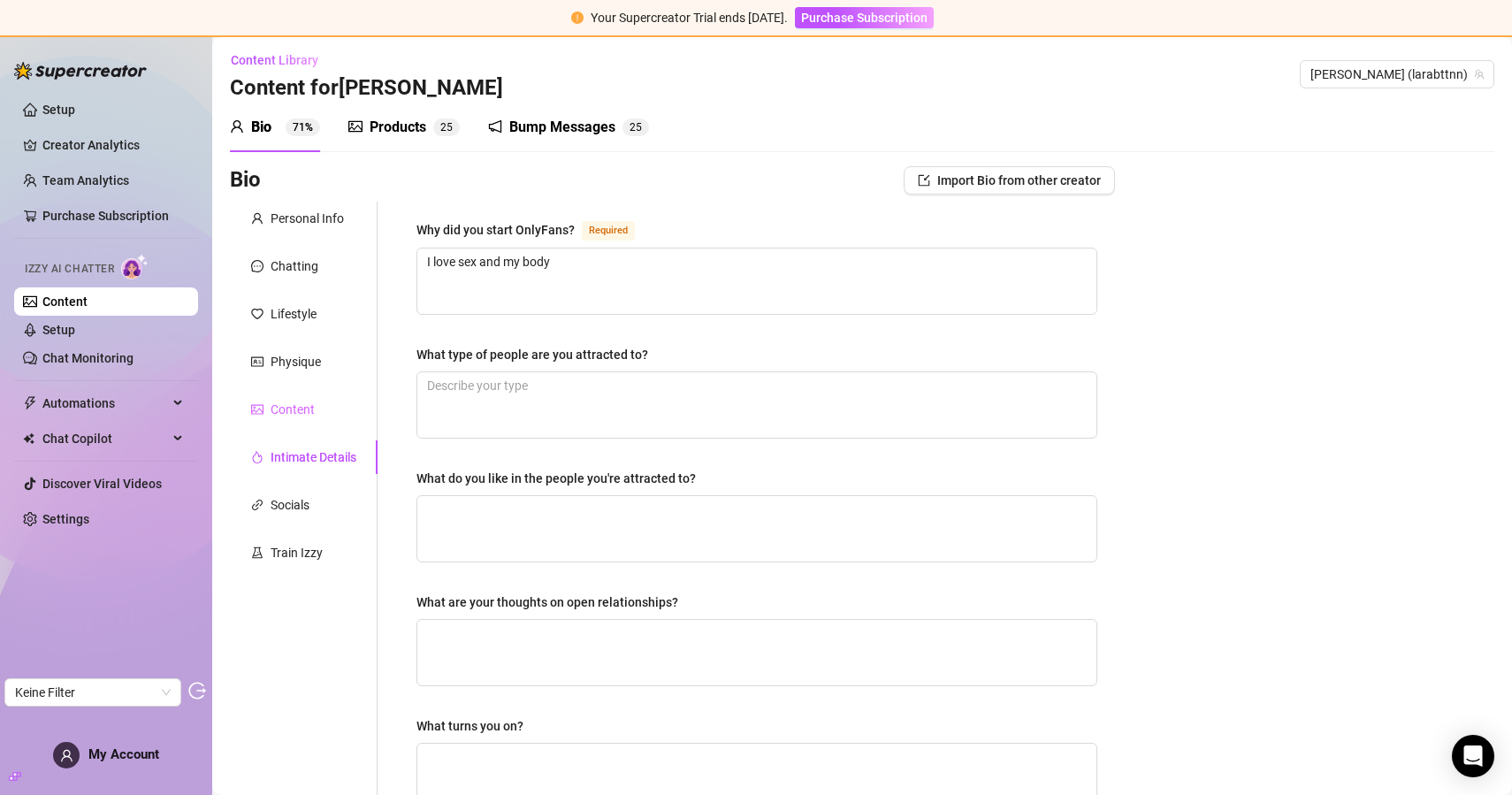
click at [304, 395] on div "Content" at bounding box center [304, 409] width 148 height 34
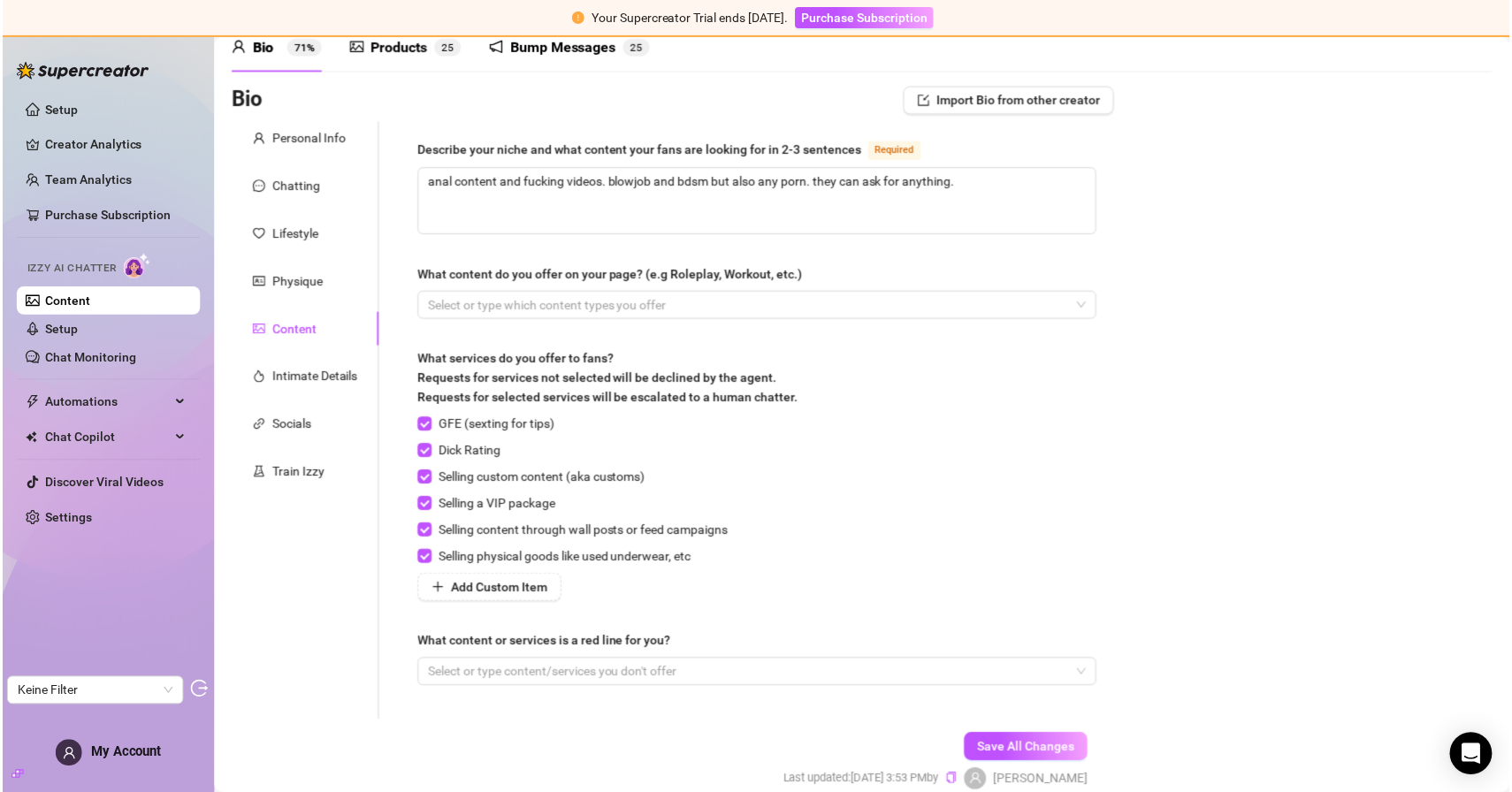
scroll to position [73, 0]
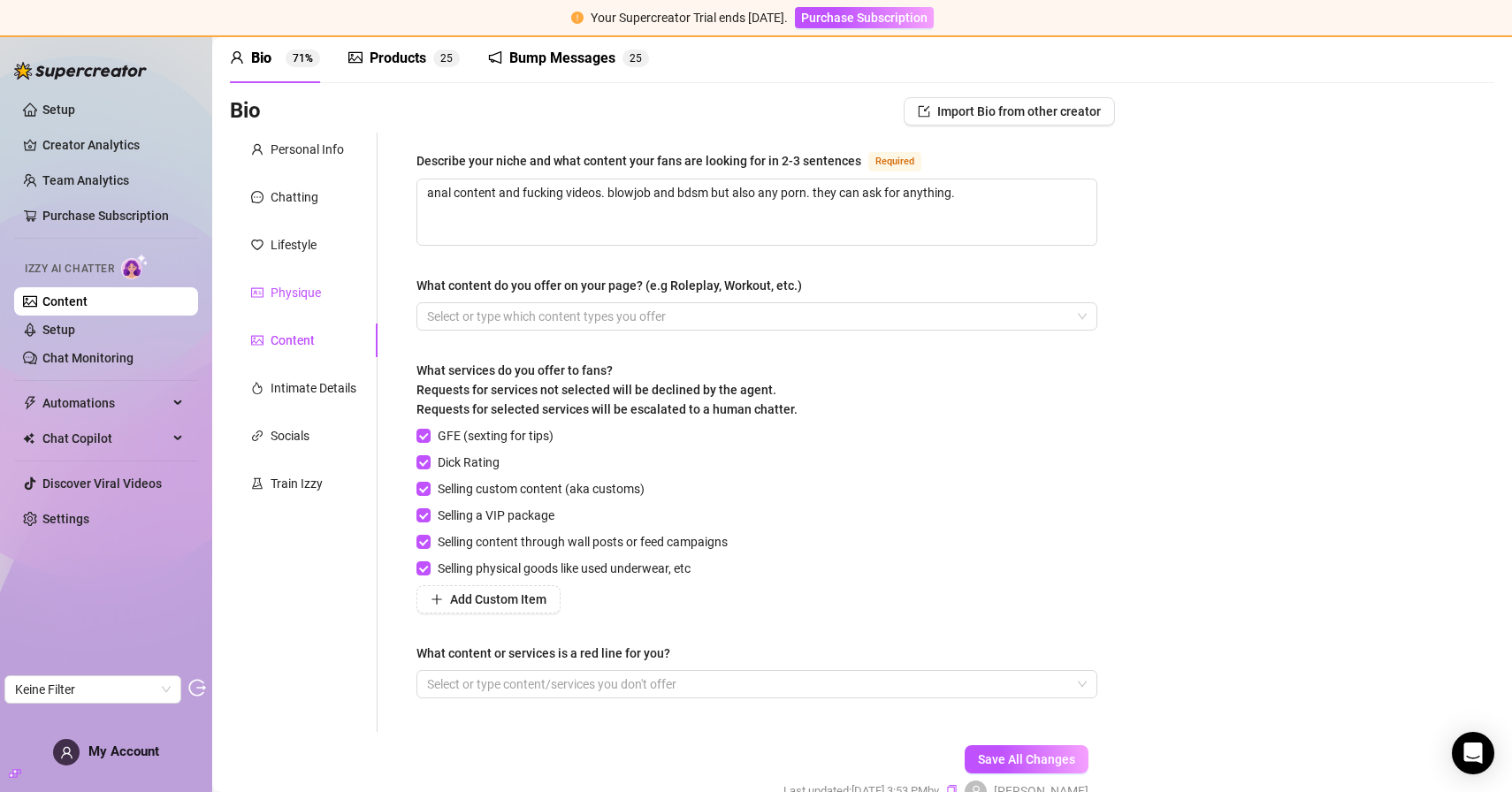
click at [314, 297] on div "Physique" at bounding box center [295, 292] width 50 height 19
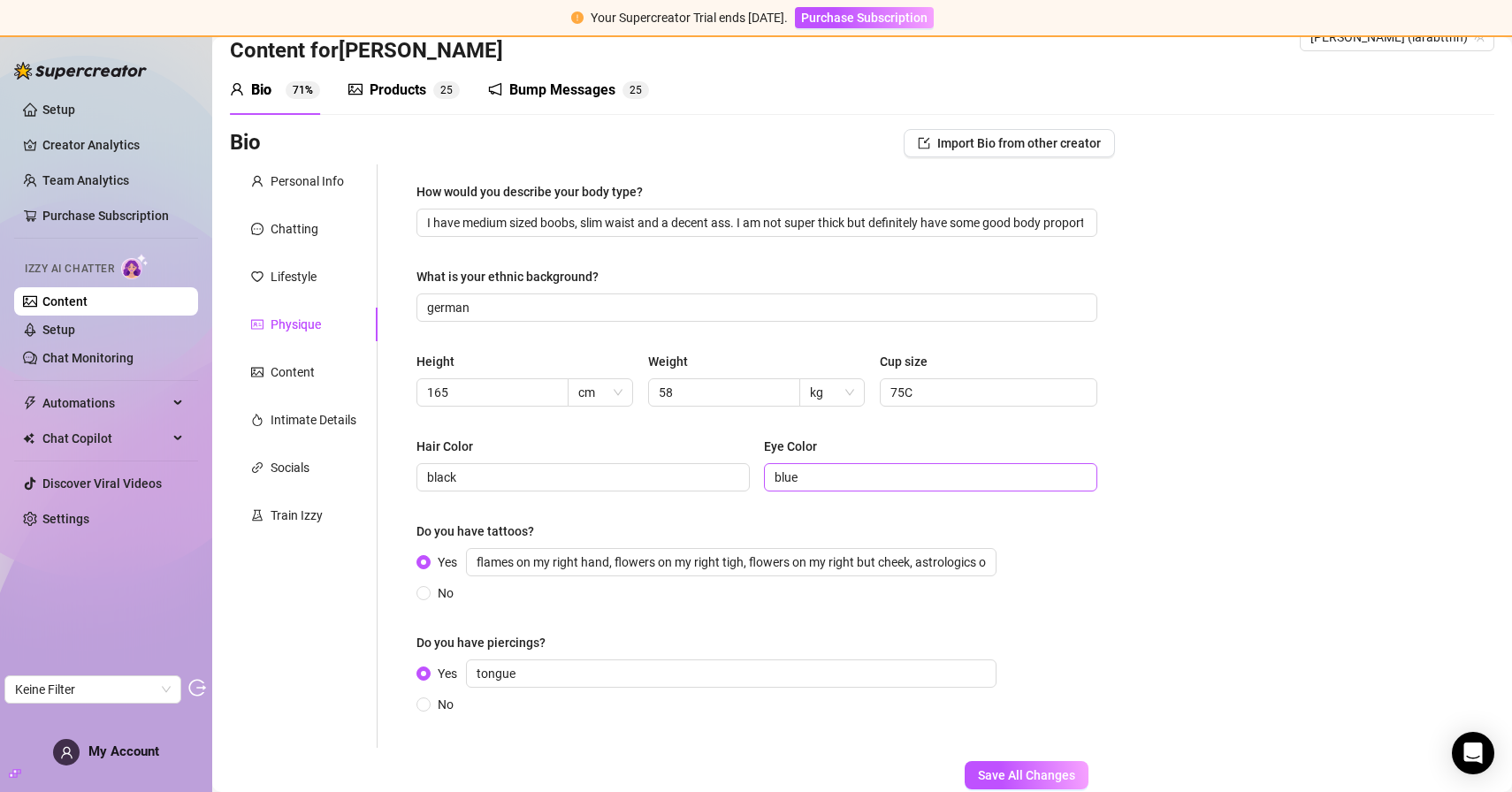
scroll to position [34, 0]
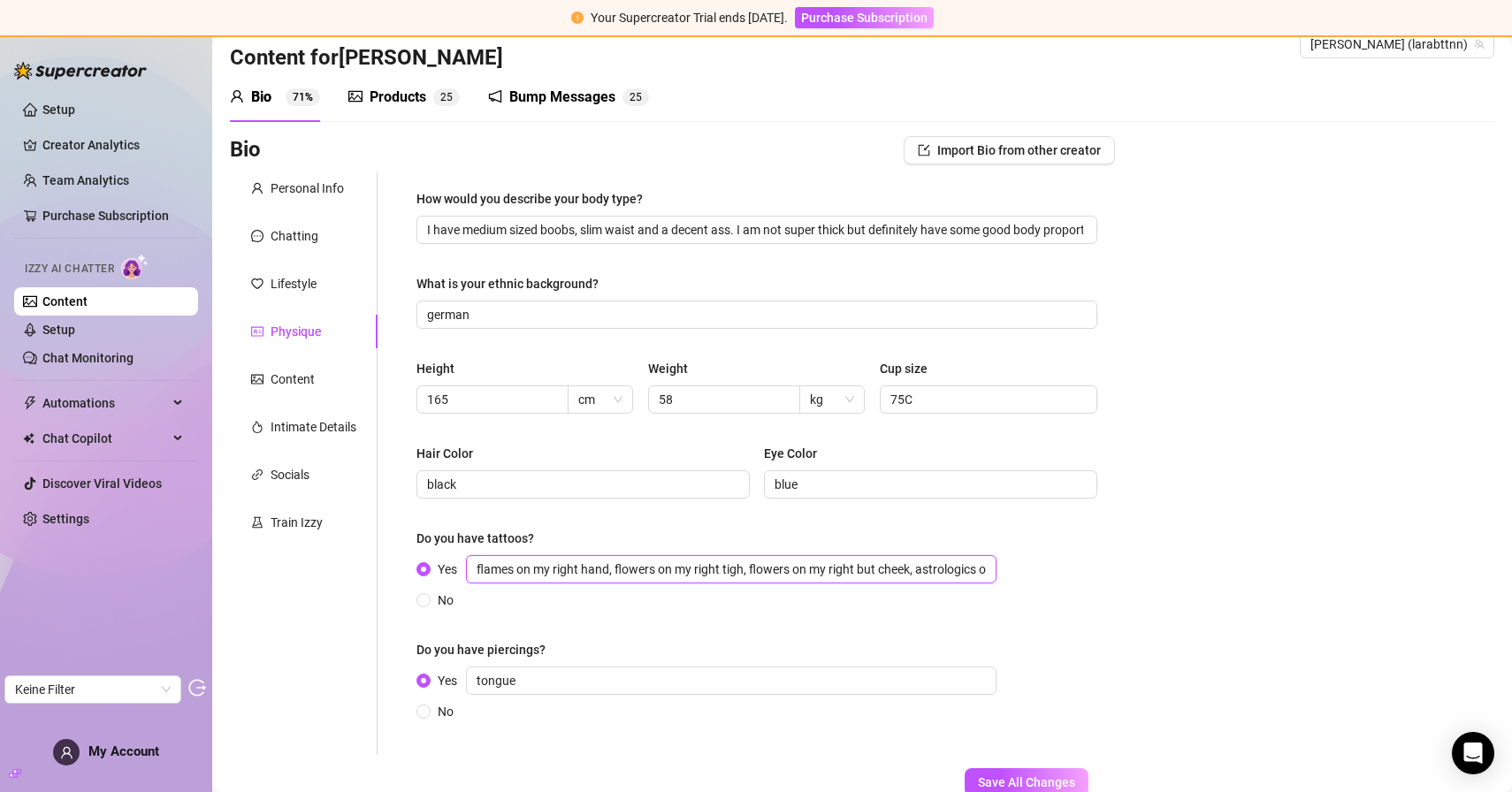
click at [725, 580] on input "flames on my right hand, flowers on my right tigh, flowers on my right but chee…" at bounding box center [731, 569] width 531 height 28
click at [743, 578] on input "flames on my right hand, flowers on my right tigh, flowers on my right but chee…" at bounding box center [731, 569] width 531 height 28
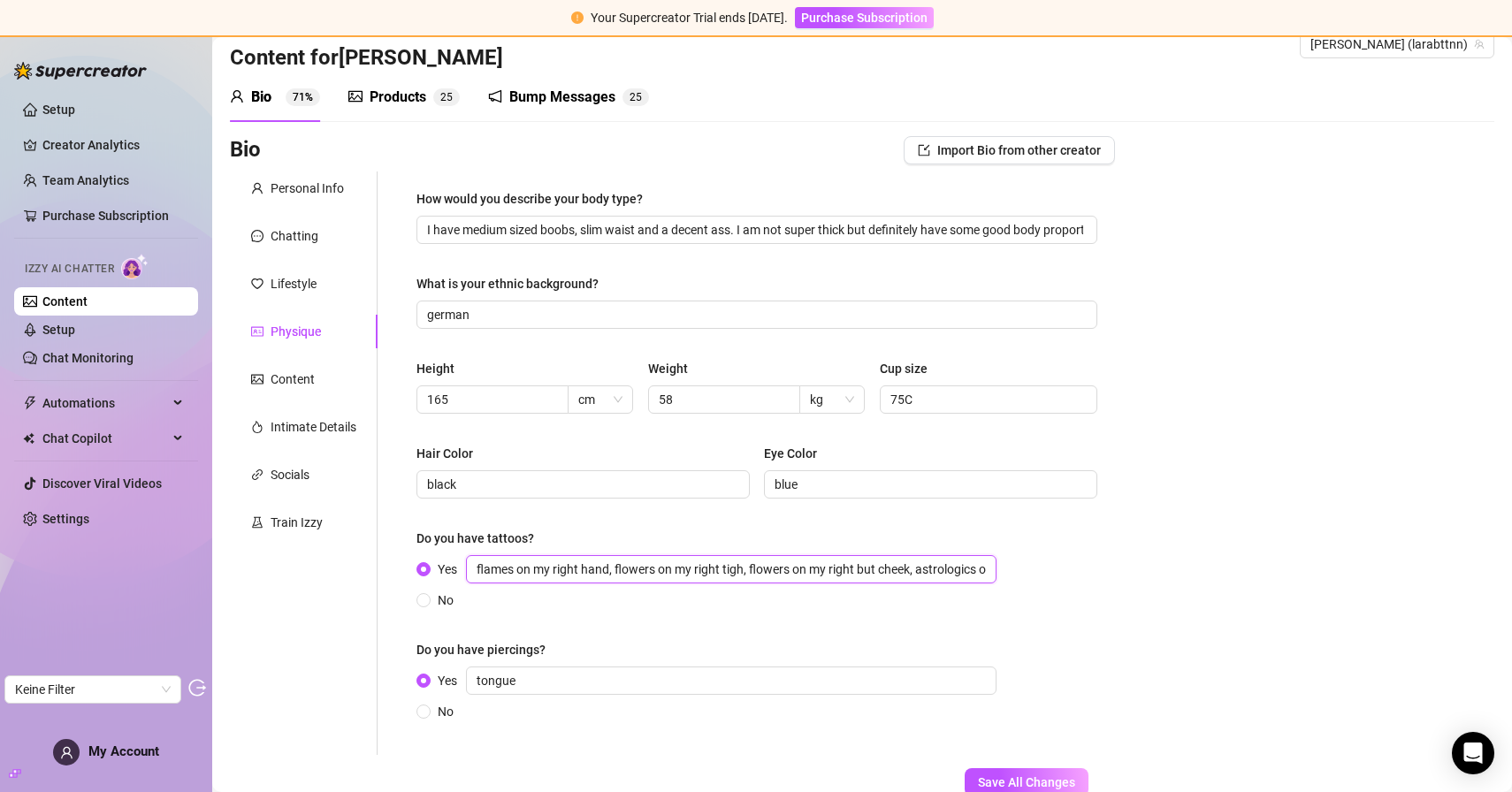
scroll to position [0, 81]
click at [689, 634] on div "How would you describe your body type? I have medium sized boobs, slim waist an…" at bounding box center [757, 463] width 681 height 548
click at [322, 294] on div "Lifestyle" at bounding box center [304, 283] width 148 height 34
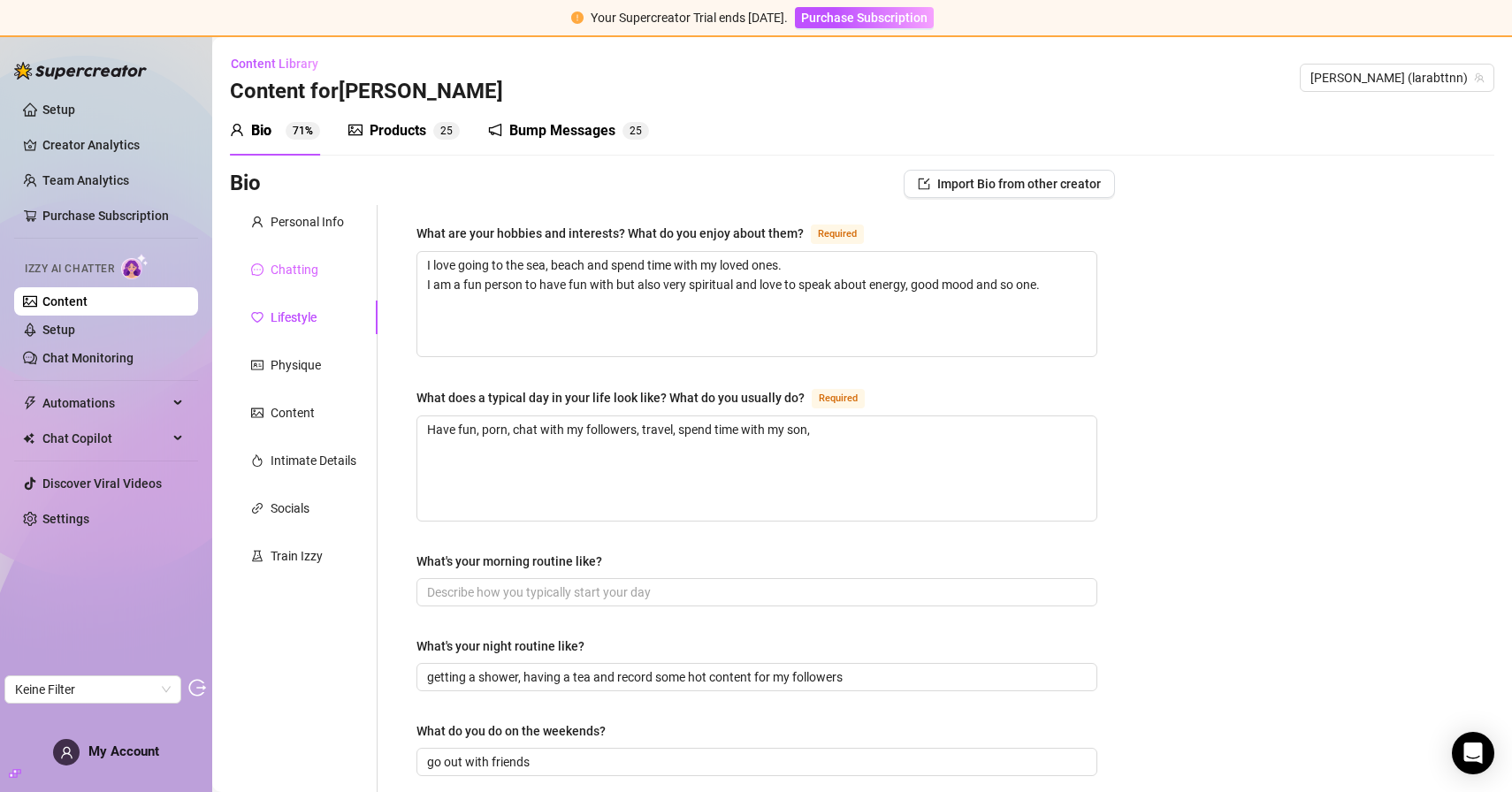
click at [282, 281] on div "Chatting" at bounding box center [304, 269] width 148 height 34
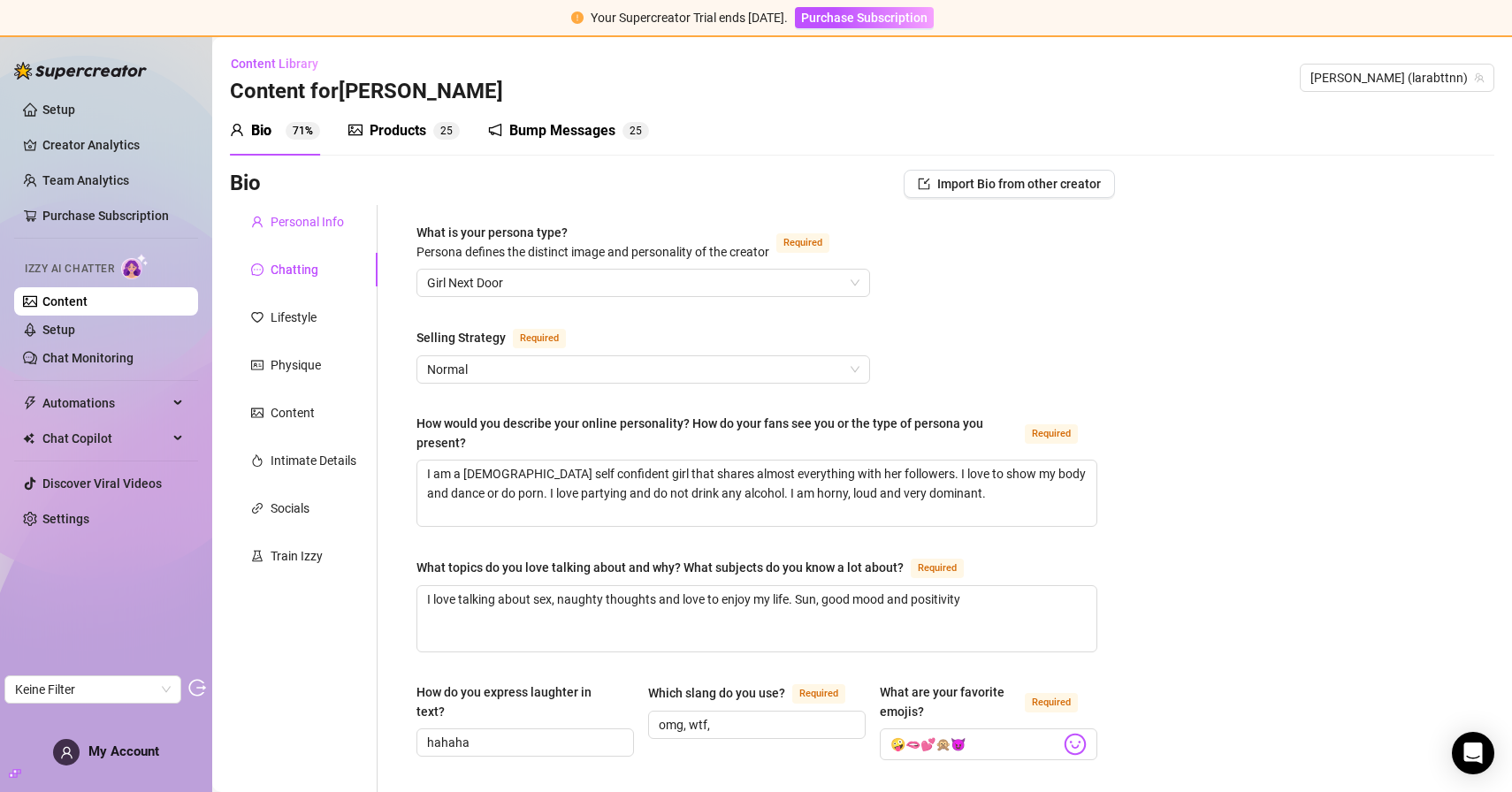
click at [301, 221] on div "Personal Info" at bounding box center [307, 221] width 73 height 19
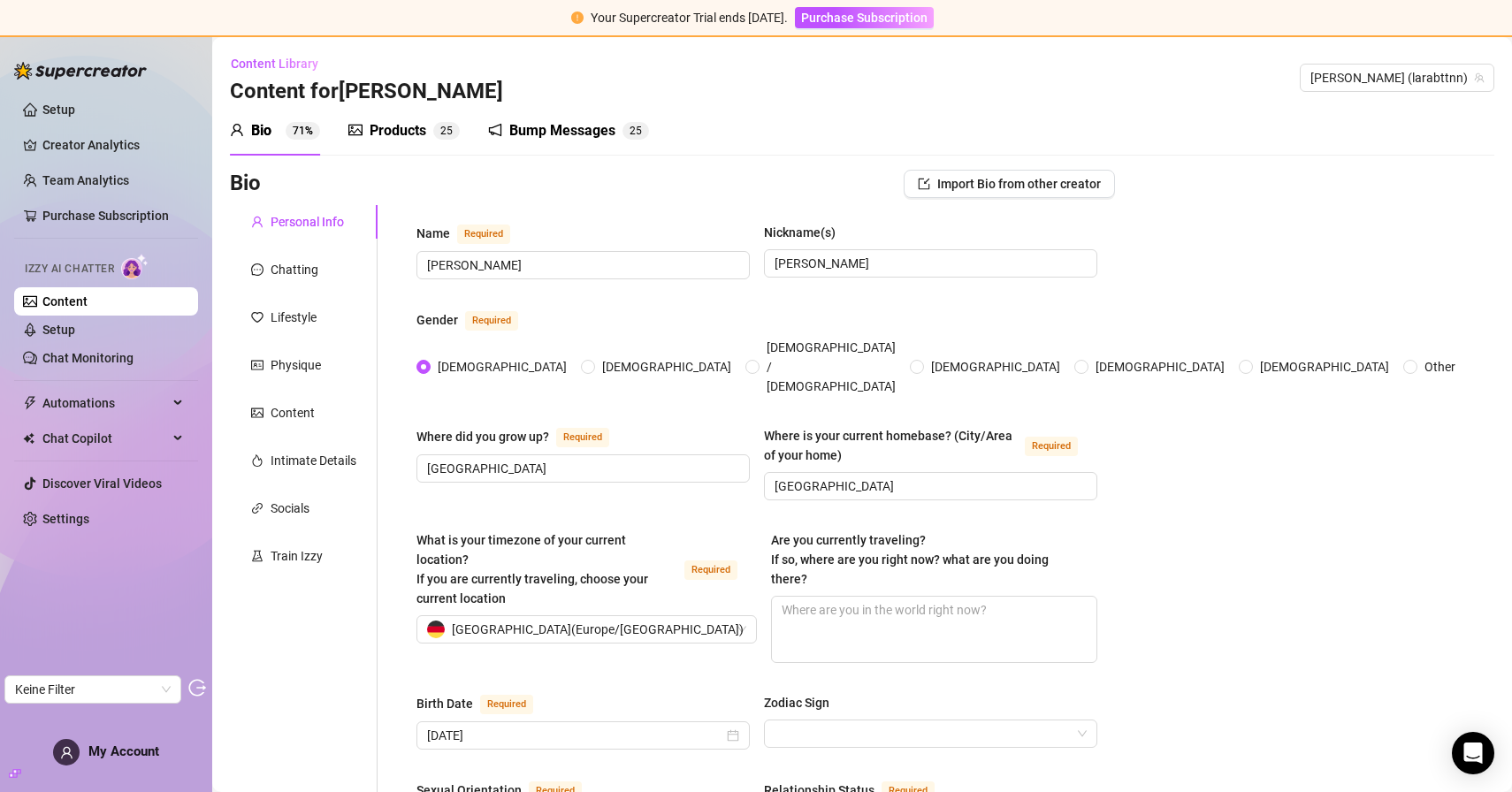
click at [392, 145] on div "Products 2 5" at bounding box center [404, 130] width 111 height 49
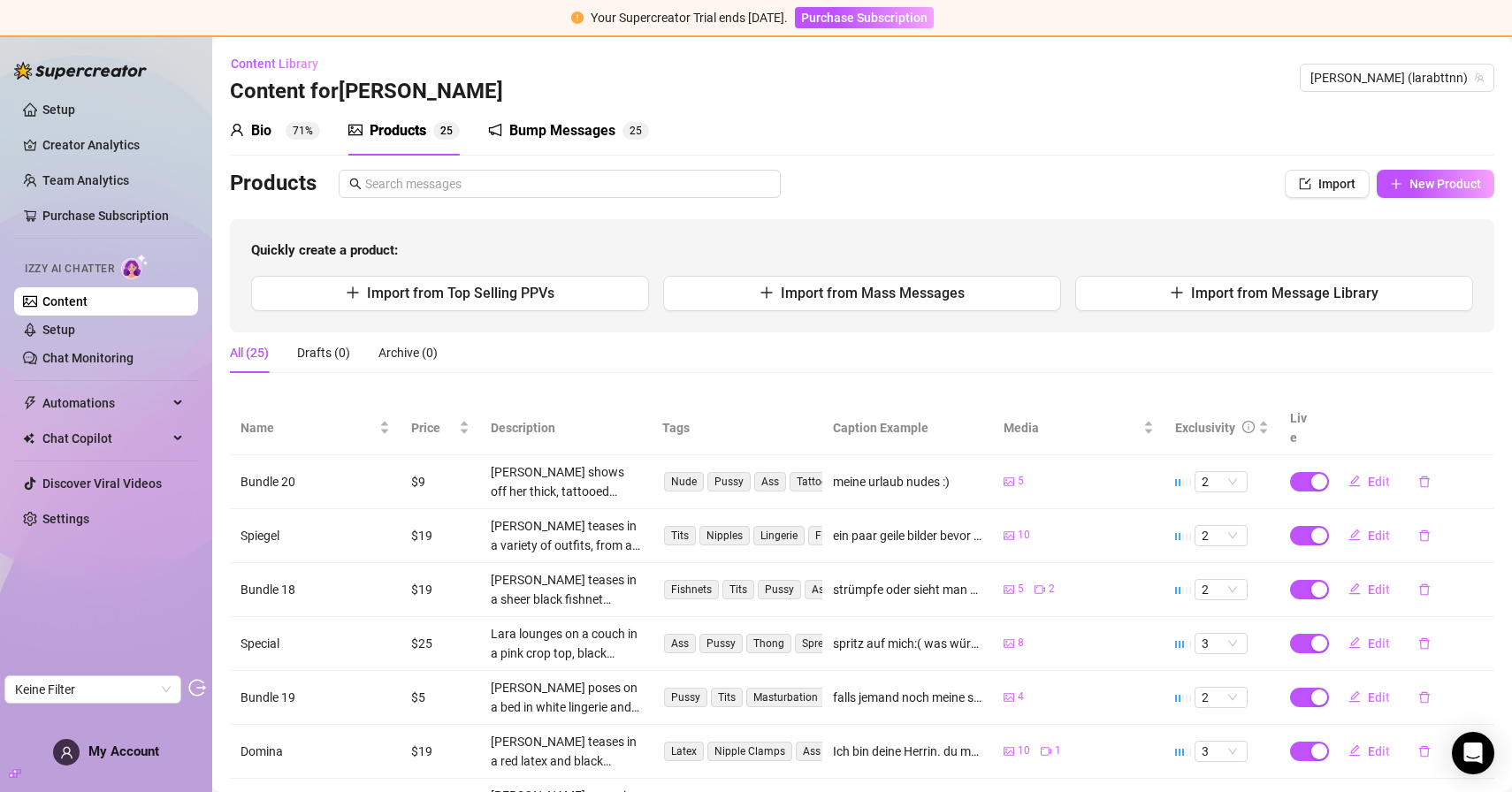
click at [881, 472] on div "meine urlaub nudes :)" at bounding box center [891, 481] width 117 height 19
click at [1370, 475] on span "Edit" at bounding box center [1379, 482] width 22 height 15
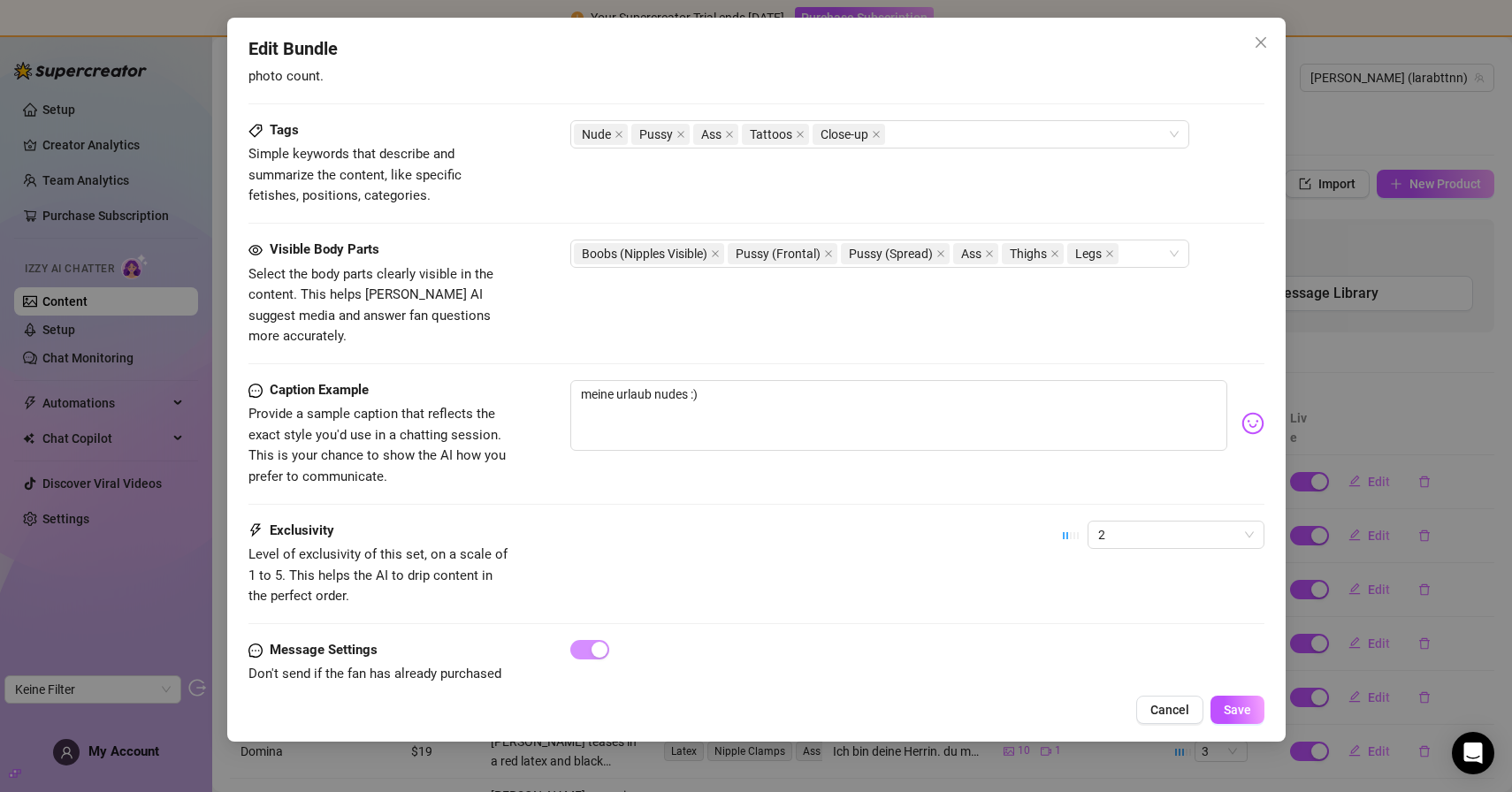
scroll to position [881, 0]
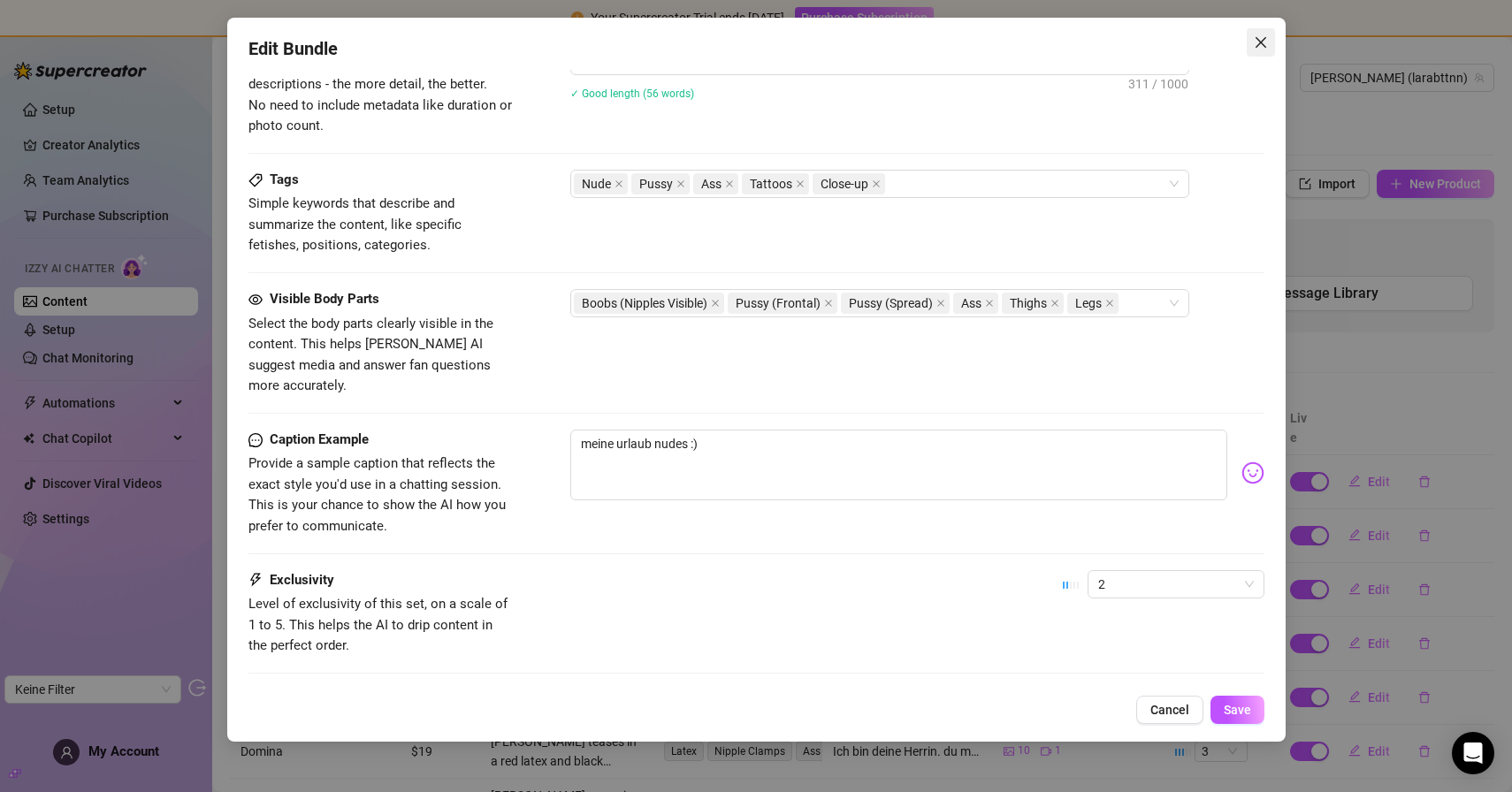
click at [1271, 32] on button "Close" at bounding box center [1260, 42] width 28 height 28
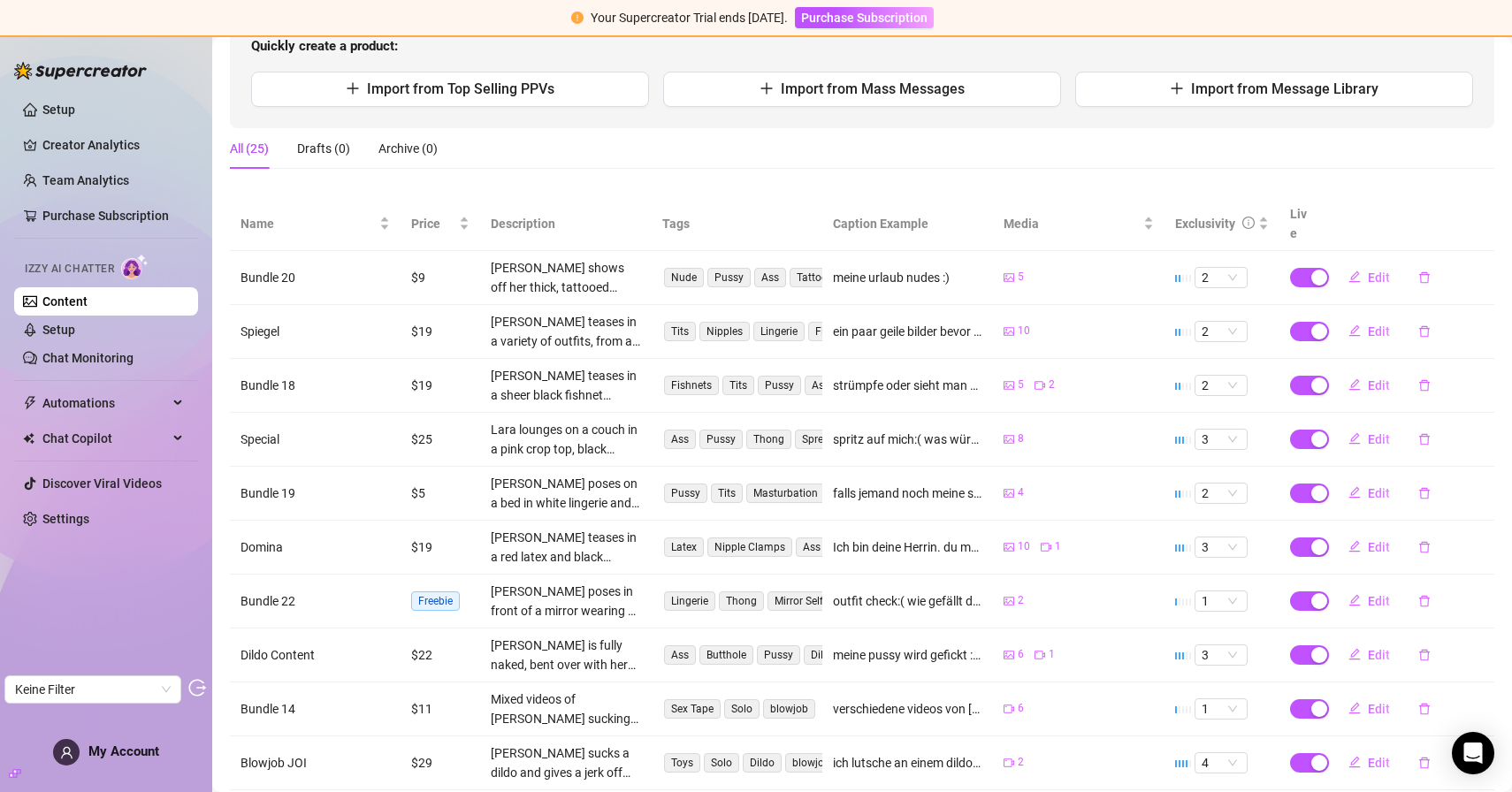
scroll to position [284, 0]
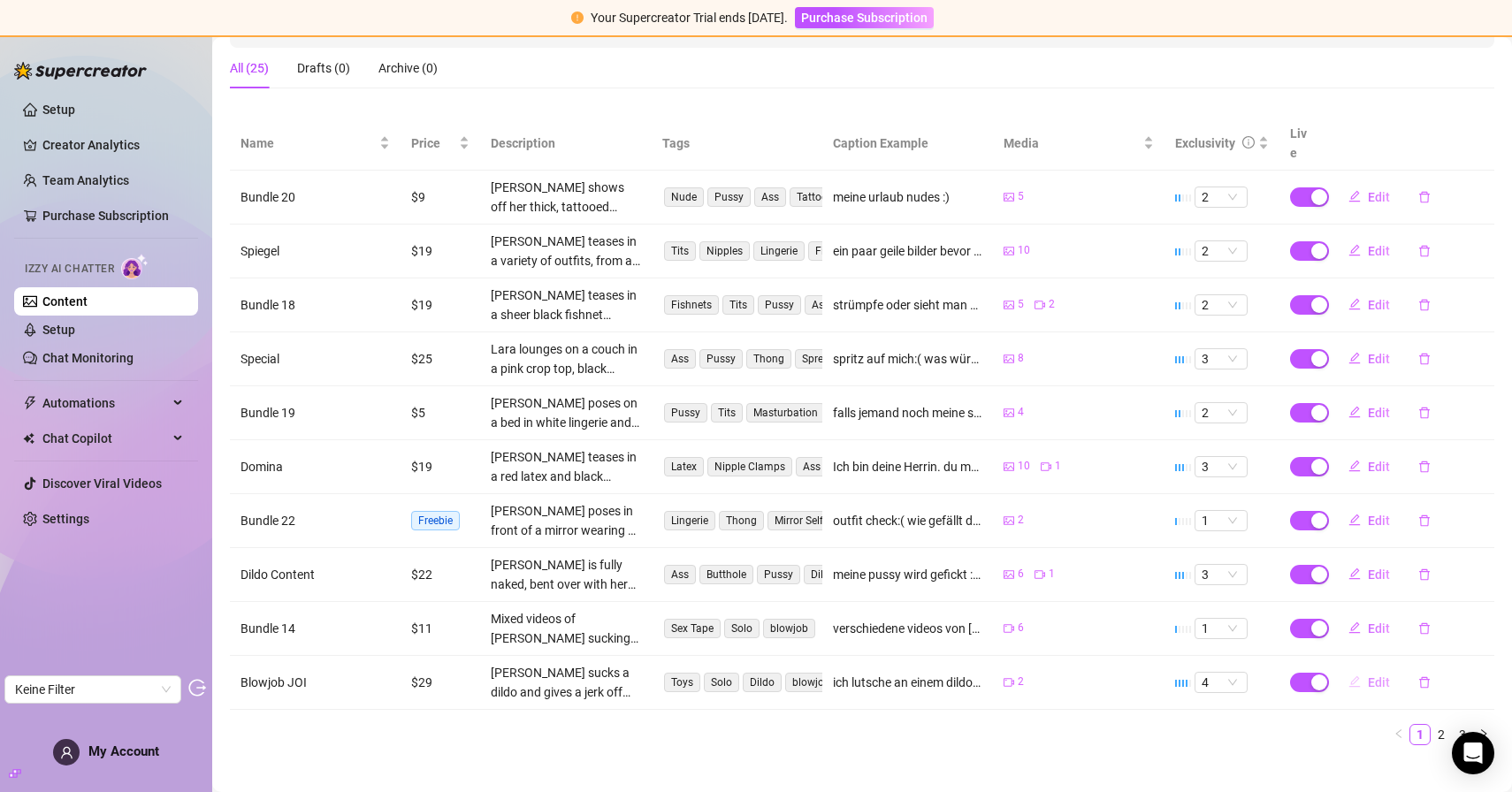
click at [1373, 675] on span "Edit" at bounding box center [1379, 683] width 22 height 15
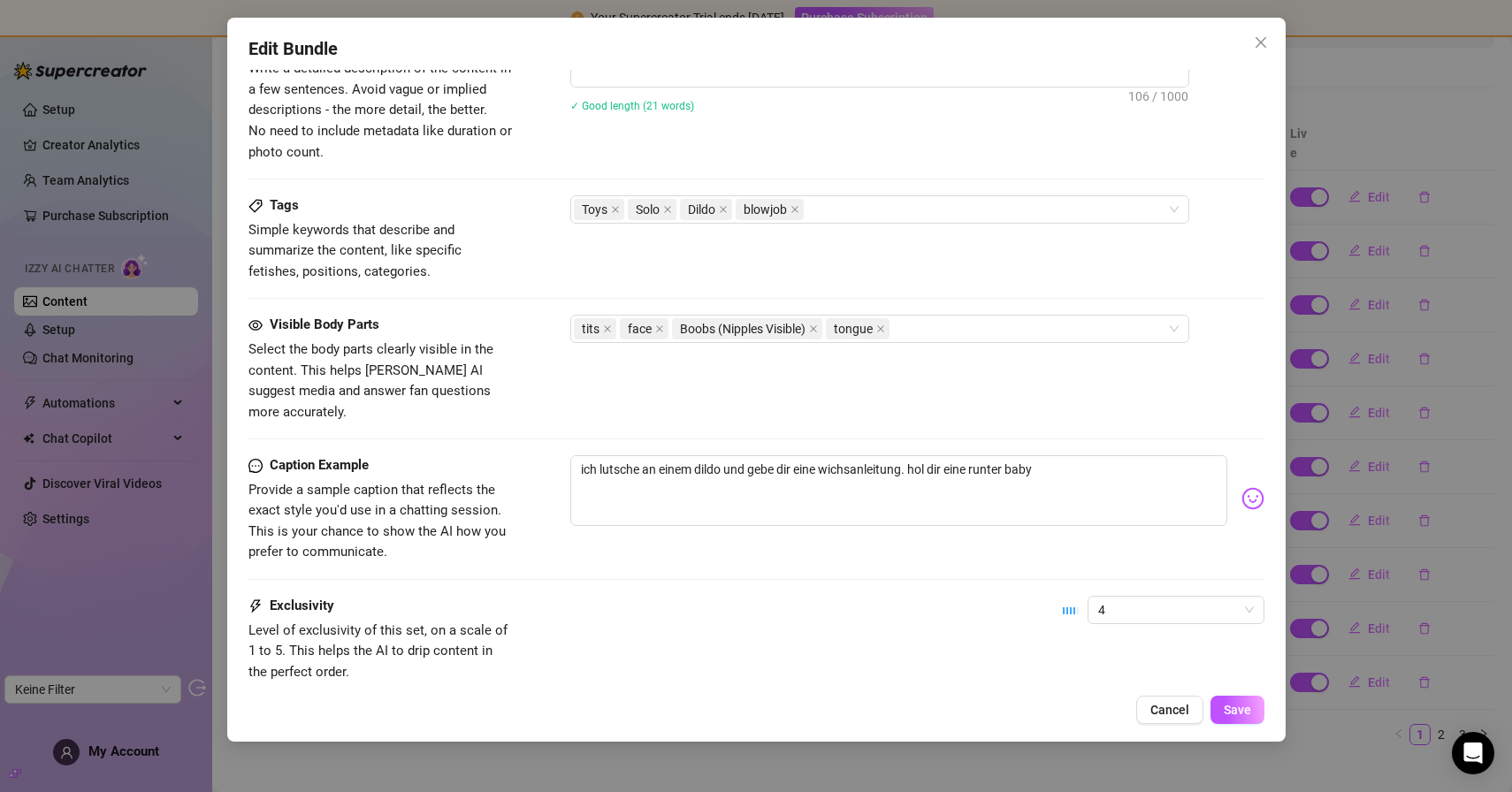
scroll to position [869, 0]
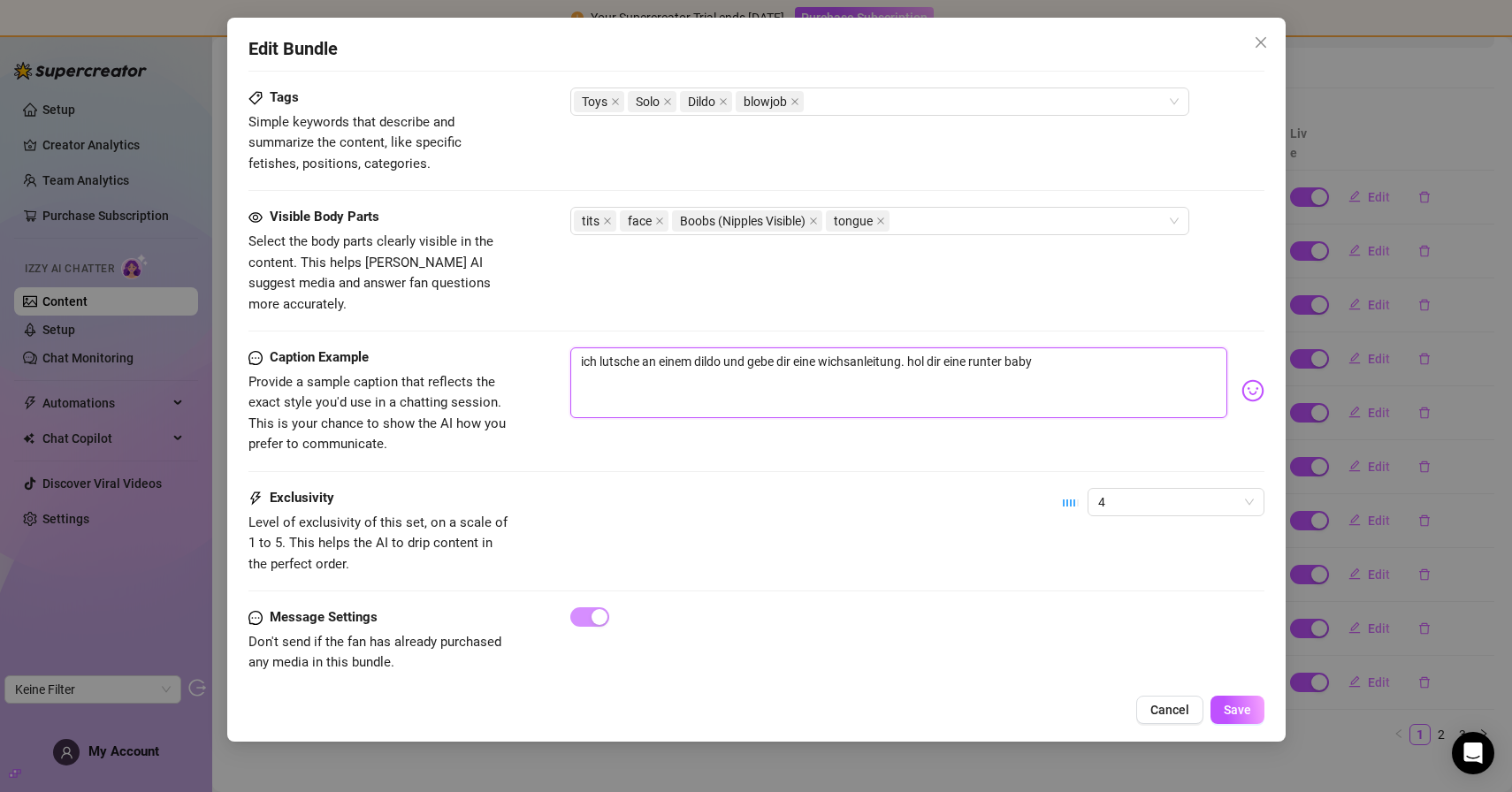
click at [725, 347] on textarea "ich lutsche an einem dildo und gebe dir eine wichsanleitung. hol dir eine runte…" at bounding box center [898, 383] width 657 height 71
click at [732, 488] on div "Exclusivity Level of exclusivity of this set, on a scale of 1 to 5. This helps …" at bounding box center [756, 530] width 1016 height 87
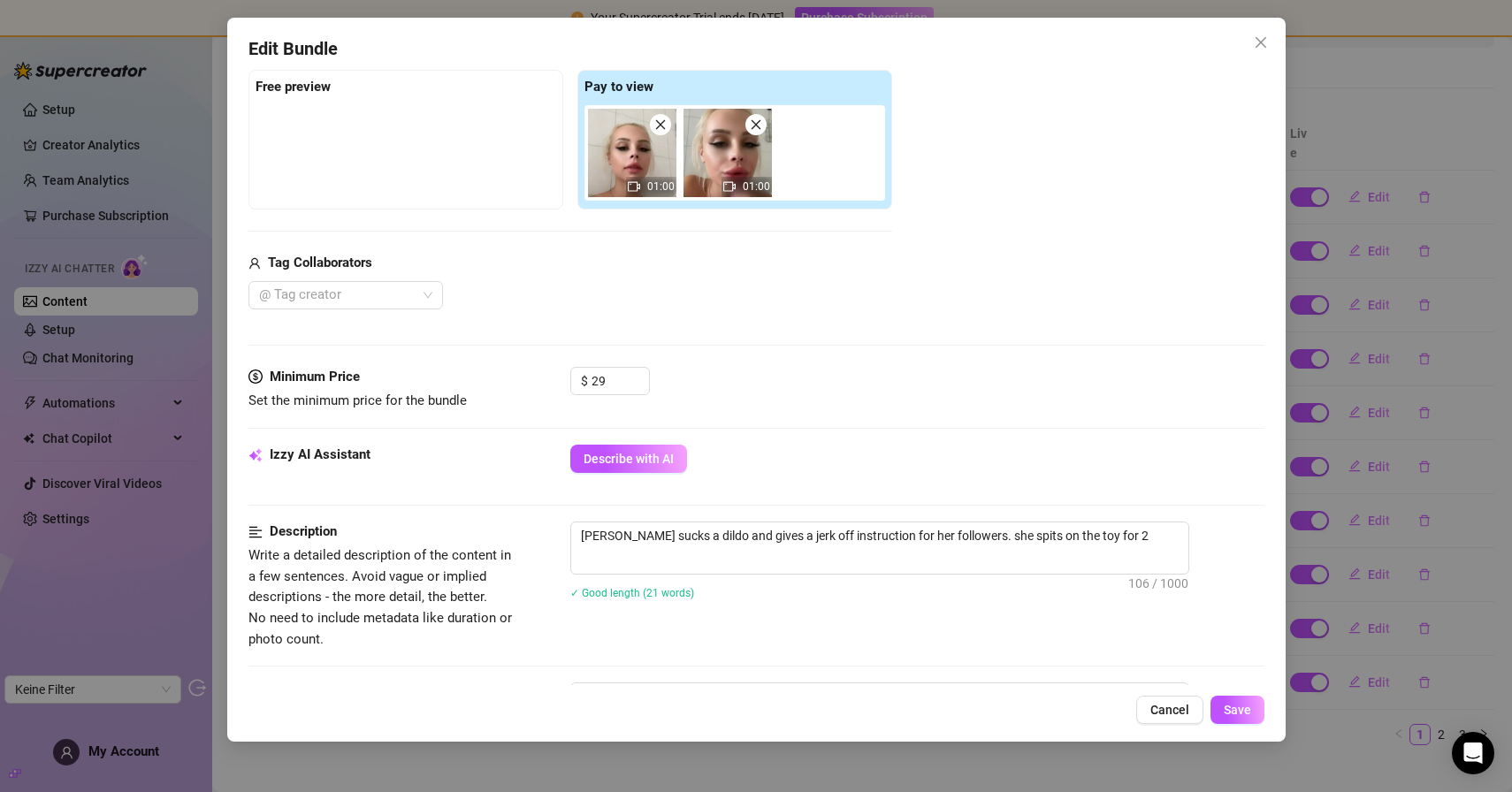
scroll to position [265, 0]
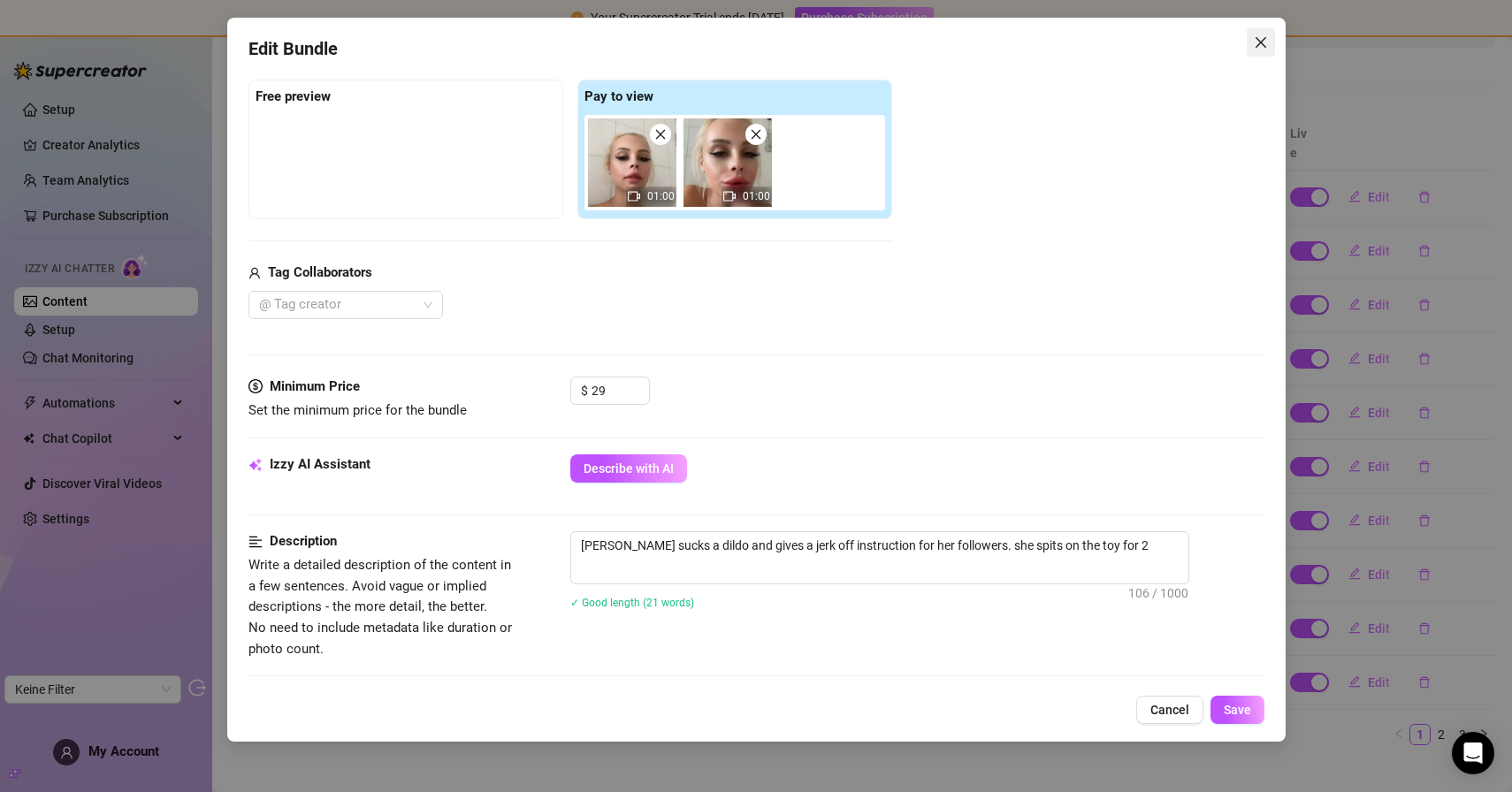
click at [1259, 45] on icon "close" at bounding box center [1261, 43] width 15 height 15
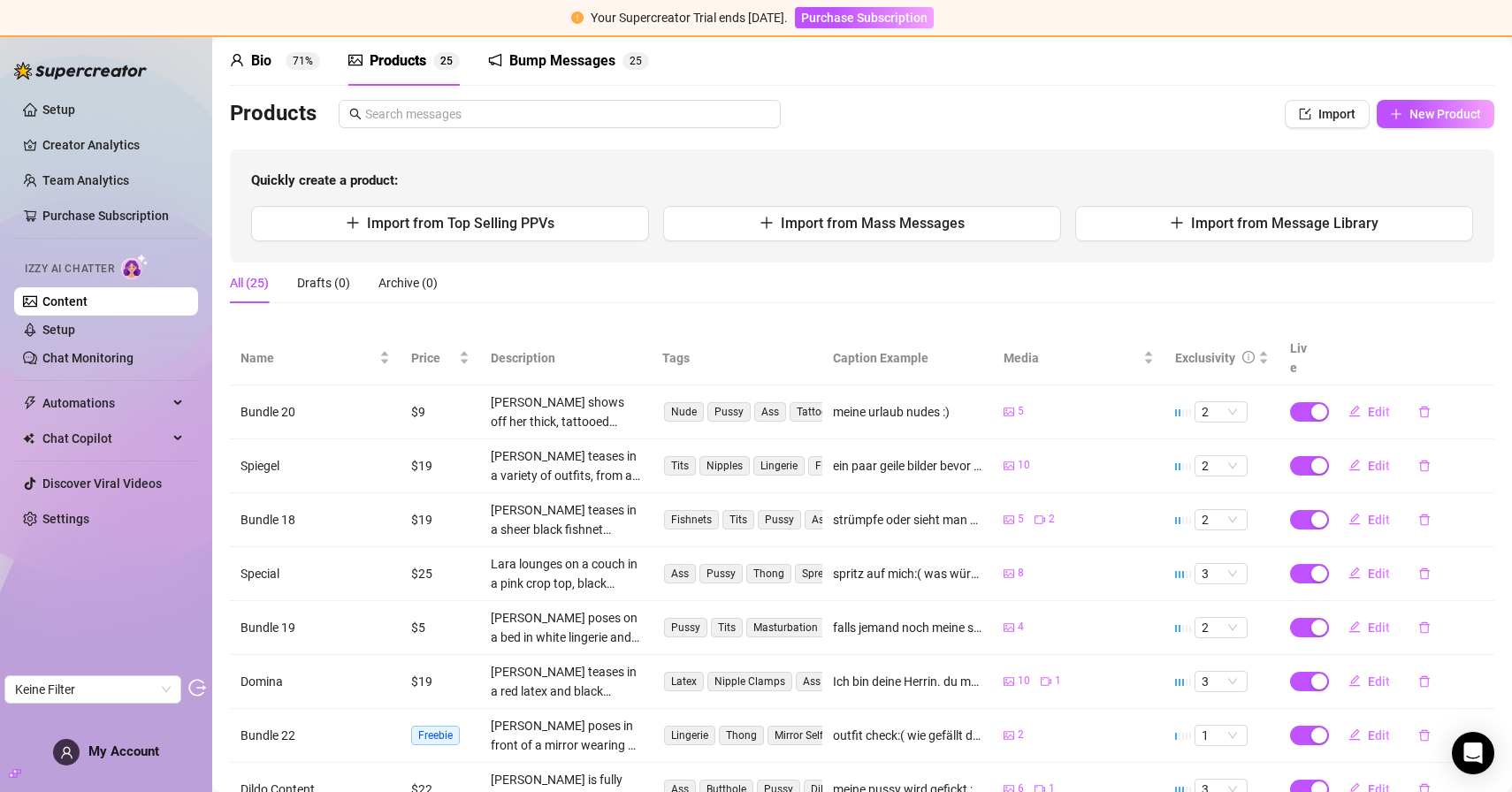
scroll to position [66, 0]
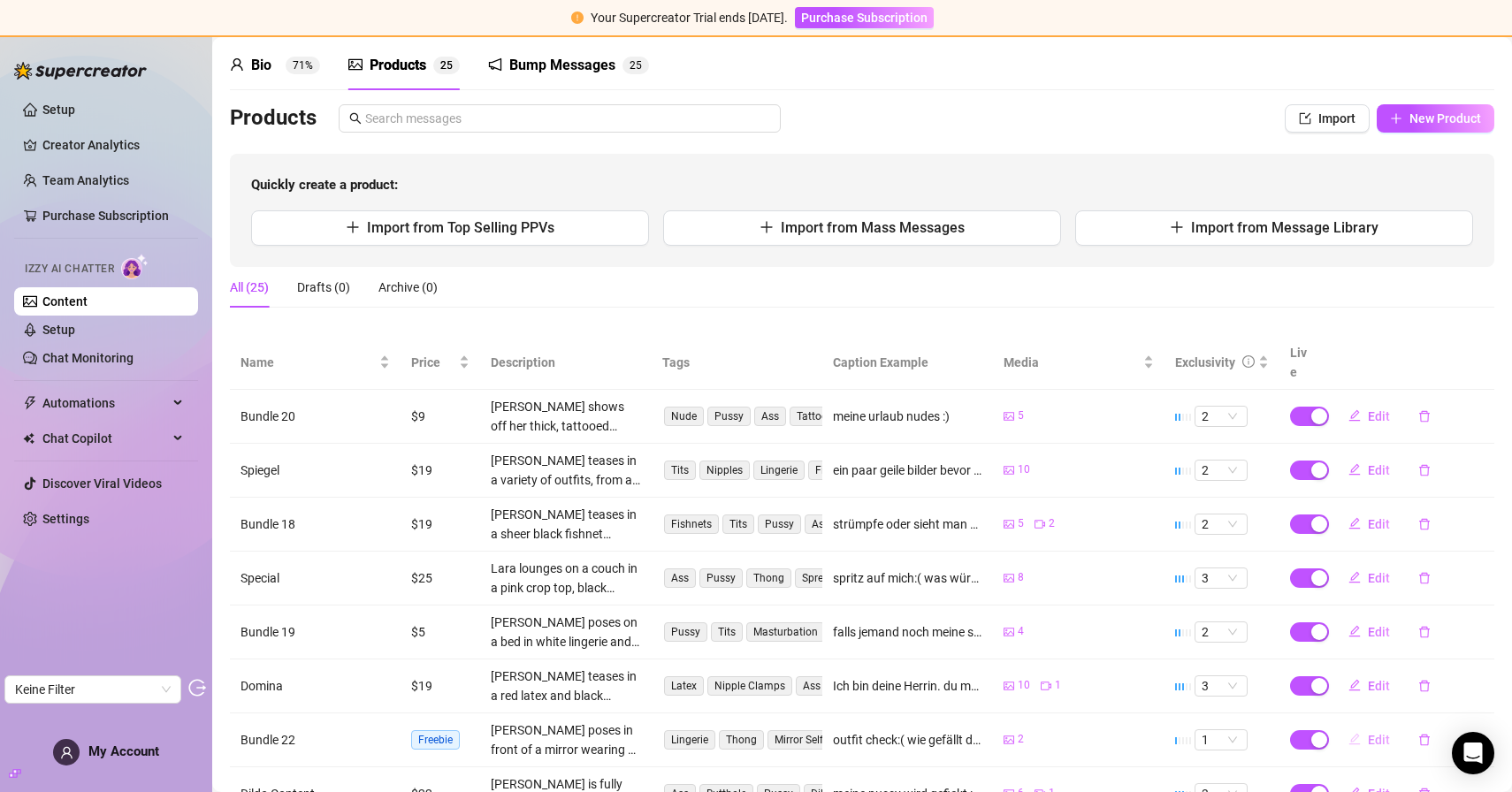
click at [1370, 733] on span "Edit" at bounding box center [1379, 740] width 22 height 15
type textarea "outfit check:( wie gefällt dir die farbe an mir?"
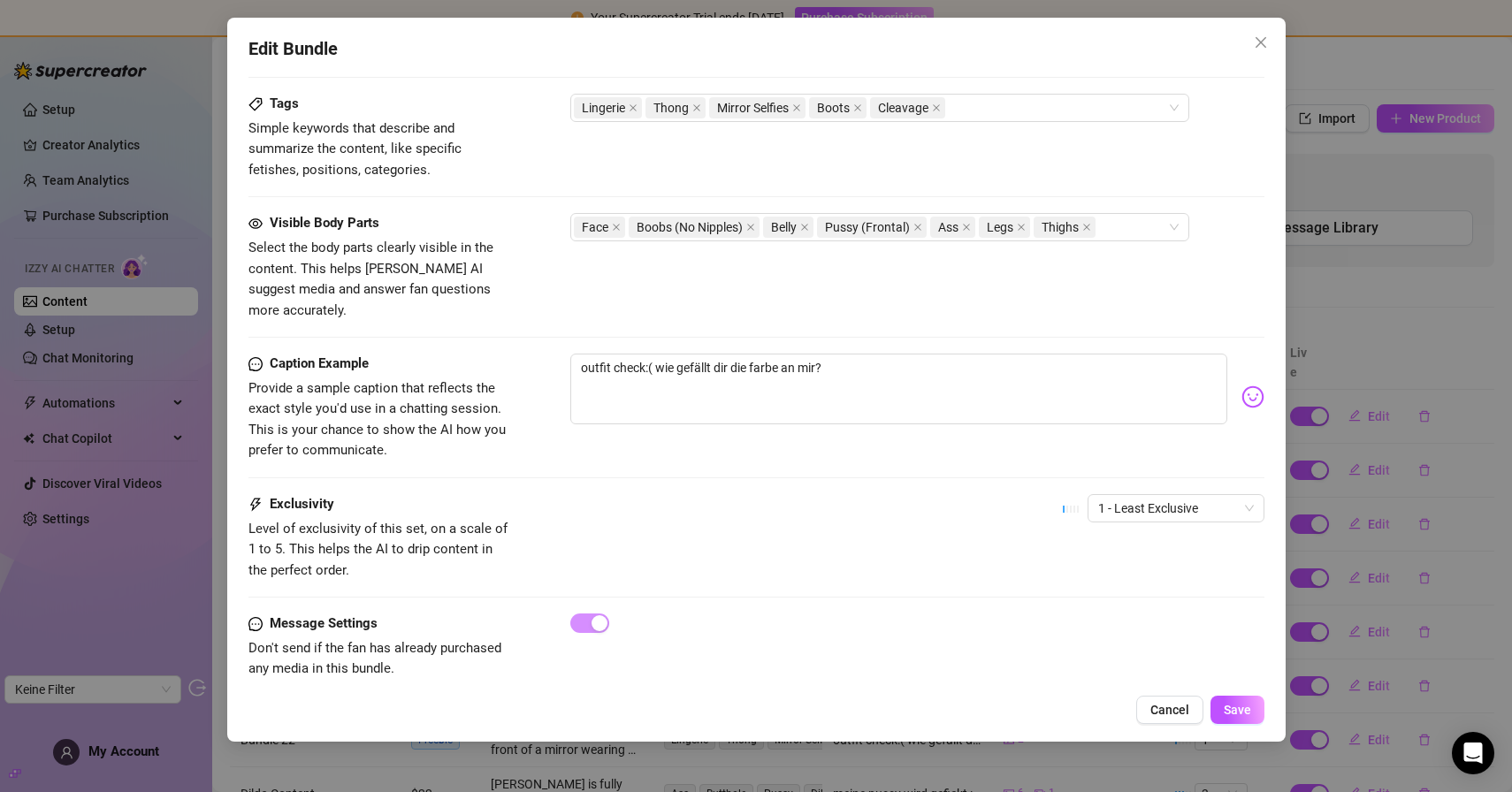
scroll to position [869, 0]
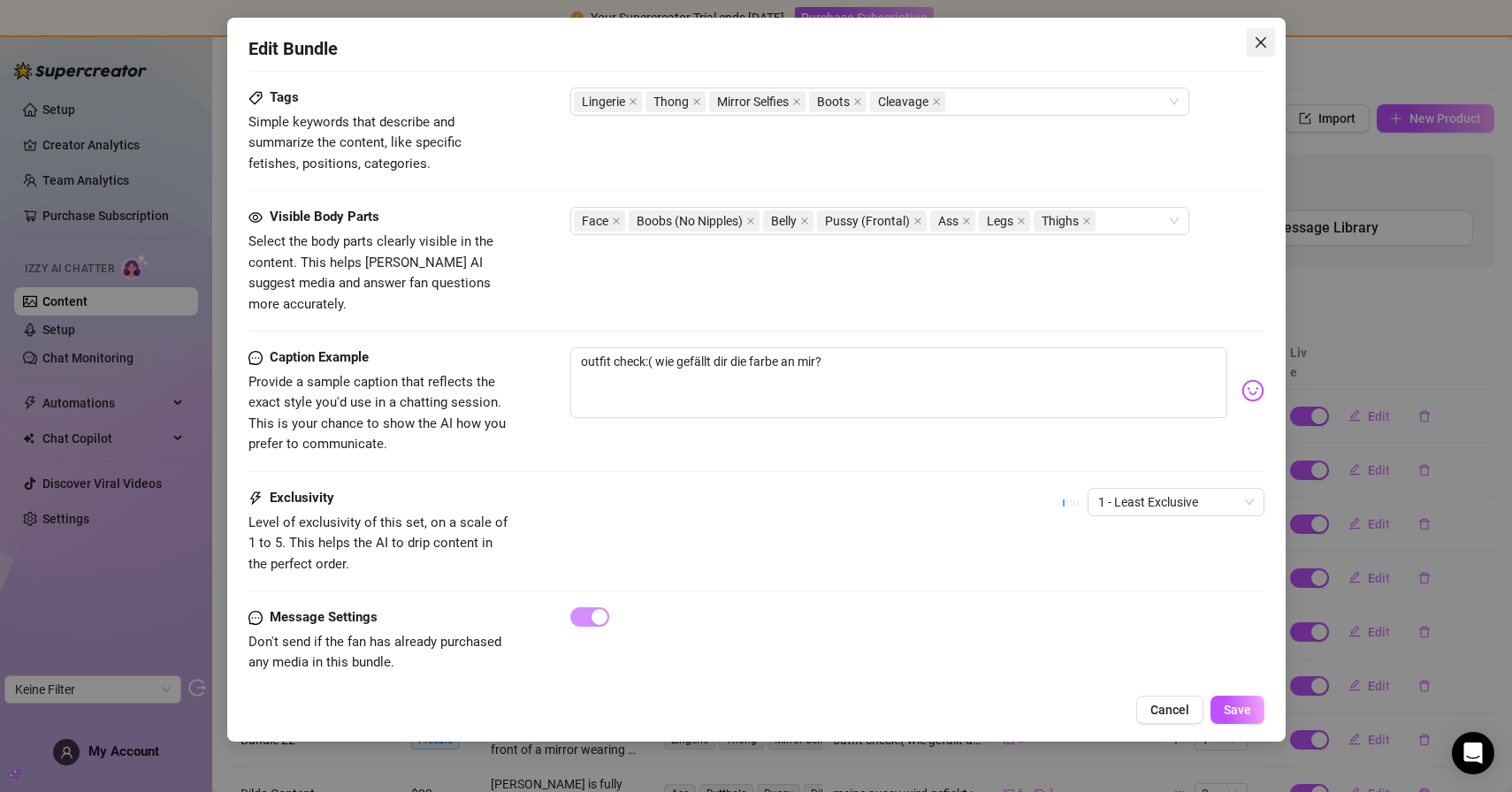
click at [1266, 44] on icon "close" at bounding box center [1261, 43] width 15 height 15
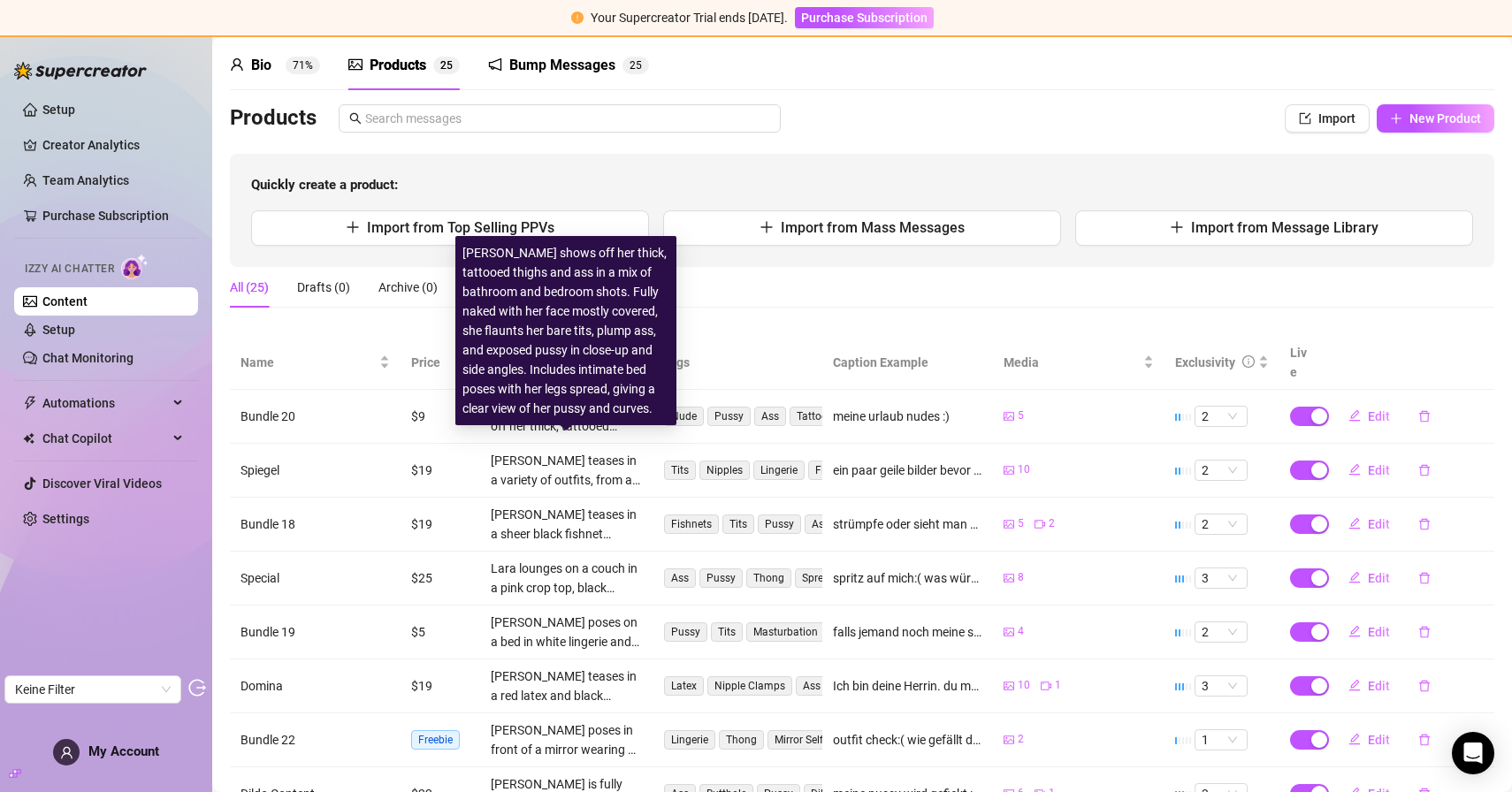
scroll to position [0, 0]
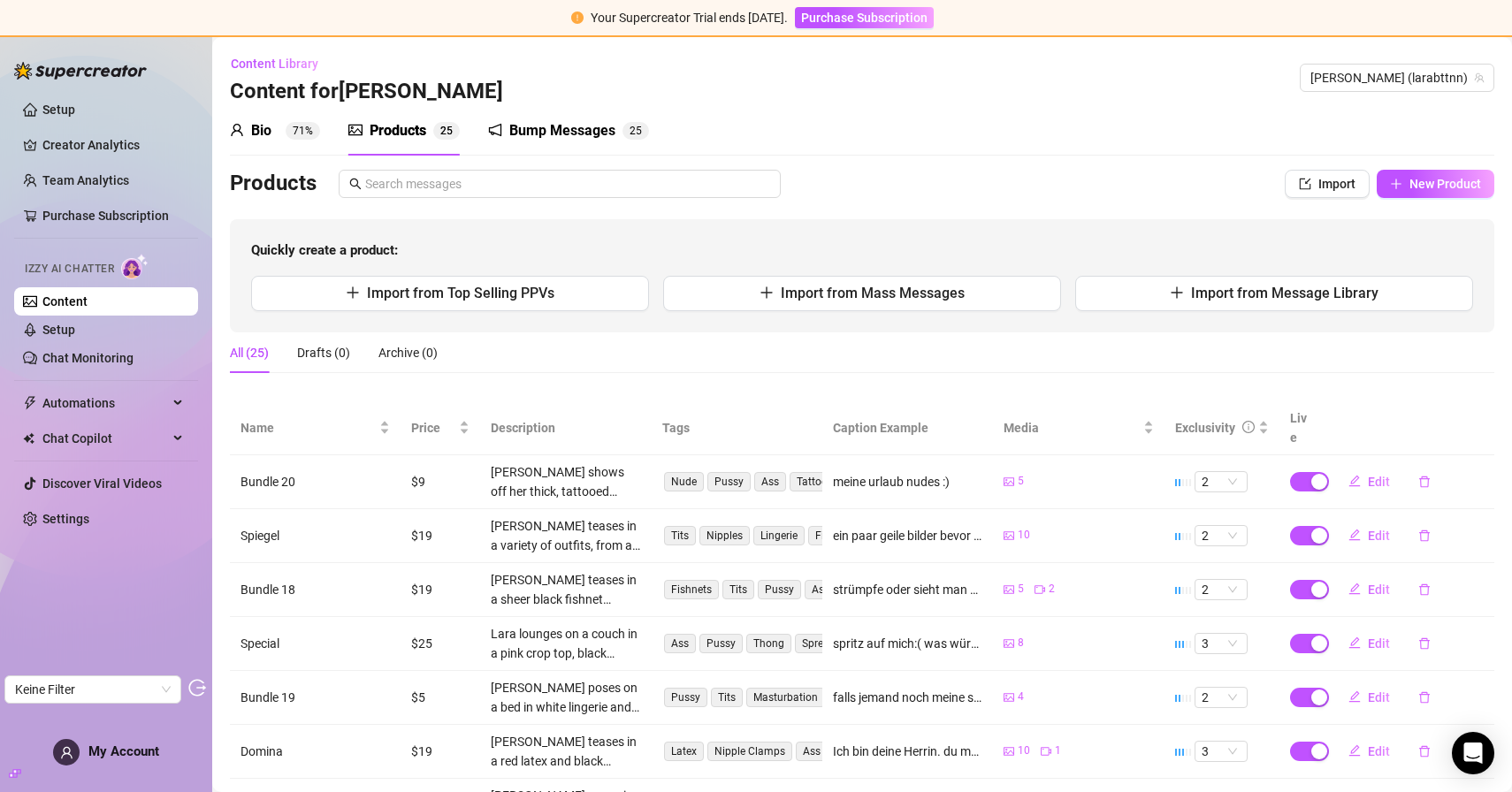
click at [551, 153] on div "Bump Messages 2 5" at bounding box center [568, 130] width 161 height 49
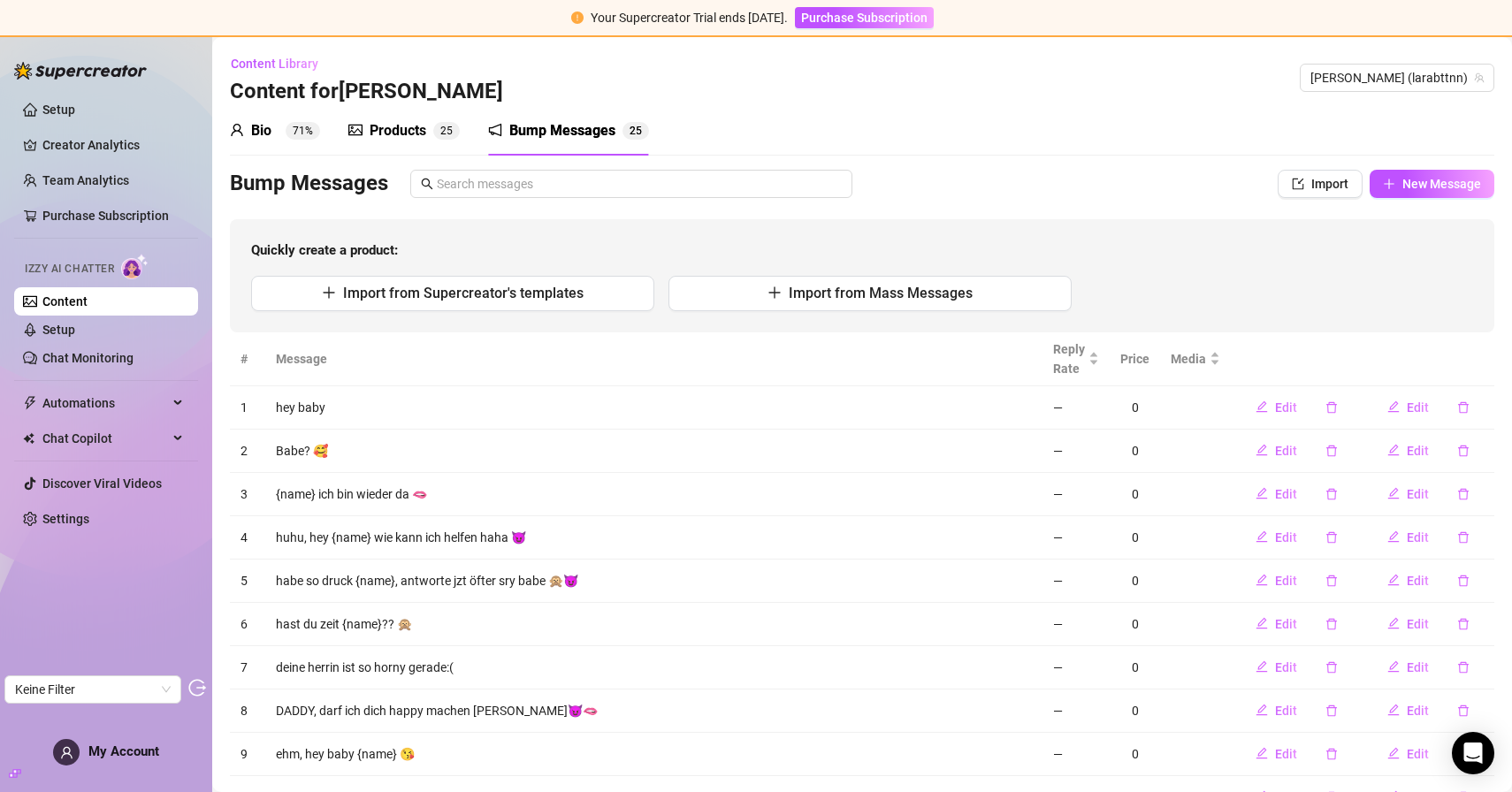
click at [400, 131] on div "Products" at bounding box center [398, 130] width 57 height 21
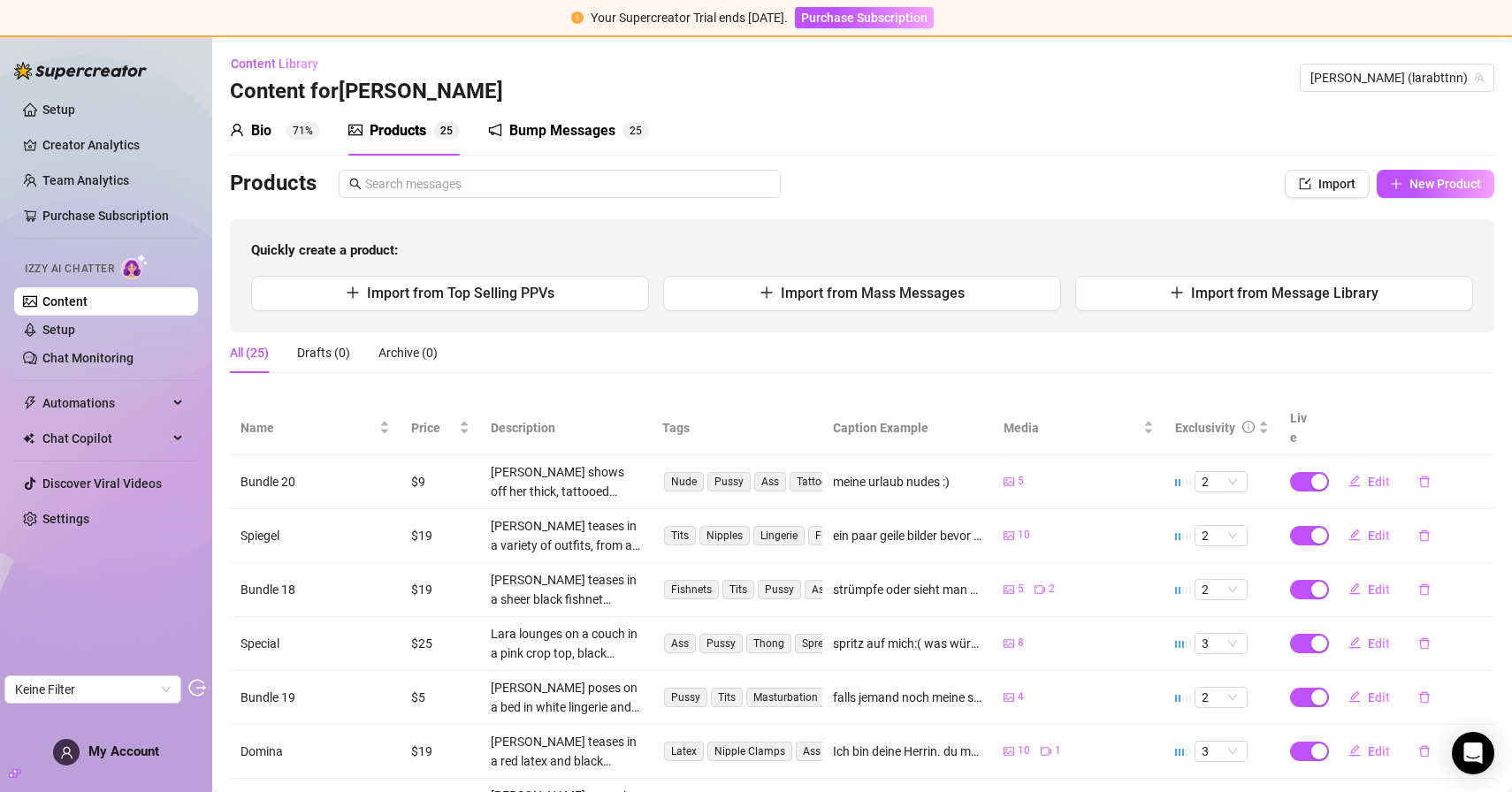
click at [295, 131] on sup "71%" at bounding box center [303, 130] width 35 height 17
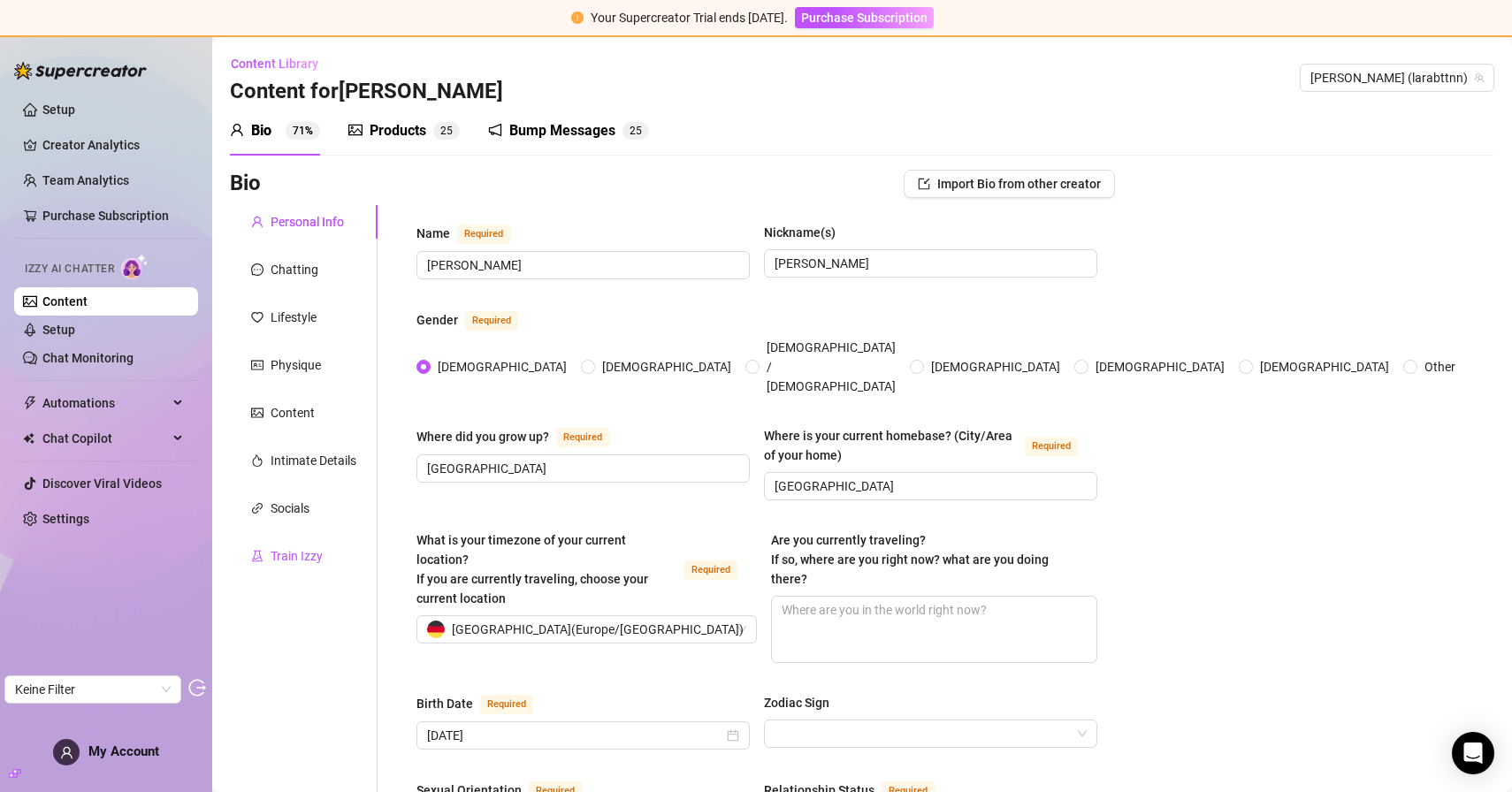
click at [312, 559] on div "Train Izzy" at bounding box center [296, 555] width 52 height 19
